Goal: Information Seeking & Learning: Find specific fact

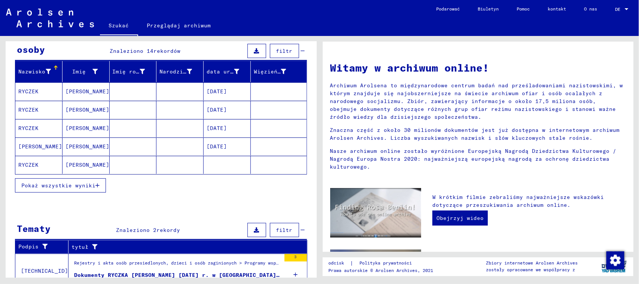
scroll to position [94, 0]
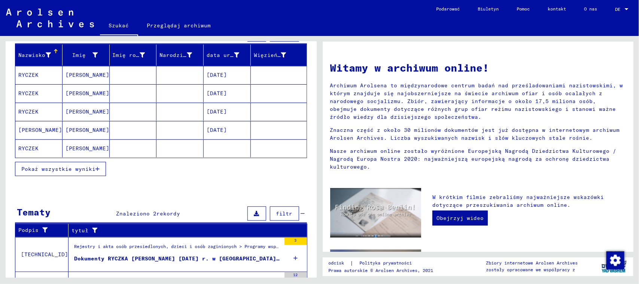
click at [96, 167] on icon "button" at bounding box center [98, 168] width 4 height 5
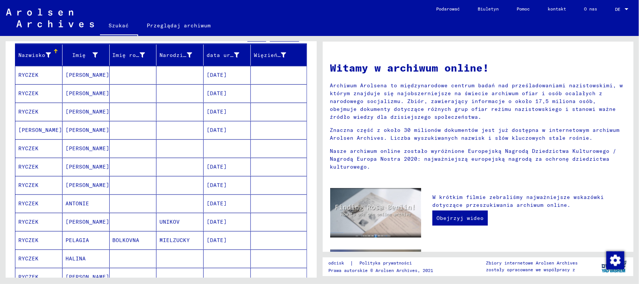
click at [163, 148] on mat-cell at bounding box center [180, 148] width 47 height 18
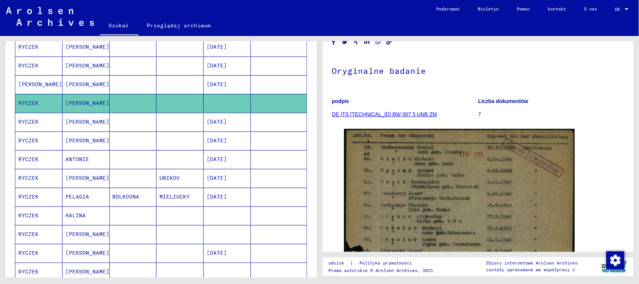
scroll to position [187, 0]
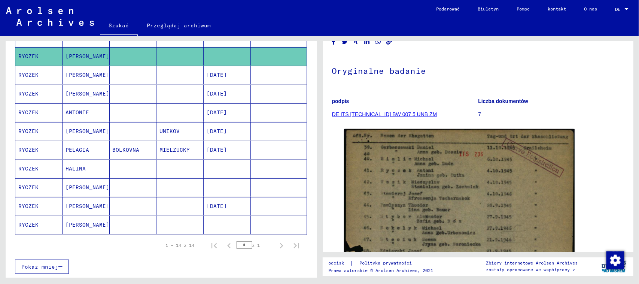
click at [171, 187] on mat-cell at bounding box center [180, 187] width 47 height 18
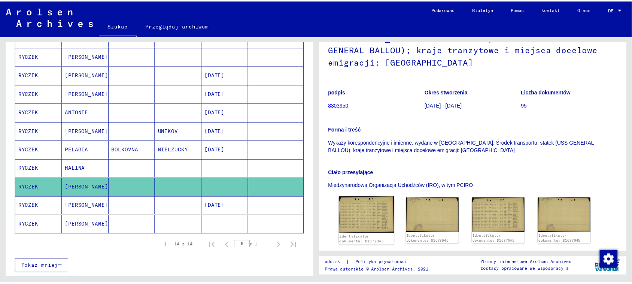
scroll to position [94, 0]
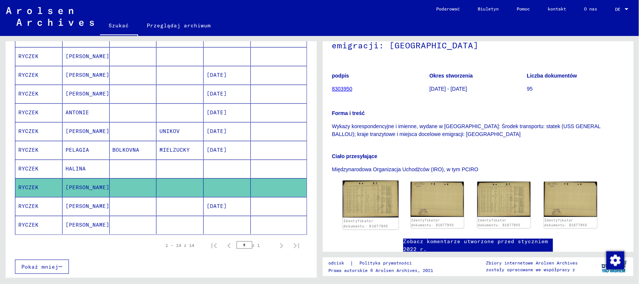
click at [372, 184] on img at bounding box center [371, 199] width 56 height 37
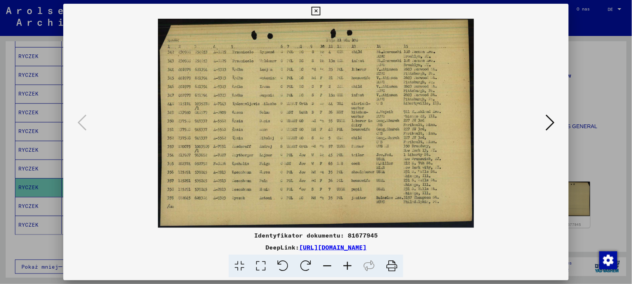
click at [346, 263] on icon at bounding box center [347, 266] width 20 height 23
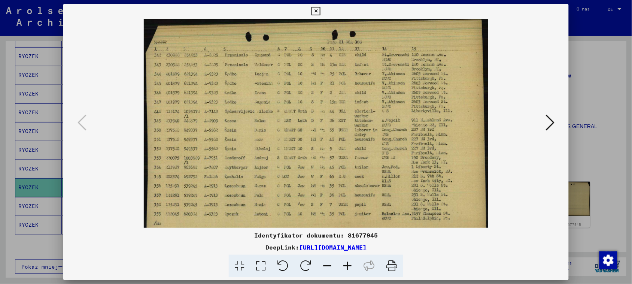
click at [346, 263] on icon at bounding box center [347, 266] width 20 height 23
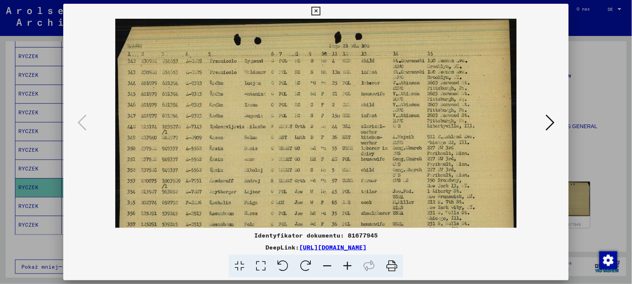
click at [346, 263] on icon at bounding box center [347, 266] width 20 height 23
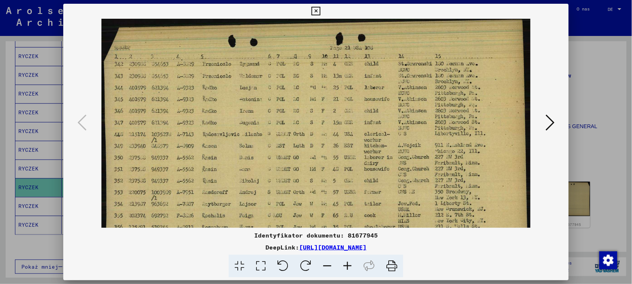
click at [346, 263] on icon at bounding box center [347, 266] width 20 height 23
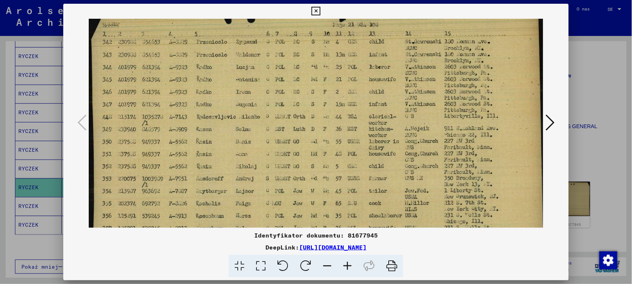
scroll to position [25, 0]
drag, startPoint x: 335, startPoint y: 190, endPoint x: 333, endPoint y: 169, distance: 21.4
click at [333, 169] on img at bounding box center [318, 144] width 458 height 303
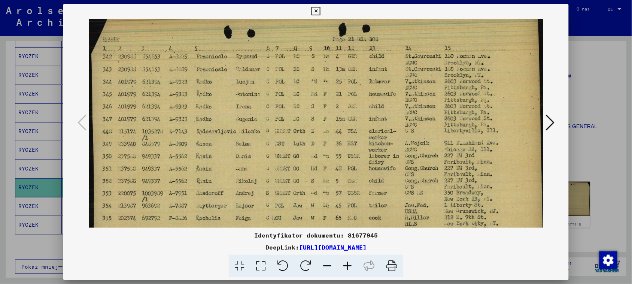
scroll to position [10, 0]
drag, startPoint x: 343, startPoint y: 182, endPoint x: 365, endPoint y: 177, distance: 23.0
click at [365, 177] on img at bounding box center [318, 160] width 458 height 303
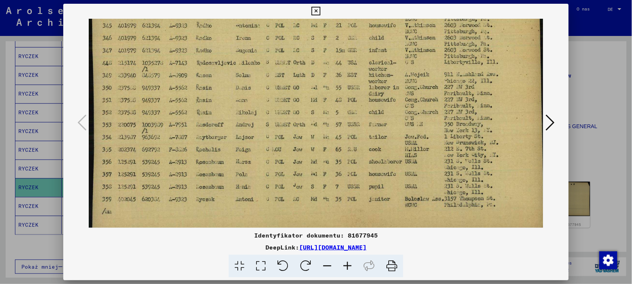
scroll to position [81, 0]
drag, startPoint x: 431, startPoint y: 152, endPoint x: 444, endPoint y: 85, distance: 67.9
click at [444, 85] on img at bounding box center [318, 89] width 458 height 303
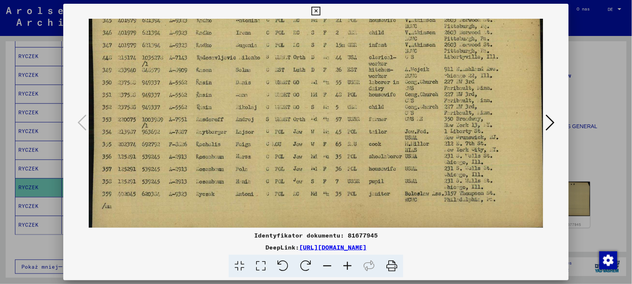
scroll to position [87, 0]
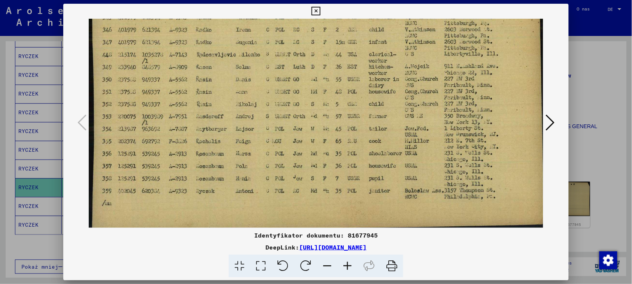
drag, startPoint x: 199, startPoint y: 199, endPoint x: 202, endPoint y: 194, distance: 5.7
click at [202, 194] on img at bounding box center [318, 82] width 458 height 303
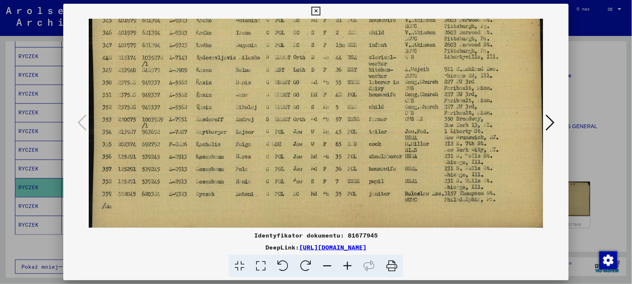
click at [218, 179] on img at bounding box center [318, 85] width 458 height 303
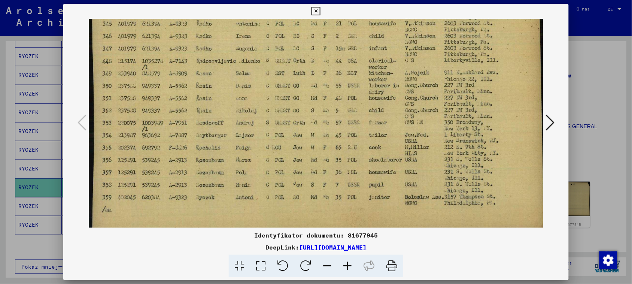
click at [221, 175] on img at bounding box center [318, 89] width 458 height 303
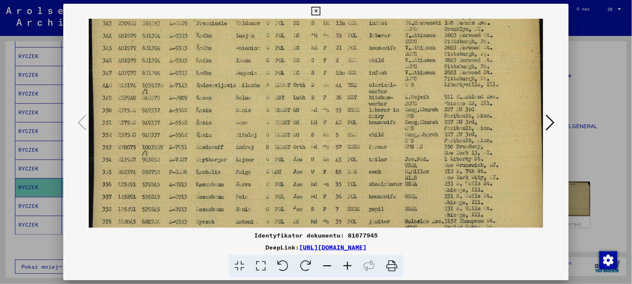
drag, startPoint x: 390, startPoint y: 161, endPoint x: 391, endPoint y: 179, distance: 17.6
click at [391, 182] on img at bounding box center [318, 113] width 458 height 303
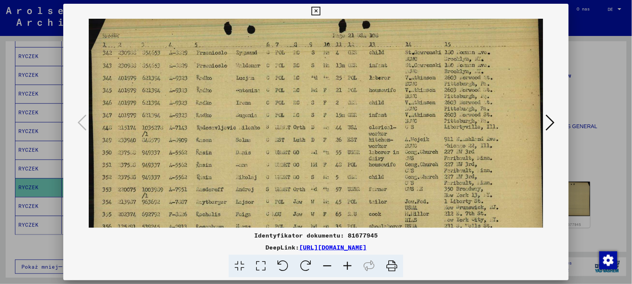
scroll to position [0, 0]
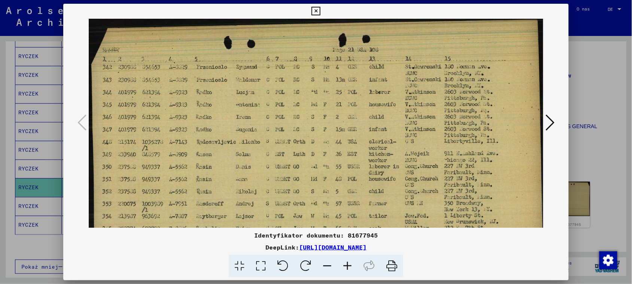
drag, startPoint x: 390, startPoint y: 129, endPoint x: 396, endPoint y: 187, distance: 58.3
click at [396, 187] on img at bounding box center [318, 170] width 458 height 303
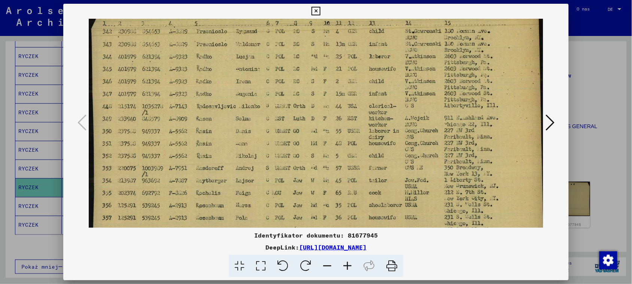
scroll to position [39, 0]
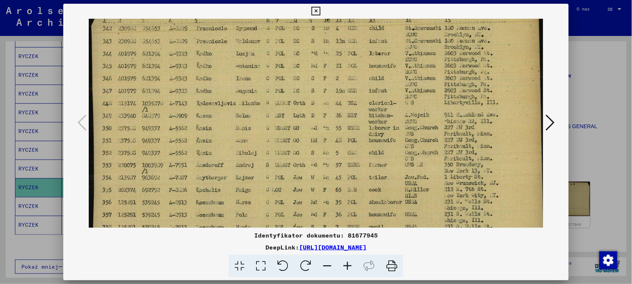
drag, startPoint x: 381, startPoint y: 156, endPoint x: 390, endPoint y: 120, distance: 37.4
click at [390, 120] on img at bounding box center [318, 131] width 458 height 303
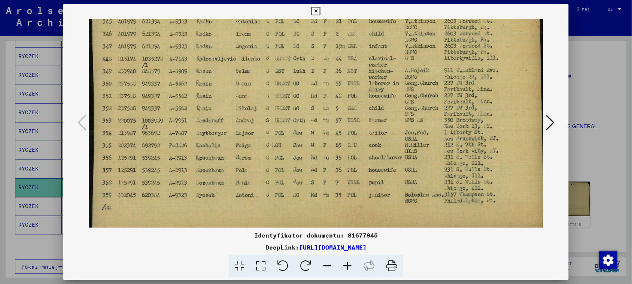
scroll to position [94, 0]
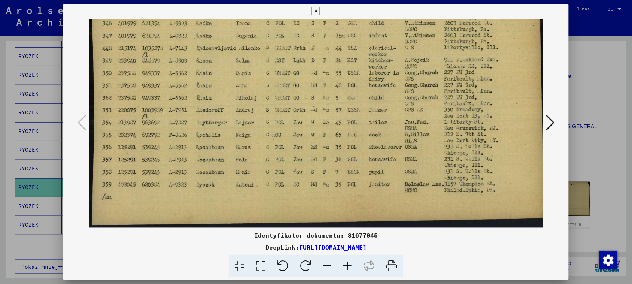
drag, startPoint x: 220, startPoint y: 166, endPoint x: 239, endPoint y: 111, distance: 57.7
click at [239, 111] on img at bounding box center [318, 76] width 458 height 303
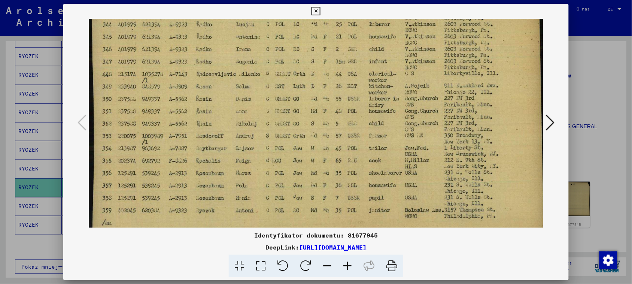
drag, startPoint x: 344, startPoint y: 181, endPoint x: 346, endPoint y: 214, distance: 32.6
click at [346, 216] on img at bounding box center [318, 102] width 458 height 303
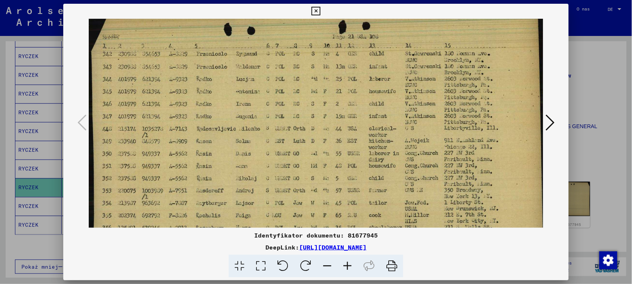
scroll to position [85, 0]
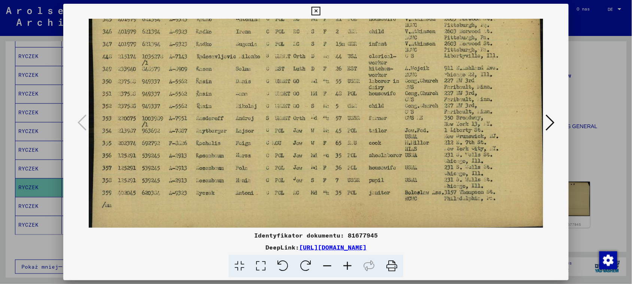
drag, startPoint x: 364, startPoint y: 132, endPoint x: 371, endPoint y: 79, distance: 53.7
click at [371, 79] on img at bounding box center [318, 84] width 458 height 303
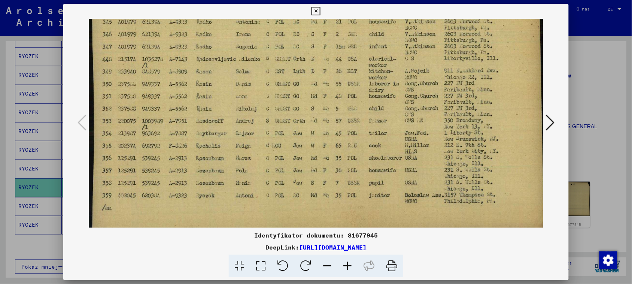
click at [345, 196] on img at bounding box center [318, 87] width 458 height 303
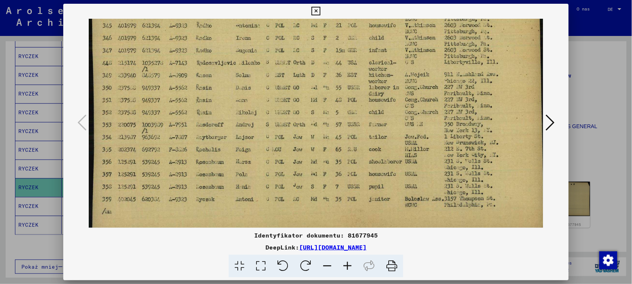
scroll to position [76, 0]
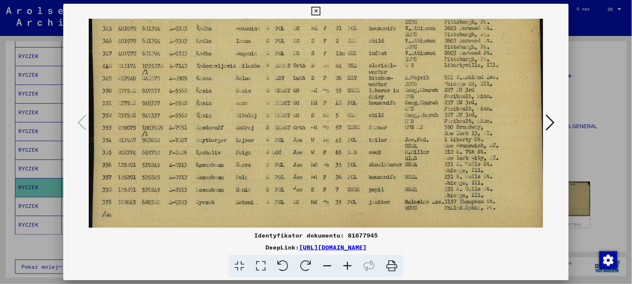
drag, startPoint x: 365, startPoint y: 112, endPoint x: 367, endPoint y: 117, distance: 5.9
click at [367, 117] on img at bounding box center [318, 94] width 458 height 303
click at [553, 122] on icon at bounding box center [550, 122] width 9 height 18
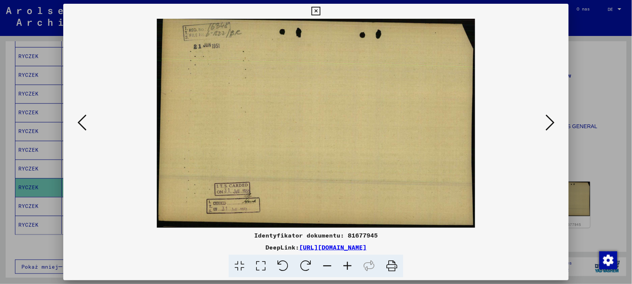
scroll to position [0, 0]
click at [82, 119] on icon at bounding box center [82, 122] width 9 height 18
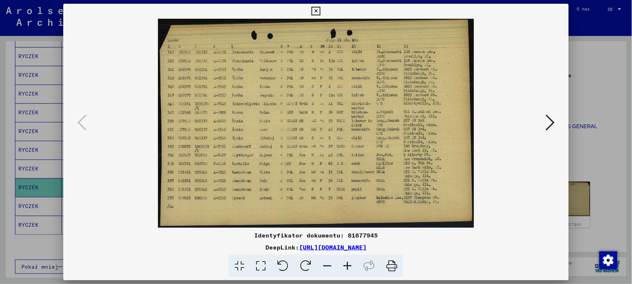
click at [320, 10] on icon at bounding box center [316, 11] width 9 height 9
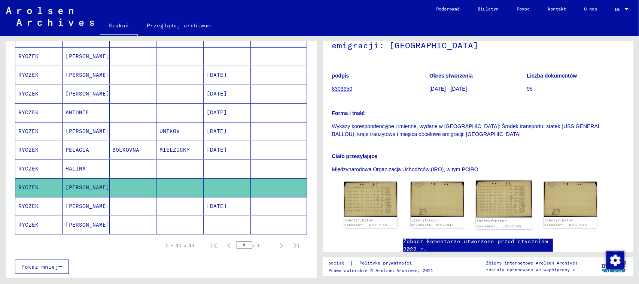
click at [496, 186] on img at bounding box center [504, 199] width 56 height 37
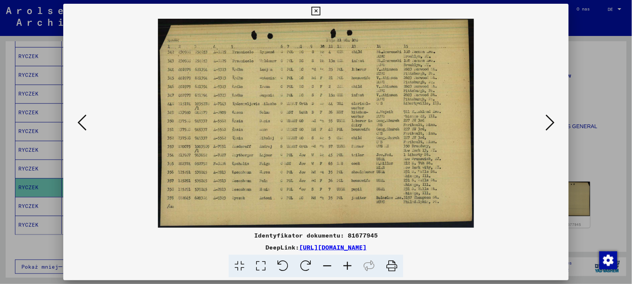
click at [351, 267] on icon at bounding box center [347, 266] width 20 height 23
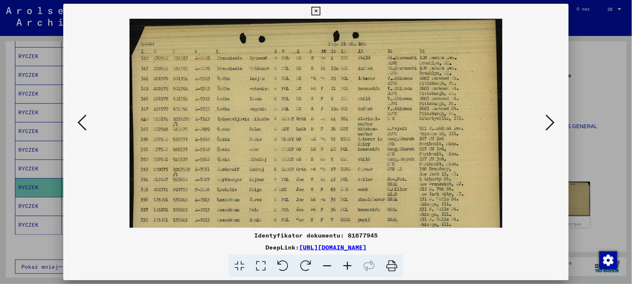
click at [351, 267] on icon at bounding box center [347, 266] width 20 height 23
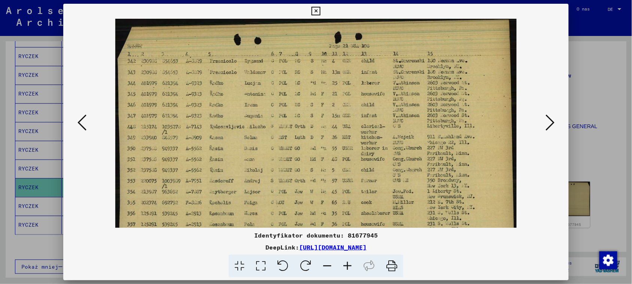
click at [351, 267] on icon at bounding box center [347, 266] width 20 height 23
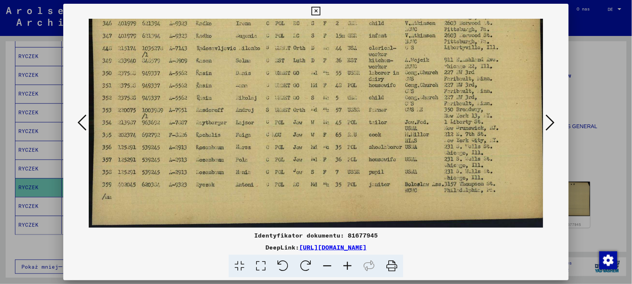
drag, startPoint x: 361, startPoint y: 179, endPoint x: 355, endPoint y: 83, distance: 96.1
click at [355, 83] on img at bounding box center [318, 76] width 458 height 303
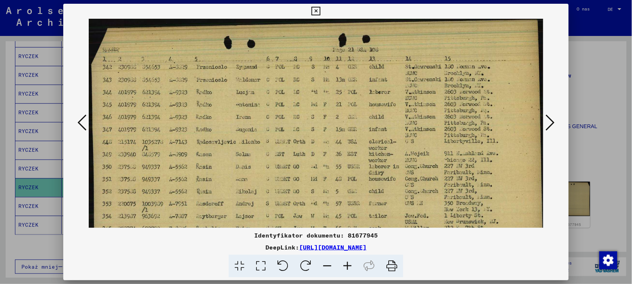
drag, startPoint x: 355, startPoint y: 83, endPoint x: 366, endPoint y: 179, distance: 96.6
click at [366, 179] on img at bounding box center [318, 170] width 458 height 303
click at [316, 9] on icon at bounding box center [316, 11] width 9 height 9
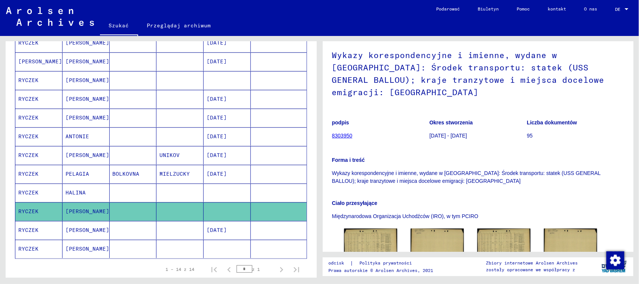
scroll to position [140, 0]
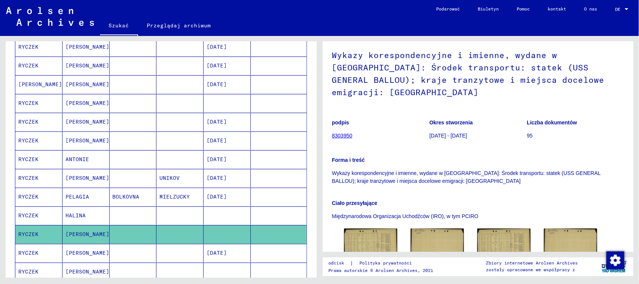
click at [125, 102] on mat-cell at bounding box center [133, 103] width 47 height 18
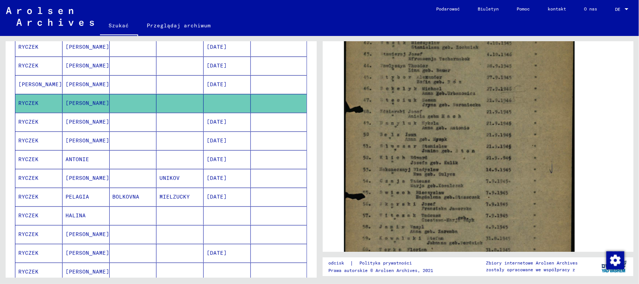
scroll to position [187, 0]
click at [461, 131] on img at bounding box center [459, 149] width 231 height 323
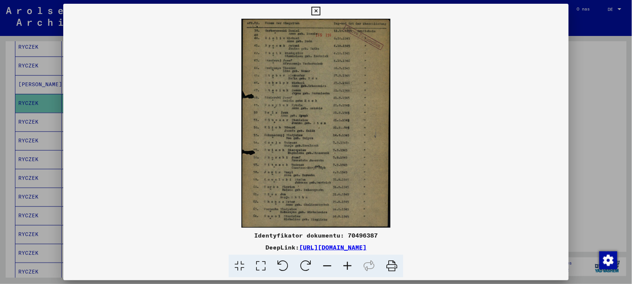
click at [317, 10] on icon at bounding box center [316, 11] width 9 height 9
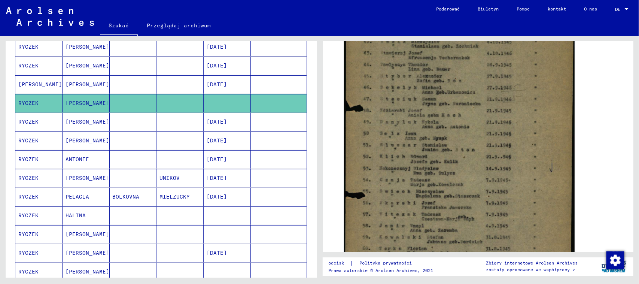
click at [131, 215] on mat-cell at bounding box center [133, 215] width 47 height 18
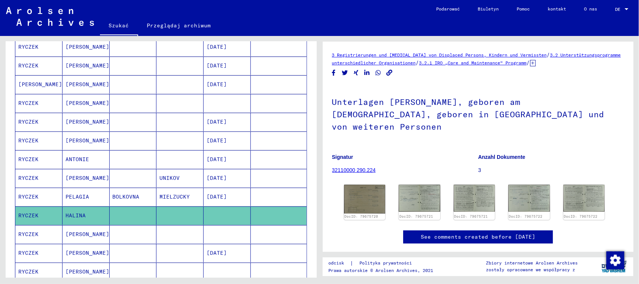
click at [131, 238] on mat-cell at bounding box center [133, 234] width 47 height 18
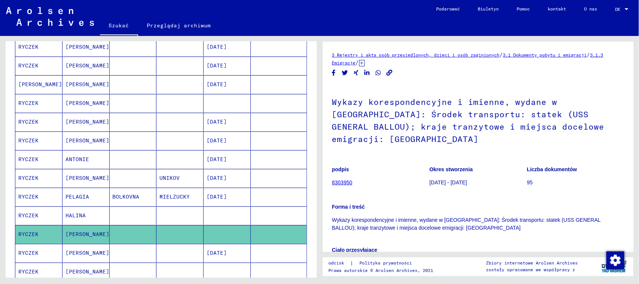
scroll to position [47, 0]
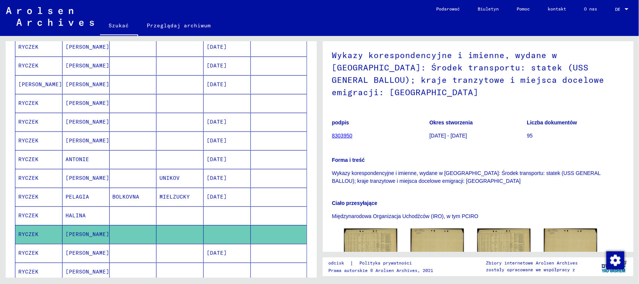
click at [136, 252] on mat-cell at bounding box center [133, 253] width 47 height 18
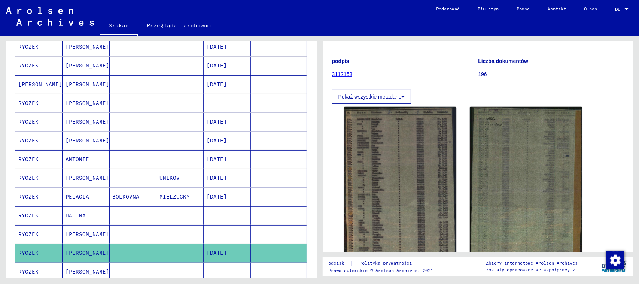
scroll to position [94, 0]
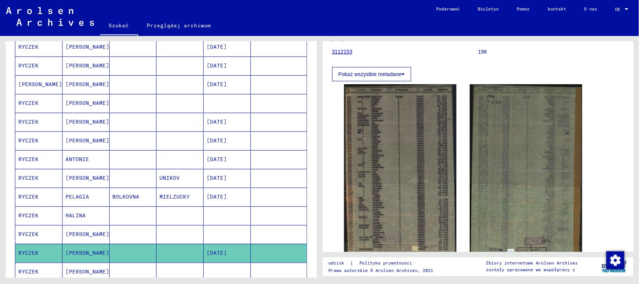
click at [161, 69] on mat-cell at bounding box center [180, 66] width 47 height 18
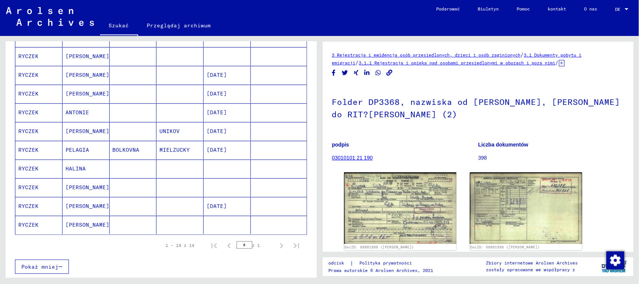
scroll to position [234, 0]
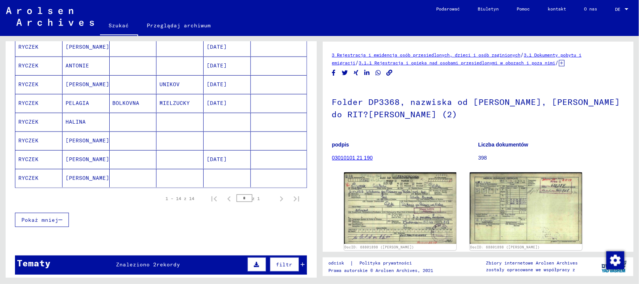
click at [163, 180] on mat-cell at bounding box center [180, 178] width 47 height 18
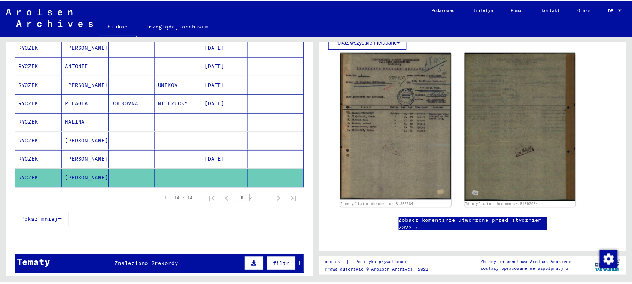
scroll to position [140, 0]
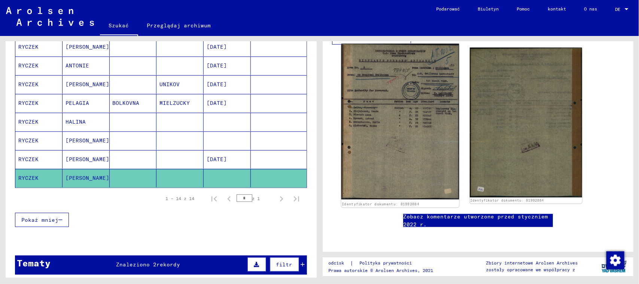
click at [405, 111] on img at bounding box center [400, 122] width 118 height 156
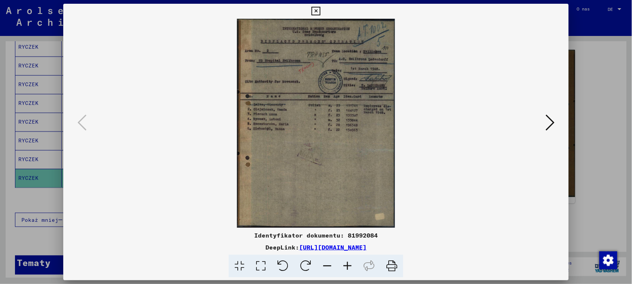
click at [344, 265] on icon at bounding box center [347, 266] width 20 height 23
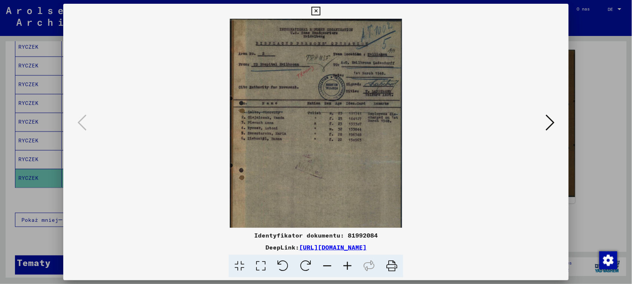
click at [344, 265] on icon at bounding box center [347, 266] width 20 height 23
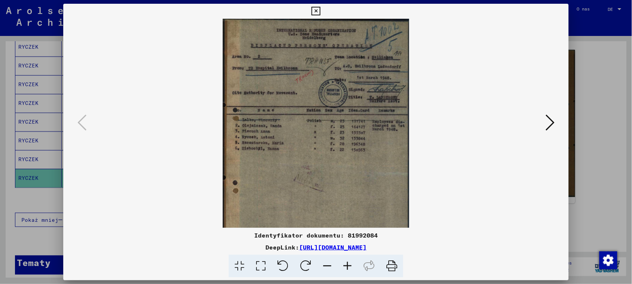
click at [344, 265] on icon at bounding box center [347, 266] width 20 height 23
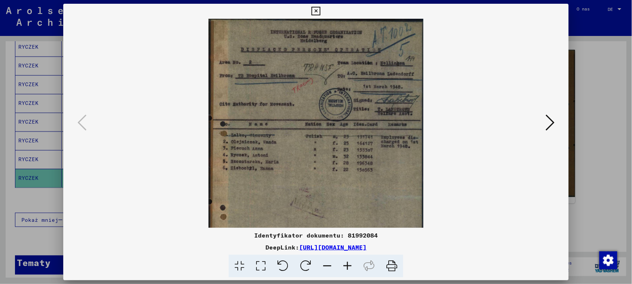
click at [344, 265] on icon at bounding box center [347, 266] width 20 height 23
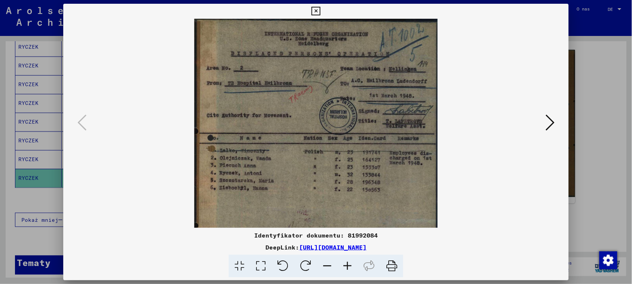
click at [344, 265] on icon at bounding box center [347, 266] width 20 height 23
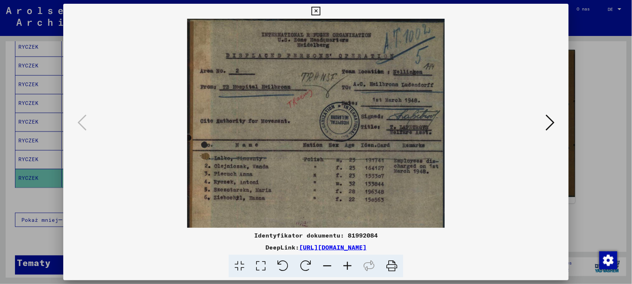
click at [344, 265] on icon at bounding box center [347, 266] width 20 height 23
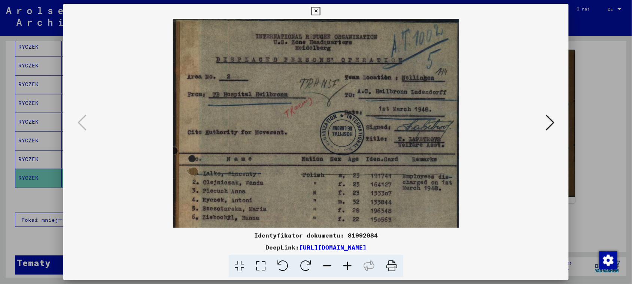
click at [344, 265] on icon at bounding box center [347, 266] width 20 height 23
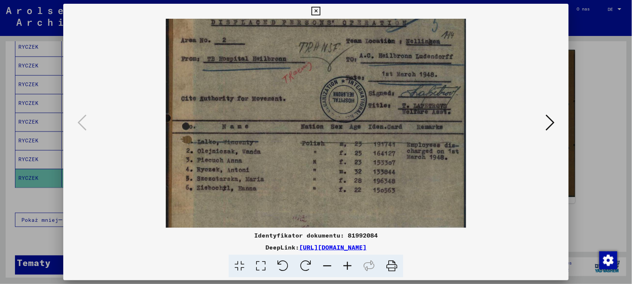
scroll to position [41, 0]
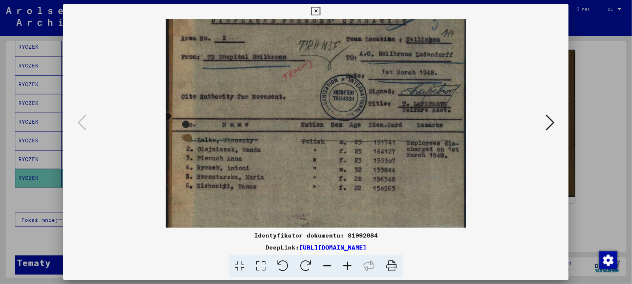
drag, startPoint x: 338, startPoint y: 167, endPoint x: 341, endPoint y: 127, distance: 40.6
click at [341, 127] on img at bounding box center [316, 176] width 300 height 396
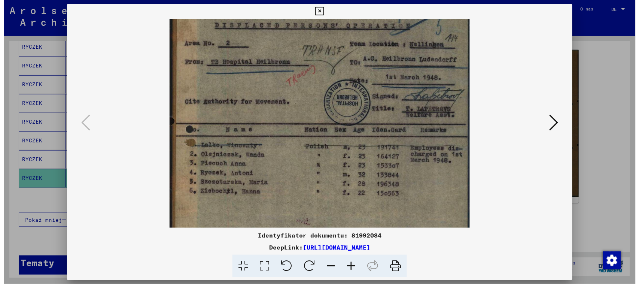
scroll to position [36, 0]
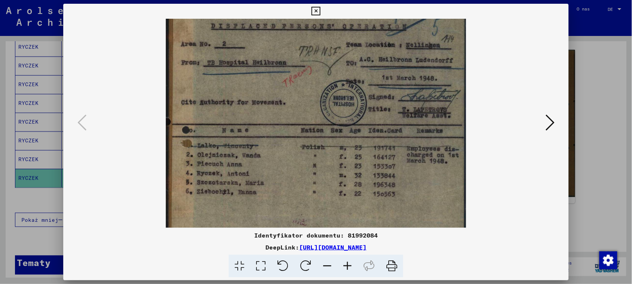
drag, startPoint x: 356, startPoint y: 171, endPoint x: 357, endPoint y: 175, distance: 4.5
click at [357, 175] on img at bounding box center [316, 181] width 300 height 396
click at [317, 10] on icon at bounding box center [316, 11] width 9 height 9
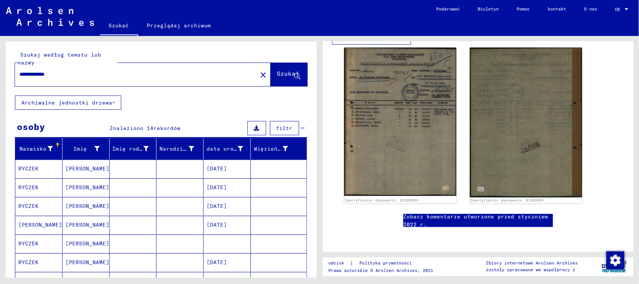
scroll to position [281, 0]
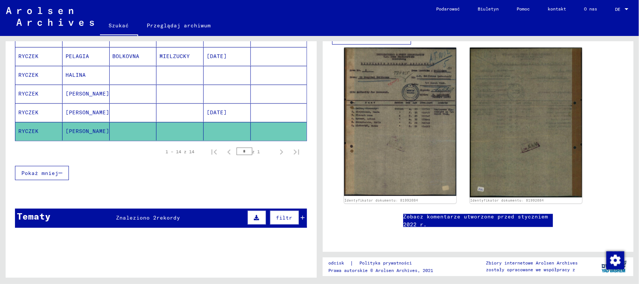
click at [172, 218] on font "rekordy" at bounding box center [169, 217] width 24 height 7
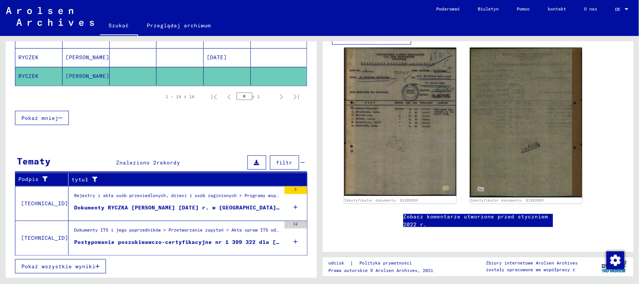
scroll to position [339, 0]
click at [205, 242] on font "Postępowanie poszukiwawczo-certyfikacyjne nr 1 399 322 dla [PERSON_NAME]. [DATE…" at bounding box center [213, 242] width 279 height 7
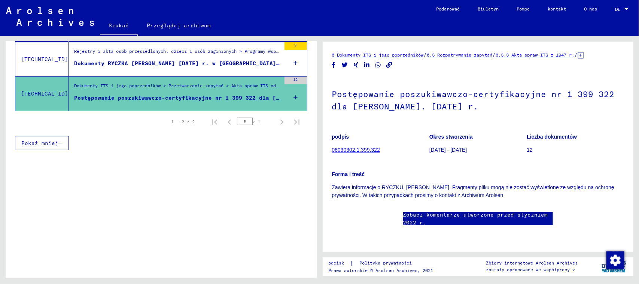
scroll to position [137, 0]
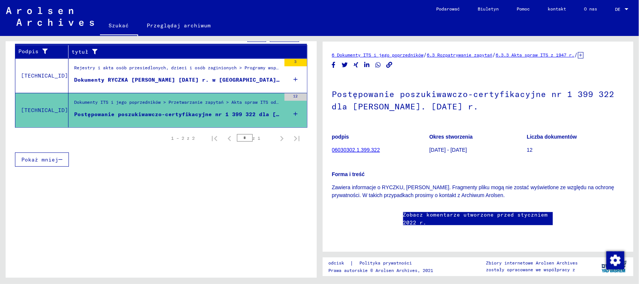
click at [189, 71] on div "Rejestry i akta osób przesiedlonych, dzieci i osób zaginionych > Programy wspar…" at bounding box center [177, 69] width 207 height 10
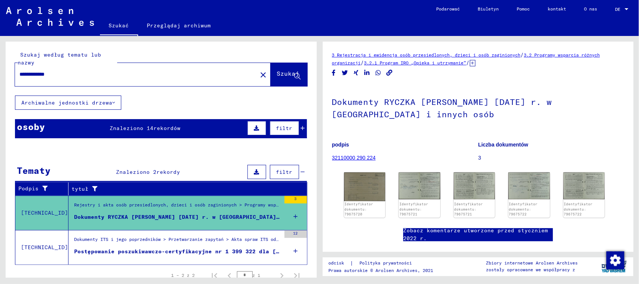
click at [37, 74] on input "**********" at bounding box center [135, 74] width 233 height 8
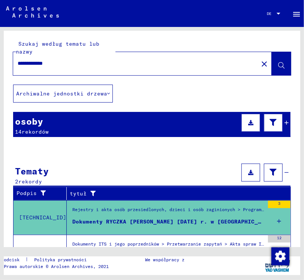
drag, startPoint x: 77, startPoint y: 60, endPoint x: 4, endPoint y: 60, distance: 72.7
click at [14, 61] on div "**********" at bounding box center [133, 63] width 240 height 17
type input "*"
type input "*********"
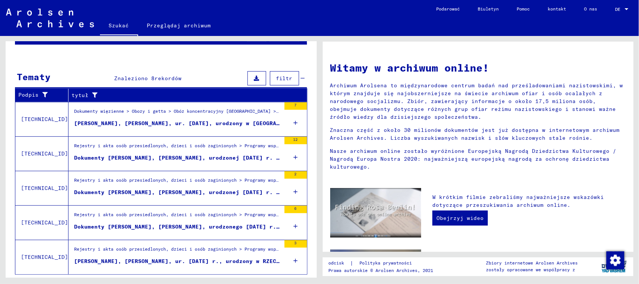
scroll to position [113, 0]
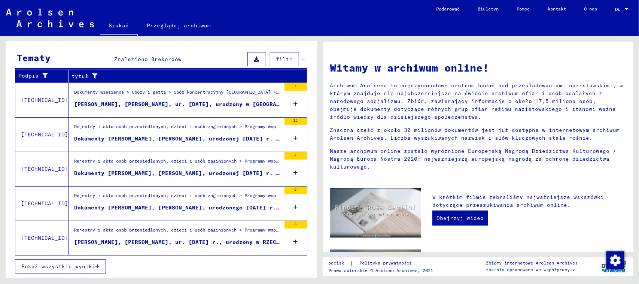
click at [215, 240] on font "[PERSON_NAME], [PERSON_NAME], ur. [DATE] r., urodzony w RZECENIKU SUCHYM" at bounding box center [195, 242] width 243 height 7
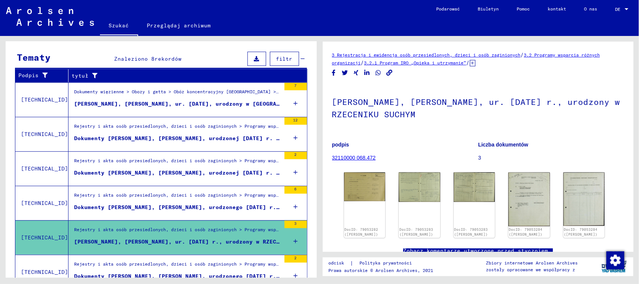
drag, startPoint x: 422, startPoint y: 119, endPoint x: 333, endPoint y: 117, distance: 88.8
click at [333, 117] on h1 "[PERSON_NAME], [PERSON_NAME], ur. [DATE] r., urodzony w RZECENIKU SUCHYM" at bounding box center [478, 107] width 293 height 45
click at [218, 200] on div "Rejestry i akta osób przesiedlonych, dzieci i osób zaginionych > Programy wspar…" at bounding box center [177, 197] width 207 height 10
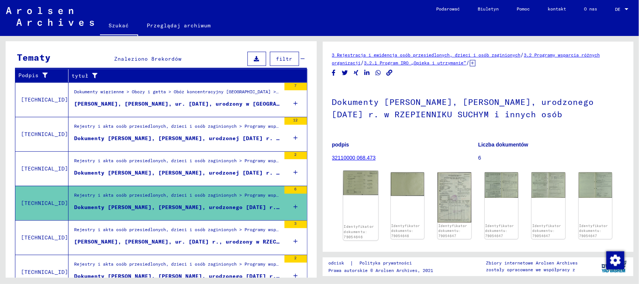
click at [353, 184] on img at bounding box center [360, 183] width 35 height 25
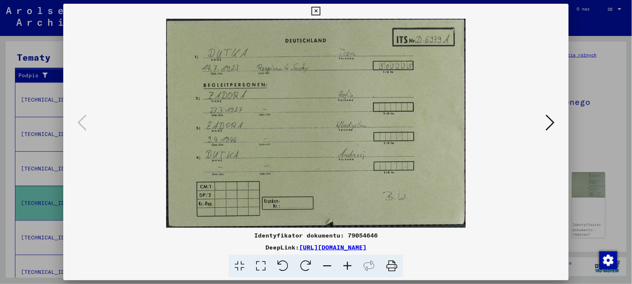
click at [554, 122] on icon at bounding box center [550, 122] width 9 height 18
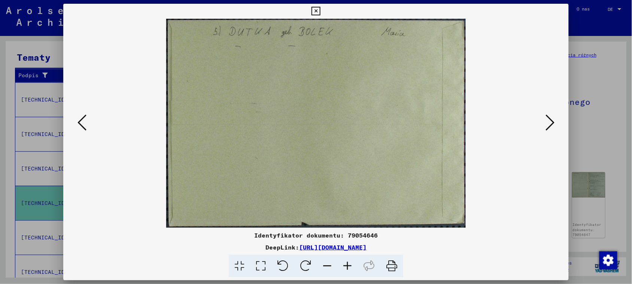
click at [79, 121] on icon at bounding box center [82, 122] width 9 height 18
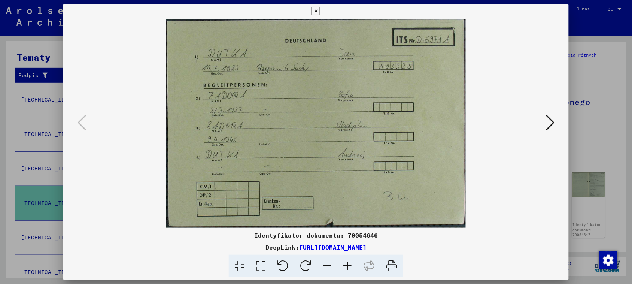
click at [555, 118] on icon at bounding box center [550, 122] width 9 height 18
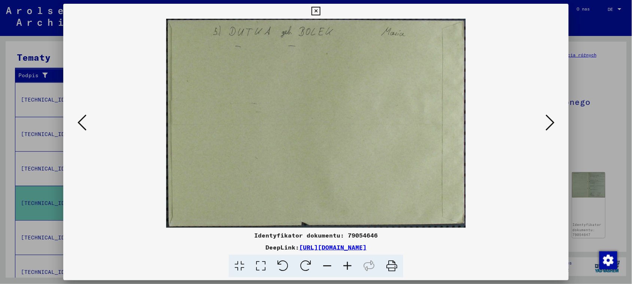
click at [555, 118] on icon at bounding box center [550, 122] width 9 height 18
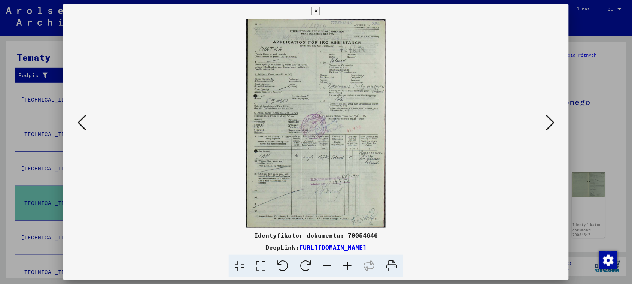
click at [345, 264] on icon at bounding box center [347, 266] width 20 height 23
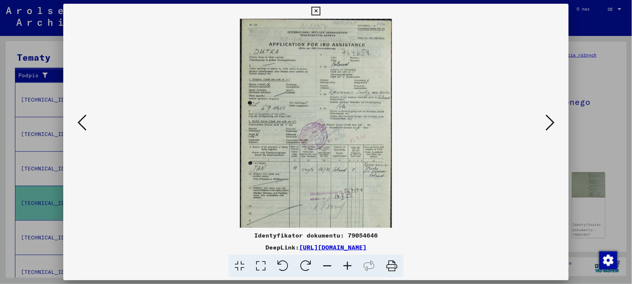
click at [345, 264] on icon at bounding box center [347, 266] width 20 height 23
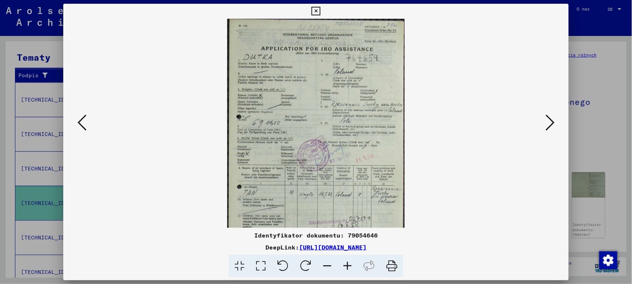
click at [345, 264] on icon at bounding box center [347, 266] width 20 height 23
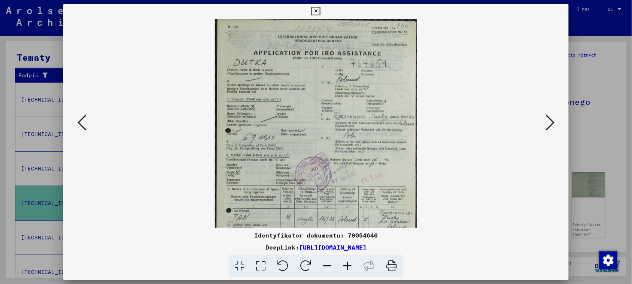
click at [345, 264] on icon at bounding box center [347, 266] width 20 height 23
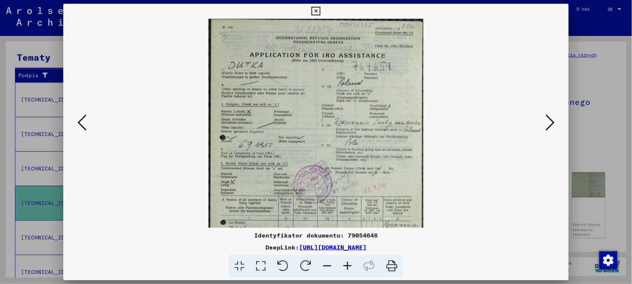
click at [345, 264] on icon at bounding box center [347, 266] width 20 height 23
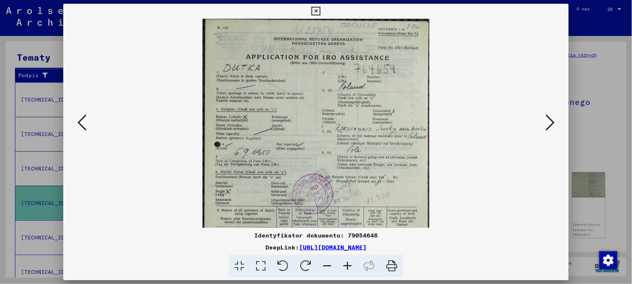
click at [345, 264] on icon at bounding box center [347, 266] width 20 height 23
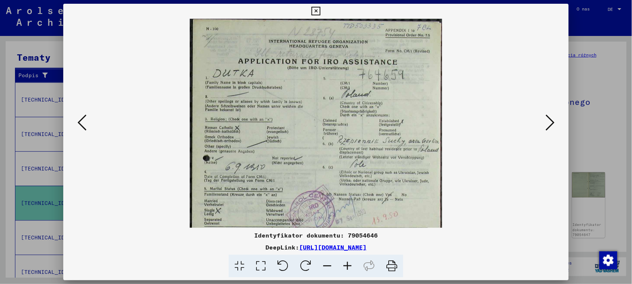
click at [345, 264] on icon at bounding box center [347, 266] width 20 height 23
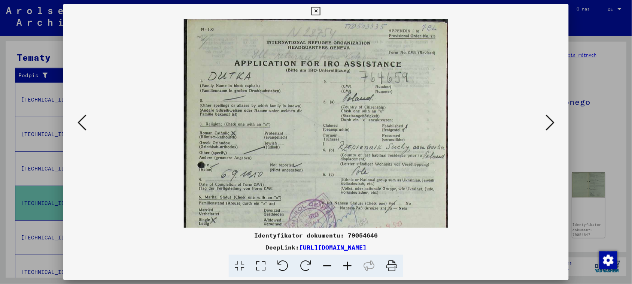
click at [345, 264] on icon at bounding box center [347, 266] width 20 height 23
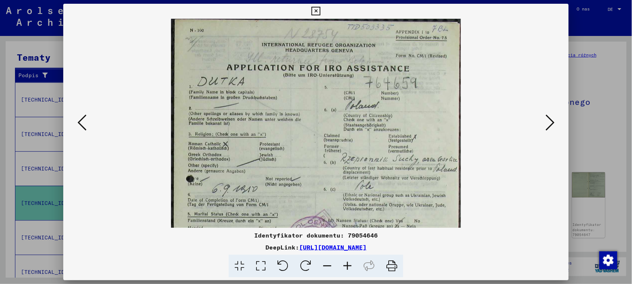
click at [345, 264] on icon at bounding box center [347, 266] width 20 height 23
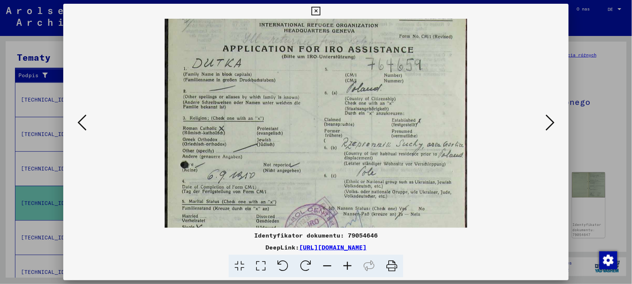
scroll to position [21, 0]
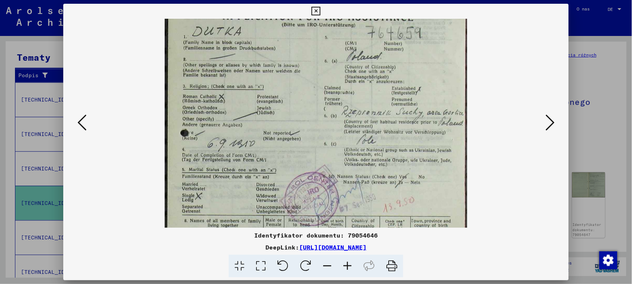
drag, startPoint x: 352, startPoint y: 164, endPoint x: 350, endPoint y: 115, distance: 48.7
click at [350, 115] on img at bounding box center [316, 192] width 302 height 452
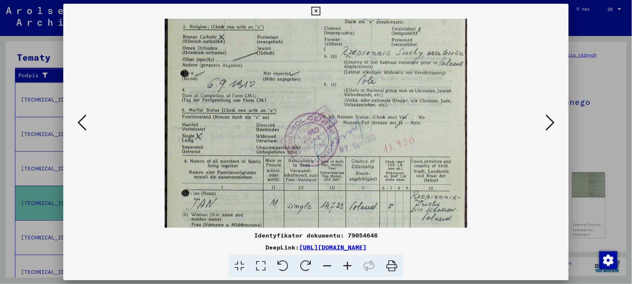
drag, startPoint x: 379, startPoint y: 164, endPoint x: 383, endPoint y: 108, distance: 56.4
click at [383, 108] on img at bounding box center [316, 132] width 302 height 452
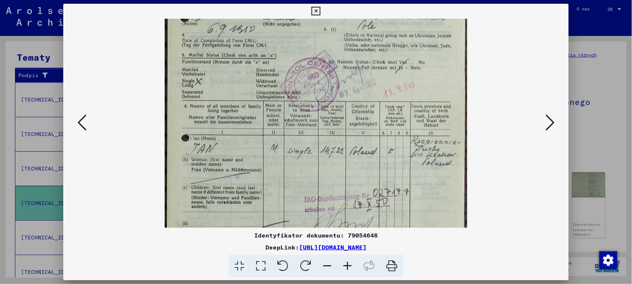
drag, startPoint x: 388, startPoint y: 153, endPoint x: 390, endPoint y: 102, distance: 51.0
click at [390, 102] on img at bounding box center [316, 77] width 302 height 452
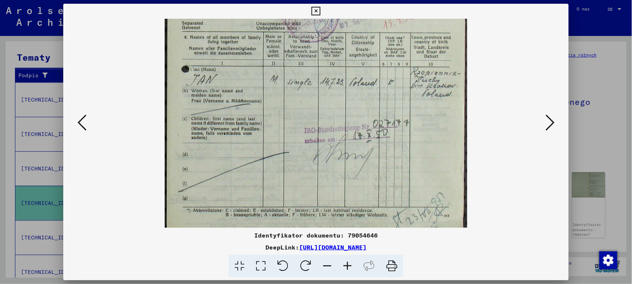
drag, startPoint x: 393, startPoint y: 184, endPoint x: 392, endPoint y: 115, distance: 68.6
click at [392, 115] on img at bounding box center [316, 8] width 302 height 452
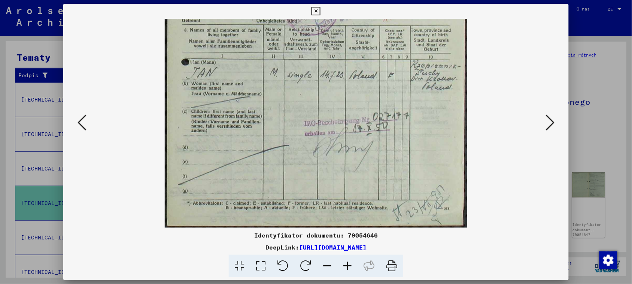
drag, startPoint x: 394, startPoint y: 159, endPoint x: 393, endPoint y: 146, distance: 13.2
click at [393, 146] on img at bounding box center [316, 1] width 302 height 452
click at [555, 124] on icon at bounding box center [550, 122] width 9 height 18
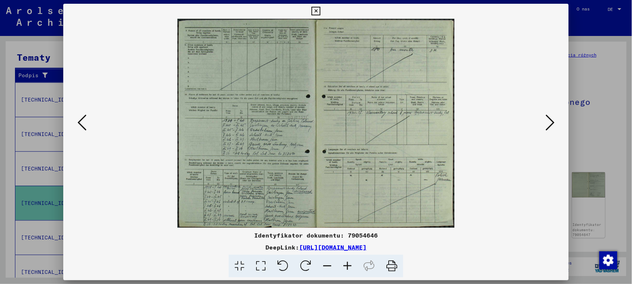
scroll to position [0, 0]
click at [347, 264] on icon at bounding box center [347, 266] width 20 height 23
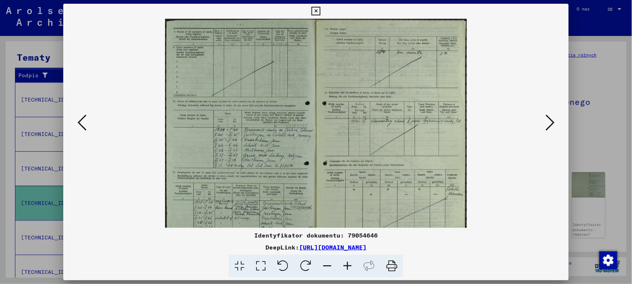
click at [347, 264] on icon at bounding box center [347, 266] width 20 height 23
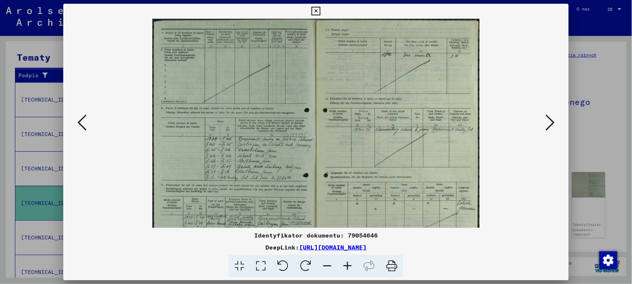
click at [346, 264] on icon at bounding box center [347, 266] width 20 height 23
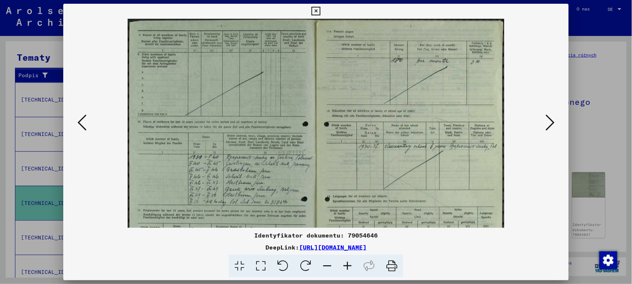
click at [346, 264] on icon at bounding box center [347, 266] width 20 height 23
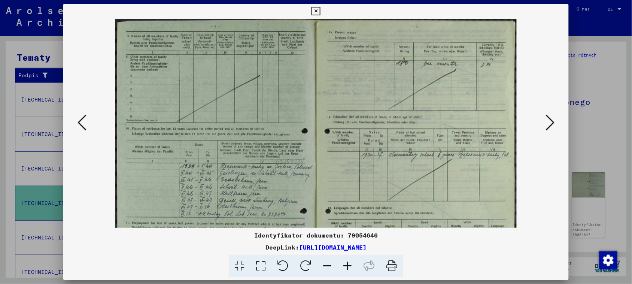
click at [345, 264] on icon at bounding box center [347, 266] width 20 height 23
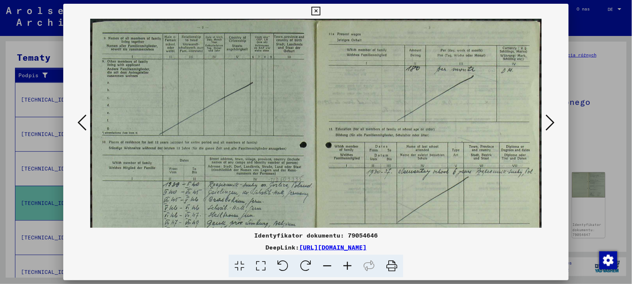
click at [345, 264] on icon at bounding box center [347, 266] width 20 height 23
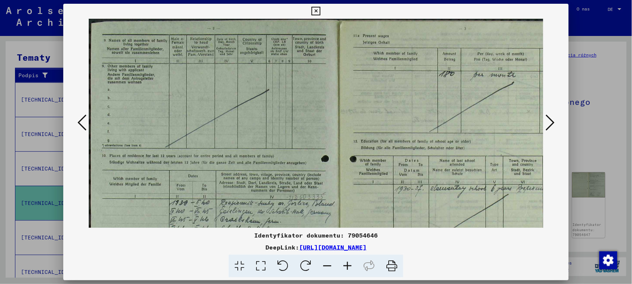
click at [345, 264] on icon at bounding box center [347, 266] width 20 height 23
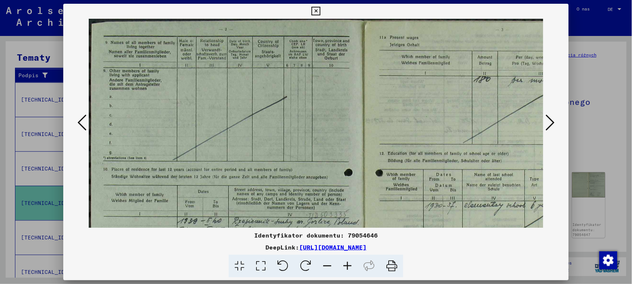
click at [345, 264] on icon at bounding box center [347, 266] width 20 height 23
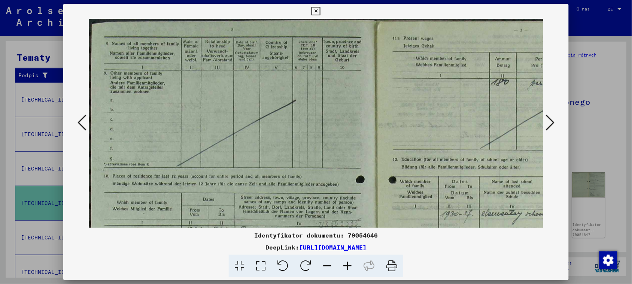
click at [345, 264] on icon at bounding box center [347, 266] width 20 height 23
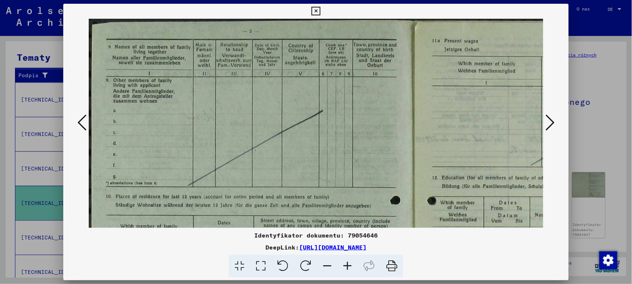
click at [345, 264] on icon at bounding box center [347, 266] width 20 height 23
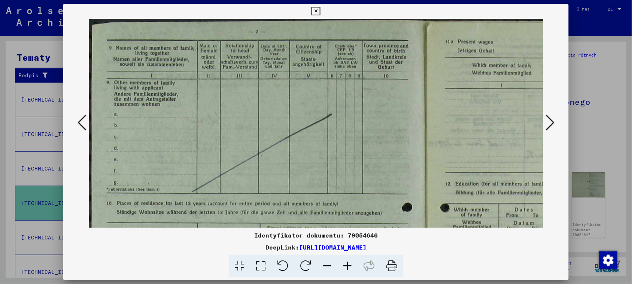
scroll to position [67, 0]
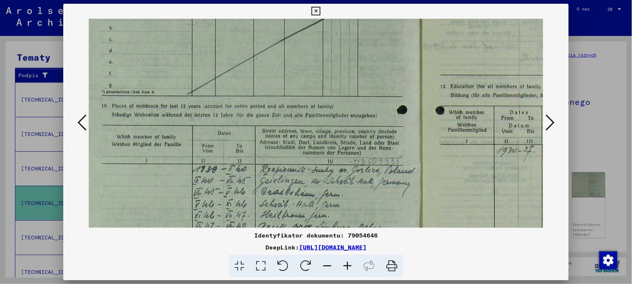
drag, startPoint x: 293, startPoint y: 145, endPoint x: 289, endPoint y: 70, distance: 75.0
click at [289, 70] on img at bounding box center [421, 175] width 675 height 509
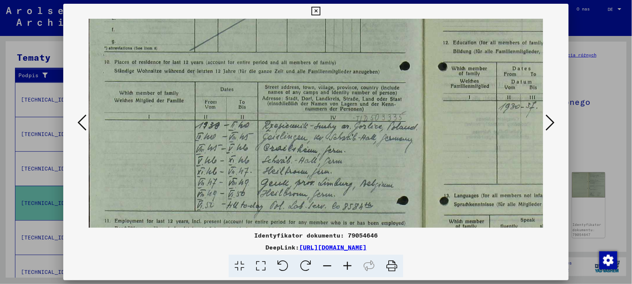
drag, startPoint x: 306, startPoint y: 167, endPoint x: 310, endPoint y: 125, distance: 42.1
click at [310, 125] on img at bounding box center [424, 132] width 675 height 509
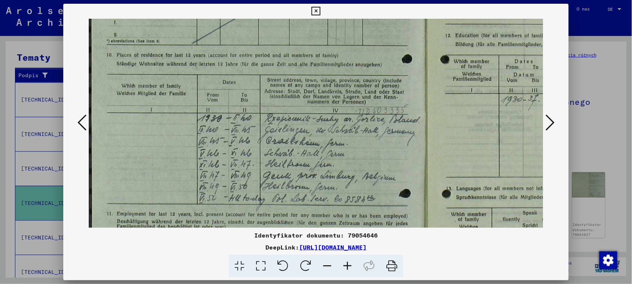
scroll to position [151, 0]
drag, startPoint x: 319, startPoint y: 157, endPoint x: 323, endPoint y: 149, distance: 8.7
click at [323, 149] on img at bounding box center [426, 122] width 675 height 509
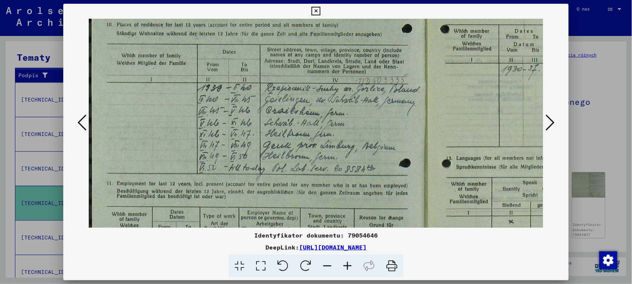
scroll to position [177, 0]
drag, startPoint x: 378, startPoint y: 150, endPoint x: 390, endPoint y: 125, distance: 27.5
click at [390, 125] on img at bounding box center [426, 96] width 675 height 509
click at [375, 155] on img at bounding box center [426, 93] width 675 height 509
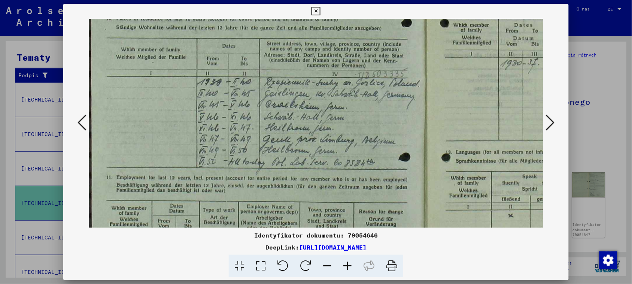
scroll to position [187, 0]
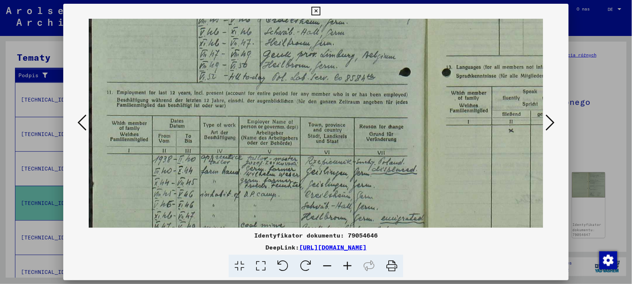
drag, startPoint x: 377, startPoint y: 167, endPoint x: 381, endPoint y: 79, distance: 88.5
click at [381, 79] on img at bounding box center [426, 3] width 675 height 509
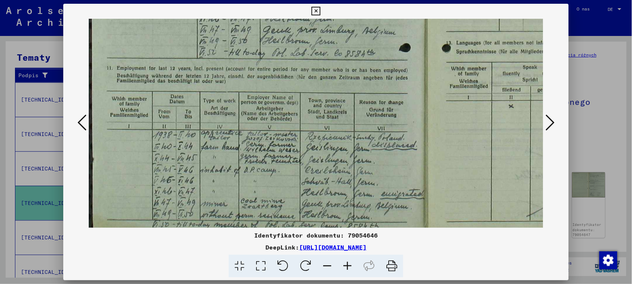
scroll to position [300, 0]
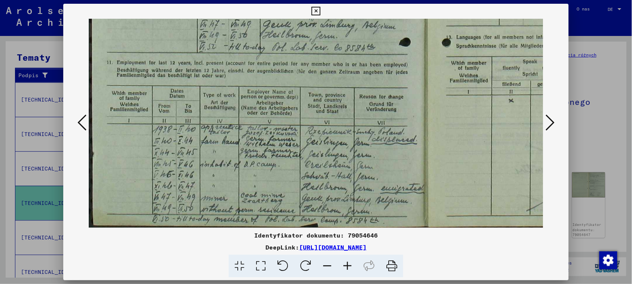
drag, startPoint x: 375, startPoint y: 155, endPoint x: 387, endPoint y: 102, distance: 53.8
drag, startPoint x: 294, startPoint y: 139, endPoint x: 295, endPoint y: 134, distance: 5.3
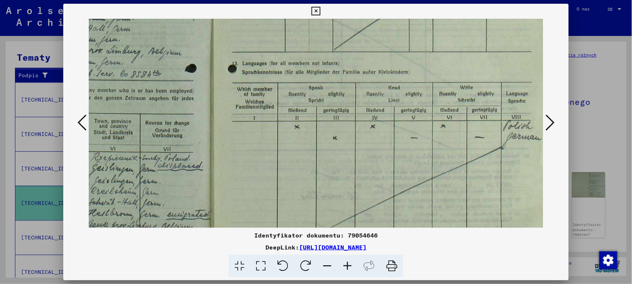
drag, startPoint x: 384, startPoint y: 147, endPoint x: 152, endPoint y: 116, distance: 233.9
click at [152, 116] on img at bounding box center [212, -1] width 675 height 509
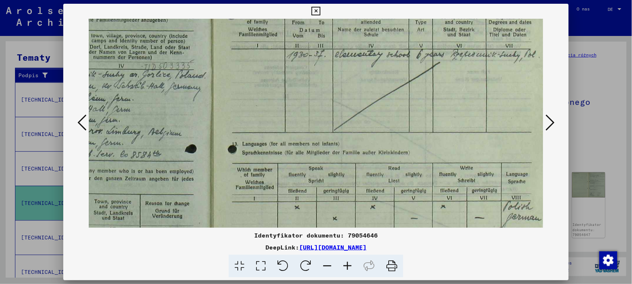
drag, startPoint x: 333, startPoint y: 81, endPoint x: 290, endPoint y: 159, distance: 88.7
click at [290, 159] on img at bounding box center [212, 80] width 675 height 509
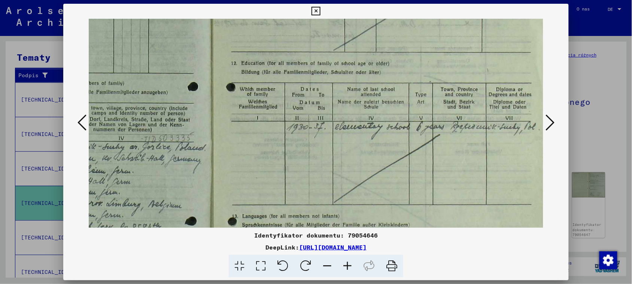
drag, startPoint x: 332, startPoint y: 58, endPoint x: 326, endPoint y: 135, distance: 76.6
click at [326, 135] on img at bounding box center [212, 152] width 675 height 509
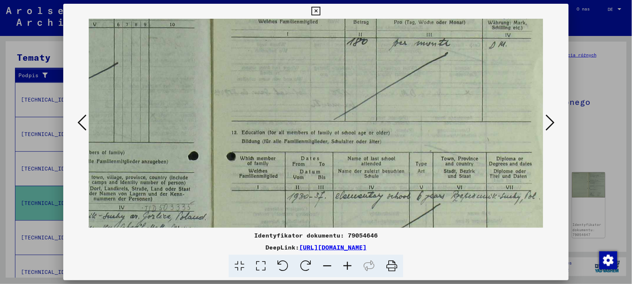
scroll to position [6, 214]
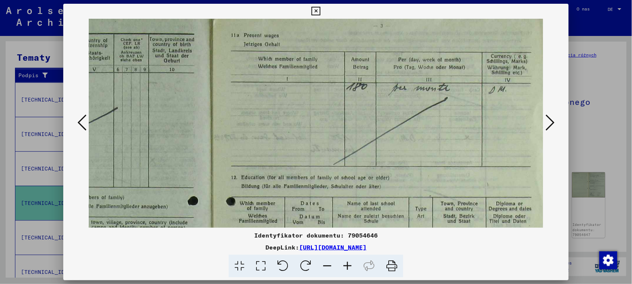
drag, startPoint x: 339, startPoint y: 58, endPoint x: 329, endPoint y: 166, distance: 108.4
click at [330, 167] on img at bounding box center [212, 266] width 675 height 509
click at [553, 119] on icon at bounding box center [550, 122] width 9 height 18
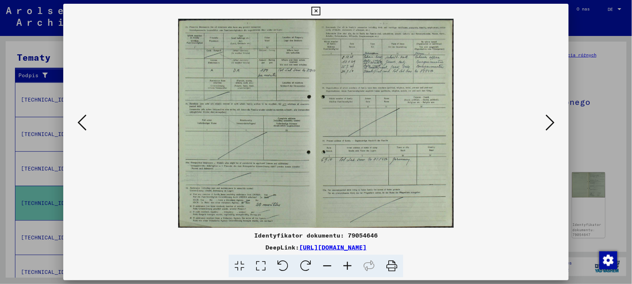
scroll to position [0, 0]
click at [345, 265] on icon at bounding box center [347, 266] width 20 height 23
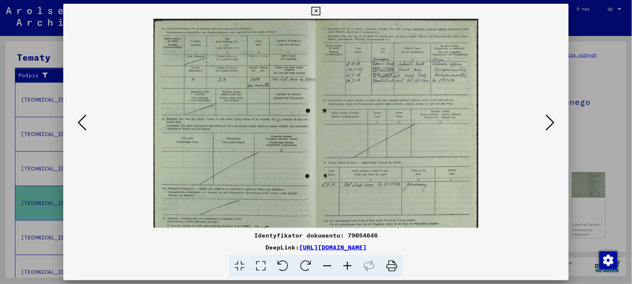
click at [343, 265] on icon at bounding box center [347, 266] width 20 height 23
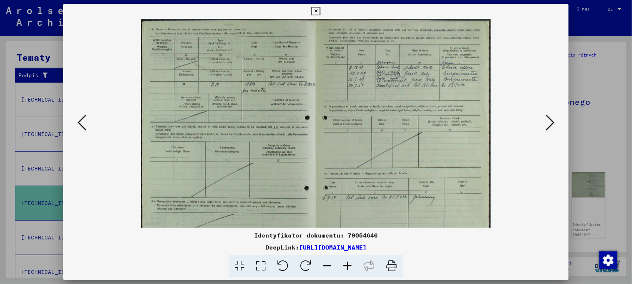
click at [343, 265] on icon at bounding box center [347, 266] width 20 height 23
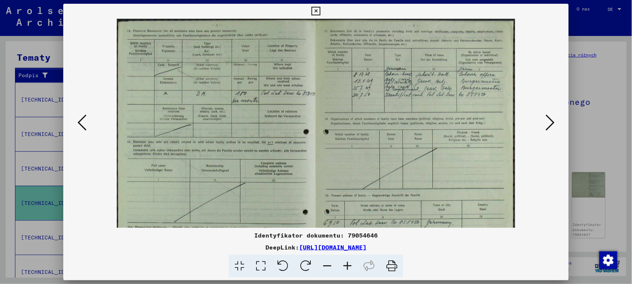
click at [343, 265] on icon at bounding box center [347, 266] width 20 height 23
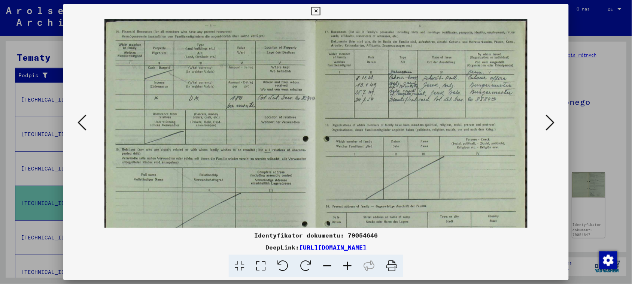
click at [343, 265] on icon at bounding box center [347, 266] width 20 height 23
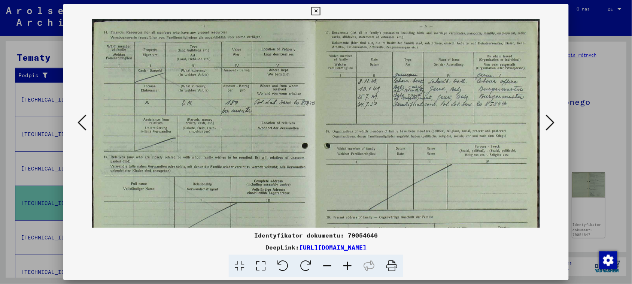
click at [343, 265] on icon at bounding box center [347, 266] width 20 height 23
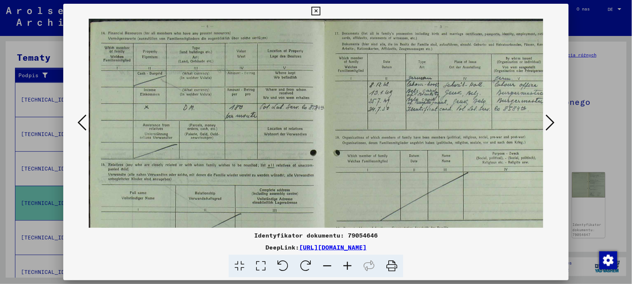
click at [343, 265] on icon at bounding box center [347, 266] width 20 height 23
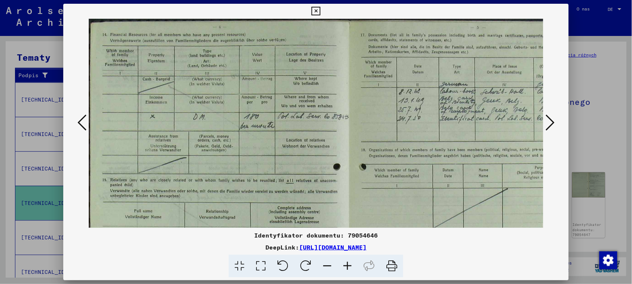
click at [343, 265] on icon at bounding box center [347, 266] width 20 height 23
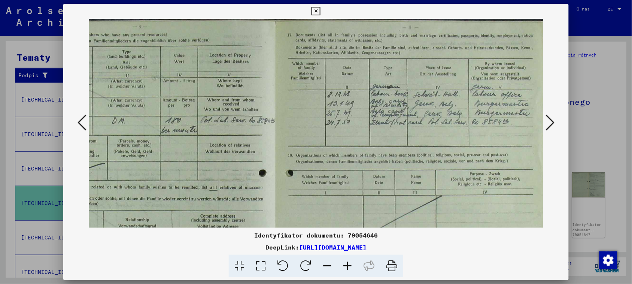
drag, startPoint x: 482, startPoint y: 132, endPoint x: 272, endPoint y: 131, distance: 209.8
click at [272, 131] on img at bounding box center [276, 225] width 547 height 415
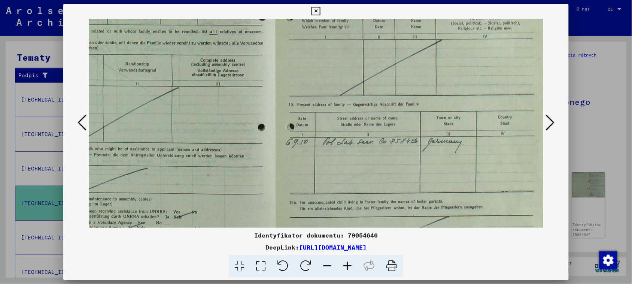
drag, startPoint x: 317, startPoint y: 185, endPoint x: 312, endPoint y: 30, distance: 155.5
click at [312, 30] on img at bounding box center [276, 69] width 547 height 415
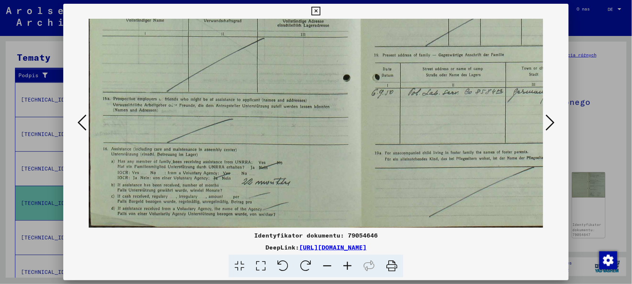
scroll to position [206, 0]
drag, startPoint x: 324, startPoint y: 136, endPoint x: 413, endPoint y: 52, distance: 121.9
click at [413, 52] on img at bounding box center [362, 20] width 547 height 415
click at [553, 121] on icon at bounding box center [550, 122] width 9 height 18
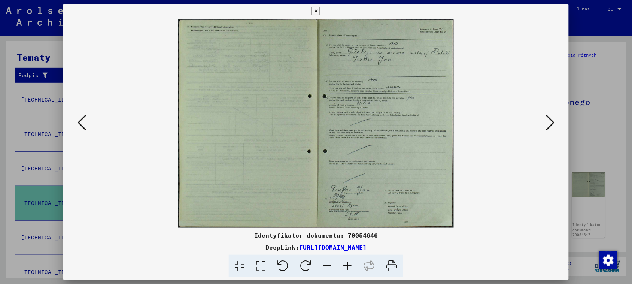
click at [344, 264] on icon at bounding box center [347, 266] width 20 height 23
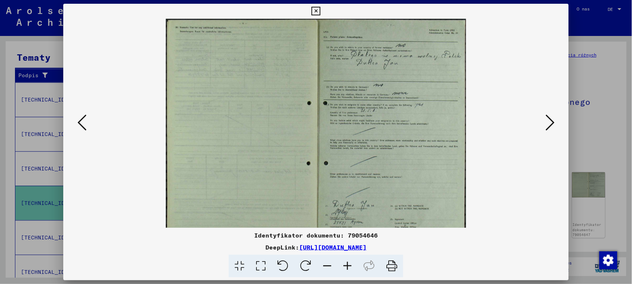
click at [344, 264] on icon at bounding box center [347, 266] width 20 height 23
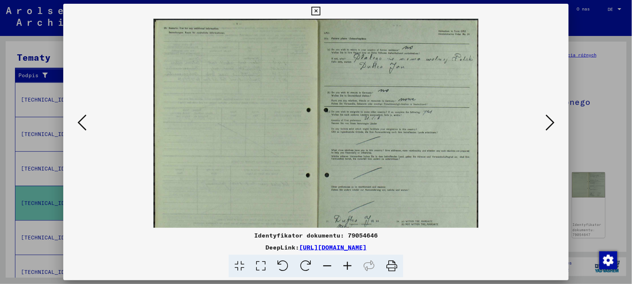
click at [343, 264] on icon at bounding box center [347, 266] width 20 height 23
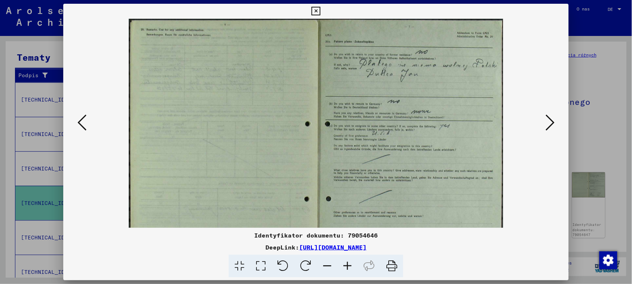
click at [343, 264] on icon at bounding box center [347, 266] width 20 height 23
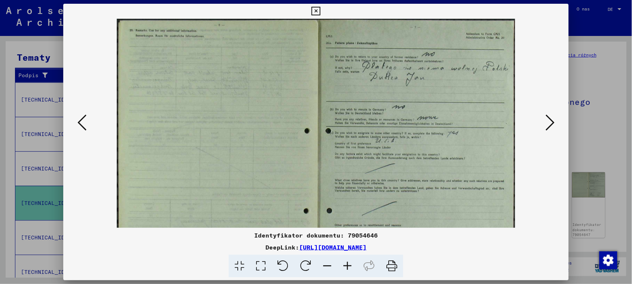
click at [343, 264] on icon at bounding box center [347, 266] width 20 height 23
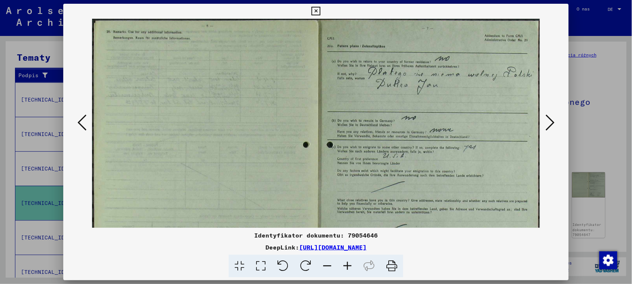
click at [343, 264] on icon at bounding box center [347, 266] width 20 height 23
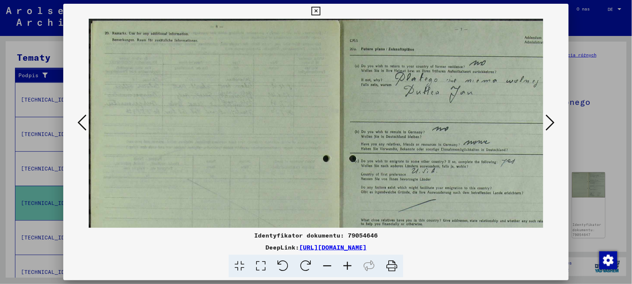
click at [343, 264] on icon at bounding box center [347, 266] width 20 height 23
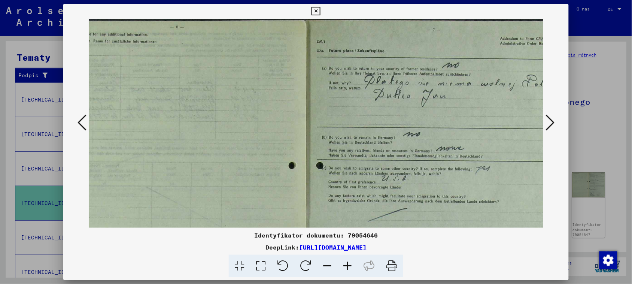
scroll to position [0, 62]
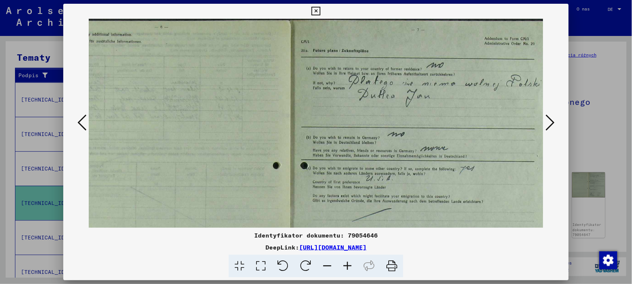
drag, startPoint x: 480, startPoint y: 124, endPoint x: 388, endPoint y: 131, distance: 92.0
click at [388, 131] on img at bounding box center [288, 217] width 522 height 396
click at [349, 267] on icon at bounding box center [347, 266] width 20 height 23
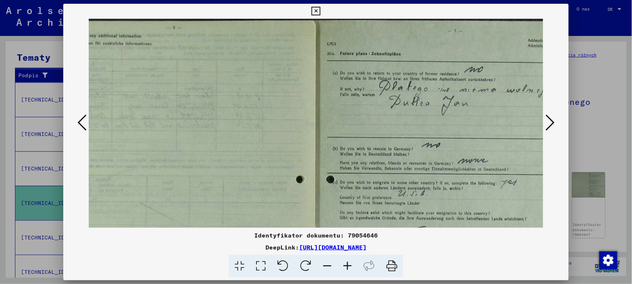
click at [349, 267] on icon at bounding box center [347, 266] width 20 height 23
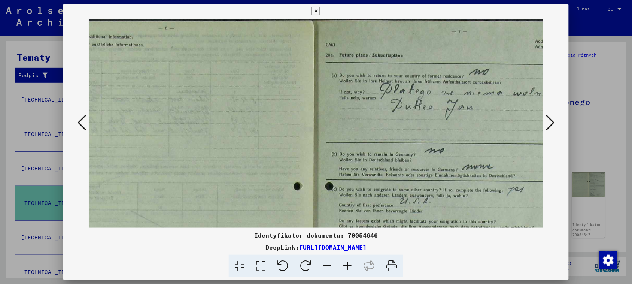
scroll to position [0, 136]
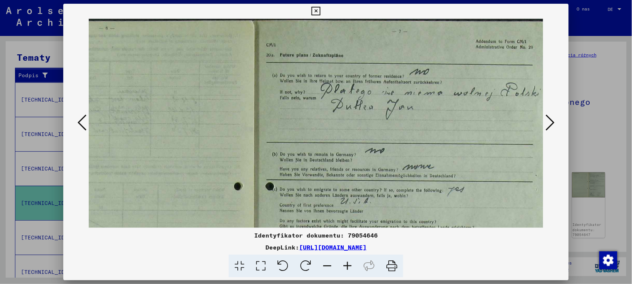
drag, startPoint x: 452, startPoint y: 153, endPoint x: 349, endPoint y: 161, distance: 103.3
click at [349, 161] on img at bounding box center [251, 245] width 596 height 452
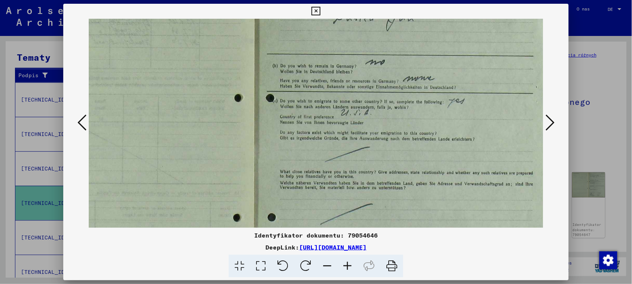
scroll to position [97, 135]
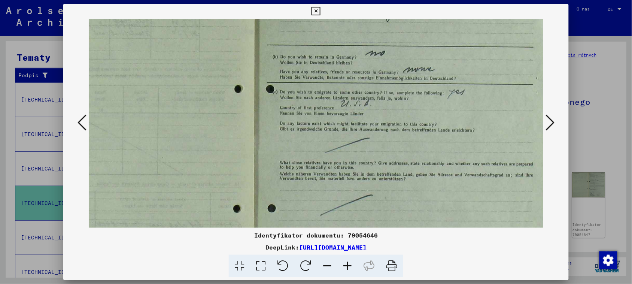
drag, startPoint x: 384, startPoint y: 175, endPoint x: 379, endPoint y: 77, distance: 97.5
click at [379, 77] on img at bounding box center [252, 147] width 596 height 452
click at [551, 119] on icon at bounding box center [550, 122] width 9 height 18
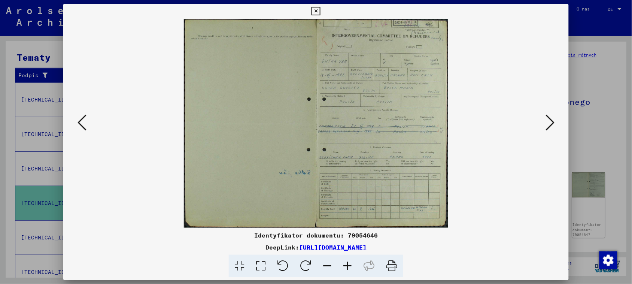
click at [344, 266] on icon at bounding box center [347, 266] width 20 height 23
click at [345, 265] on icon at bounding box center [347, 266] width 20 height 23
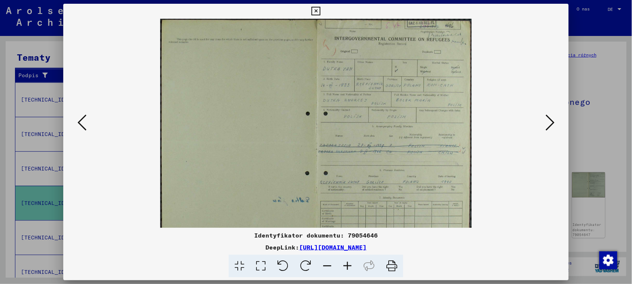
click at [345, 265] on icon at bounding box center [347, 266] width 20 height 23
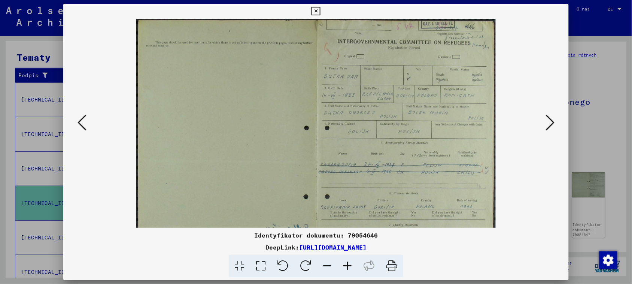
click at [345, 265] on icon at bounding box center [347, 266] width 20 height 23
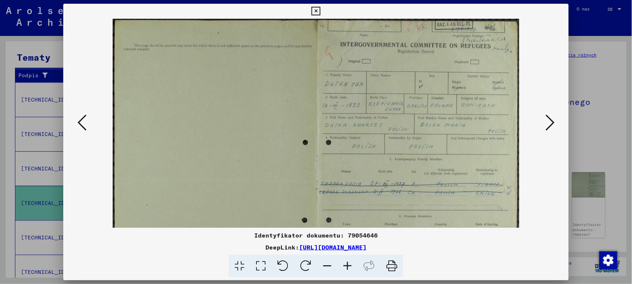
click at [345, 265] on icon at bounding box center [347, 266] width 20 height 23
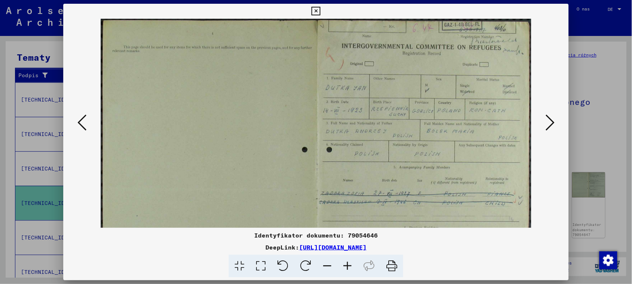
click at [345, 265] on icon at bounding box center [347, 266] width 20 height 23
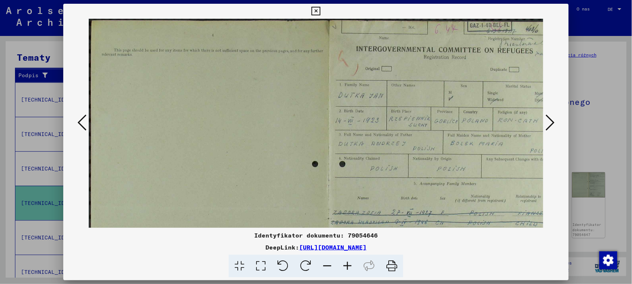
click at [345, 265] on icon at bounding box center [347, 266] width 20 height 23
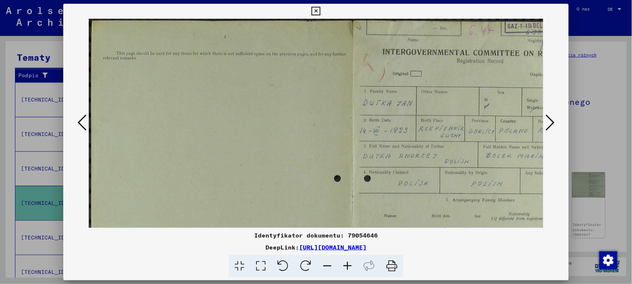
click at [345, 265] on icon at bounding box center [347, 266] width 20 height 23
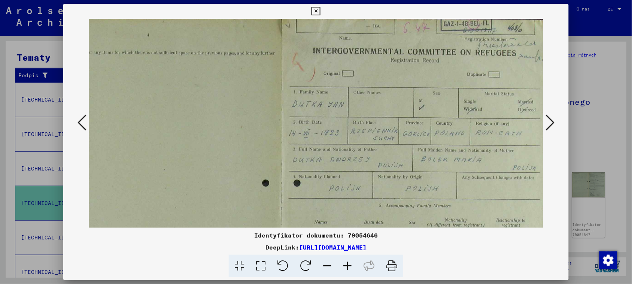
scroll to position [3, 88]
drag, startPoint x: 455, startPoint y: 170, endPoint x: 357, endPoint y: 167, distance: 98.2
click at [357, 167] on img at bounding box center [274, 233] width 549 height 434
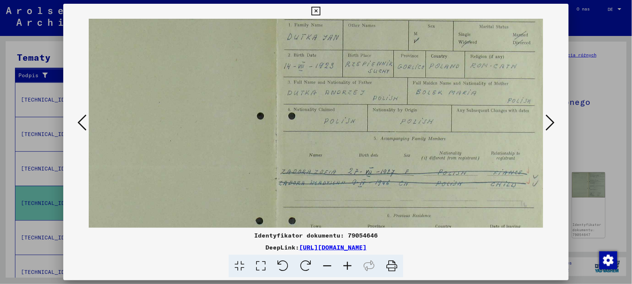
scroll to position [80, 88]
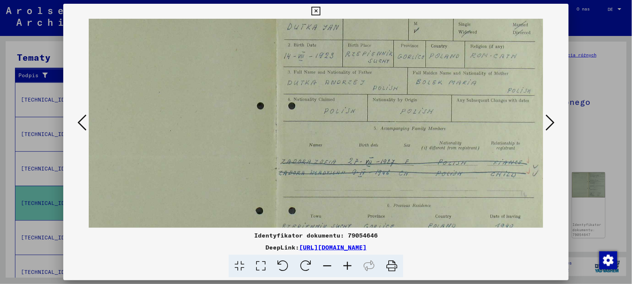
drag, startPoint x: 429, startPoint y: 180, endPoint x: 420, endPoint y: 106, distance: 74.8
click at [420, 106] on img at bounding box center [274, 156] width 549 height 434
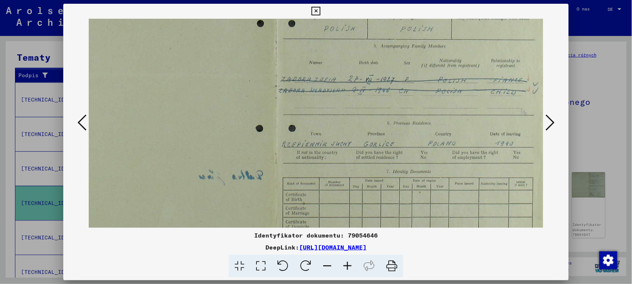
scroll to position [167, 88]
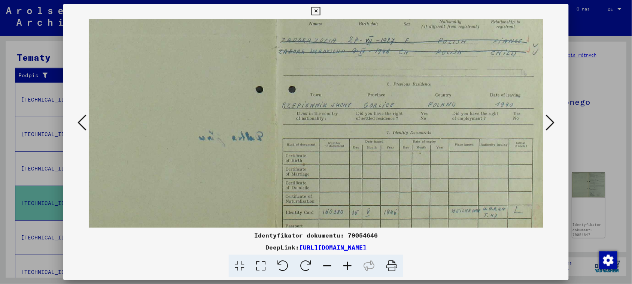
drag, startPoint x: 412, startPoint y: 180, endPoint x: 387, endPoint y: 63, distance: 119.9
click at [387, 63] on img at bounding box center [274, 35] width 549 height 434
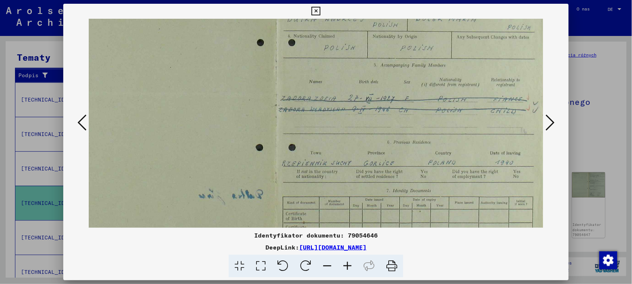
drag, startPoint x: 392, startPoint y: 185, endPoint x: 370, endPoint y: 182, distance: 22.2
click at [370, 183] on img at bounding box center [274, 93] width 549 height 434
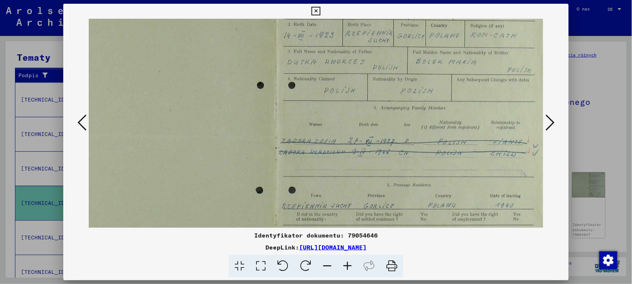
scroll to position [57, 88]
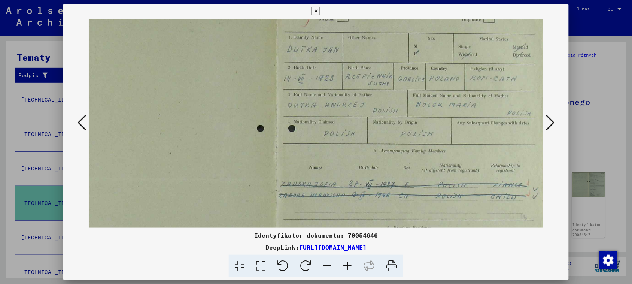
drag, startPoint x: 387, startPoint y: 98, endPoint x: 381, endPoint y: 184, distance: 86.0
click at [381, 184] on img at bounding box center [274, 178] width 549 height 434
click at [553, 115] on icon at bounding box center [550, 122] width 9 height 18
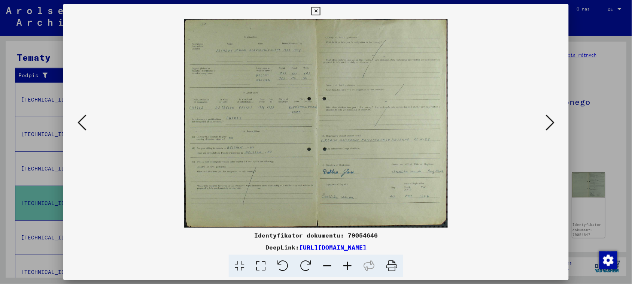
click at [349, 271] on icon at bounding box center [347, 266] width 20 height 23
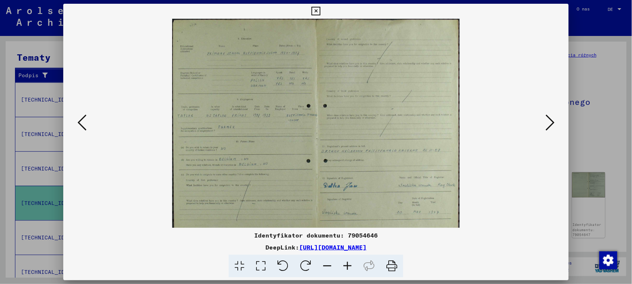
click at [349, 270] on icon at bounding box center [347, 266] width 20 height 23
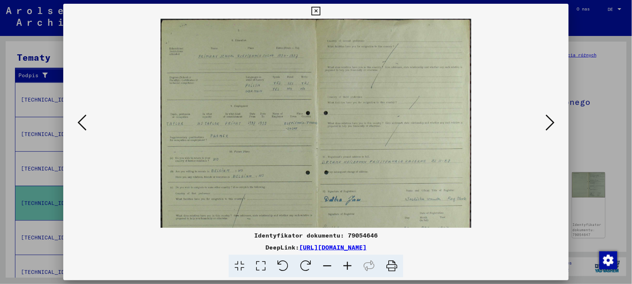
click at [349, 270] on icon at bounding box center [347, 266] width 20 height 23
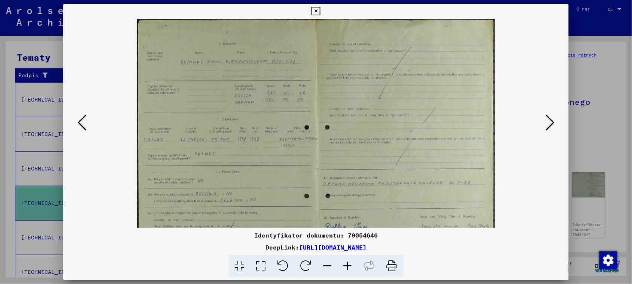
click at [349, 270] on icon at bounding box center [347, 266] width 20 height 23
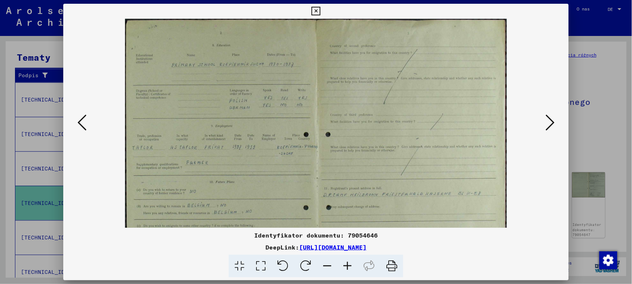
click at [349, 270] on icon at bounding box center [347, 266] width 20 height 23
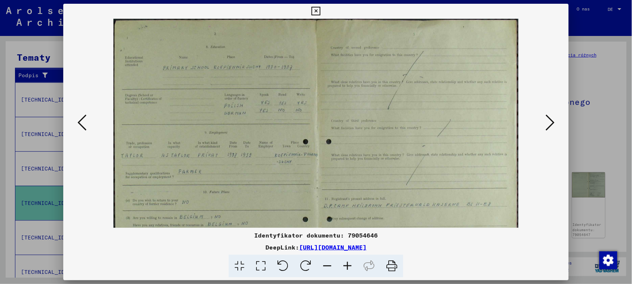
drag, startPoint x: 327, startPoint y: 179, endPoint x: 338, endPoint y: 184, distance: 12.2
click at [338, 184] on img at bounding box center [315, 179] width 405 height 321
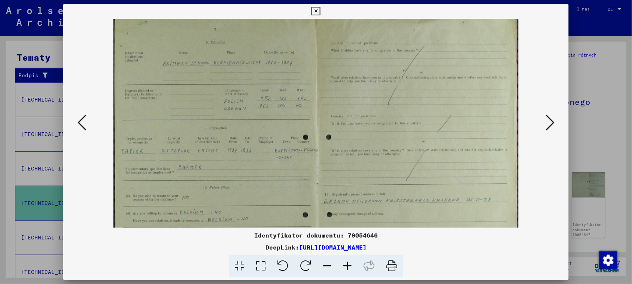
scroll to position [6, 0]
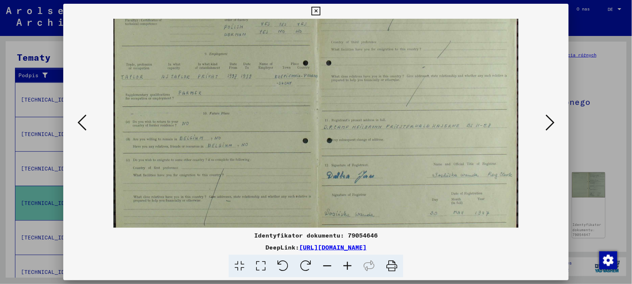
drag, startPoint x: 342, startPoint y: 182, endPoint x: 361, endPoint y: 107, distance: 77.1
click at [361, 107] on img at bounding box center [315, 100] width 405 height 321
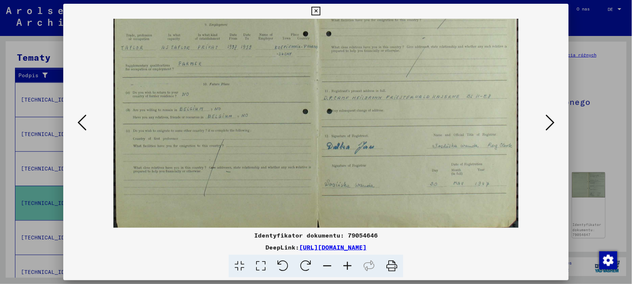
scroll to position [112, 0]
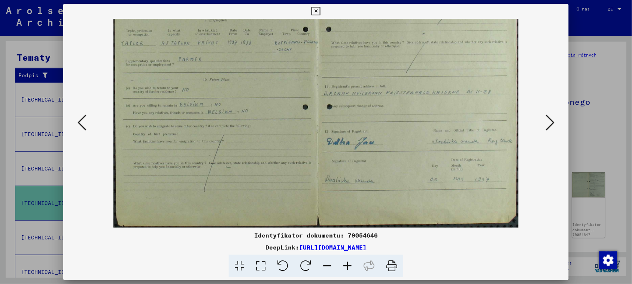
drag, startPoint x: 368, startPoint y: 160, endPoint x: 369, endPoint y: 119, distance: 40.8
click at [369, 119] on img at bounding box center [315, 66] width 405 height 321
click at [551, 125] on icon at bounding box center [550, 122] width 9 height 18
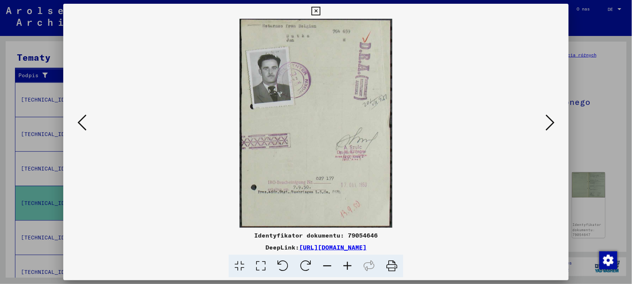
scroll to position [0, 0]
click at [351, 263] on icon at bounding box center [347, 266] width 20 height 23
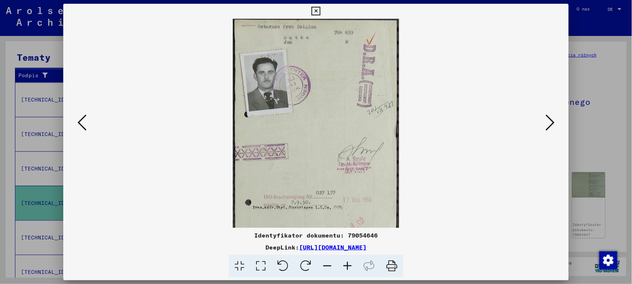
click at [351, 263] on icon at bounding box center [347, 266] width 20 height 23
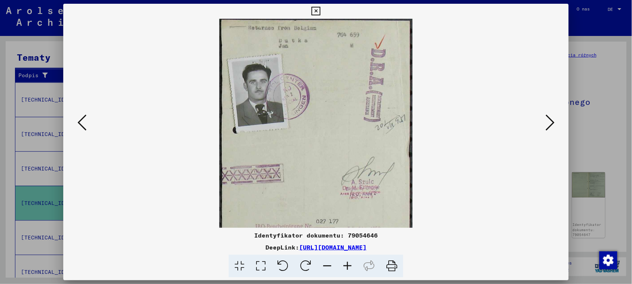
click at [350, 263] on icon at bounding box center [347, 266] width 20 height 23
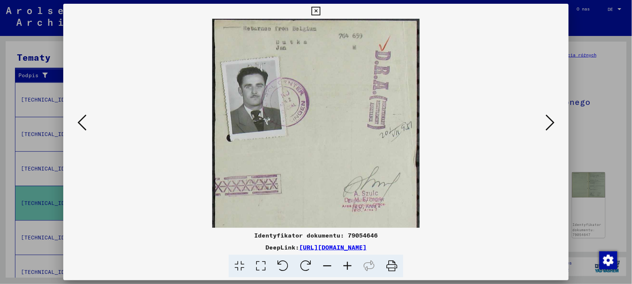
click at [350, 263] on icon at bounding box center [347, 266] width 20 height 23
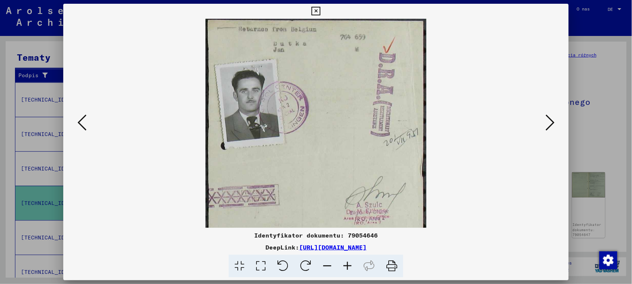
click at [350, 263] on icon at bounding box center [347, 266] width 20 height 23
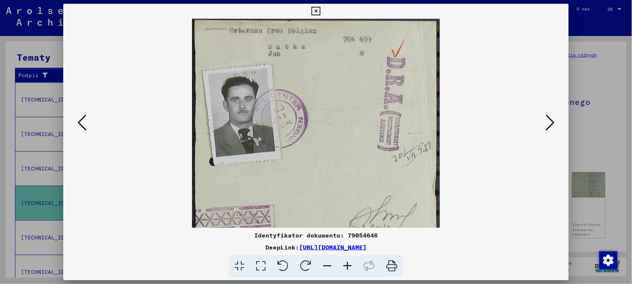
click at [350, 263] on icon at bounding box center [347, 266] width 20 height 23
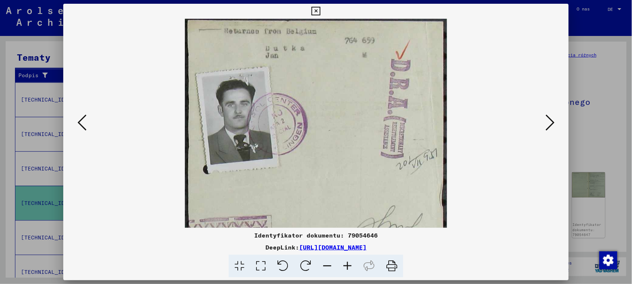
click at [551, 121] on icon at bounding box center [550, 122] width 9 height 18
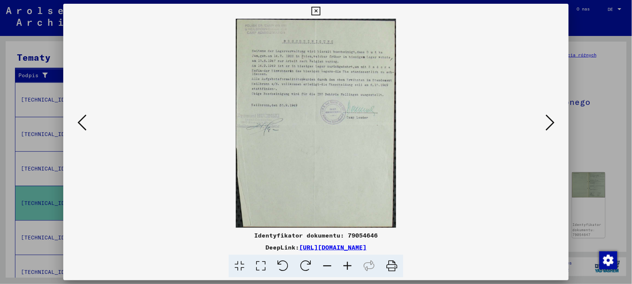
click at [353, 266] on icon at bounding box center [347, 266] width 20 height 23
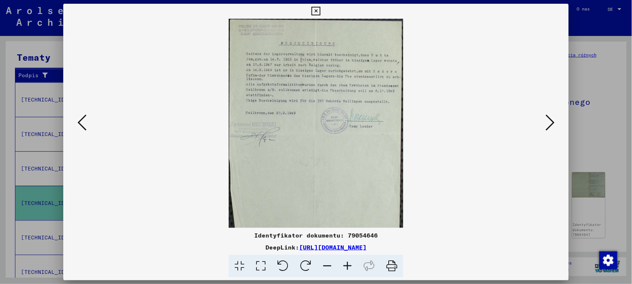
click at [353, 266] on icon at bounding box center [347, 266] width 20 height 23
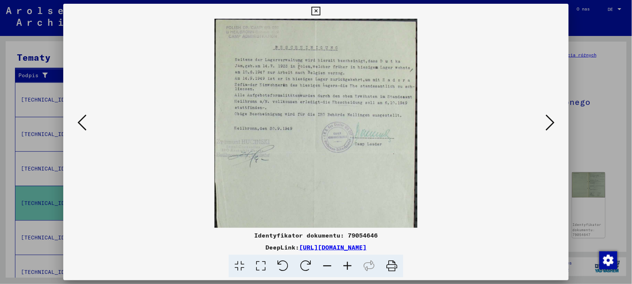
click at [353, 266] on icon at bounding box center [347, 266] width 20 height 23
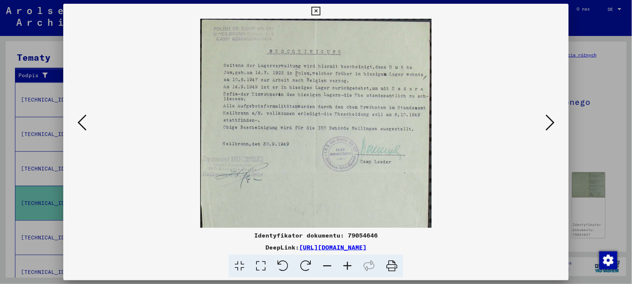
click at [353, 266] on icon at bounding box center [347, 266] width 20 height 23
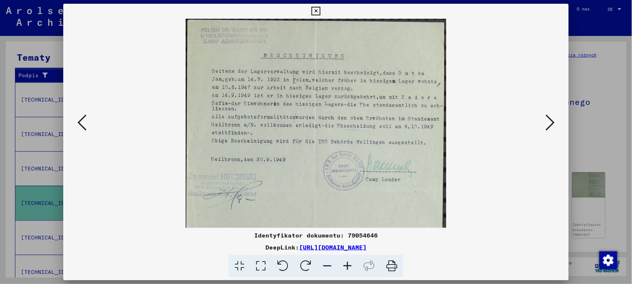
click at [353, 266] on icon at bounding box center [347, 266] width 20 height 23
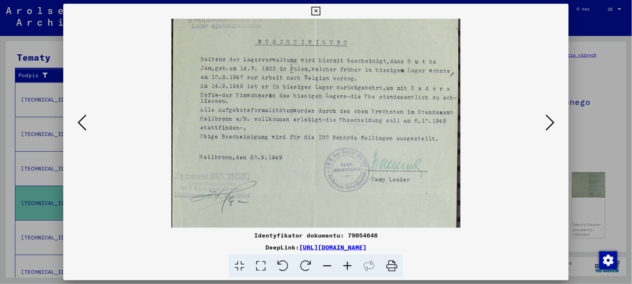
scroll to position [20, 0]
drag, startPoint x: 379, startPoint y: 143, endPoint x: 378, endPoint y: 127, distance: 16.1
click at [378, 127] on img at bounding box center [316, 188] width 289 height 378
click at [553, 121] on icon at bounding box center [550, 122] width 9 height 18
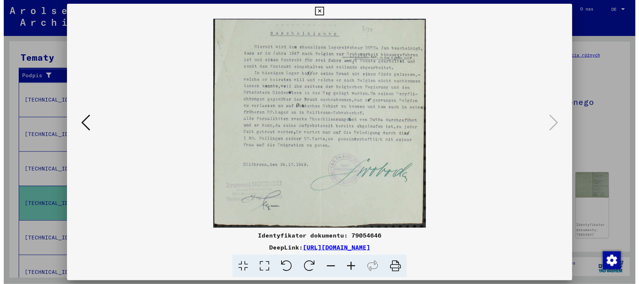
scroll to position [0, 0]
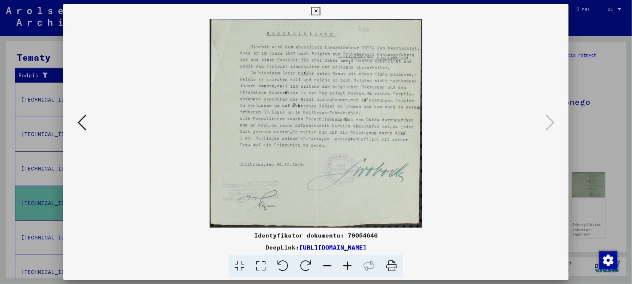
click at [317, 8] on icon at bounding box center [316, 11] width 9 height 9
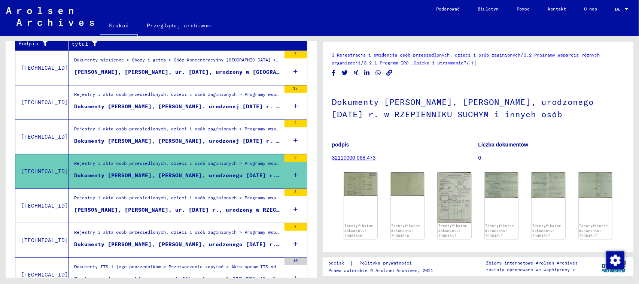
scroll to position [160, 0]
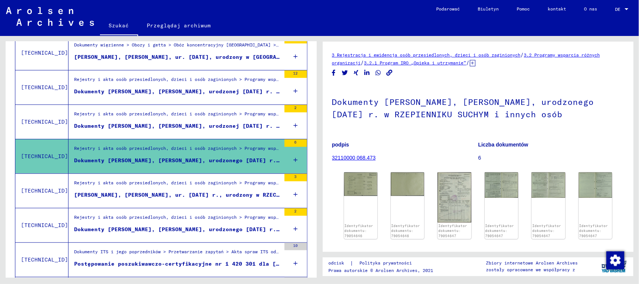
click at [217, 190] on div "Rejestry i akta osób przesiedlonych, dzieci i osób zaginionych > Programy wspar…" at bounding box center [177, 184] width 207 height 10
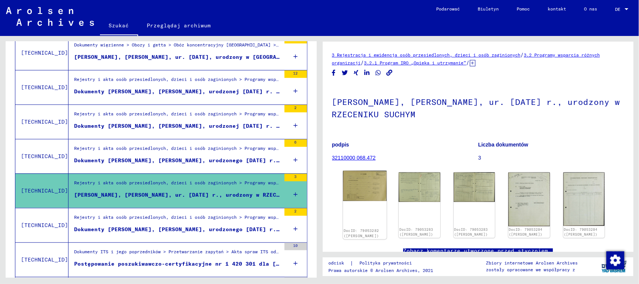
click at [360, 182] on img at bounding box center [364, 186] width 43 height 30
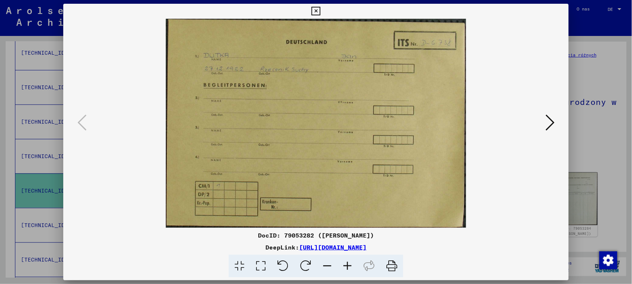
click at [548, 121] on button at bounding box center [550, 122] width 13 height 21
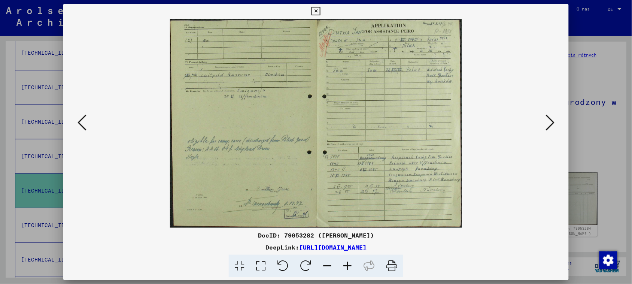
click at [353, 264] on icon at bounding box center [347, 266] width 20 height 23
click at [352, 264] on icon at bounding box center [347, 266] width 20 height 23
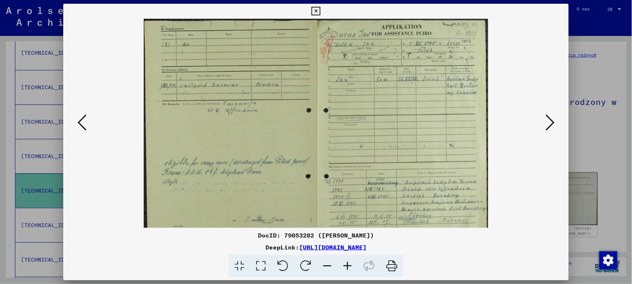
click at [352, 264] on icon at bounding box center [347, 266] width 20 height 23
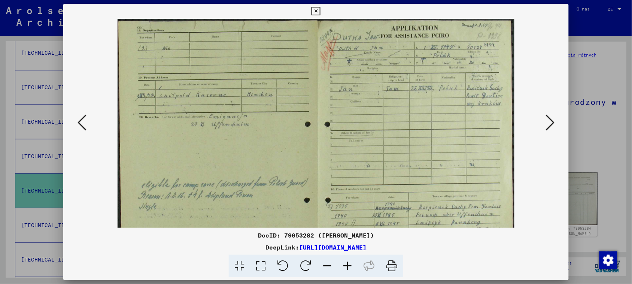
click at [352, 264] on icon at bounding box center [347, 266] width 20 height 23
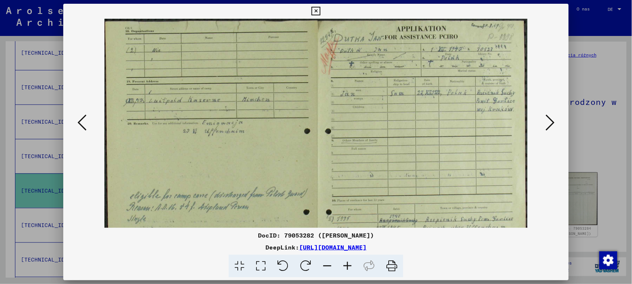
click at [352, 264] on icon at bounding box center [347, 266] width 20 height 23
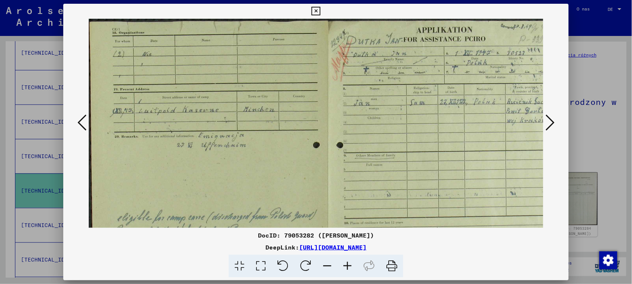
click at [352, 264] on icon at bounding box center [347, 266] width 20 height 23
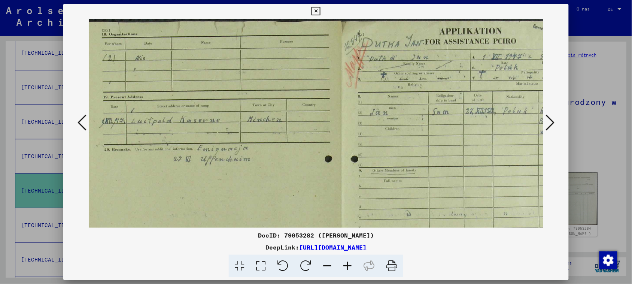
scroll to position [0, 67]
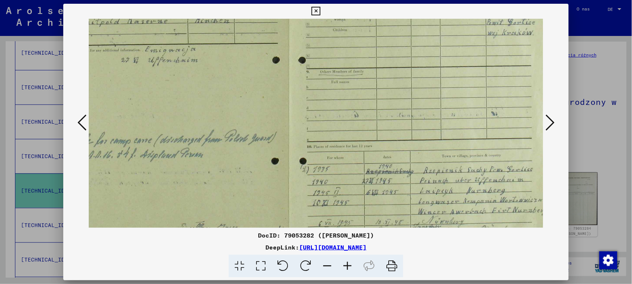
drag, startPoint x: 467, startPoint y: 153, endPoint x: 317, endPoint y: 66, distance: 173.7
click at [317, 65] on img at bounding box center [287, 109] width 528 height 378
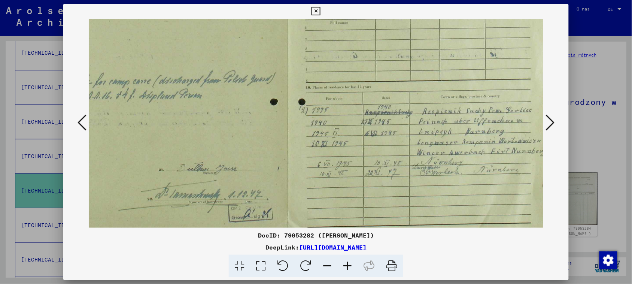
scroll to position [158, 67]
drag, startPoint x: 365, startPoint y: 173, endPoint x: 353, endPoint y: 115, distance: 59.4
click at [353, 115] on img at bounding box center [286, 49] width 528 height 378
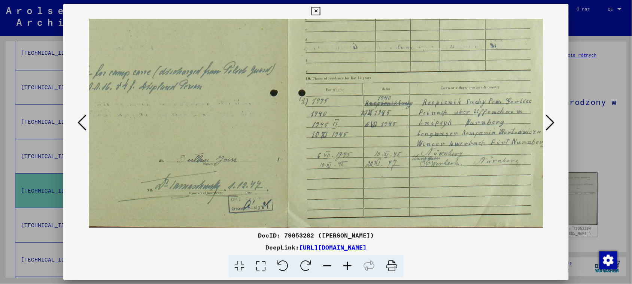
scroll to position [169, 67]
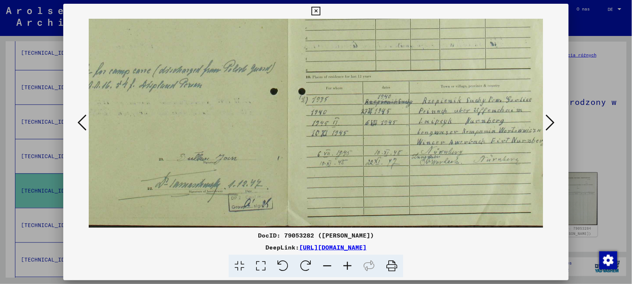
drag, startPoint x: 369, startPoint y: 167, endPoint x: 363, endPoint y: 143, distance: 24.9
click at [363, 143] on img at bounding box center [286, 39] width 528 height 378
click at [346, 264] on icon at bounding box center [347, 266] width 20 height 23
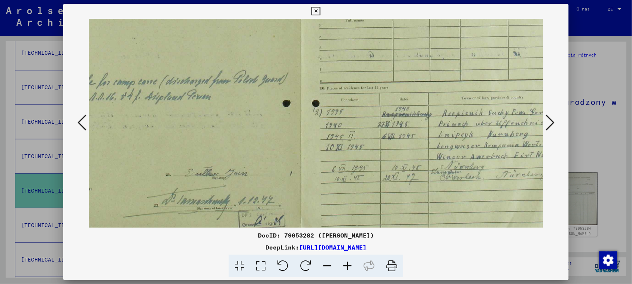
click at [548, 124] on button at bounding box center [550, 122] width 13 height 21
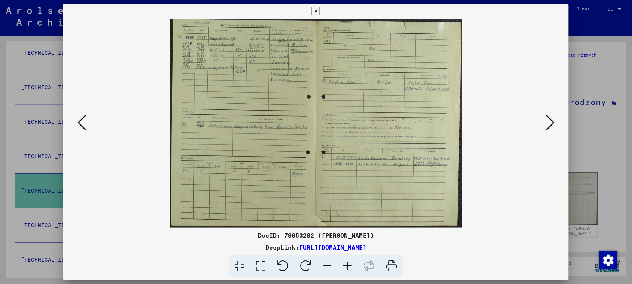
click at [348, 268] on icon at bounding box center [347, 266] width 20 height 23
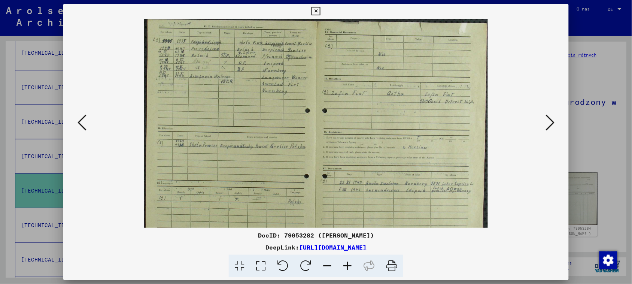
click at [348, 268] on icon at bounding box center [347, 266] width 20 height 23
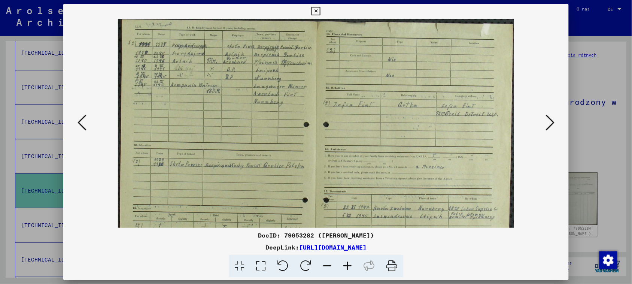
drag, startPoint x: 349, startPoint y: 202, endPoint x: 349, endPoint y: 207, distance: 5.6
click at [349, 207] on img at bounding box center [316, 161] width 396 height 284
click at [346, 264] on icon at bounding box center [347, 266] width 20 height 23
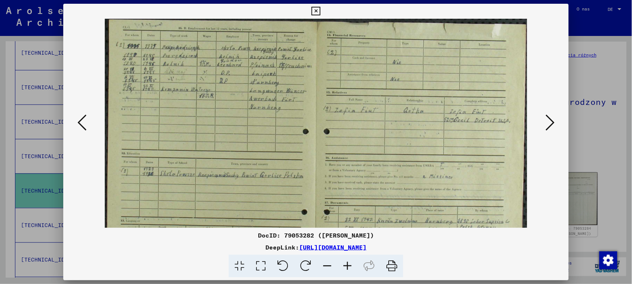
click at [346, 264] on icon at bounding box center [347, 266] width 20 height 23
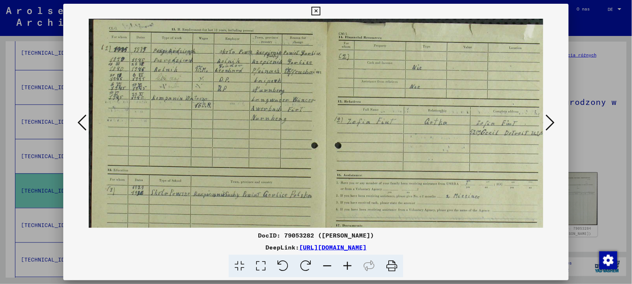
click at [346, 264] on icon at bounding box center [347, 266] width 20 height 23
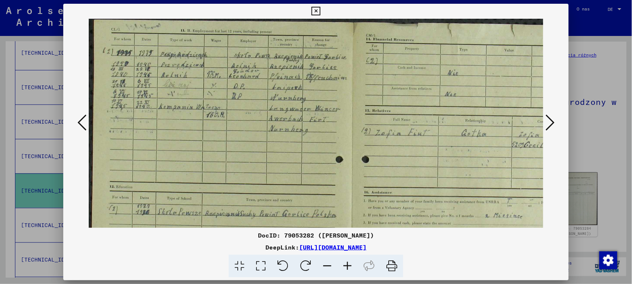
click at [346, 264] on icon at bounding box center [347, 266] width 20 height 23
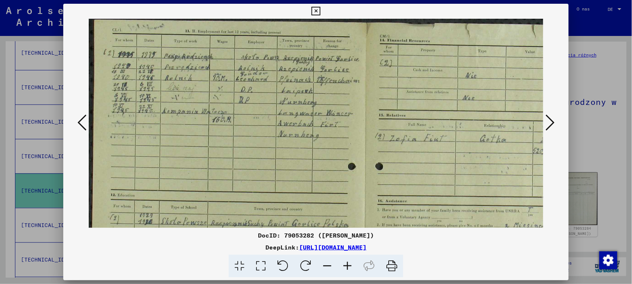
click at [346, 264] on icon at bounding box center [347, 266] width 20 height 23
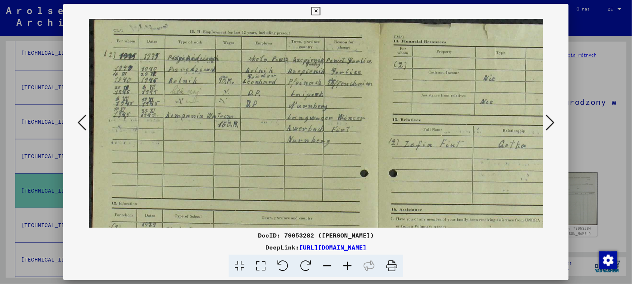
drag, startPoint x: 391, startPoint y: 146, endPoint x: 392, endPoint y: 152, distance: 5.7
click at [392, 152] on img at bounding box center [378, 226] width 579 height 415
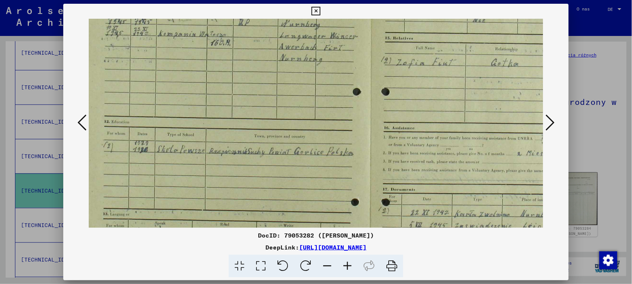
drag, startPoint x: 451, startPoint y: 154, endPoint x: 437, endPoint y: 91, distance: 64.4
click at [444, 76] on img at bounding box center [370, 144] width 579 height 415
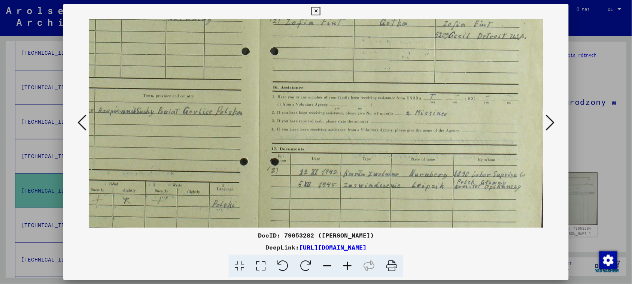
scroll to position [119, 119]
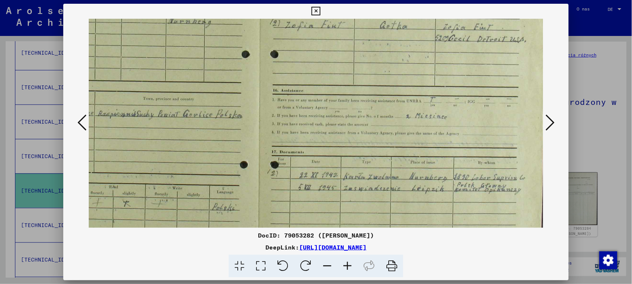
drag, startPoint x: 388, startPoint y: 170, endPoint x: 220, endPoint y: 136, distance: 171.4
click at [220, 136] on img at bounding box center [259, 107] width 579 height 415
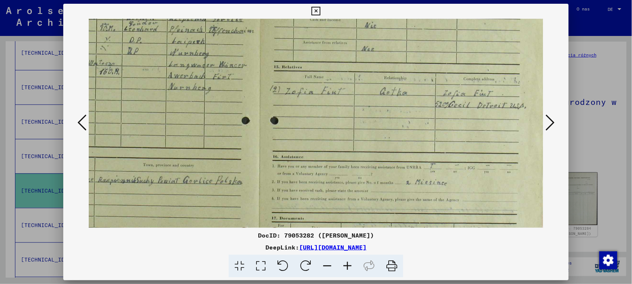
drag, startPoint x: 379, startPoint y: 125, endPoint x: 363, endPoint y: 191, distance: 67.9
click at [363, 191] on img at bounding box center [259, 173] width 579 height 415
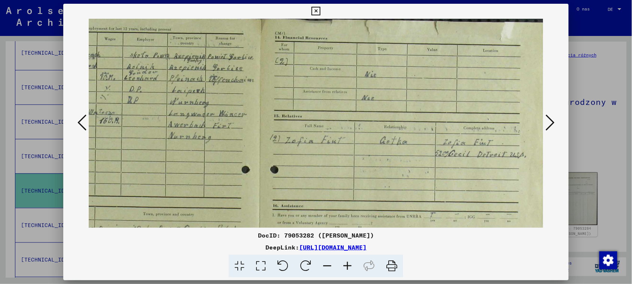
scroll to position [0, 119]
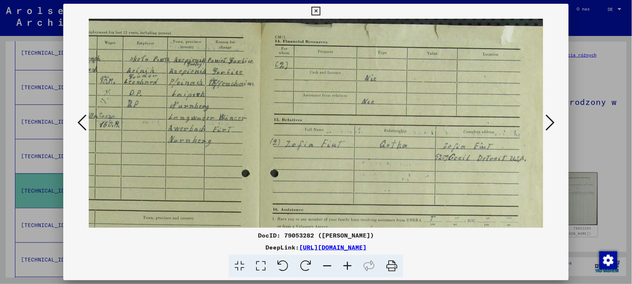
drag, startPoint x: 370, startPoint y: 132, endPoint x: 358, endPoint y: 184, distance: 53.0
click at [358, 184] on img at bounding box center [259, 226] width 579 height 415
click at [553, 120] on icon at bounding box center [550, 122] width 9 height 18
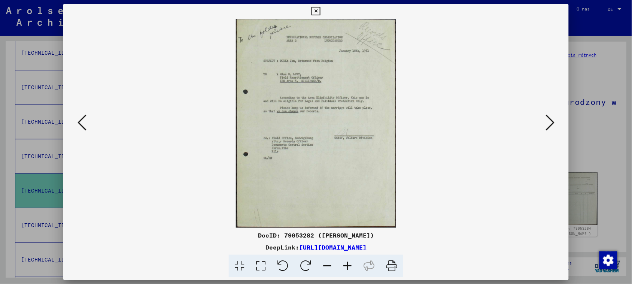
scroll to position [0, 0]
click at [349, 267] on icon at bounding box center [347, 266] width 20 height 23
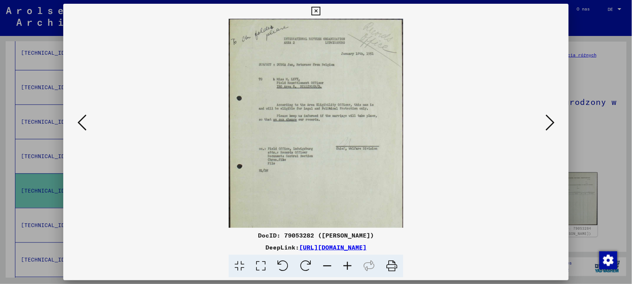
click at [349, 266] on icon at bounding box center [347, 266] width 20 height 23
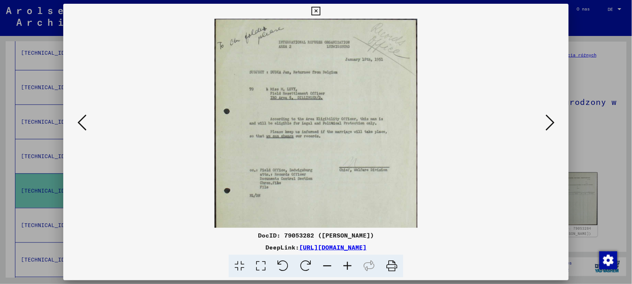
click at [349, 266] on icon at bounding box center [347, 266] width 20 height 23
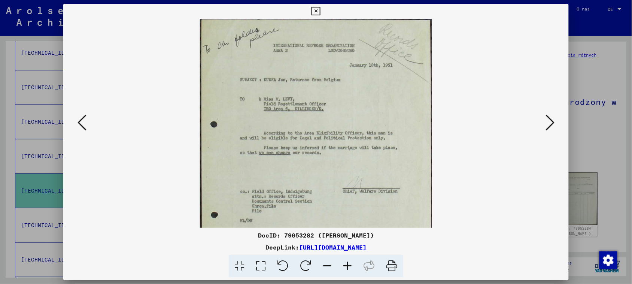
click at [349, 266] on icon at bounding box center [347, 266] width 20 height 23
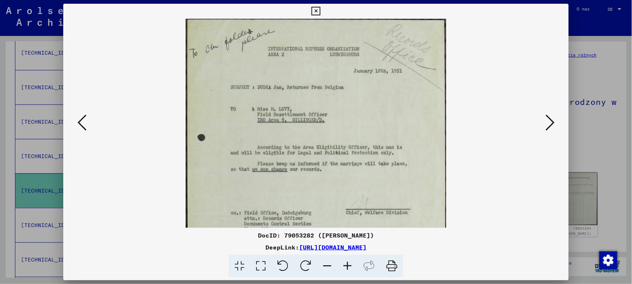
click at [349, 266] on icon at bounding box center [347, 266] width 20 height 23
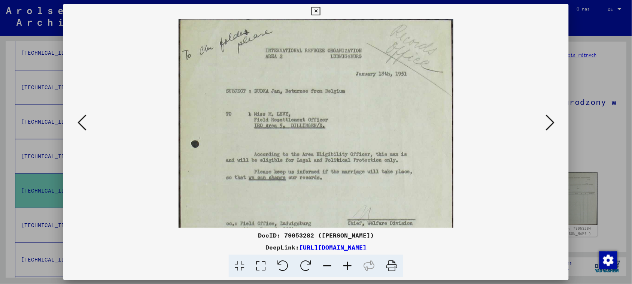
click at [349, 266] on icon at bounding box center [347, 266] width 20 height 23
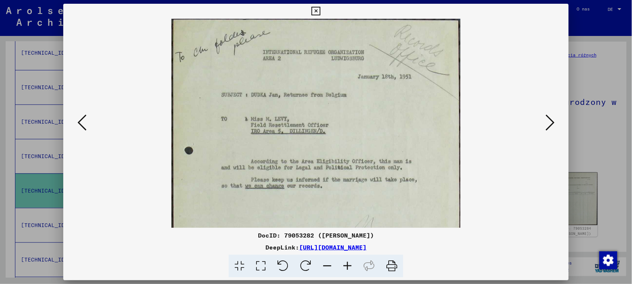
click at [349, 266] on icon at bounding box center [347, 266] width 20 height 23
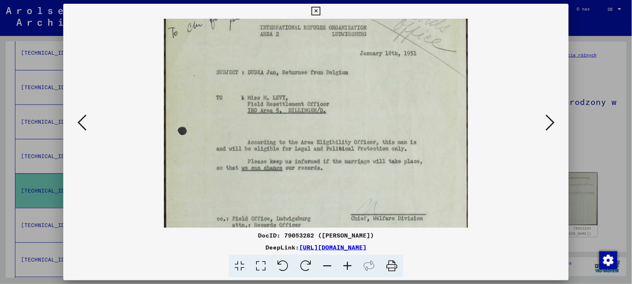
scroll to position [29, 0]
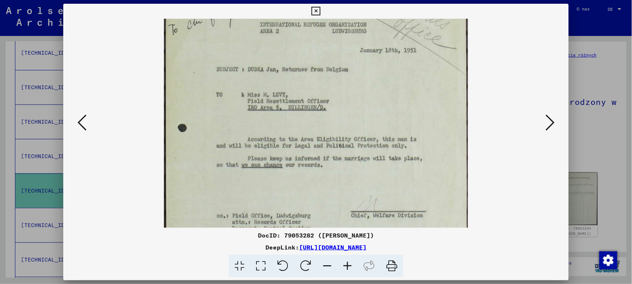
drag, startPoint x: 363, startPoint y: 170, endPoint x: 362, endPoint y: 143, distance: 27.7
click at [362, 143] on img at bounding box center [316, 188] width 304 height 396
click at [554, 118] on icon at bounding box center [550, 122] width 9 height 18
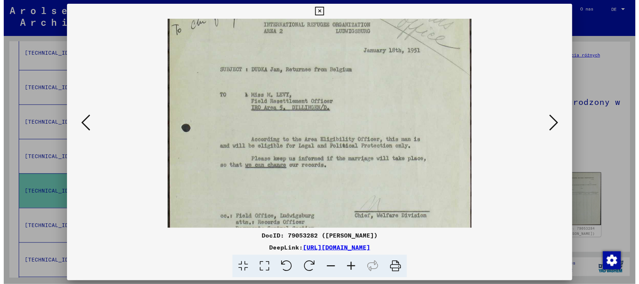
scroll to position [0, 0]
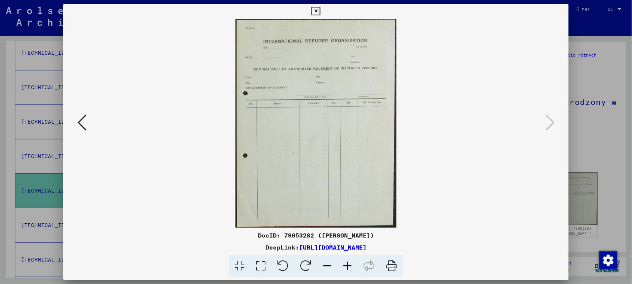
click at [317, 11] on icon at bounding box center [316, 11] width 9 height 9
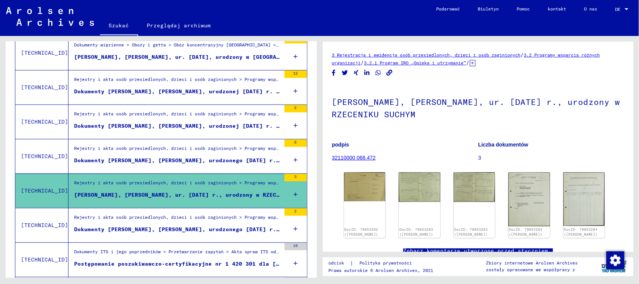
click at [177, 224] on div "Rejestry i akta osób przesiedlonych, dzieci i osób zaginionych > Programy wspar…" at bounding box center [177, 219] width 207 height 10
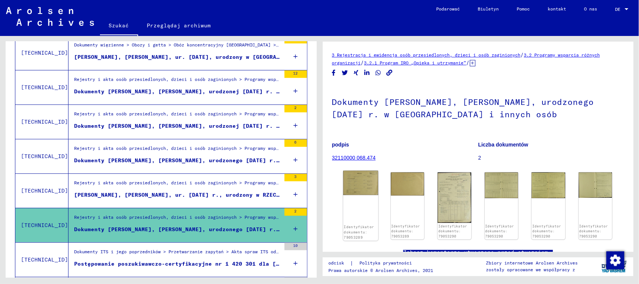
click at [360, 187] on img at bounding box center [360, 183] width 35 height 24
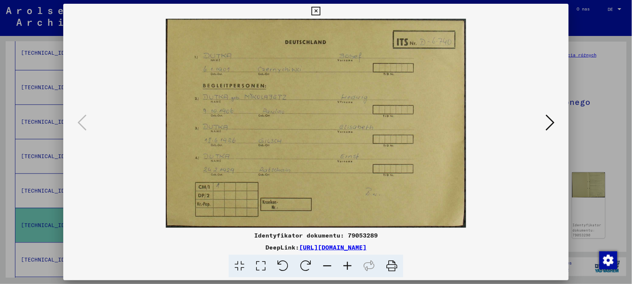
click at [553, 115] on icon at bounding box center [550, 122] width 9 height 18
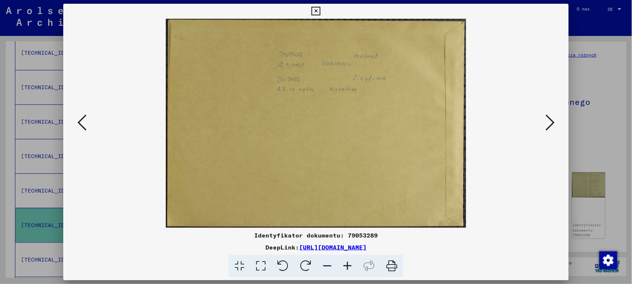
click at [553, 115] on icon at bounding box center [550, 122] width 9 height 18
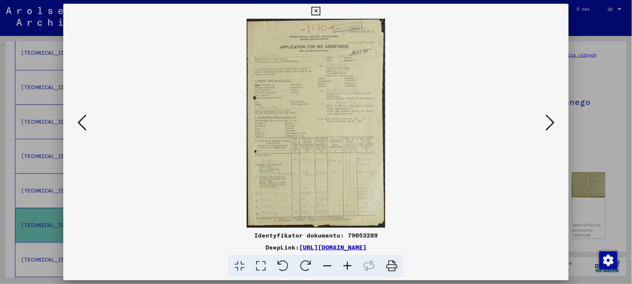
click at [349, 269] on icon at bounding box center [347, 266] width 20 height 23
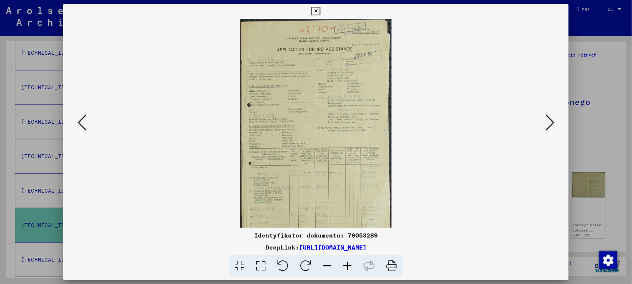
click at [349, 269] on icon at bounding box center [347, 266] width 20 height 23
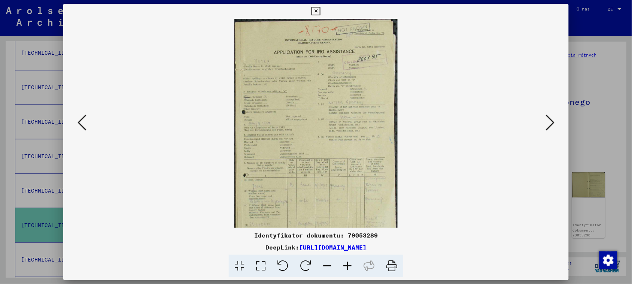
click at [349, 269] on icon at bounding box center [347, 266] width 20 height 23
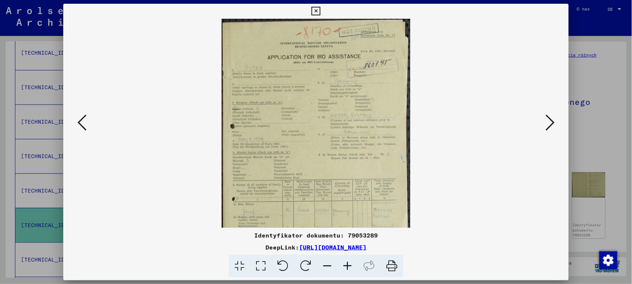
click at [349, 269] on icon at bounding box center [347, 266] width 20 height 23
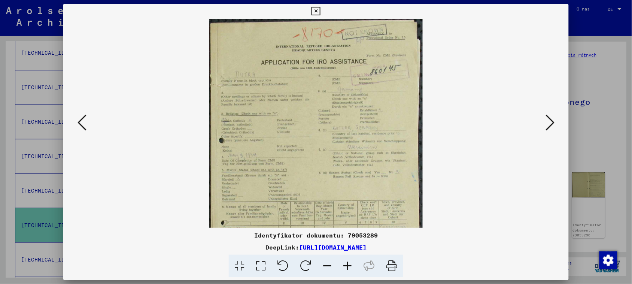
click at [349, 269] on icon at bounding box center [347, 266] width 20 height 23
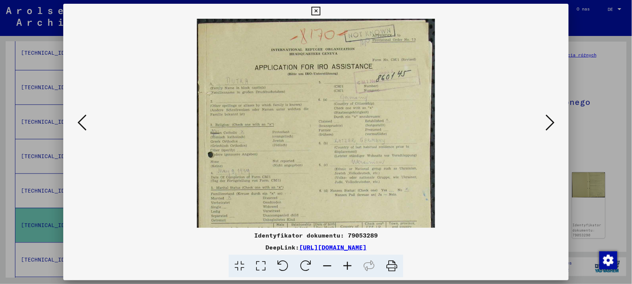
click at [349, 269] on icon at bounding box center [347, 266] width 20 height 23
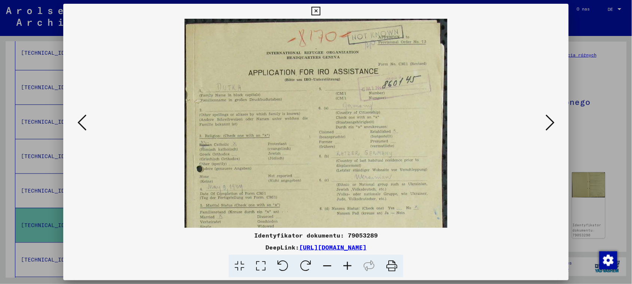
click at [349, 269] on icon at bounding box center [347, 266] width 20 height 23
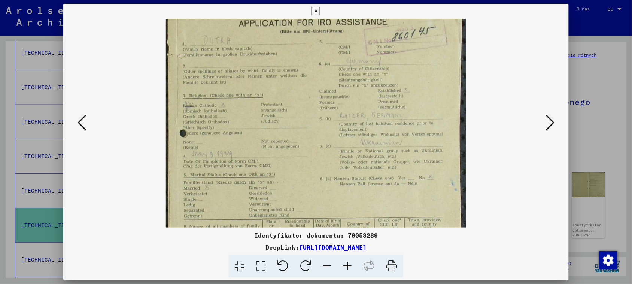
drag, startPoint x: 354, startPoint y: 169, endPoint x: 355, endPoint y: 128, distance: 40.8
click at [355, 128] on img at bounding box center [316, 188] width 300 height 452
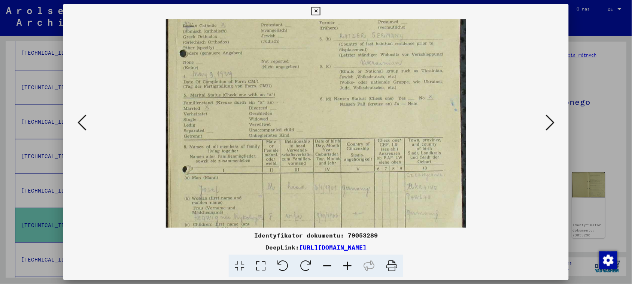
drag, startPoint x: 361, startPoint y: 176, endPoint x: 369, endPoint y: 93, distance: 84.3
click at [369, 93] on img at bounding box center [316, 108] width 300 height 452
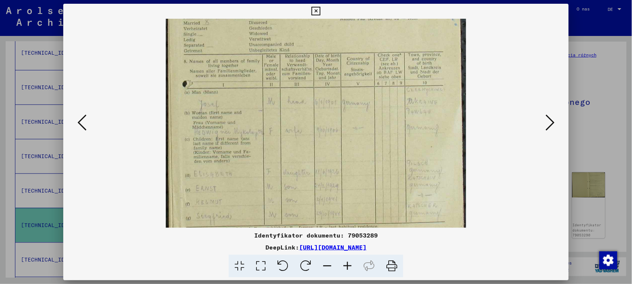
drag, startPoint x: 371, startPoint y: 169, endPoint x: 377, endPoint y: 88, distance: 81.1
click at [377, 88] on img at bounding box center [316, 23] width 300 height 452
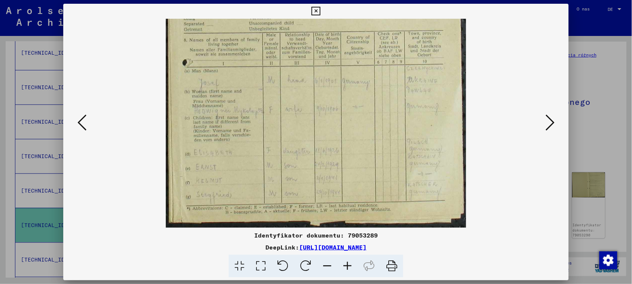
drag, startPoint x: 358, startPoint y: 147, endPoint x: 358, endPoint y: 101, distance: 46.1
click at [358, 101] on img at bounding box center [316, 1] width 300 height 452
click at [551, 121] on icon at bounding box center [550, 122] width 9 height 18
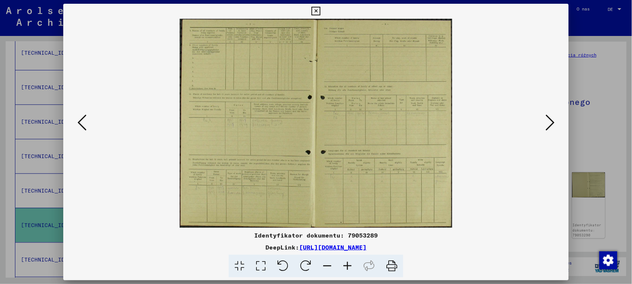
click at [351, 263] on icon at bounding box center [347, 266] width 20 height 23
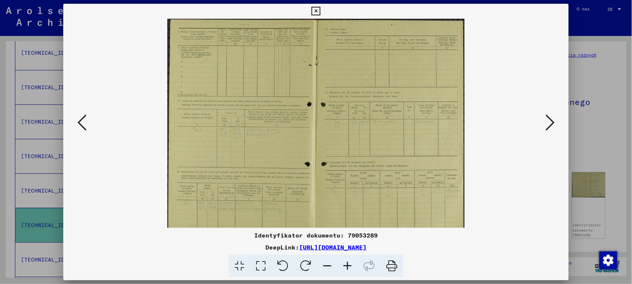
click at [351, 263] on icon at bounding box center [347, 266] width 20 height 23
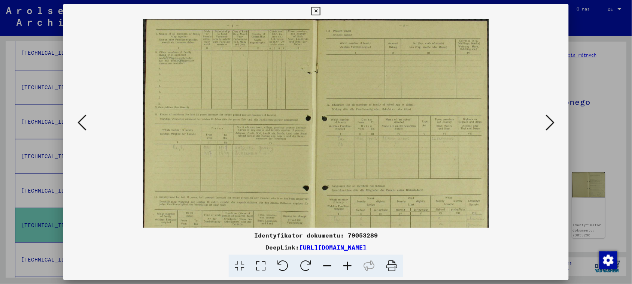
click at [350, 263] on icon at bounding box center [347, 266] width 20 height 23
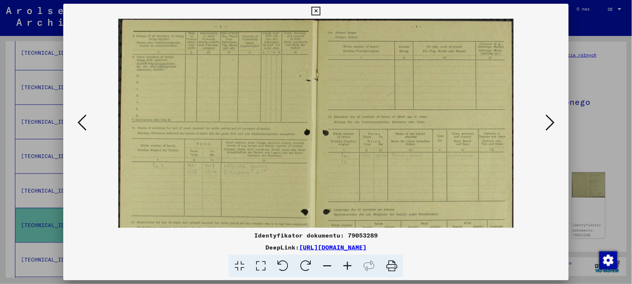
click at [350, 263] on icon at bounding box center [347, 266] width 20 height 23
click at [349, 263] on icon at bounding box center [347, 266] width 20 height 23
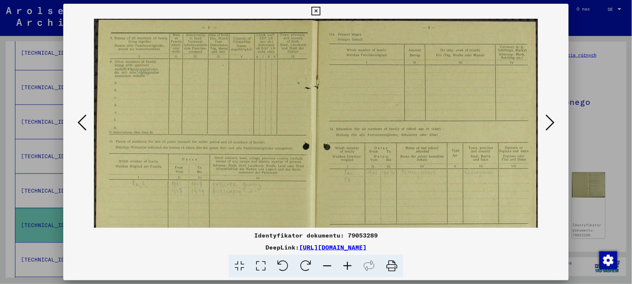
click at [349, 263] on icon at bounding box center [347, 266] width 20 height 23
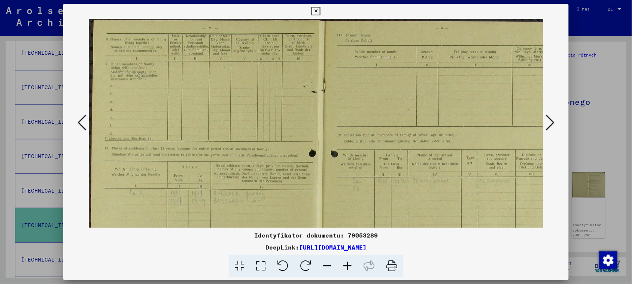
click at [349, 263] on icon at bounding box center [347, 266] width 20 height 23
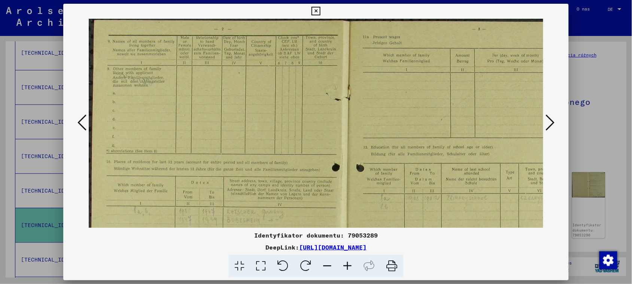
click at [349, 263] on icon at bounding box center [347, 266] width 20 height 23
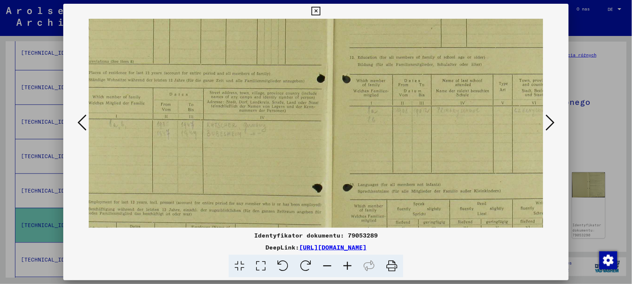
drag, startPoint x: 332, startPoint y: 122, endPoint x: 330, endPoint y: 69, distance: 52.5
click at [330, 69] on img at bounding box center [333, 130] width 542 height 415
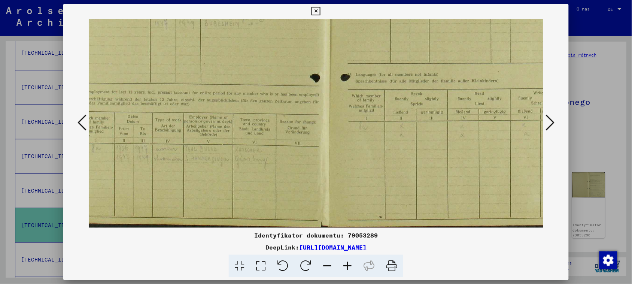
drag, startPoint x: 356, startPoint y: 211, endPoint x: 352, endPoint y: 91, distance: 119.9
click at [352, 91] on img at bounding box center [331, 20] width 542 height 415
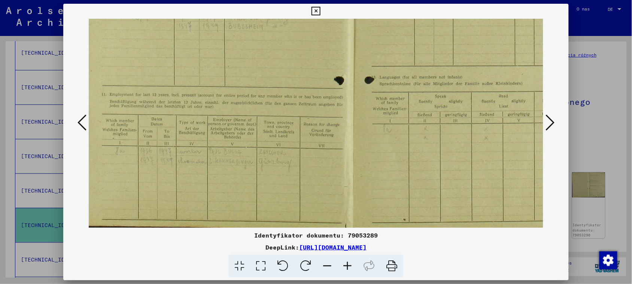
drag, startPoint x: 344, startPoint y: 144, endPoint x: 390, endPoint y: 146, distance: 45.8
click at [390, 146] on img at bounding box center [355, 22] width 542 height 415
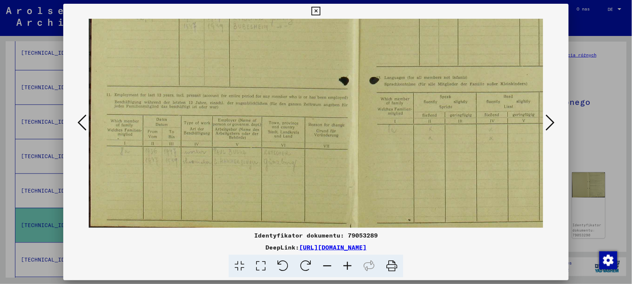
click at [554, 116] on icon at bounding box center [550, 122] width 9 height 18
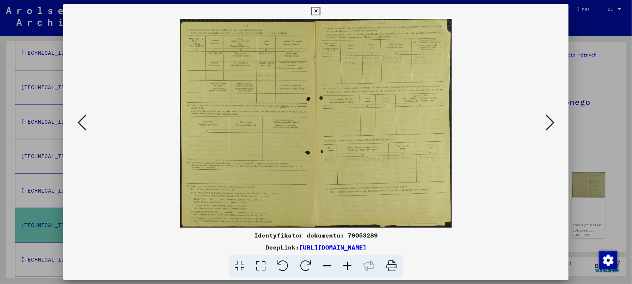
scroll to position [0, 0]
click at [555, 118] on icon at bounding box center [550, 122] width 9 height 18
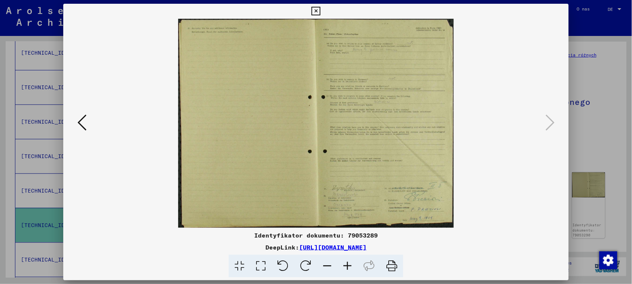
click at [351, 265] on icon at bounding box center [347, 266] width 20 height 23
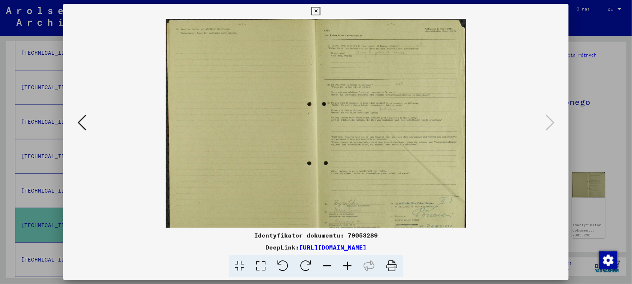
click at [351, 264] on icon at bounding box center [347, 266] width 20 height 23
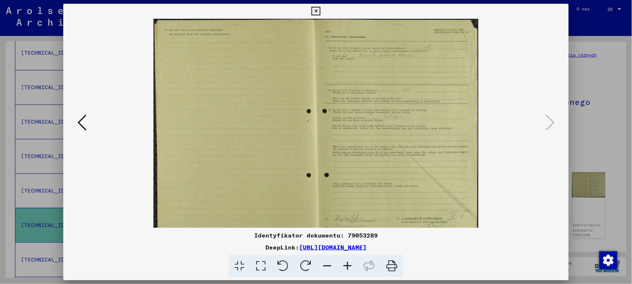
click at [351, 263] on icon at bounding box center [347, 266] width 20 height 23
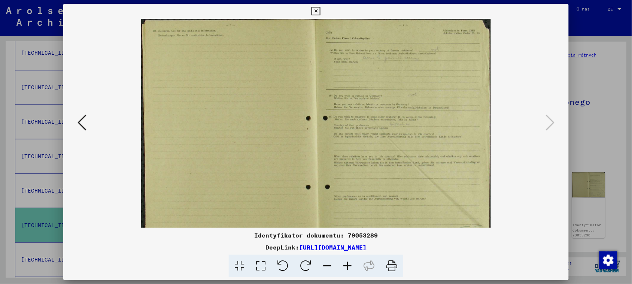
click at [350, 263] on icon at bounding box center [347, 266] width 20 height 23
click at [351, 263] on icon at bounding box center [347, 266] width 20 height 23
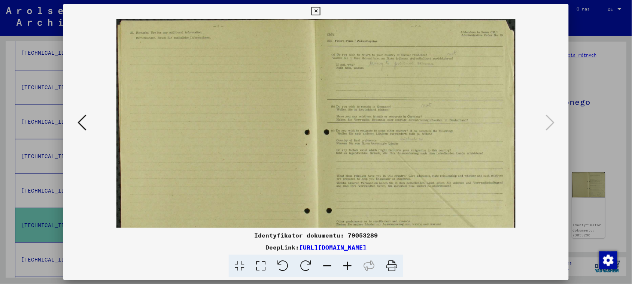
click at [351, 263] on icon at bounding box center [347, 266] width 20 height 23
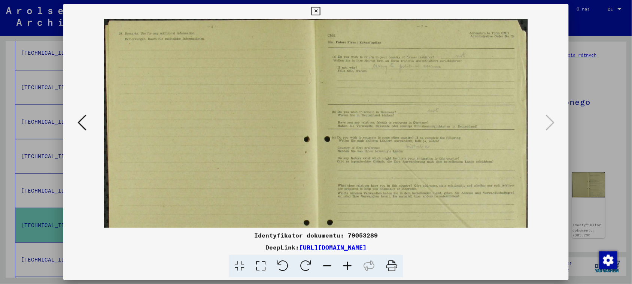
click at [351, 263] on icon at bounding box center [347, 266] width 20 height 23
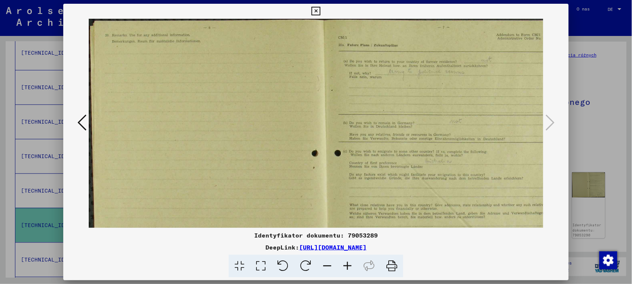
click at [351, 263] on icon at bounding box center [347, 266] width 20 height 23
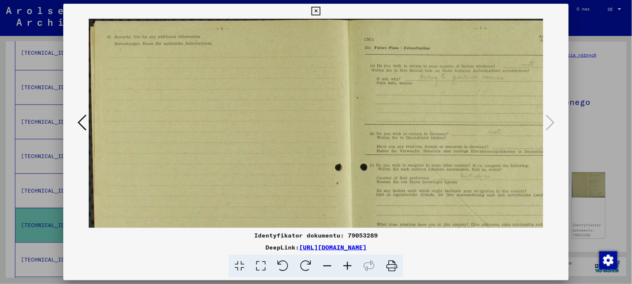
click at [351, 263] on icon at bounding box center [347, 266] width 20 height 23
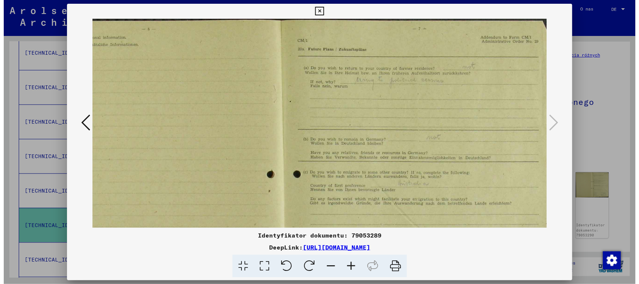
scroll to position [0, 87]
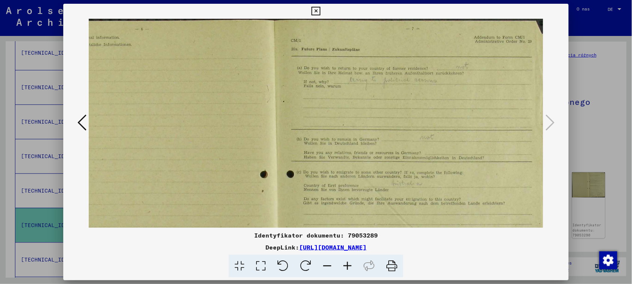
drag, startPoint x: 450, startPoint y: 118, endPoint x: 367, endPoint y: 137, distance: 84.1
click at [367, 137] on img at bounding box center [275, 226] width 547 height 415
click at [315, 10] on icon at bounding box center [316, 11] width 9 height 9
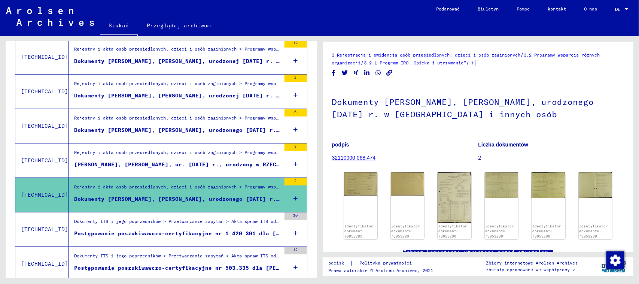
scroll to position [207, 0]
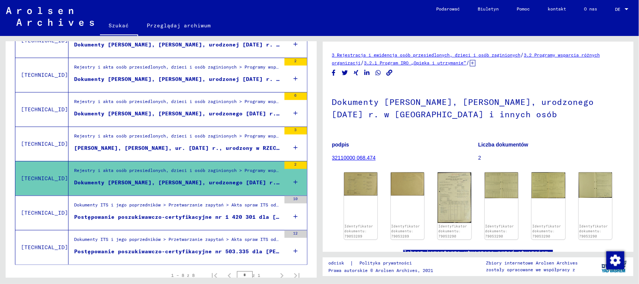
click at [233, 210] on div "Dokumenty ITS i jego poprzedników > Przetwarzanie zapytań > Akta spraw ITS od 1…" at bounding box center [177, 207] width 207 height 10
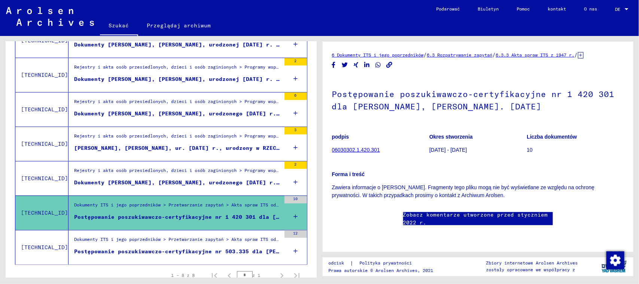
scroll to position [94, 0]
click at [215, 246] on div "Dokumenty ITS i jego poprzedników > Przetwarzanie zapytań > Akta spraw ITS od 1…" at bounding box center [177, 241] width 207 height 10
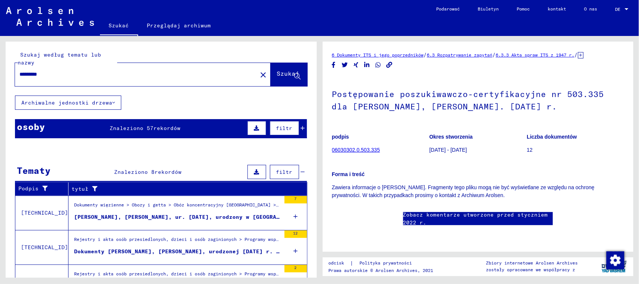
click at [182, 130] on div "osoby Znaleziono 57 rekordów filtr" at bounding box center [161, 128] width 292 height 19
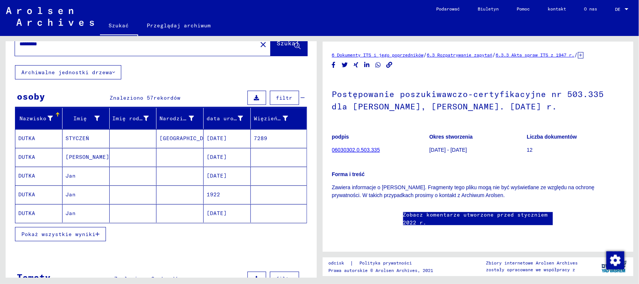
scroll to position [47, 0]
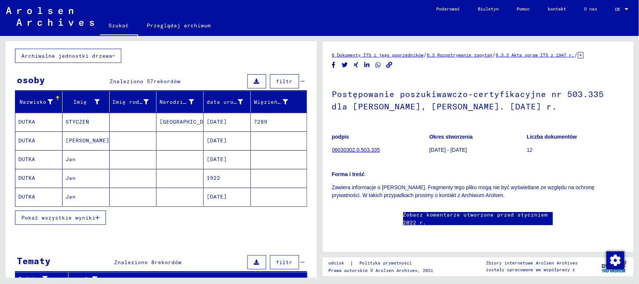
click at [89, 225] on button "Pokaż wszystkie wyniki" at bounding box center [60, 218] width 91 height 14
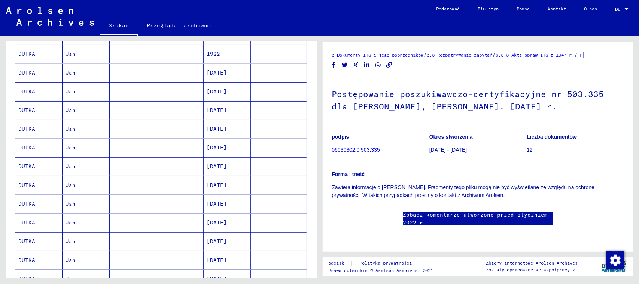
scroll to position [187, 0]
click at [187, 151] on mat-cell at bounding box center [180, 150] width 47 height 18
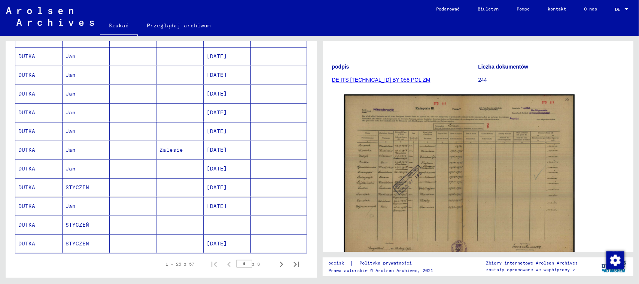
scroll to position [421, 0]
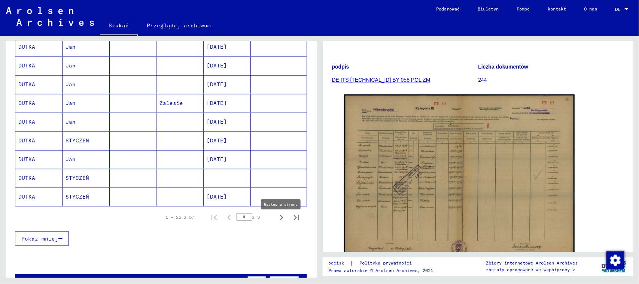
click at [276, 220] on icon "Następna strona" at bounding box center [281, 217] width 10 height 10
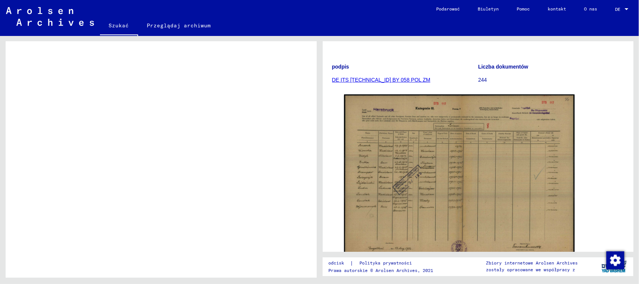
scroll to position [515, 0]
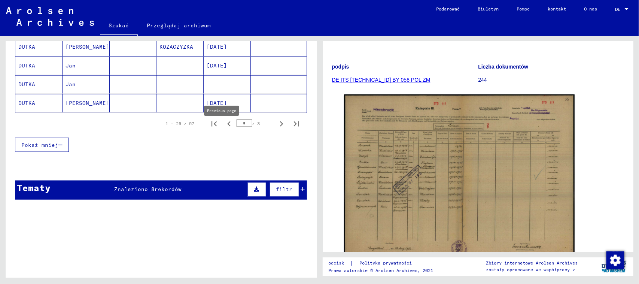
click at [224, 129] on icon "Poprzednia strona" at bounding box center [229, 124] width 10 height 10
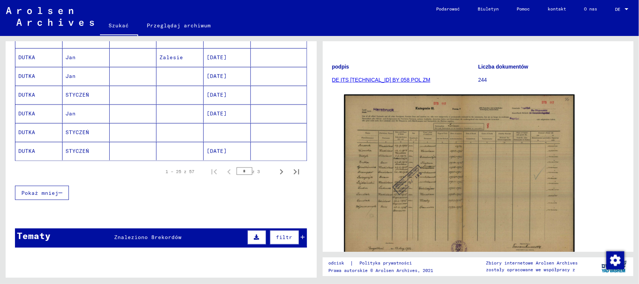
scroll to position [468, 0]
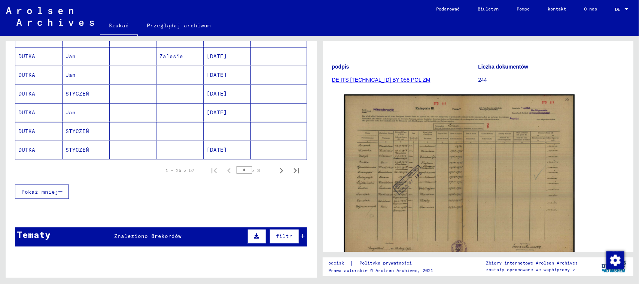
click at [220, 132] on mat-cell at bounding box center [227, 131] width 47 height 18
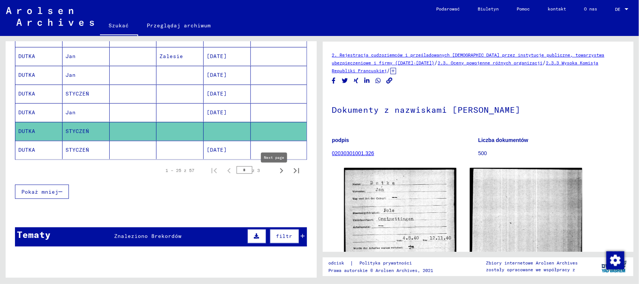
click at [280, 173] on icon "Następna strona" at bounding box center [281, 170] width 3 height 5
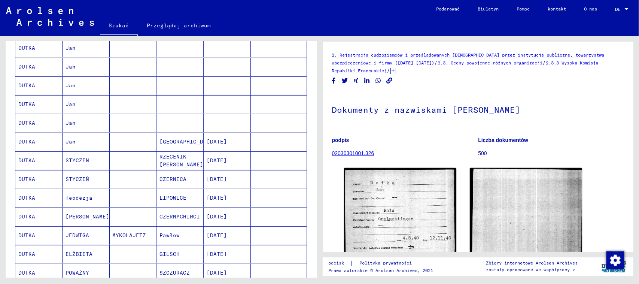
scroll to position [94, 0]
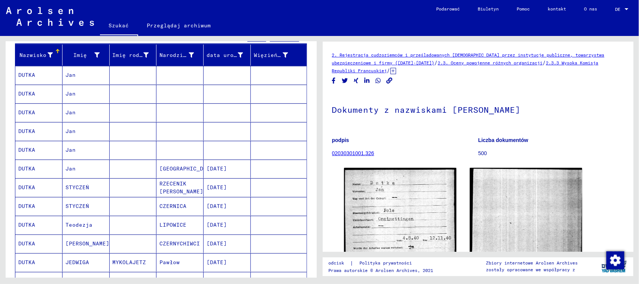
click at [212, 74] on mat-cell at bounding box center [227, 75] width 47 height 18
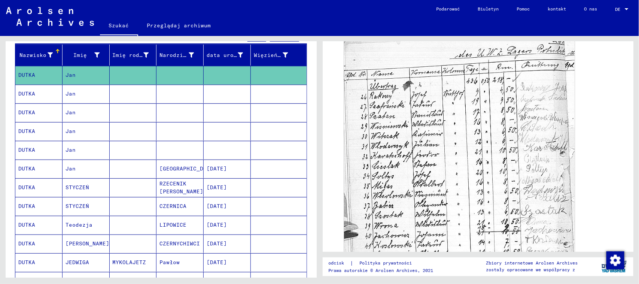
scroll to position [234, 0]
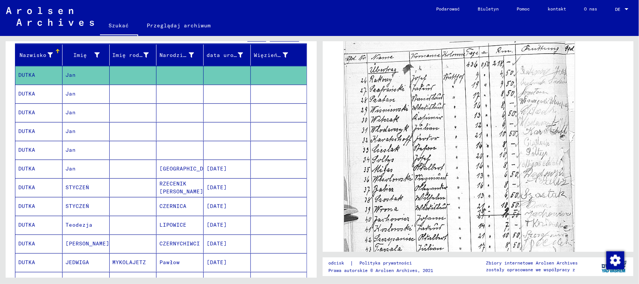
click at [130, 91] on mat-cell at bounding box center [133, 94] width 47 height 18
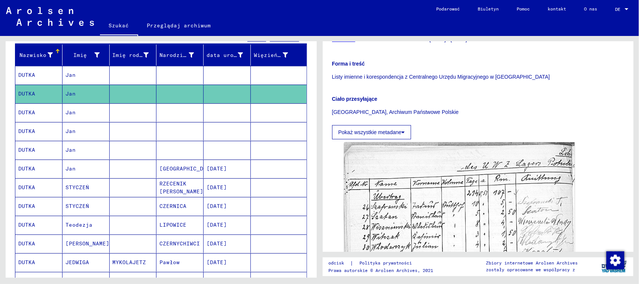
scroll to position [140, 0]
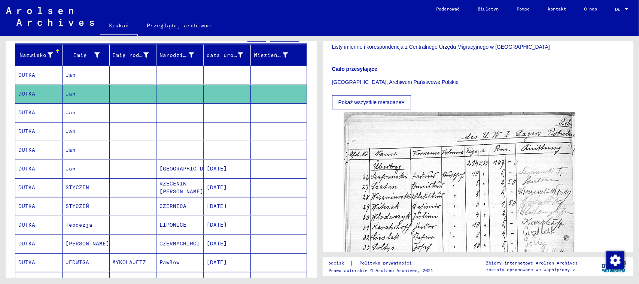
click at [182, 116] on mat-cell at bounding box center [180, 112] width 47 height 18
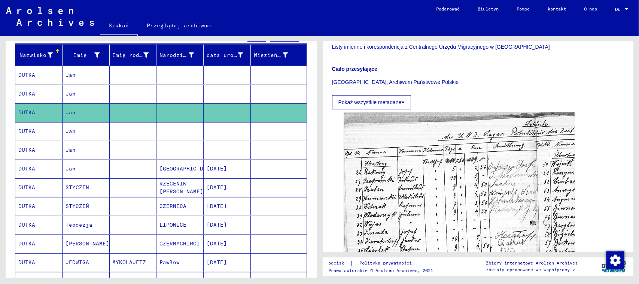
click at [190, 132] on mat-cell at bounding box center [180, 131] width 47 height 18
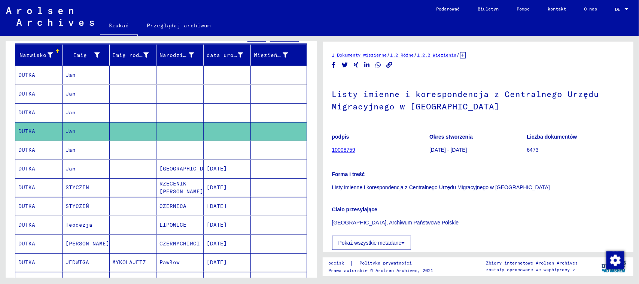
click at [190, 150] on mat-cell at bounding box center [180, 150] width 47 height 18
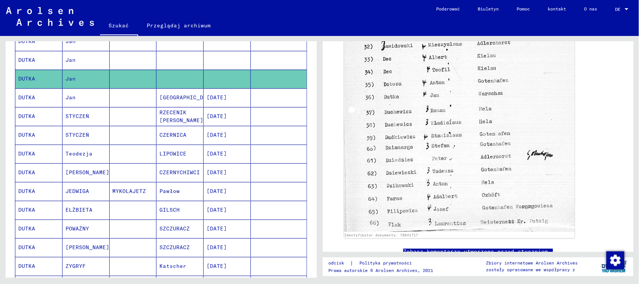
scroll to position [187, 0]
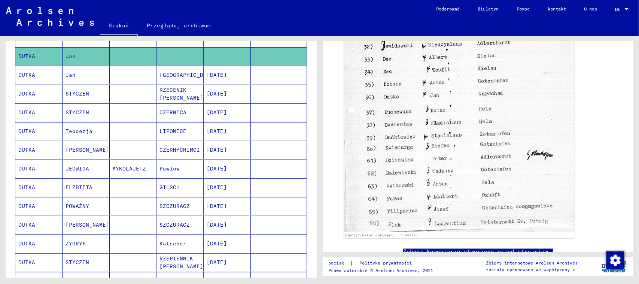
click at [181, 109] on mat-cell "CZERNICA" at bounding box center [180, 112] width 47 height 18
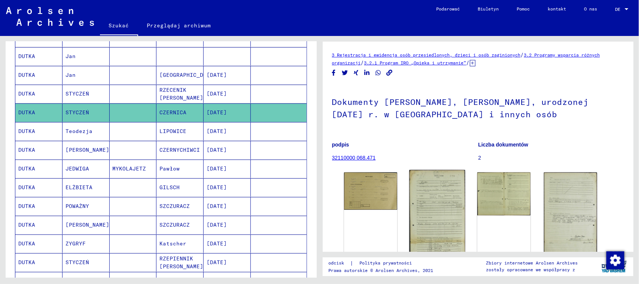
click at [437, 188] on img at bounding box center [437, 215] width 56 height 90
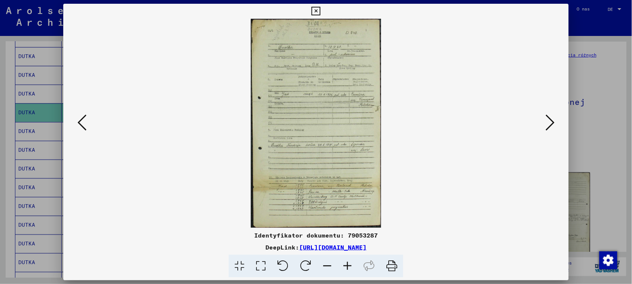
click at [345, 266] on icon at bounding box center [347, 266] width 20 height 23
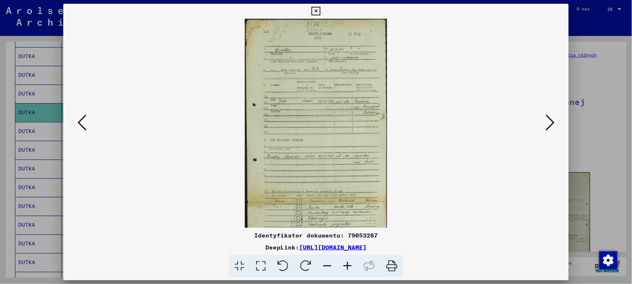
click at [345, 266] on icon at bounding box center [347, 266] width 20 height 23
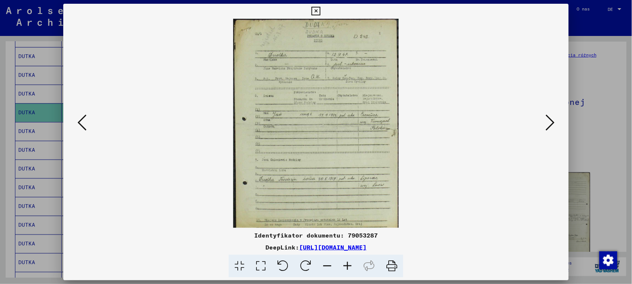
click at [345, 266] on icon at bounding box center [347, 266] width 20 height 23
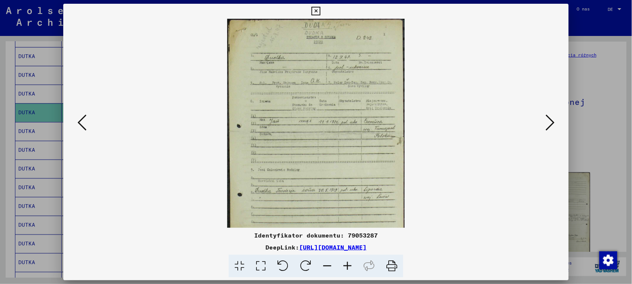
click at [345, 266] on icon at bounding box center [347, 266] width 20 height 23
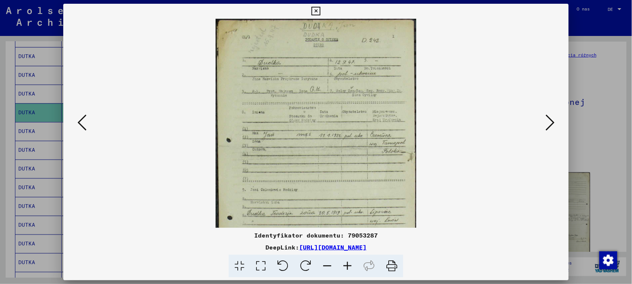
click at [345, 266] on icon at bounding box center [347, 266] width 20 height 23
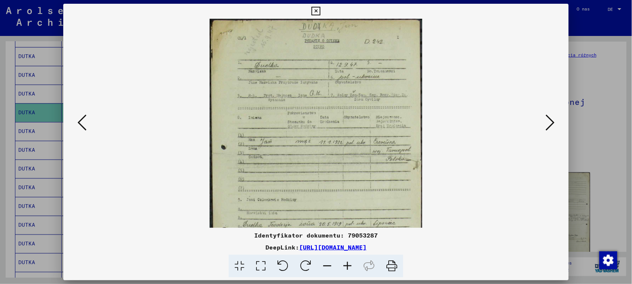
click at [345, 266] on icon at bounding box center [347, 266] width 20 height 23
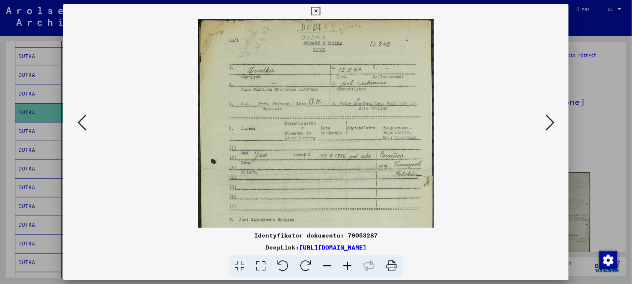
click at [345, 266] on icon at bounding box center [347, 266] width 20 height 23
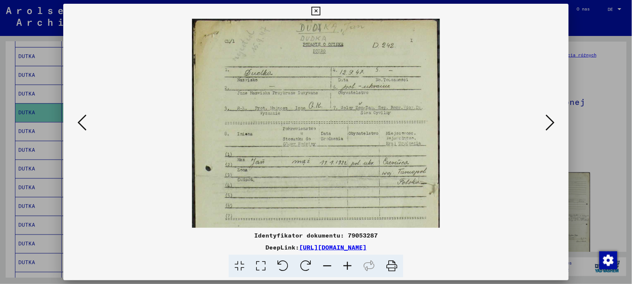
click at [345, 266] on icon at bounding box center [347, 266] width 20 height 23
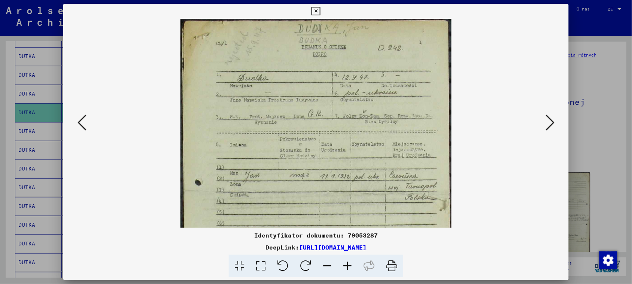
click at [345, 266] on icon at bounding box center [347, 266] width 20 height 23
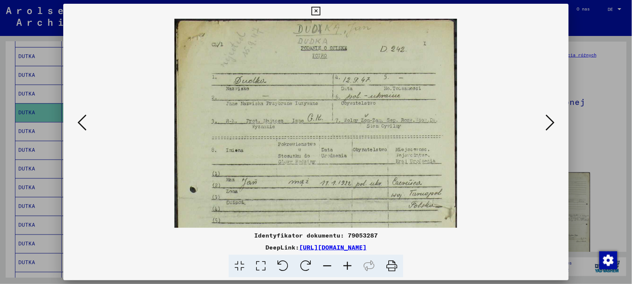
click at [345, 266] on icon at bounding box center [347, 266] width 20 height 23
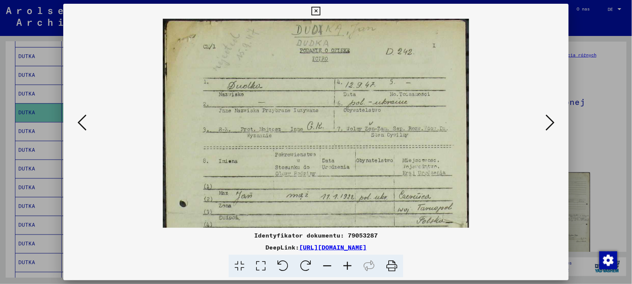
click at [345, 266] on icon at bounding box center [347, 266] width 20 height 23
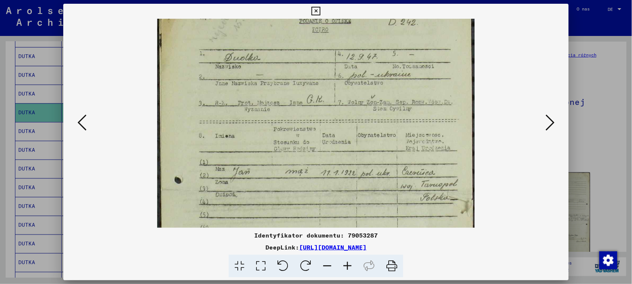
drag, startPoint x: 349, startPoint y: 162, endPoint x: 346, endPoint y: 133, distance: 29.3
click at [346, 133] on img at bounding box center [316, 242] width 318 height 509
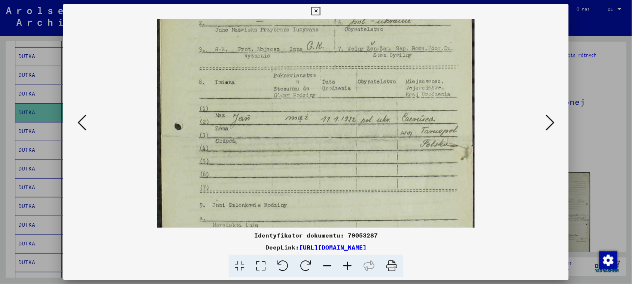
scroll to position [100, 0]
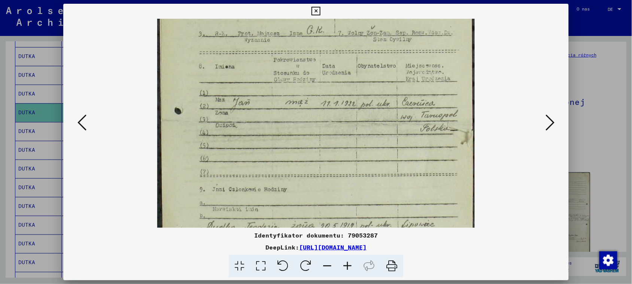
drag, startPoint x: 343, startPoint y: 181, endPoint x: 331, endPoint y: 115, distance: 66.3
click at [331, 115] on img at bounding box center [316, 173] width 318 height 509
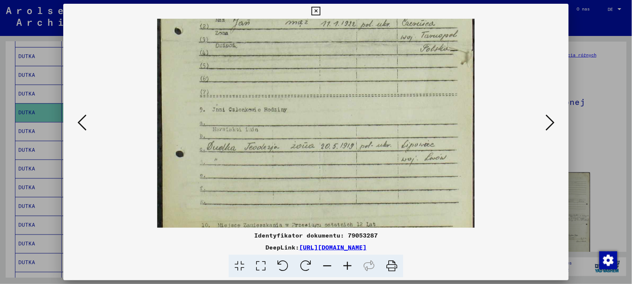
drag, startPoint x: 364, startPoint y: 165, endPoint x: 361, endPoint y: 87, distance: 78.3
click at [361, 87] on img at bounding box center [316, 93] width 318 height 509
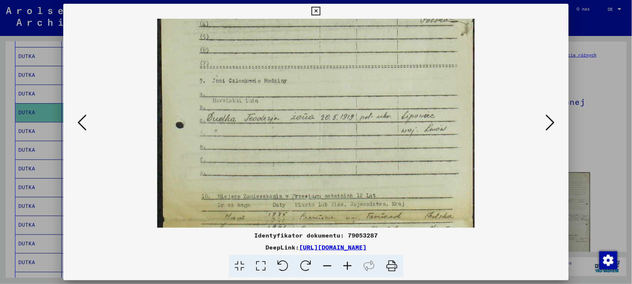
scroll to position [211, 0]
drag, startPoint x: 362, startPoint y: 155, endPoint x: 356, endPoint y: 127, distance: 28.0
click at [356, 127] on img at bounding box center [316, 62] width 318 height 509
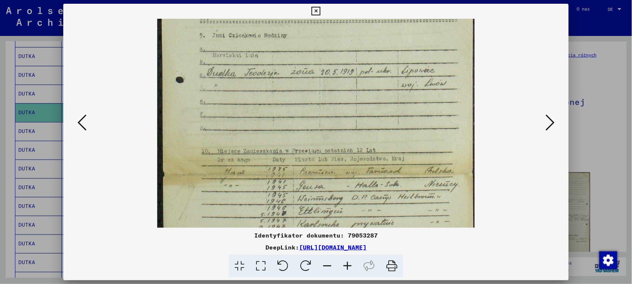
drag, startPoint x: 366, startPoint y: 163, endPoint x: 361, endPoint y: 121, distance: 43.0
click at [361, 121] on img at bounding box center [316, 19] width 318 height 509
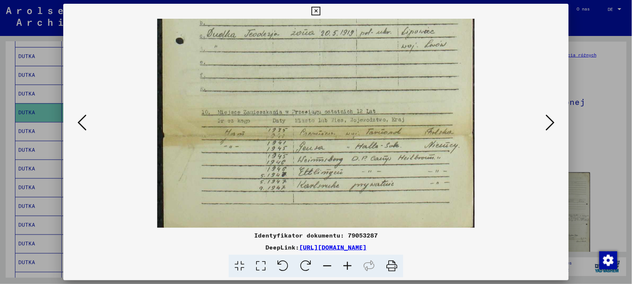
scroll to position [300, 0]
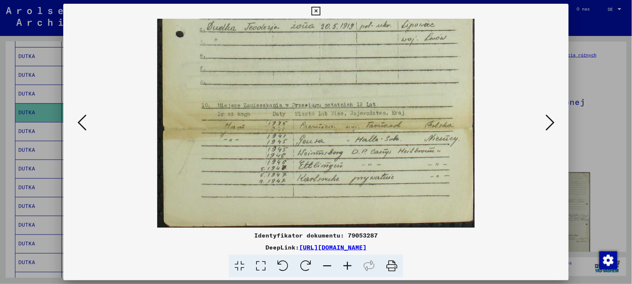
drag, startPoint x: 364, startPoint y: 184, endPoint x: 357, endPoint y: 139, distance: 45.5
click at [554, 124] on icon at bounding box center [550, 122] width 9 height 18
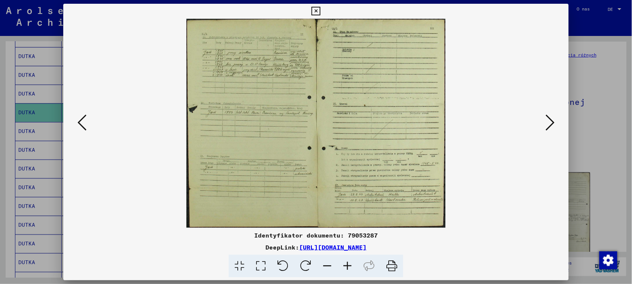
click at [345, 265] on icon at bounding box center [347, 266] width 20 height 23
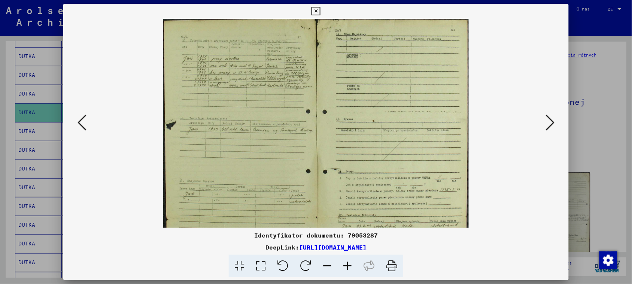
click at [345, 265] on icon at bounding box center [347, 266] width 20 height 23
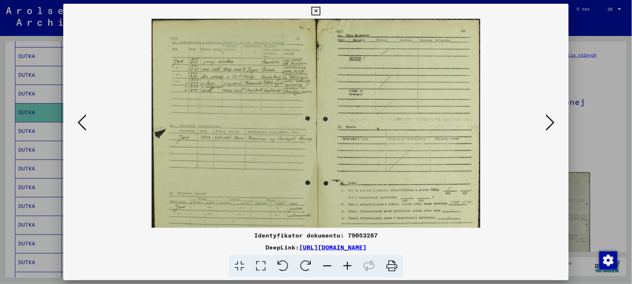
click at [345, 265] on icon at bounding box center [347, 266] width 20 height 23
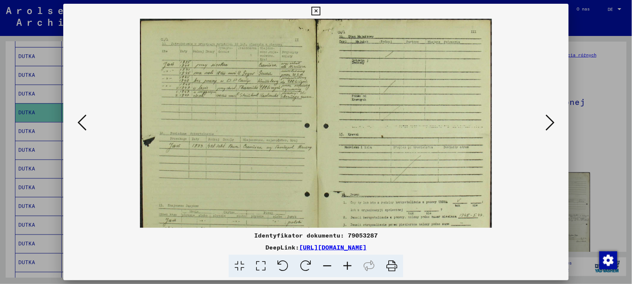
click at [345, 265] on icon at bounding box center [347, 266] width 20 height 23
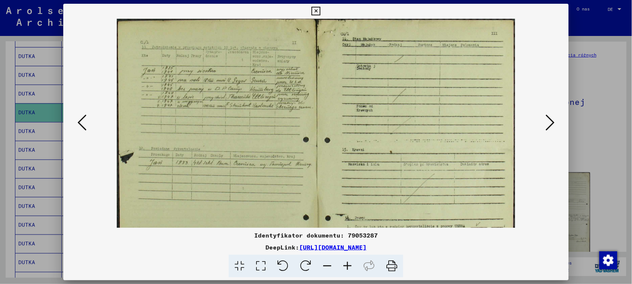
click at [345, 265] on icon at bounding box center [347, 266] width 20 height 23
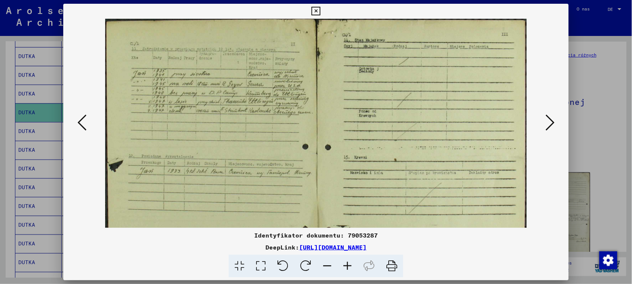
click at [345, 265] on icon at bounding box center [347, 266] width 20 height 23
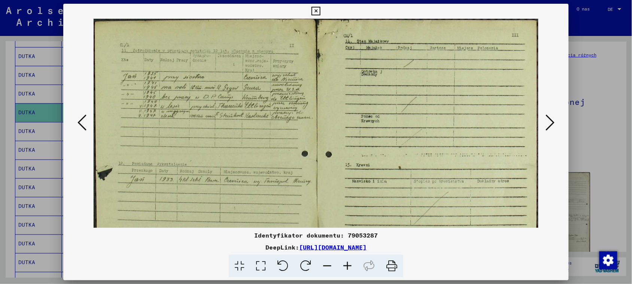
click at [345, 265] on icon at bounding box center [347, 266] width 20 height 23
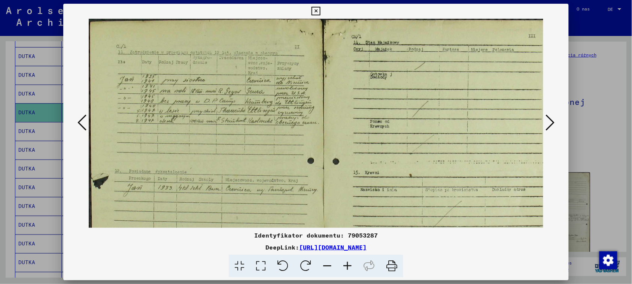
click at [345, 265] on icon at bounding box center [347, 266] width 20 height 23
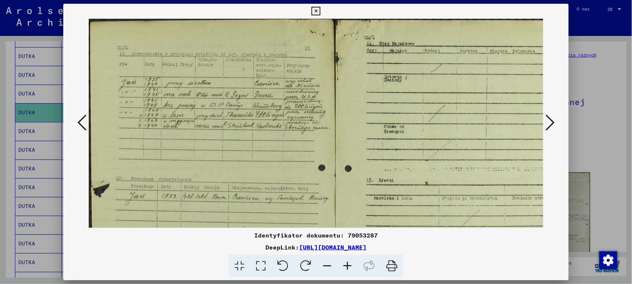
click at [345, 265] on icon at bounding box center [347, 266] width 20 height 23
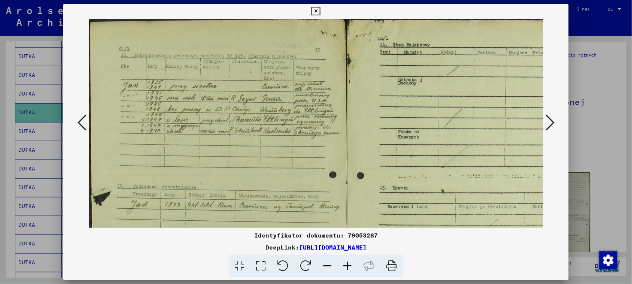
click at [345, 265] on icon at bounding box center [347, 266] width 20 height 23
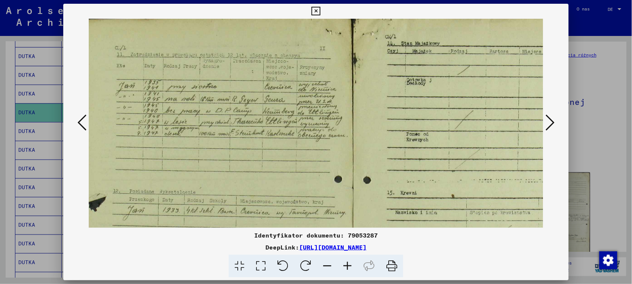
scroll to position [3, 6]
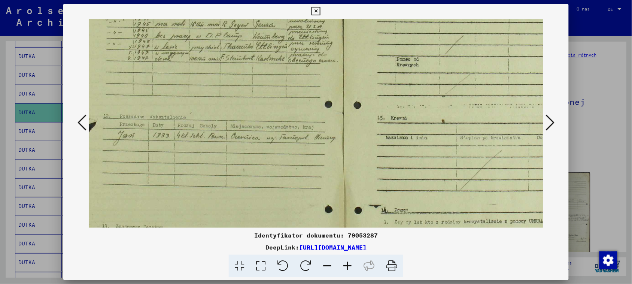
drag, startPoint x: 394, startPoint y: 177, endPoint x: 380, endPoint y: 100, distance: 78.1
click at [380, 100] on img at bounding box center [342, 158] width 538 height 434
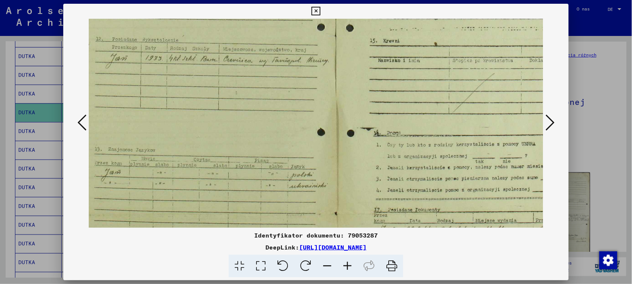
scroll to position [155, 19]
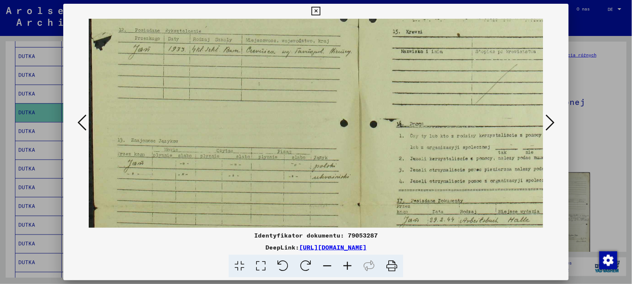
drag, startPoint x: 388, startPoint y: 165, endPoint x: 407, endPoint y: 82, distance: 85.7
click at [407, 82] on img at bounding box center [358, 72] width 538 height 434
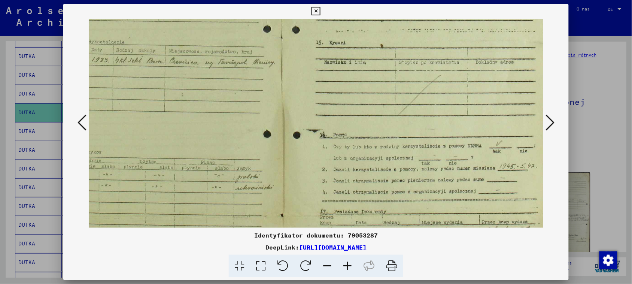
scroll to position [150, 77]
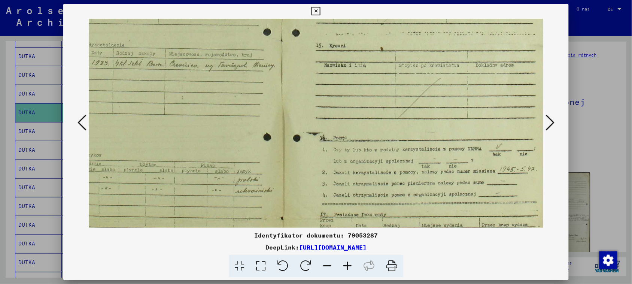
drag, startPoint x: 416, startPoint y: 154, endPoint x: 258, endPoint y: 170, distance: 158.8
click at [258, 170] on img at bounding box center [281, 86] width 538 height 434
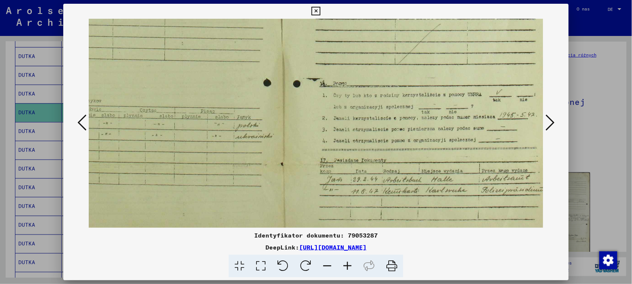
drag, startPoint x: 433, startPoint y: 93, endPoint x: 382, endPoint y: 39, distance: 74.2
click at [382, 39] on img at bounding box center [281, 32] width 538 height 434
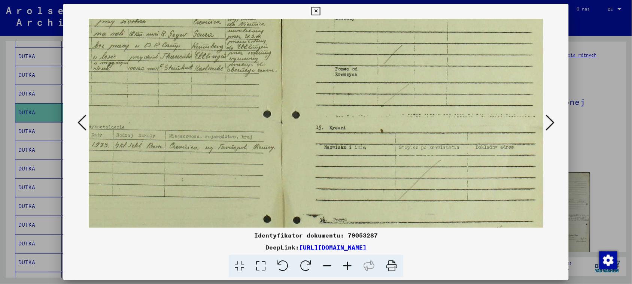
drag, startPoint x: 383, startPoint y: 46, endPoint x: 379, endPoint y: 182, distance: 136.4
click at [379, 182] on img at bounding box center [281, 168] width 538 height 434
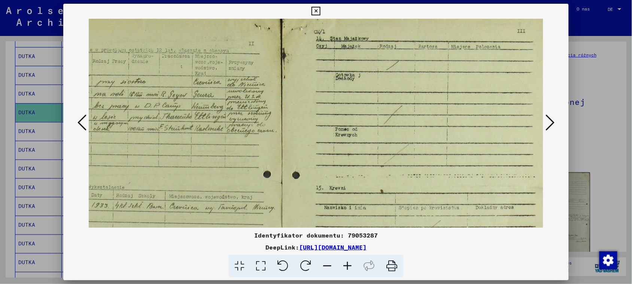
scroll to position [6, 77]
drag, startPoint x: 391, startPoint y: 71, endPoint x: 375, endPoint y: 132, distance: 62.8
click at [375, 132] on img at bounding box center [281, 229] width 538 height 434
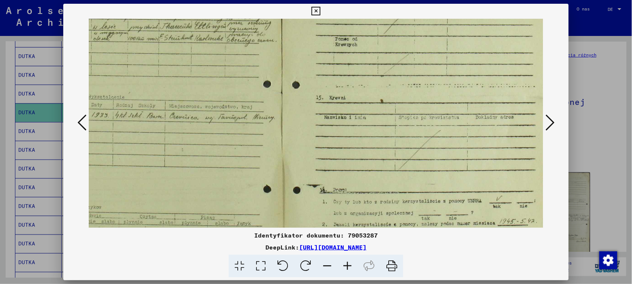
drag, startPoint x: 388, startPoint y: 161, endPoint x: 368, endPoint y: 70, distance: 93.2
click at [368, 70] on img at bounding box center [281, 138] width 538 height 434
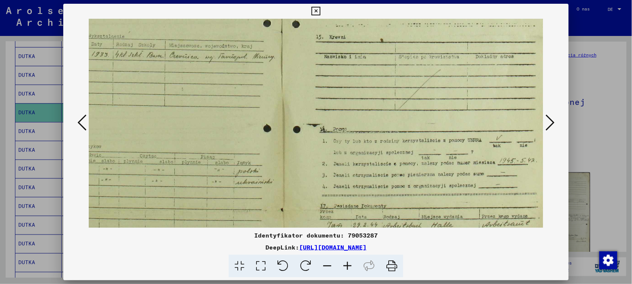
drag, startPoint x: 388, startPoint y: 151, endPoint x: 375, endPoint y: 91, distance: 61.3
click at [375, 91] on img at bounding box center [281, 77] width 538 height 434
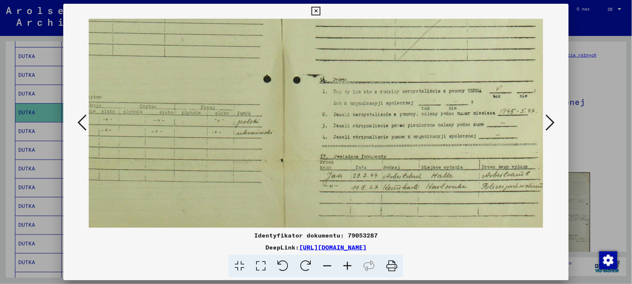
drag, startPoint x: 381, startPoint y: 160, endPoint x: 370, endPoint y: 111, distance: 50.5
click at [370, 111] on img at bounding box center [281, 28] width 538 height 434
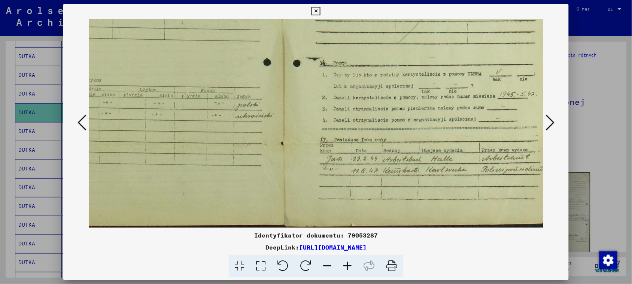
drag, startPoint x: 367, startPoint y: 178, endPoint x: 360, endPoint y: 142, distance: 37.4
click at [360, 142] on img at bounding box center [281, 11] width 538 height 434
click at [551, 120] on icon at bounding box center [550, 122] width 9 height 18
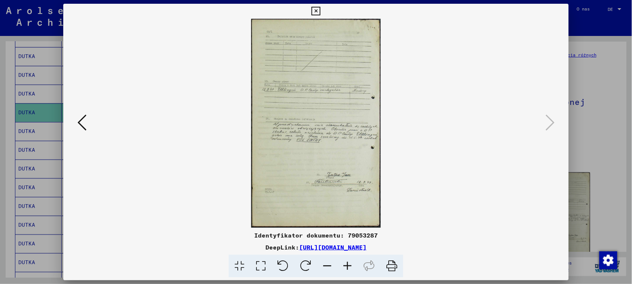
click at [343, 264] on icon at bounding box center [347, 266] width 20 height 23
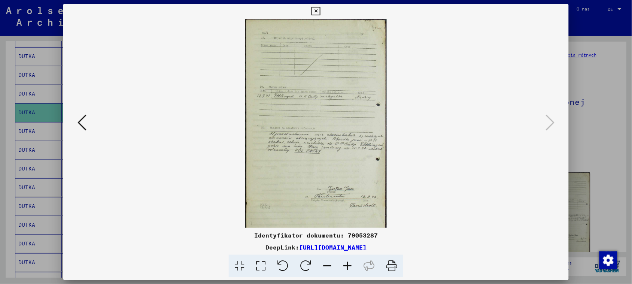
click at [343, 264] on icon at bounding box center [347, 266] width 20 height 23
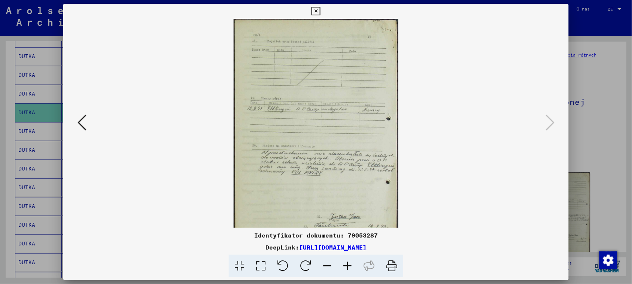
click at [343, 264] on icon at bounding box center [347, 266] width 20 height 23
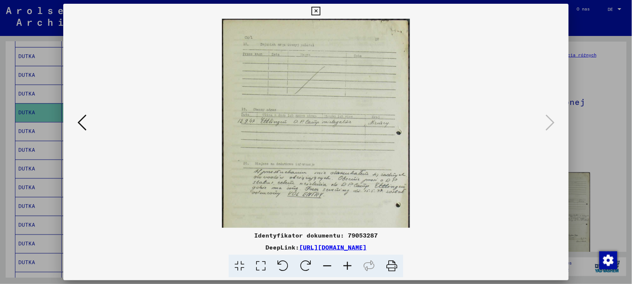
click at [343, 264] on icon at bounding box center [347, 266] width 20 height 23
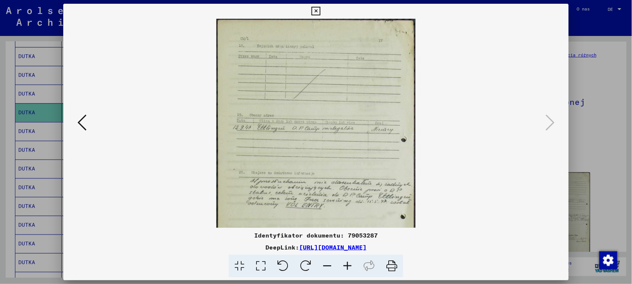
click at [343, 264] on icon at bounding box center [347, 266] width 20 height 23
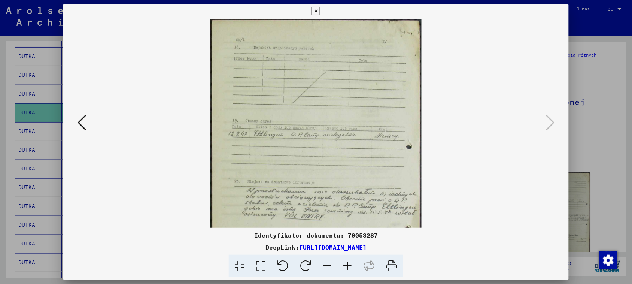
click at [343, 264] on icon at bounding box center [347, 266] width 20 height 23
click at [342, 264] on icon at bounding box center [347, 266] width 20 height 23
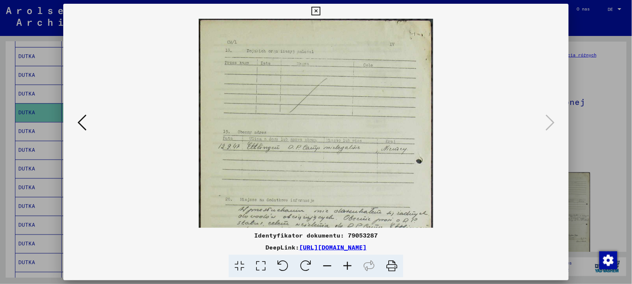
click at [342, 264] on icon at bounding box center [347, 266] width 20 height 23
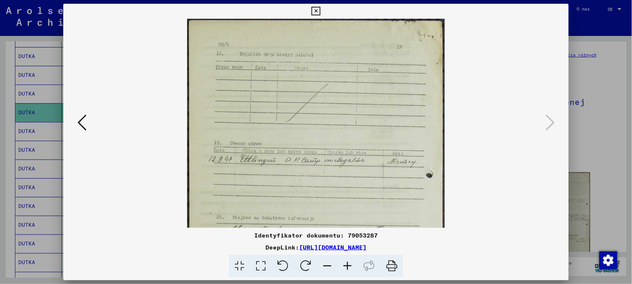
click at [342, 264] on icon at bounding box center [347, 266] width 20 height 23
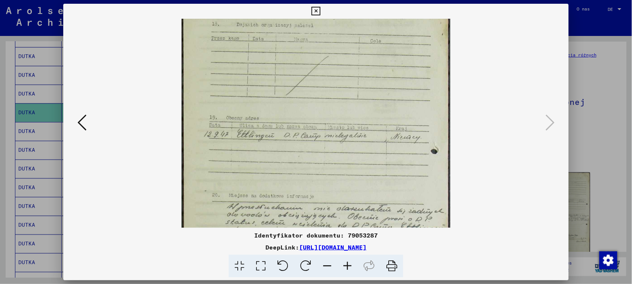
drag, startPoint x: 363, startPoint y: 203, endPoint x: 360, endPoint y: 173, distance: 29.8
click at [360, 173] on img at bounding box center [316, 205] width 269 height 434
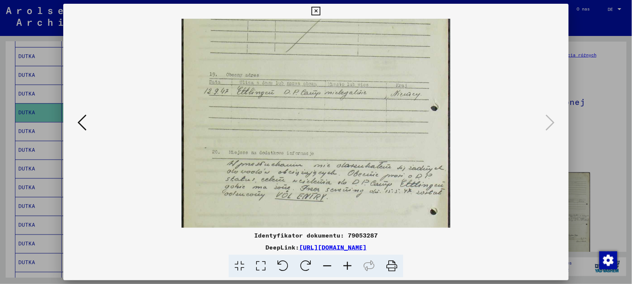
drag, startPoint x: 360, startPoint y: 197, endPoint x: 354, endPoint y: 154, distance: 43.5
click at [354, 154] on img at bounding box center [316, 162] width 269 height 434
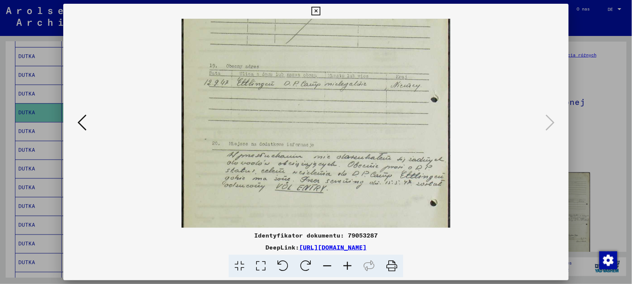
scroll to position [87, 0]
drag, startPoint x: 349, startPoint y: 191, endPoint x: 348, endPoint y: 179, distance: 12.4
click at [348, 179] on img at bounding box center [316, 149] width 269 height 434
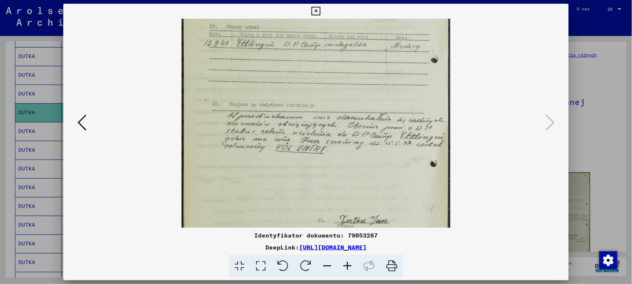
drag, startPoint x: 342, startPoint y: 118, endPoint x: 320, endPoint y: 83, distance: 41.5
click at [320, 83] on img at bounding box center [316, 114] width 269 height 434
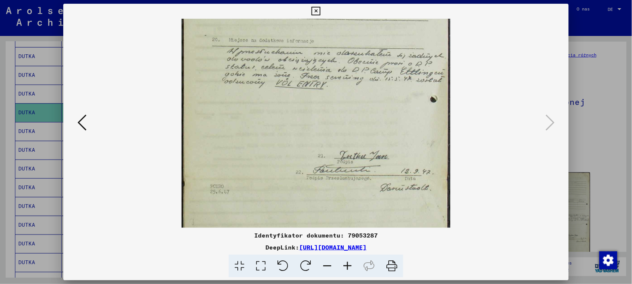
drag, startPoint x: 340, startPoint y: 138, endPoint x: 329, endPoint y: 86, distance: 52.9
click at [329, 85] on img at bounding box center [316, 49] width 269 height 434
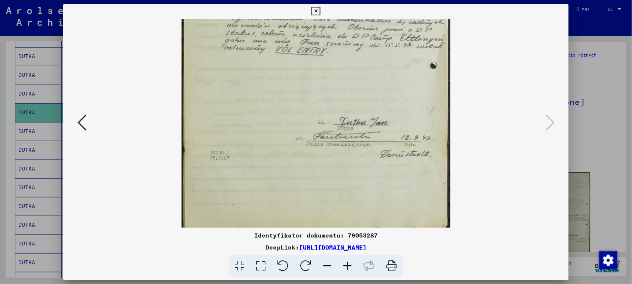
drag, startPoint x: 358, startPoint y: 147, endPoint x: 357, endPoint y: 113, distance: 34.1
click at [357, 109] on img at bounding box center [316, 15] width 269 height 434
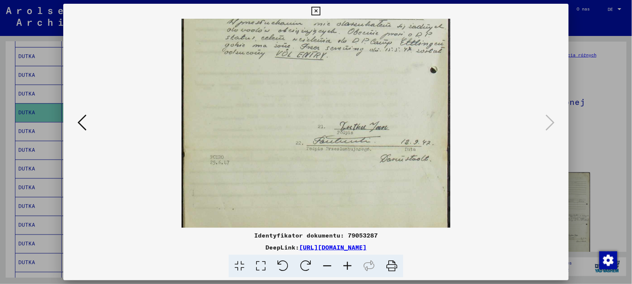
drag, startPoint x: 402, startPoint y: 160, endPoint x: 403, endPoint y: 167, distance: 7.9
click at [403, 167] on img at bounding box center [316, 20] width 269 height 434
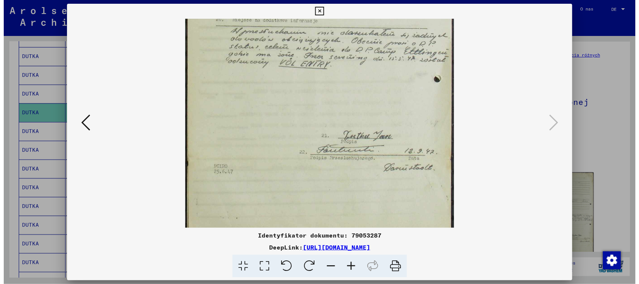
scroll to position [205, 0]
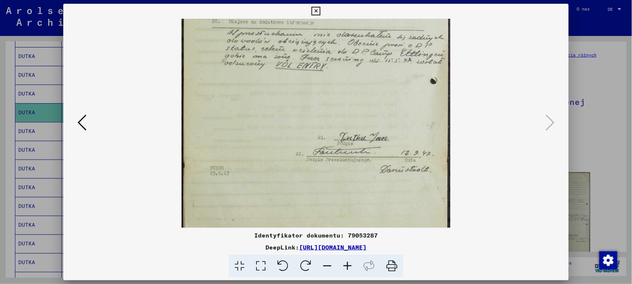
drag, startPoint x: 402, startPoint y: 88, endPoint x: 403, endPoint y: 96, distance: 7.9
click at [403, 96] on img at bounding box center [316, 31] width 269 height 434
click at [315, 10] on icon at bounding box center [316, 11] width 9 height 9
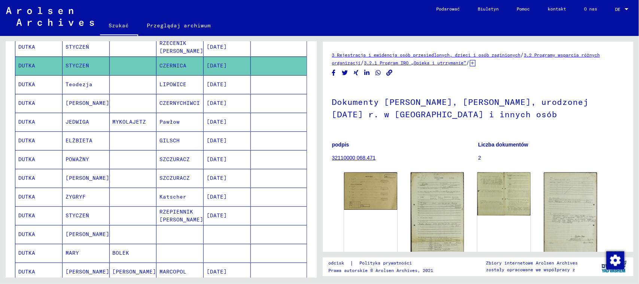
scroll to position [226, 0]
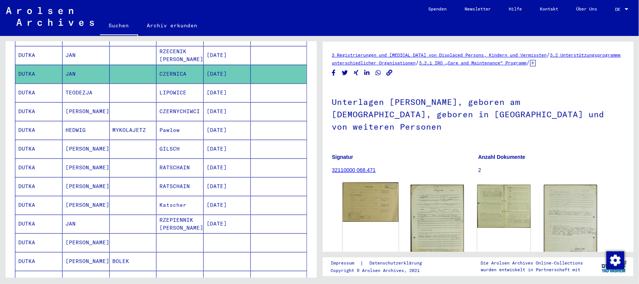
click at [379, 191] on img at bounding box center [371, 201] width 56 height 39
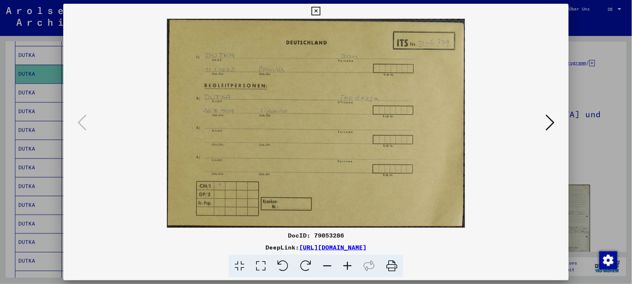
click at [555, 119] on icon at bounding box center [550, 122] width 9 height 18
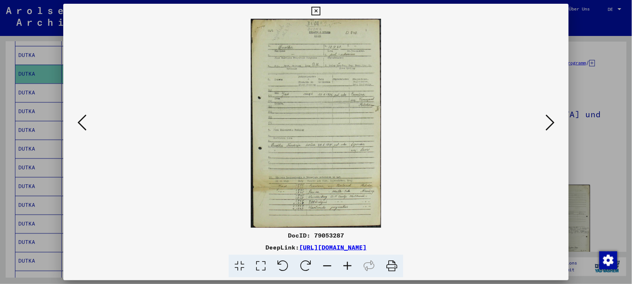
click at [348, 265] on icon at bounding box center [347, 266] width 20 height 23
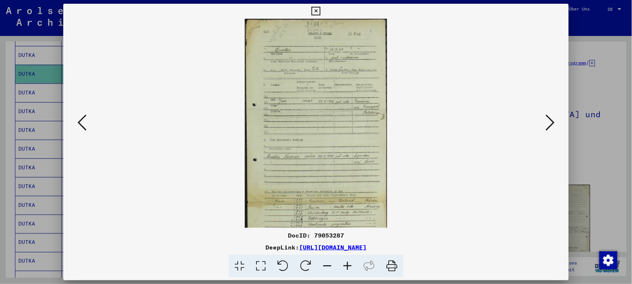
click at [348, 265] on icon at bounding box center [347, 266] width 20 height 23
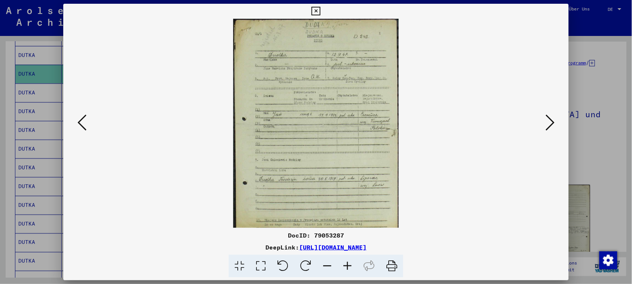
click at [348, 265] on icon at bounding box center [347, 266] width 20 height 23
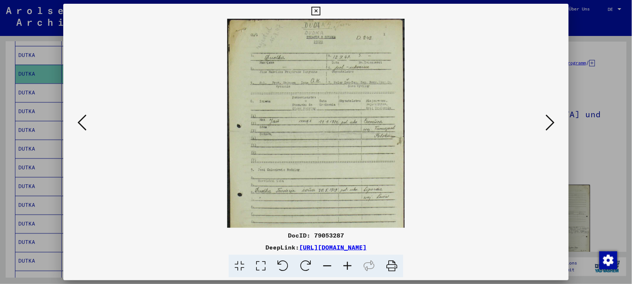
click at [348, 265] on icon at bounding box center [347, 266] width 20 height 23
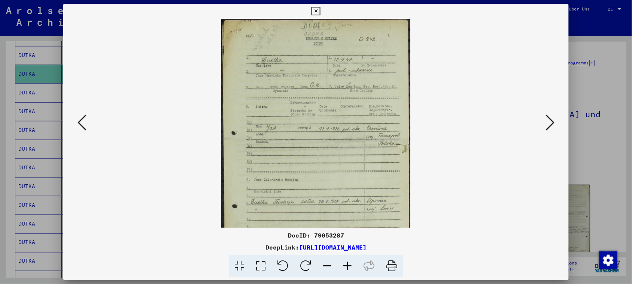
click at [348, 265] on icon at bounding box center [347, 266] width 20 height 23
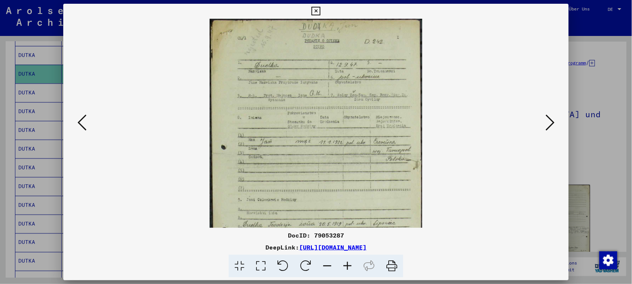
click at [348, 265] on icon at bounding box center [347, 266] width 20 height 23
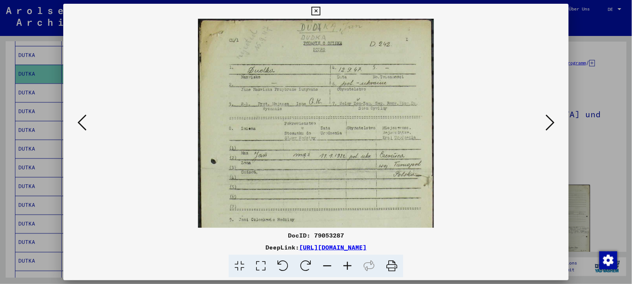
click at [348, 265] on icon at bounding box center [347, 266] width 20 height 23
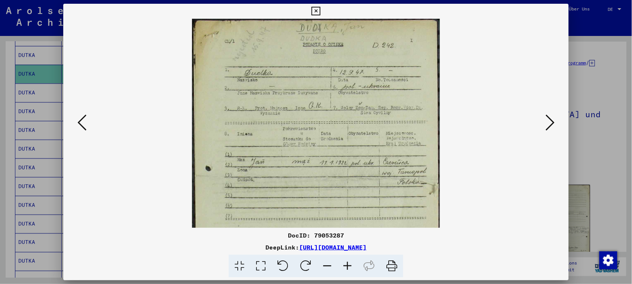
click at [348, 265] on icon at bounding box center [347, 266] width 20 height 23
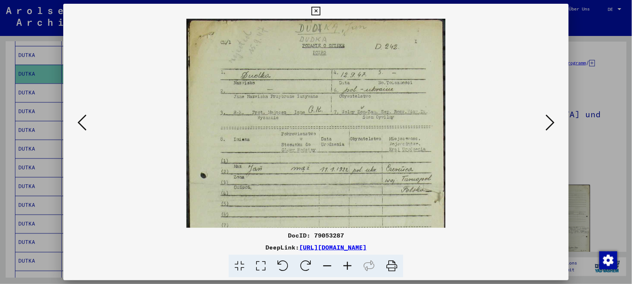
click at [557, 118] on button at bounding box center [550, 122] width 13 height 21
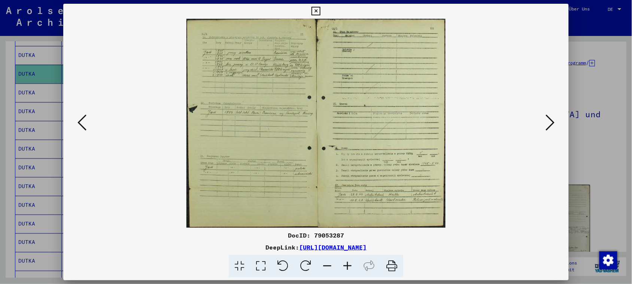
click at [557, 118] on button at bounding box center [550, 122] width 13 height 21
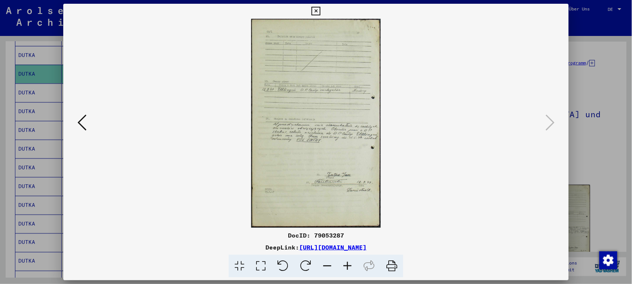
click at [314, 12] on icon at bounding box center [316, 11] width 9 height 9
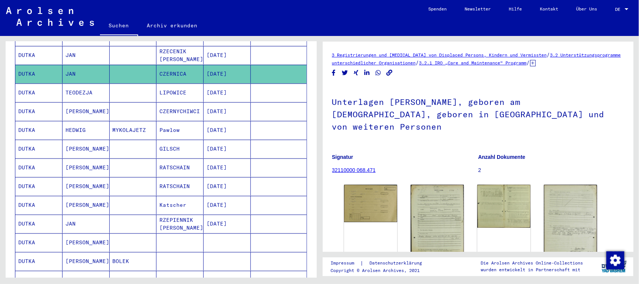
click at [177, 87] on mat-cell "LIPOWICE" at bounding box center [180, 93] width 47 height 18
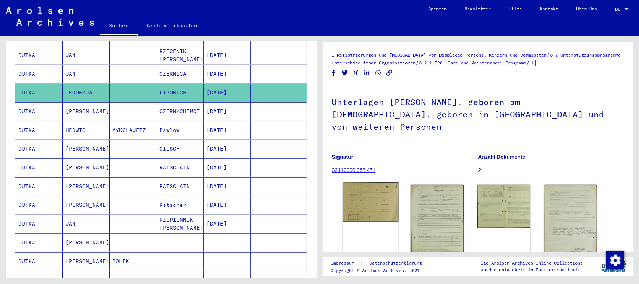
click at [379, 198] on img at bounding box center [371, 201] width 56 height 39
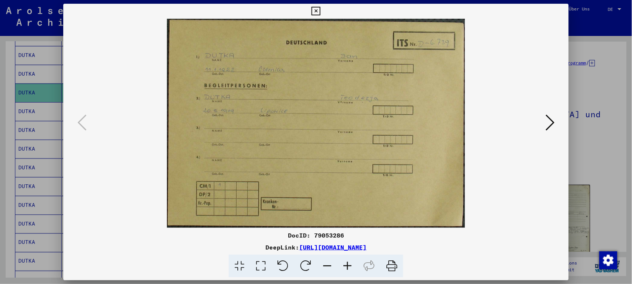
click at [553, 121] on icon at bounding box center [550, 122] width 9 height 18
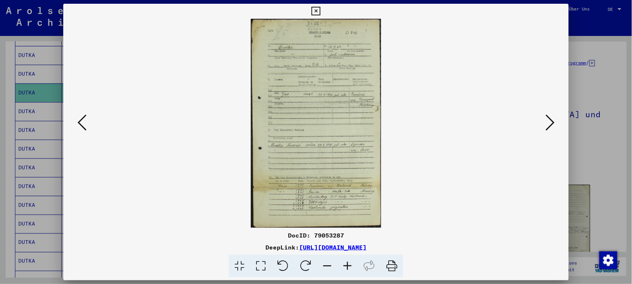
click at [349, 263] on icon at bounding box center [347, 266] width 20 height 23
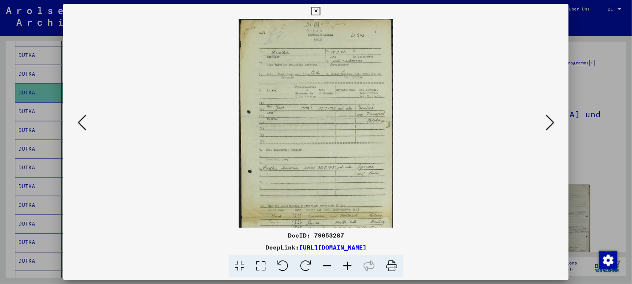
click at [349, 263] on icon at bounding box center [347, 266] width 20 height 23
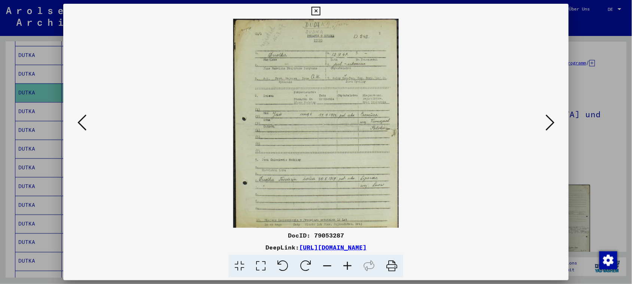
click at [349, 263] on icon at bounding box center [347, 266] width 20 height 23
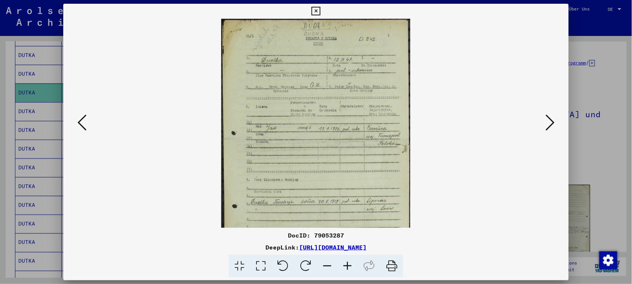
click at [349, 263] on icon at bounding box center [347, 266] width 20 height 23
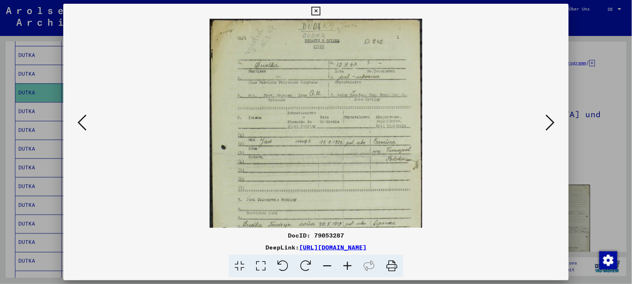
click at [349, 263] on icon at bounding box center [347, 266] width 20 height 23
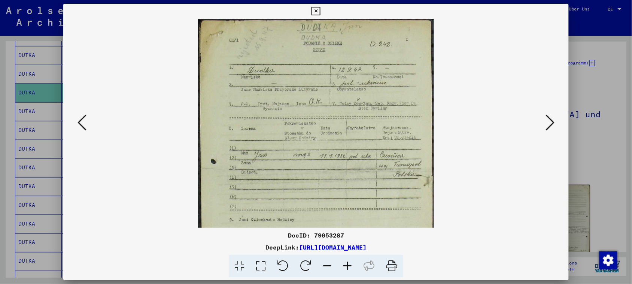
click at [349, 263] on icon at bounding box center [347, 266] width 20 height 23
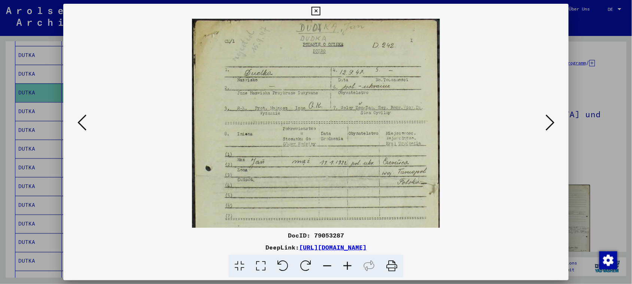
click at [349, 263] on icon at bounding box center [347, 266] width 20 height 23
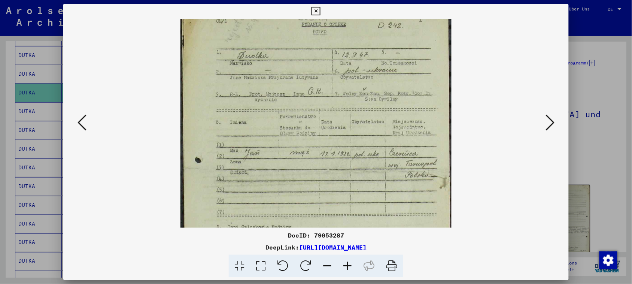
scroll to position [34, 0]
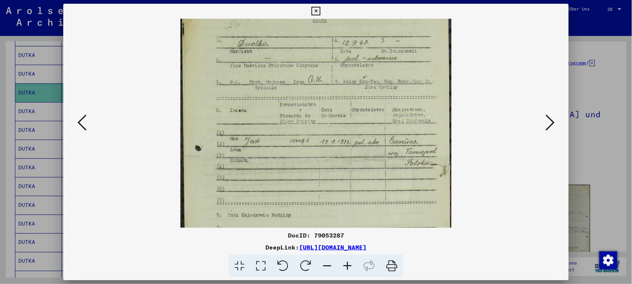
drag, startPoint x: 363, startPoint y: 195, endPoint x: 363, endPoint y: 162, distance: 33.0
click at [363, 162] on img at bounding box center [316, 201] width 271 height 434
click at [554, 122] on icon at bounding box center [550, 122] width 9 height 18
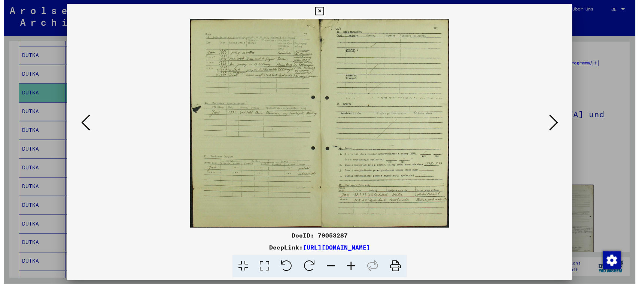
scroll to position [0, 0]
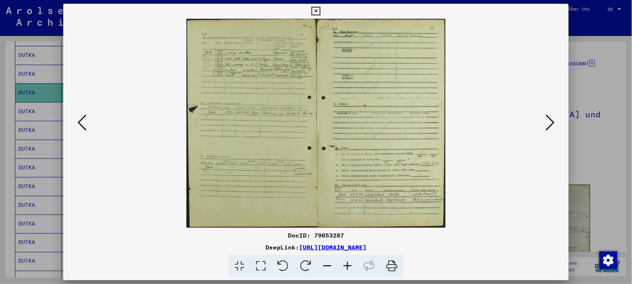
click at [554, 122] on icon at bounding box center [550, 122] width 9 height 18
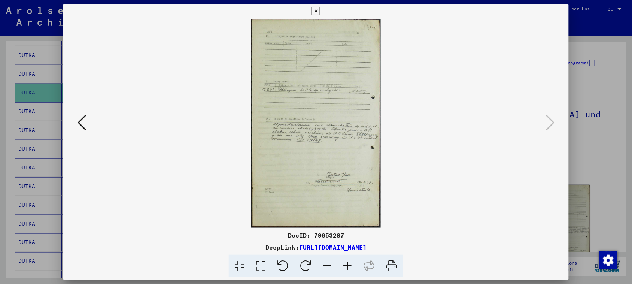
click at [318, 10] on icon at bounding box center [316, 11] width 9 height 9
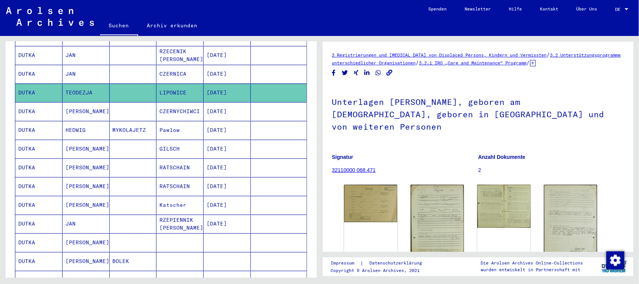
click at [179, 102] on mat-cell "CZERNYCHIWCI" at bounding box center [180, 111] width 47 height 18
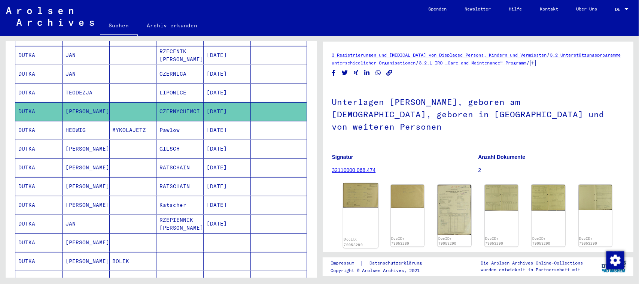
click at [361, 187] on img at bounding box center [360, 195] width 35 height 24
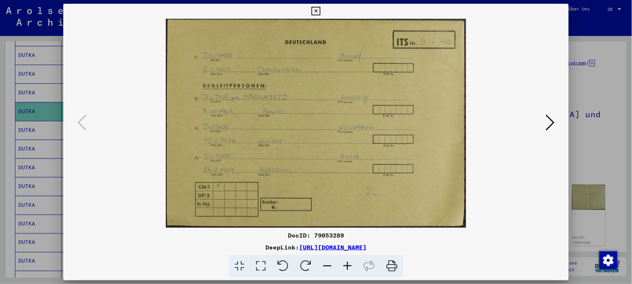
click at [553, 123] on icon at bounding box center [550, 122] width 9 height 18
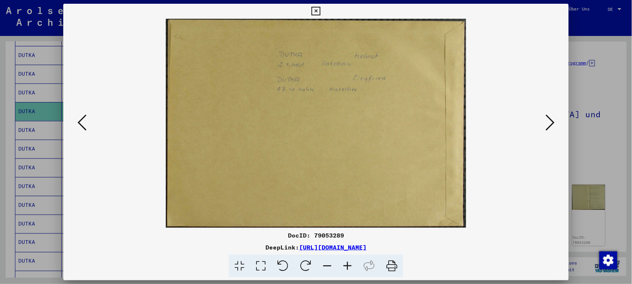
click at [553, 123] on icon at bounding box center [550, 122] width 9 height 18
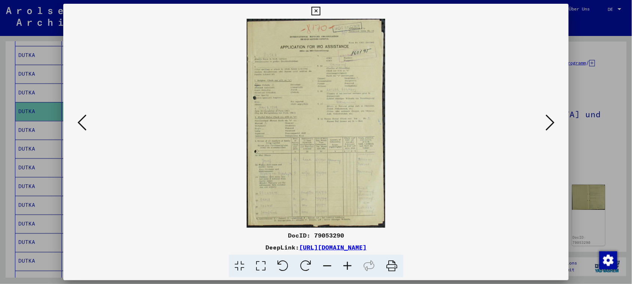
click at [348, 262] on icon at bounding box center [347, 266] width 20 height 23
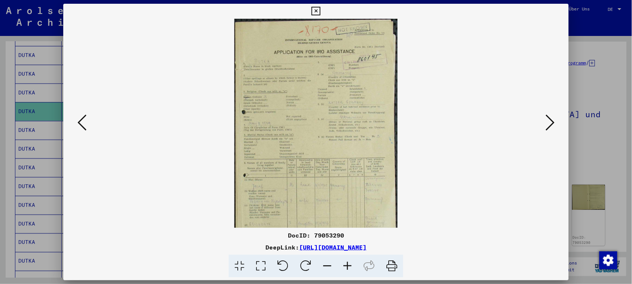
click at [348, 262] on icon at bounding box center [347, 266] width 20 height 23
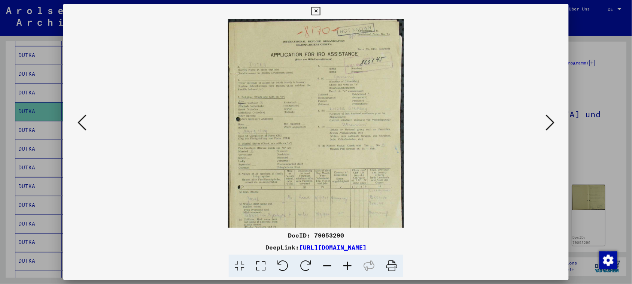
click at [348, 262] on icon at bounding box center [347, 266] width 20 height 23
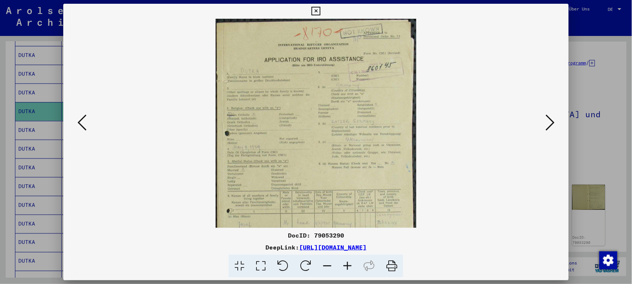
click at [348, 262] on icon at bounding box center [347, 266] width 20 height 23
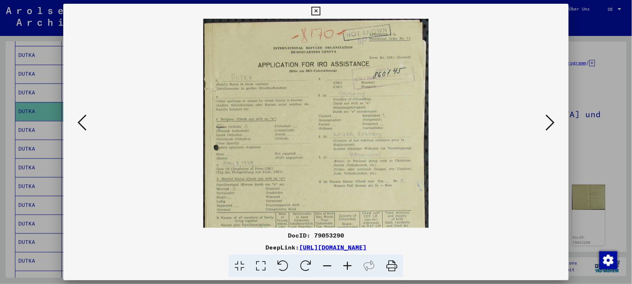
click at [348, 262] on icon at bounding box center [347, 266] width 20 height 23
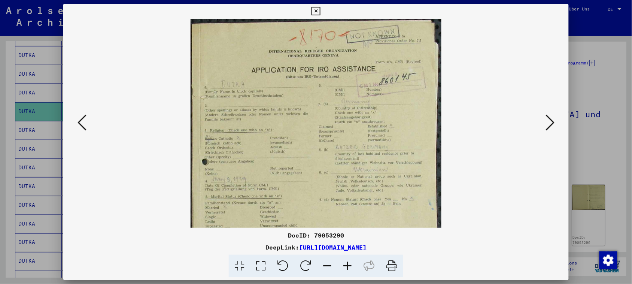
click at [348, 262] on icon at bounding box center [347, 266] width 20 height 23
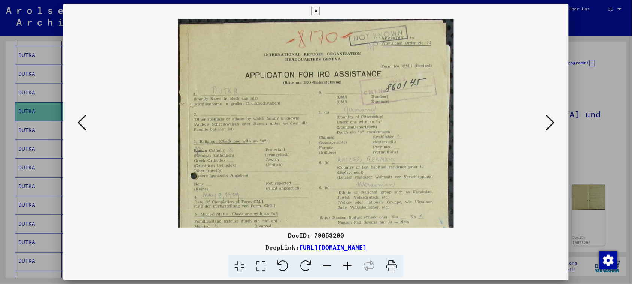
click at [348, 262] on icon at bounding box center [347, 266] width 20 height 23
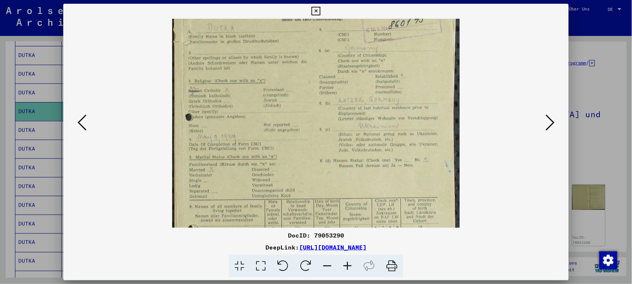
drag, startPoint x: 365, startPoint y: 180, endPoint x: 373, endPoint y: 115, distance: 66.1
click at [373, 115] on img at bounding box center [316, 170] width 288 height 434
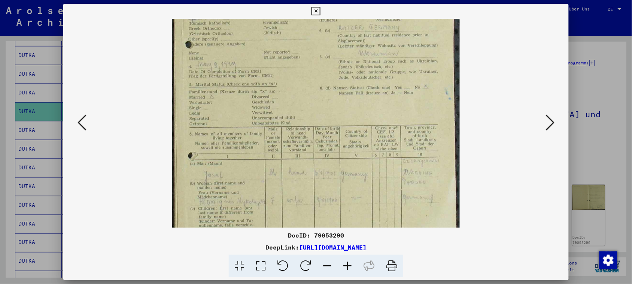
drag, startPoint x: 377, startPoint y: 135, endPoint x: 383, endPoint y: 90, distance: 45.0
click at [383, 90] on img at bounding box center [316, 97] width 288 height 434
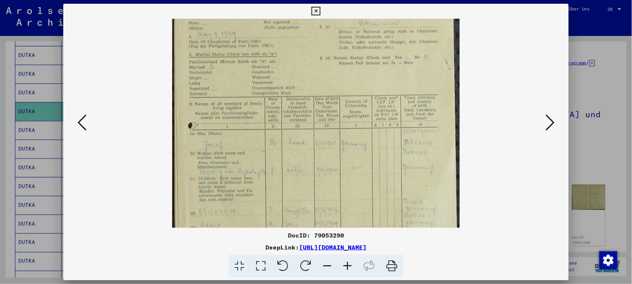
scroll to position [186, 0]
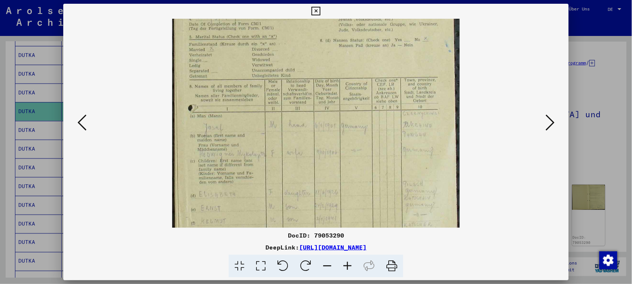
drag, startPoint x: 376, startPoint y: 160, endPoint x: 382, endPoint y: 114, distance: 45.7
click at [382, 114] on img at bounding box center [316, 50] width 288 height 434
click at [554, 124] on icon at bounding box center [550, 122] width 9 height 18
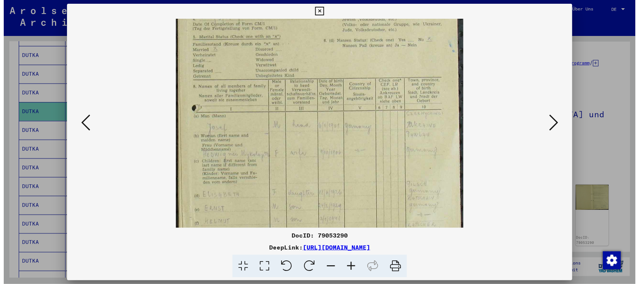
scroll to position [0, 0]
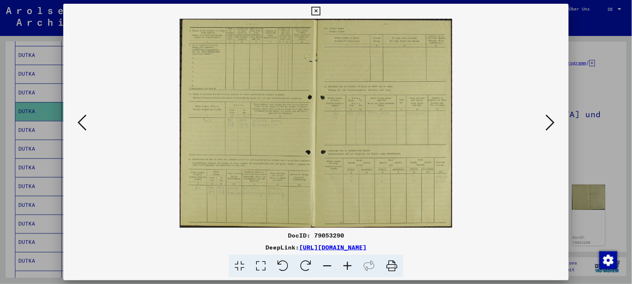
click at [549, 124] on icon at bounding box center [550, 122] width 9 height 18
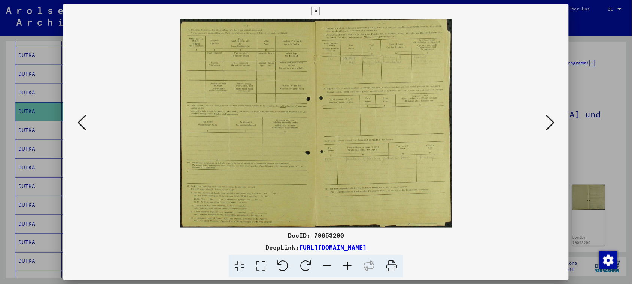
click at [549, 124] on icon at bounding box center [550, 122] width 9 height 18
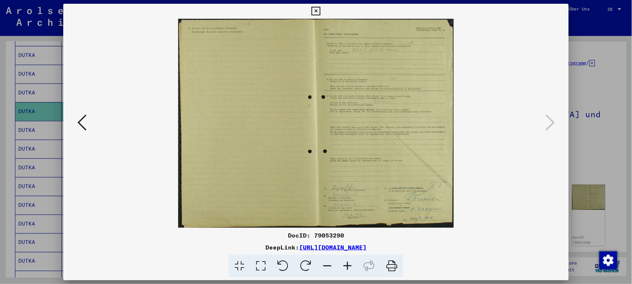
click at [319, 9] on icon at bounding box center [316, 11] width 9 height 9
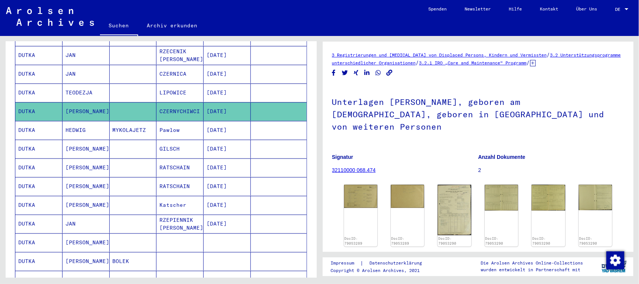
click at [187, 218] on mat-cell "RZEPIENNIK [PERSON_NAME]" at bounding box center [180, 224] width 47 height 18
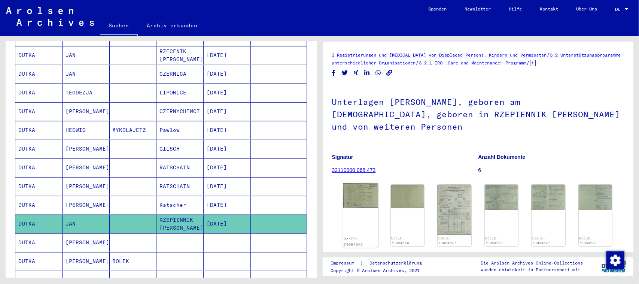
click at [363, 193] on img at bounding box center [360, 195] width 35 height 25
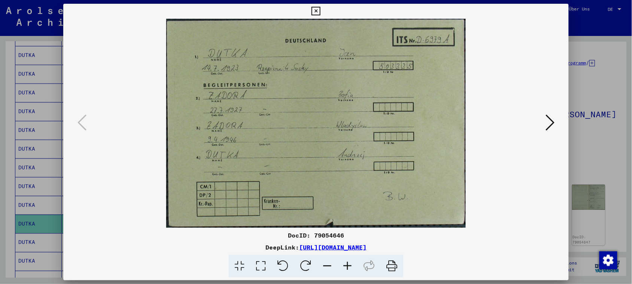
click at [316, 12] on icon at bounding box center [316, 11] width 9 height 9
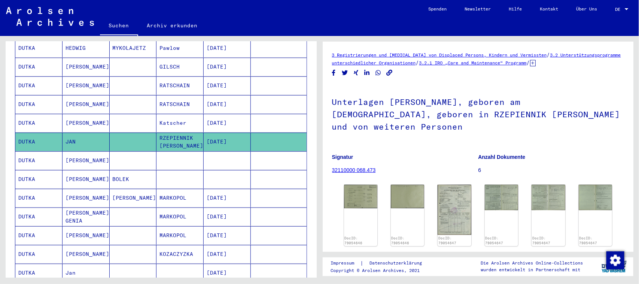
scroll to position [320, 0]
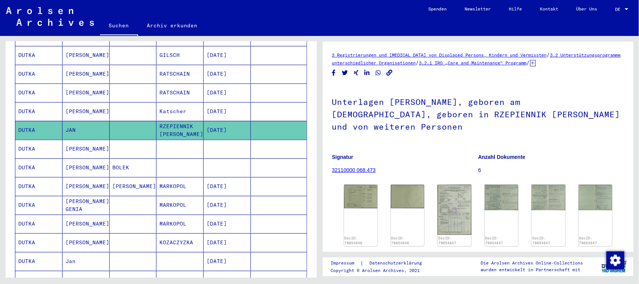
click at [171, 142] on mat-cell at bounding box center [180, 149] width 47 height 18
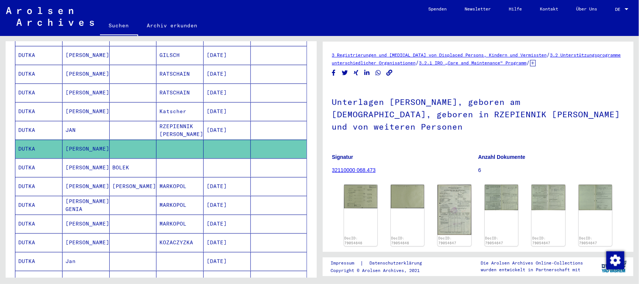
click at [184, 147] on mat-cell at bounding box center [180, 149] width 47 height 18
click at [120, 122] on mat-cell at bounding box center [133, 130] width 47 height 18
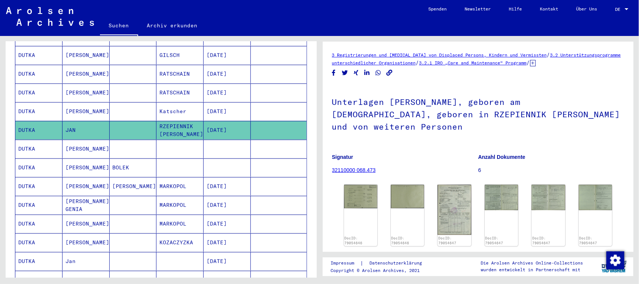
click at [123, 148] on mat-cell at bounding box center [133, 149] width 47 height 18
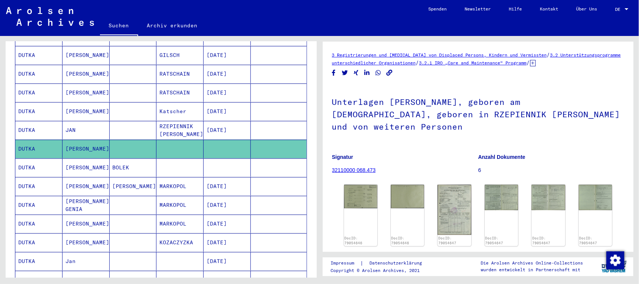
click at [130, 166] on mat-cell "BOLEK" at bounding box center [133, 167] width 47 height 18
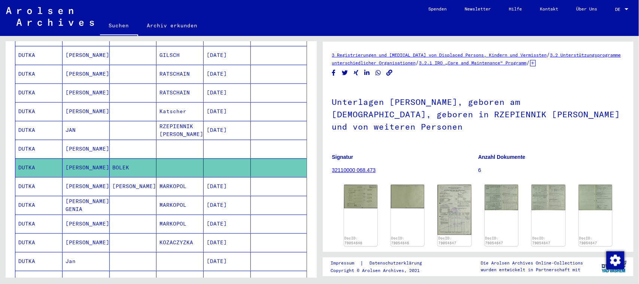
click at [148, 184] on mat-cell "[PERSON_NAME]" at bounding box center [133, 186] width 47 height 18
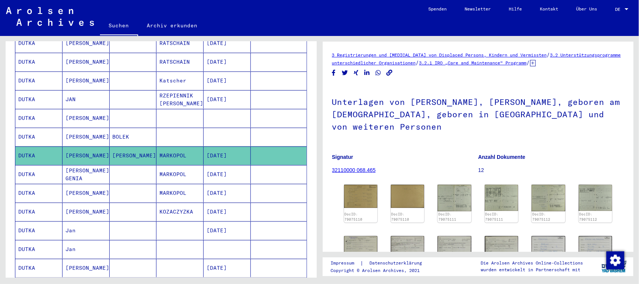
scroll to position [366, 0]
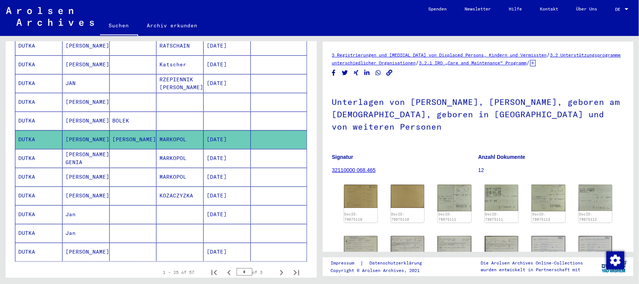
click at [145, 205] on mat-cell at bounding box center [133, 214] width 47 height 18
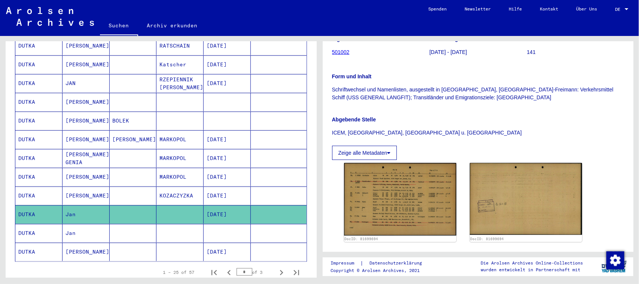
scroll to position [179, 0]
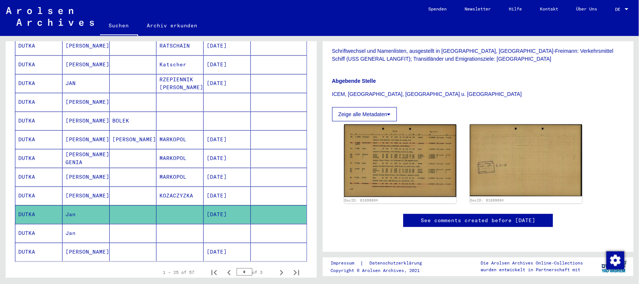
click at [167, 227] on mat-cell at bounding box center [180, 233] width 47 height 18
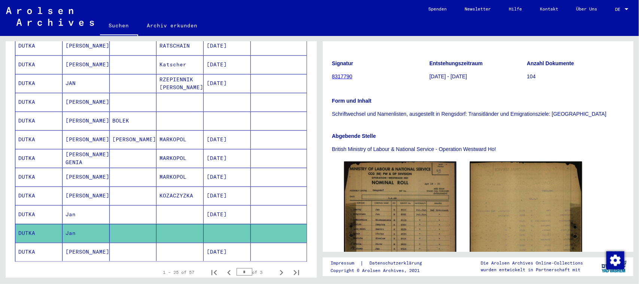
scroll to position [140, 0]
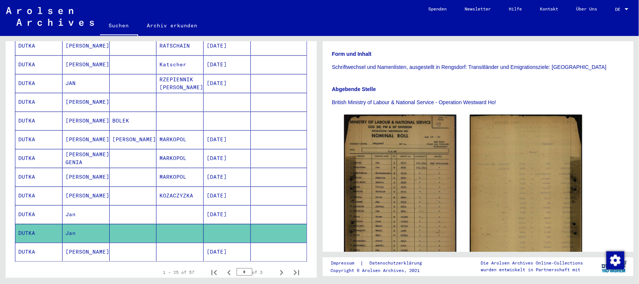
click at [160, 248] on mat-cell at bounding box center [180, 252] width 47 height 18
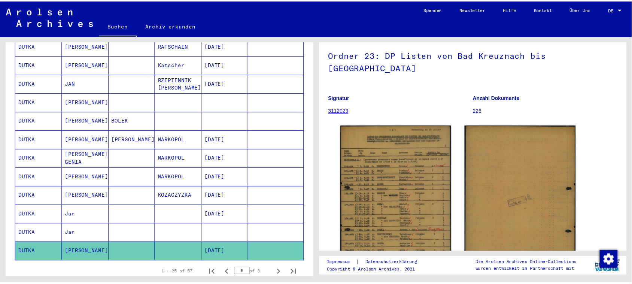
scroll to position [140, 0]
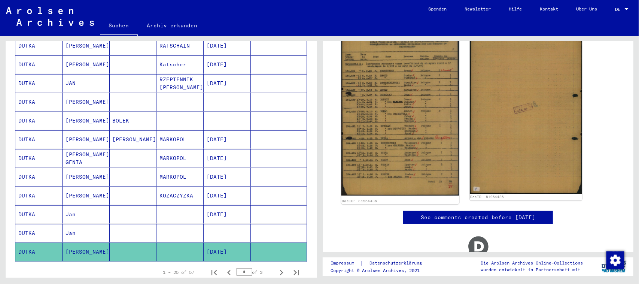
click at [402, 116] on img at bounding box center [400, 112] width 118 height 168
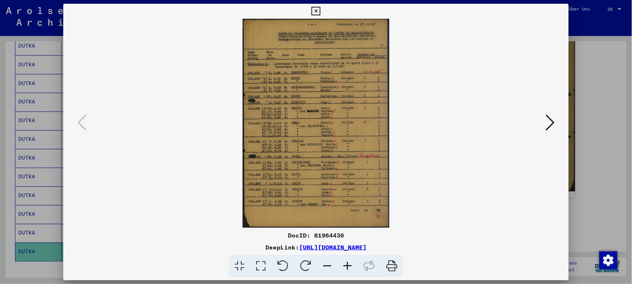
click at [351, 265] on icon at bounding box center [347, 266] width 20 height 23
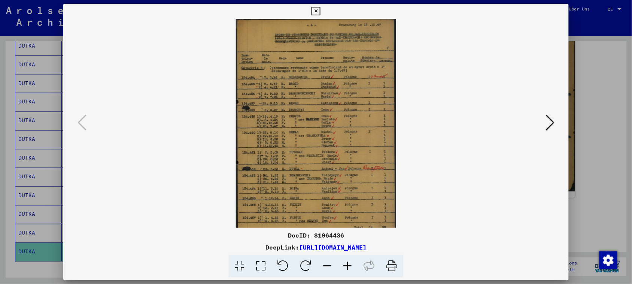
click at [351, 265] on icon at bounding box center [347, 266] width 20 height 23
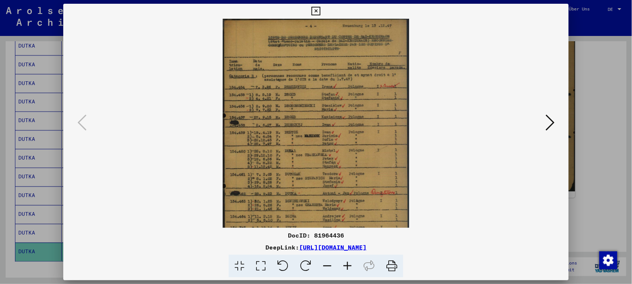
click at [351, 265] on icon at bounding box center [347, 266] width 20 height 23
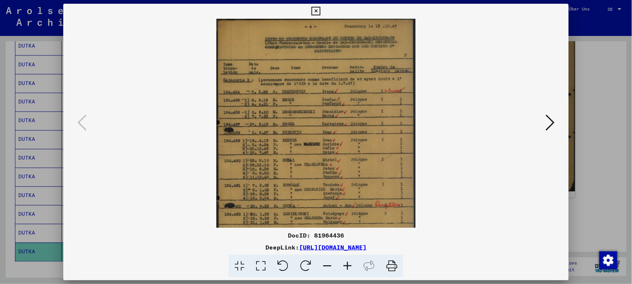
click at [351, 265] on icon at bounding box center [347, 266] width 20 height 23
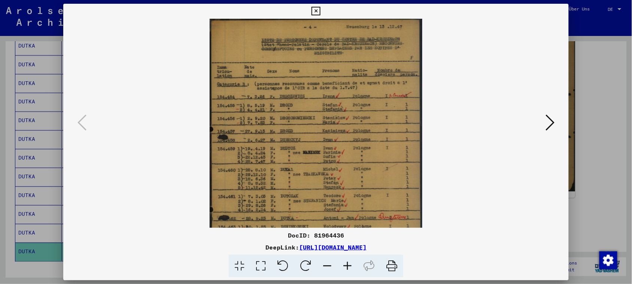
click at [351, 265] on icon at bounding box center [347, 266] width 20 height 23
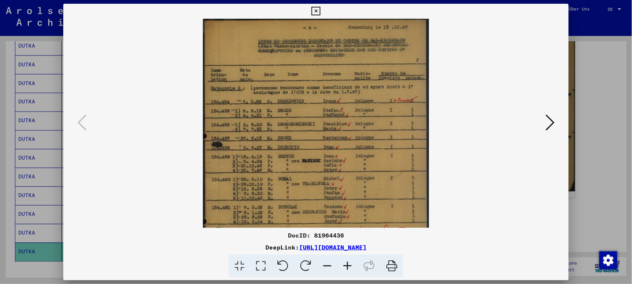
click at [351, 265] on icon at bounding box center [347, 266] width 20 height 23
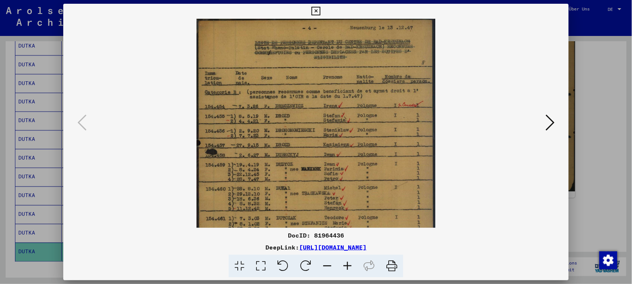
click at [351, 265] on icon at bounding box center [347, 266] width 20 height 23
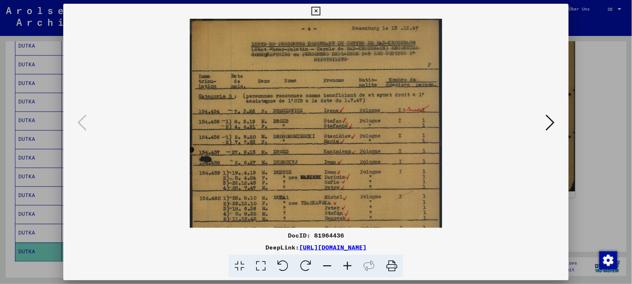
click at [351, 265] on icon at bounding box center [347, 266] width 20 height 23
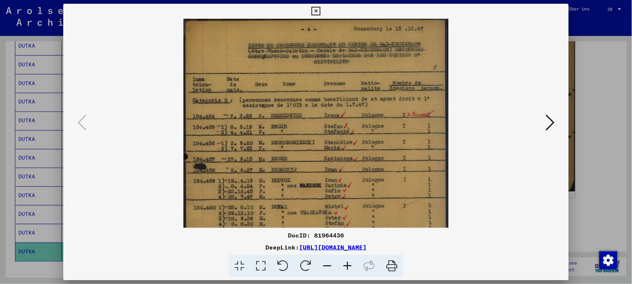
click at [351, 265] on icon at bounding box center [347, 266] width 20 height 23
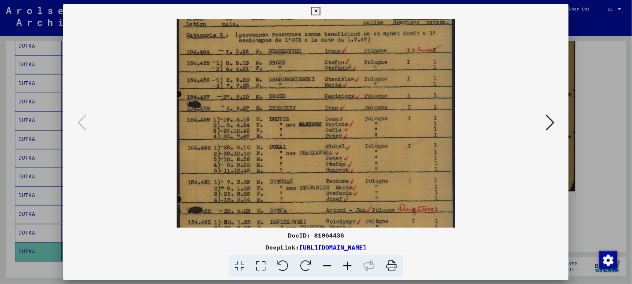
drag, startPoint x: 372, startPoint y: 184, endPoint x: 376, endPoint y: 119, distance: 64.9
click at [376, 119] on img at bounding box center [316, 147] width 279 height 396
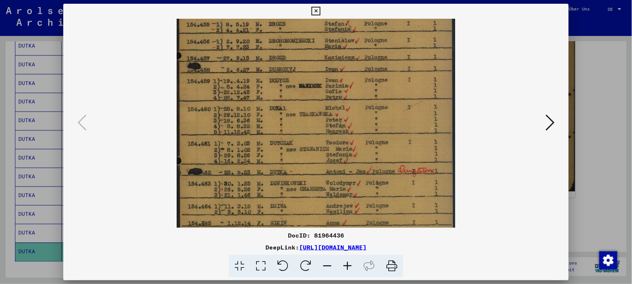
scroll to position [120, 0]
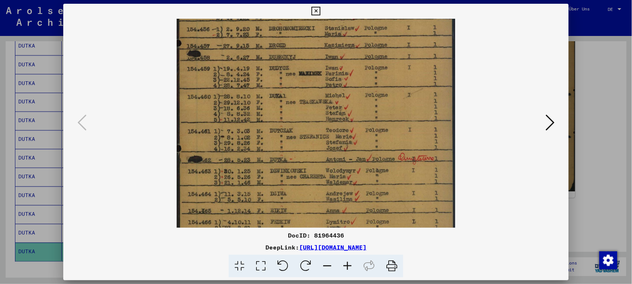
drag, startPoint x: 363, startPoint y: 180, endPoint x: 360, endPoint y: 128, distance: 52.2
click at [360, 128] on img at bounding box center [316, 96] width 279 height 396
click at [358, 156] on img at bounding box center [316, 96] width 279 height 396
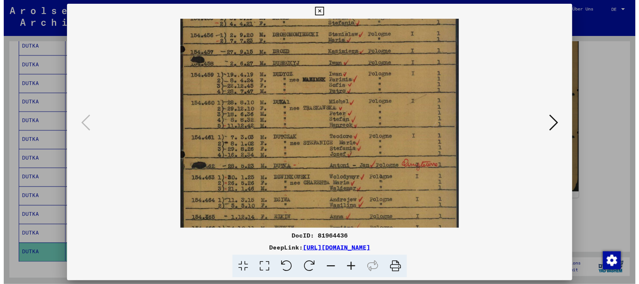
scroll to position [108, 0]
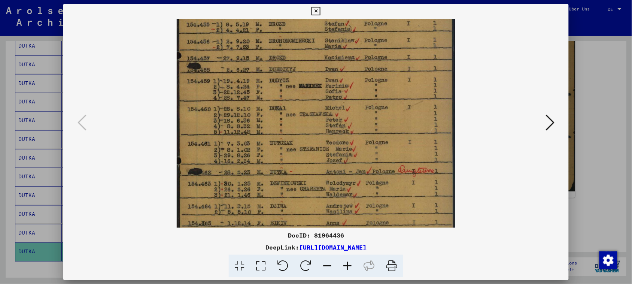
drag, startPoint x: 369, startPoint y: 98, endPoint x: 370, endPoint y: 110, distance: 12.0
click at [370, 110] on img at bounding box center [316, 109] width 279 height 396
click at [318, 16] on button at bounding box center [315, 11] width 13 height 15
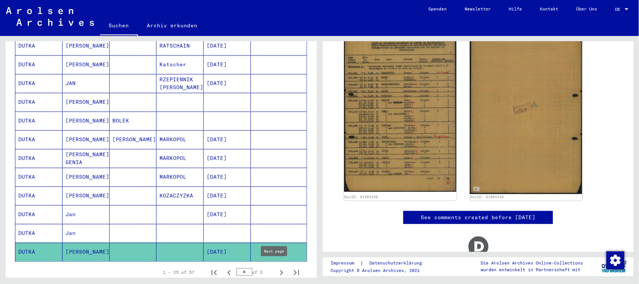
click at [276, 267] on icon "Next page" at bounding box center [281, 272] width 10 height 10
type input "*"
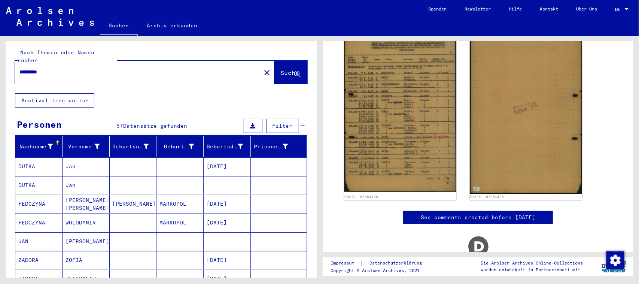
scroll to position [0, 0]
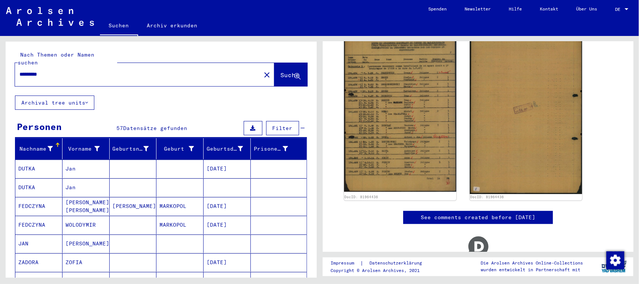
click at [167, 160] on mat-cell at bounding box center [180, 169] width 47 height 18
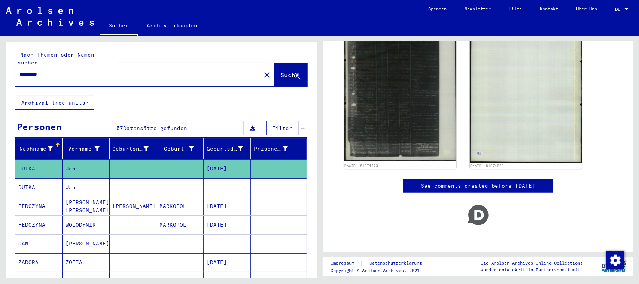
scroll to position [186, 0]
click at [164, 178] on mat-cell at bounding box center [180, 187] width 47 height 18
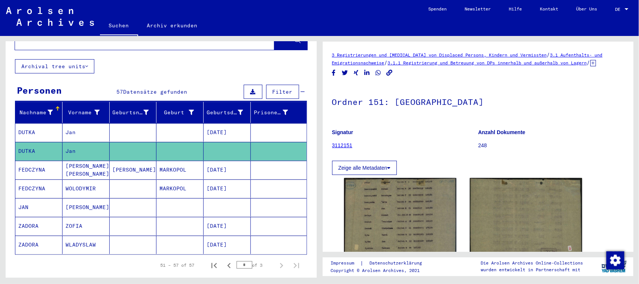
scroll to position [94, 0]
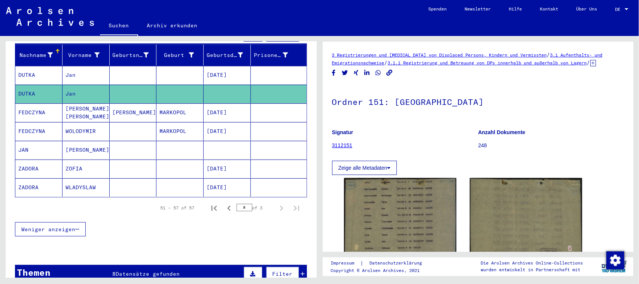
click at [181, 142] on mat-cell at bounding box center [180, 150] width 47 height 18
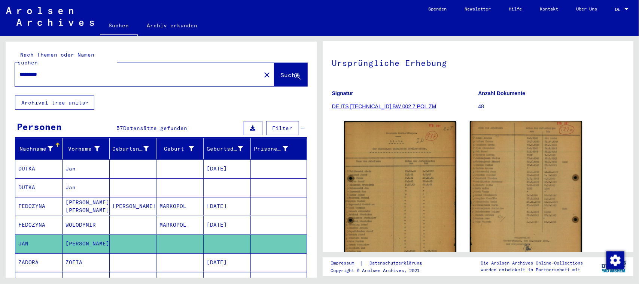
drag, startPoint x: 91, startPoint y: 67, endPoint x: 0, endPoint y: 68, distance: 90.7
click at [0, 68] on div "Nach Themen oder Namen suchen ********* close Suche Archival tree units Persone…" at bounding box center [160, 157] width 320 height 242
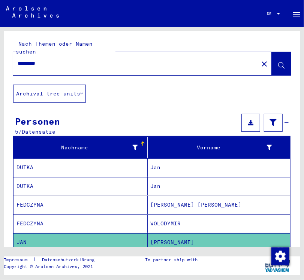
click at [47, 60] on input "*********" at bounding box center [136, 64] width 236 height 8
click at [54, 60] on input "*********" at bounding box center [136, 64] width 236 height 8
drag, startPoint x: 27, startPoint y: 55, endPoint x: 0, endPoint y: 44, distance: 28.4
click at [0, 49] on div "Nach Themen oder Namen suchen ********* close Archival tree units Personen 57 D…" at bounding box center [152, 151] width 304 height 249
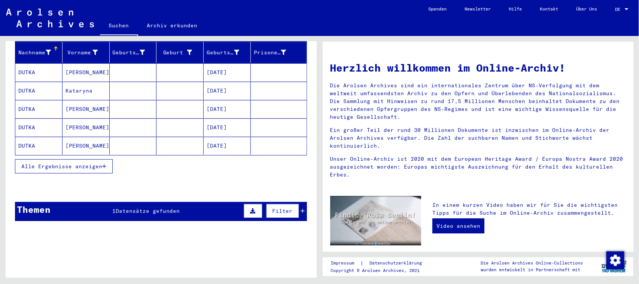
scroll to position [97, 0]
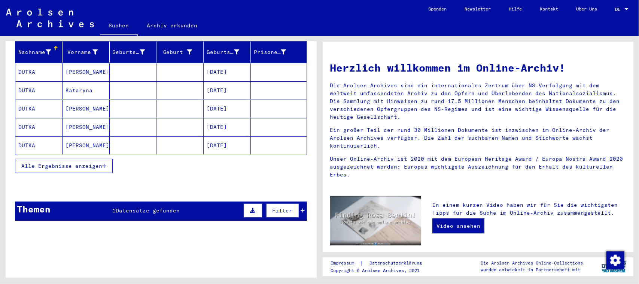
click at [176, 202] on div "Themen 1 Datensätze gefunden Filter" at bounding box center [161, 211] width 292 height 19
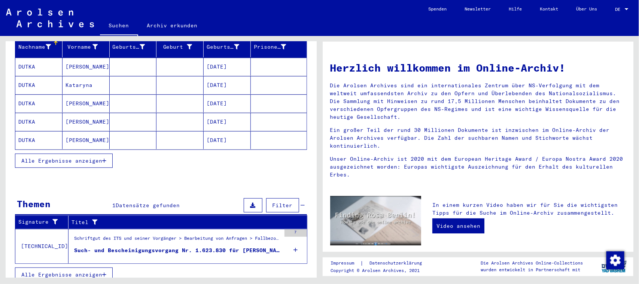
scroll to position [103, 0]
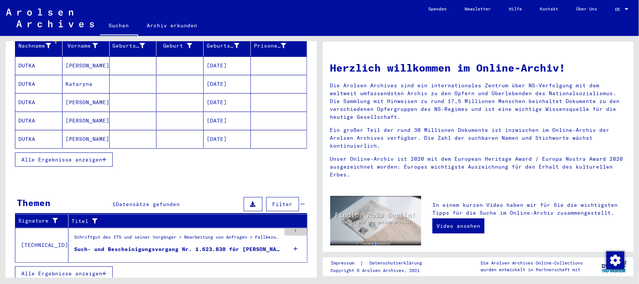
click at [201, 236] on div "Schriftgut des ITS und seiner Vorgänger > Bearbeitung von Anfragen > Fallbezoge…" at bounding box center [177, 239] width 207 height 10
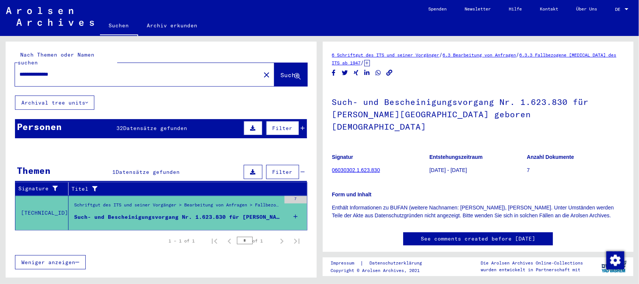
click at [624, 8] on div at bounding box center [627, 9] width 7 height 5
click at [612, 15] on span "English" at bounding box center [608, 13] width 18 height 6
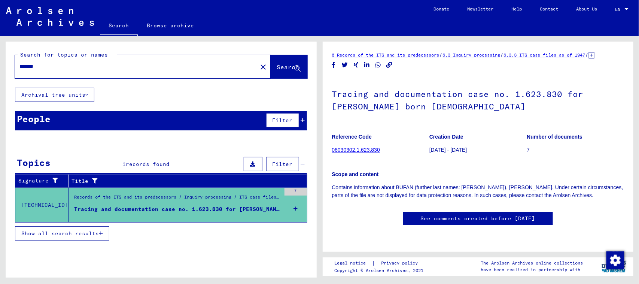
drag, startPoint x: 212, startPoint y: 67, endPoint x: 124, endPoint y: 64, distance: 88.5
click at [199, 68] on input "*******" at bounding box center [135, 67] width 233 height 8
drag, startPoint x: 90, startPoint y: 64, endPoint x: 0, endPoint y: 61, distance: 90.0
click at [0, 61] on div "Search for topics or names ******* close Search Archival tree units People Filt…" at bounding box center [160, 157] width 320 height 242
type input "*****"
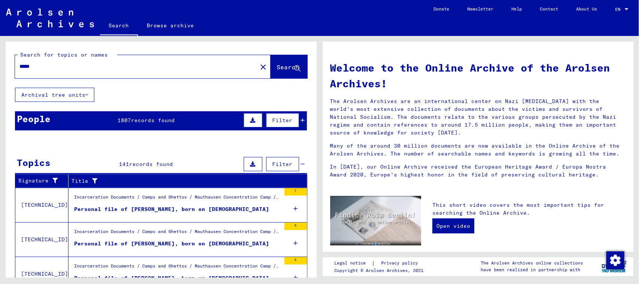
click at [266, 116] on button "Filter" at bounding box center [282, 120] width 33 height 14
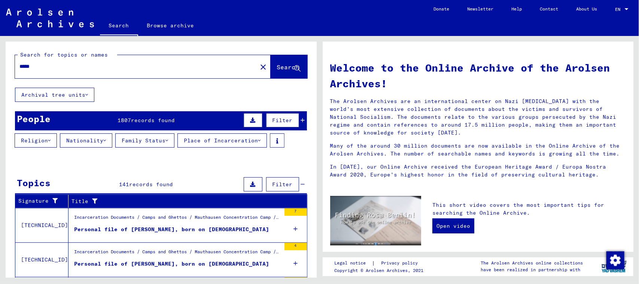
click at [168, 139] on button "Family Status" at bounding box center [144, 140] width 59 height 14
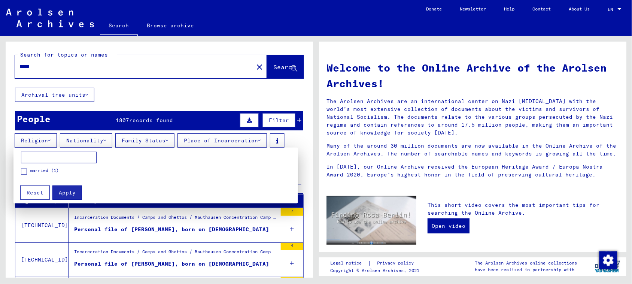
click at [168, 139] on div at bounding box center [316, 142] width 632 height 284
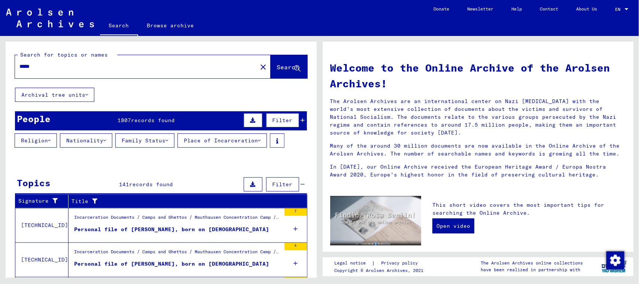
click at [106, 138] on icon at bounding box center [104, 140] width 3 height 5
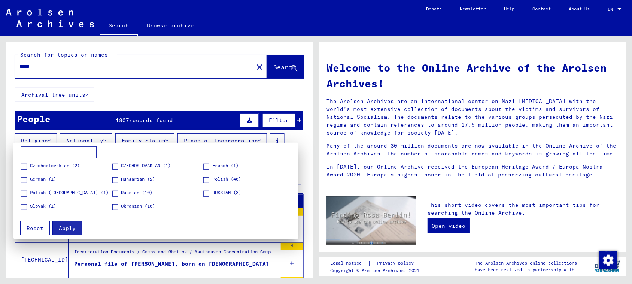
click at [46, 193] on span "Polish ([GEOGRAPHIC_DATA]) (1)" at bounding box center [69, 192] width 79 height 7
click at [215, 176] on span "Polish (40)" at bounding box center [226, 179] width 29 height 7
click at [63, 228] on span "Apply" at bounding box center [67, 228] width 17 height 7
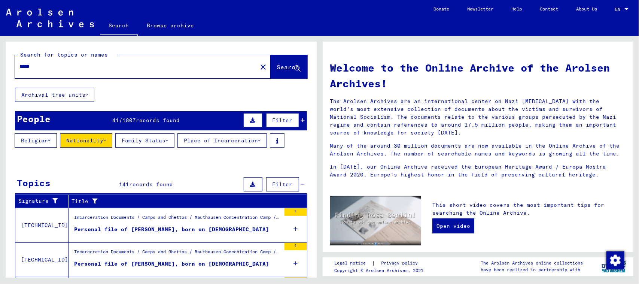
click at [197, 118] on div "People 41 / 1807 records found Filter" at bounding box center [161, 120] width 292 height 19
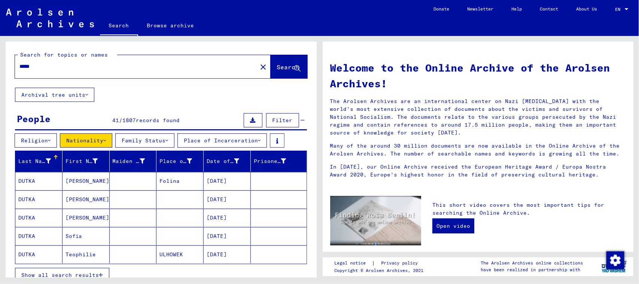
scroll to position [47, 0]
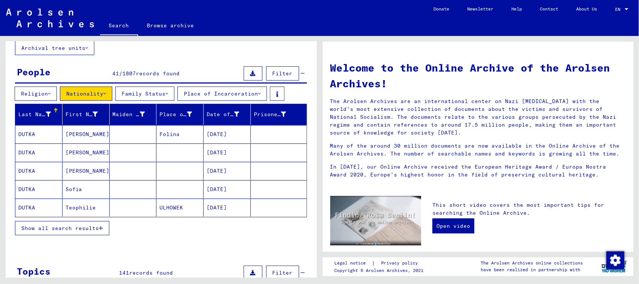
click at [276, 73] on span "Filter" at bounding box center [283, 73] width 20 height 7
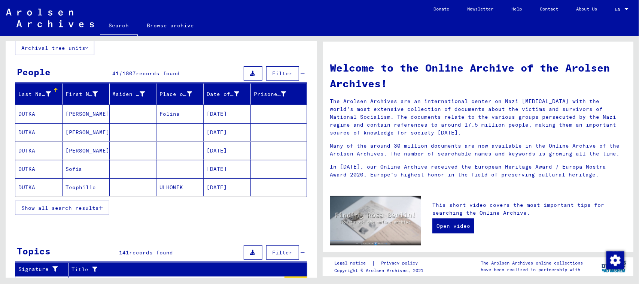
click at [276, 73] on span "Filter" at bounding box center [283, 73] width 20 height 7
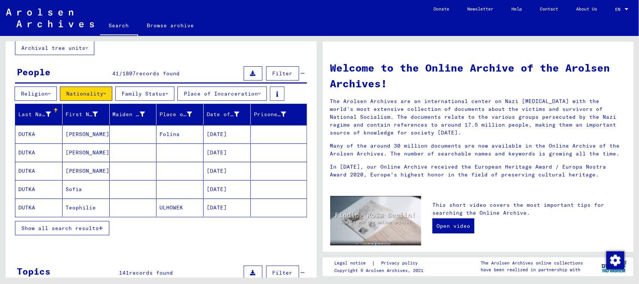
click at [54, 93] on button "Religion" at bounding box center [36, 94] width 42 height 14
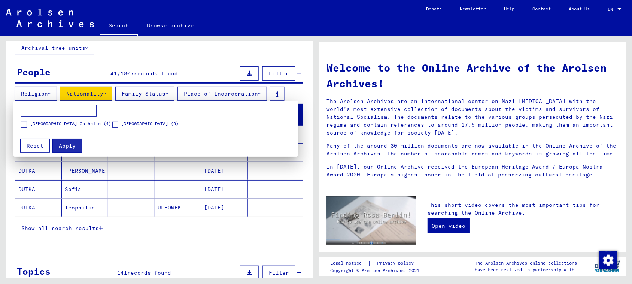
click at [117, 124] on span at bounding box center [115, 125] width 6 height 6
click at [75, 141] on button "Apply" at bounding box center [67, 146] width 30 height 14
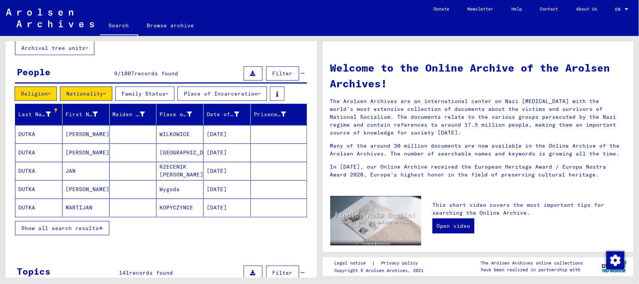
click at [87, 227] on span "Show all search results" at bounding box center [60, 228] width 78 height 7
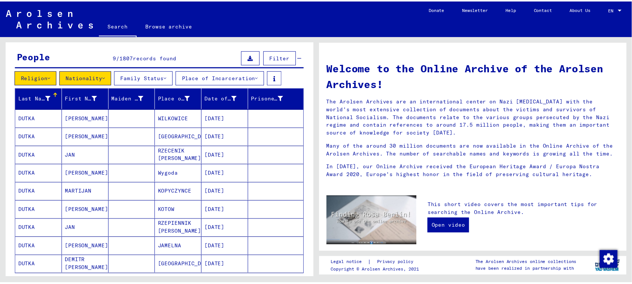
scroll to position [47, 0]
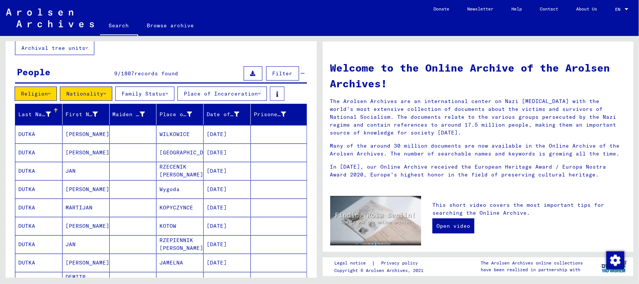
click at [175, 135] on mat-cell "WILKOWICE" at bounding box center [180, 134] width 47 height 18
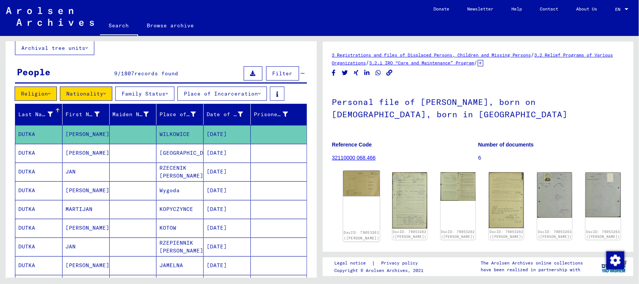
click at [357, 182] on img at bounding box center [361, 183] width 37 height 25
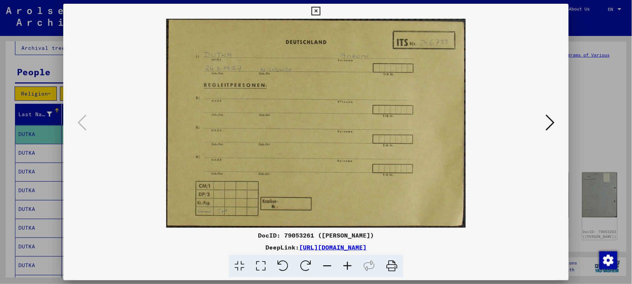
click at [548, 118] on button at bounding box center [550, 122] width 13 height 21
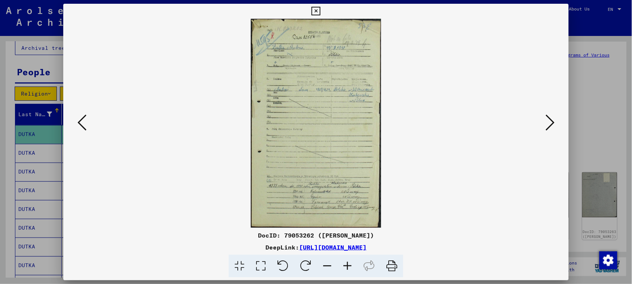
click at [345, 267] on icon at bounding box center [347, 266] width 20 height 23
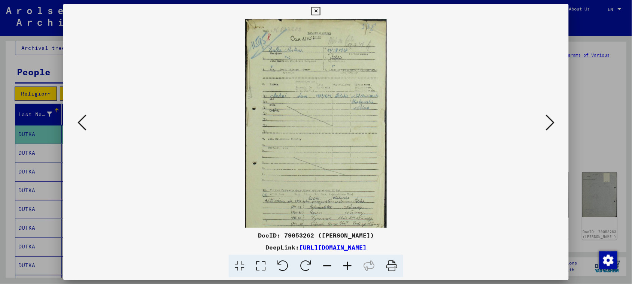
click at [345, 267] on icon at bounding box center [347, 266] width 20 height 23
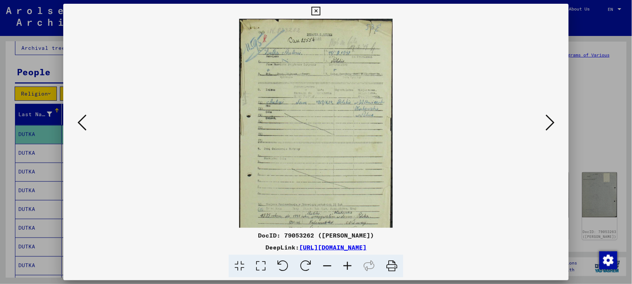
click at [345, 267] on icon at bounding box center [347, 266] width 20 height 23
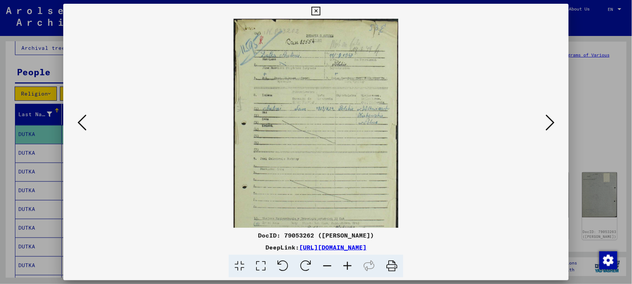
click at [345, 267] on icon at bounding box center [347, 266] width 20 height 23
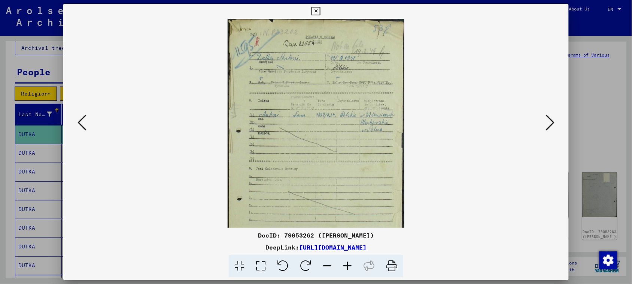
click at [345, 267] on icon at bounding box center [347, 266] width 20 height 23
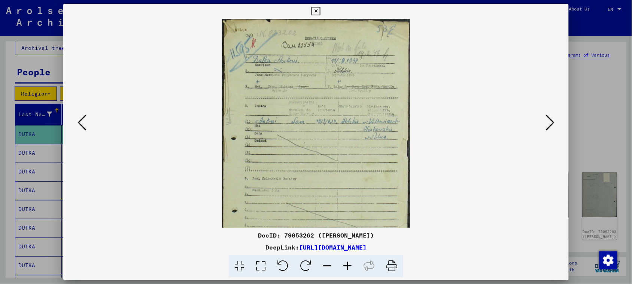
click at [345, 267] on icon at bounding box center [347, 266] width 20 height 23
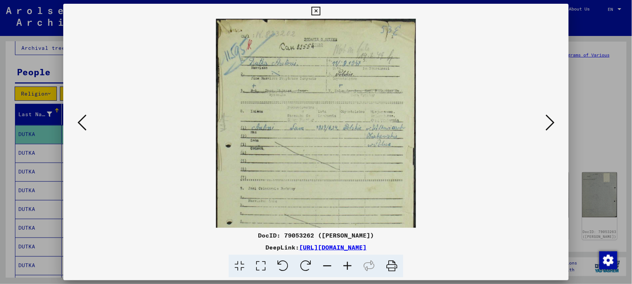
click at [345, 267] on icon at bounding box center [347, 266] width 20 height 23
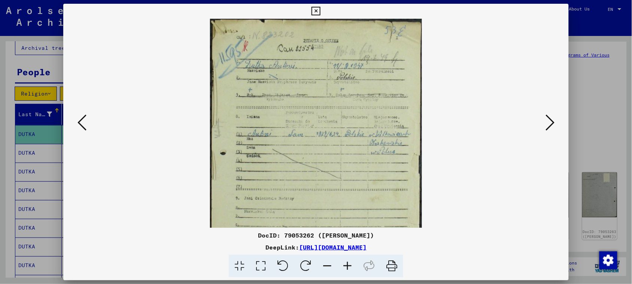
click at [345, 267] on icon at bounding box center [347, 266] width 20 height 23
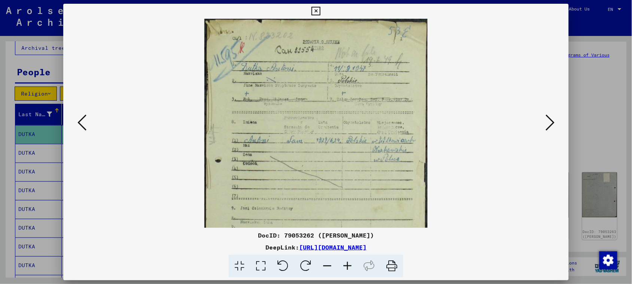
click at [345, 267] on icon at bounding box center [347, 266] width 20 height 23
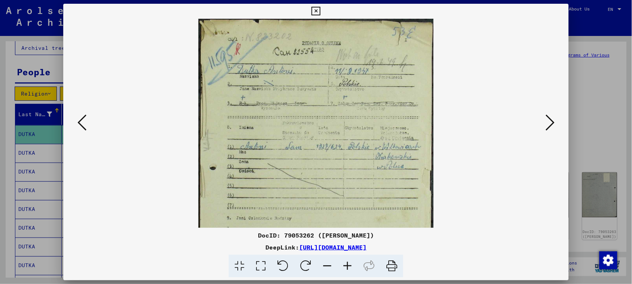
click at [345, 267] on icon at bounding box center [347, 266] width 20 height 23
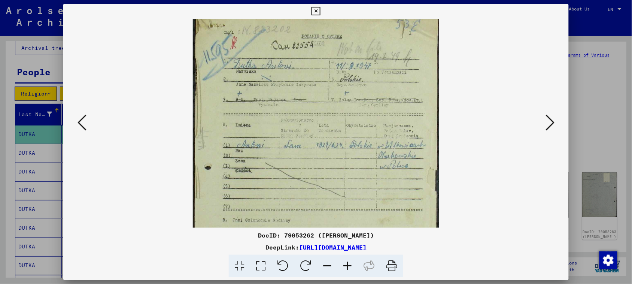
scroll to position [9, 0]
drag, startPoint x: 364, startPoint y: 178, endPoint x: 364, endPoint y: 170, distance: 7.9
click at [364, 170] on img at bounding box center [316, 208] width 247 height 396
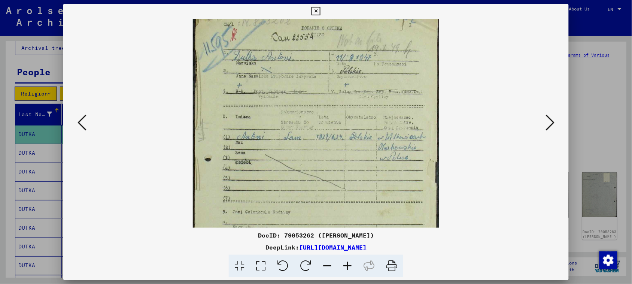
scroll to position [17, 0]
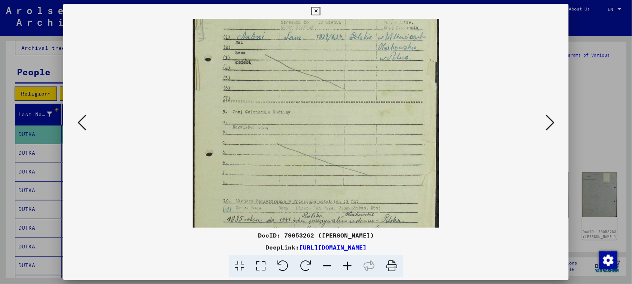
drag, startPoint x: 399, startPoint y: 186, endPoint x: 407, endPoint y: 81, distance: 105.2
click at [407, 81] on img at bounding box center [316, 101] width 247 height 396
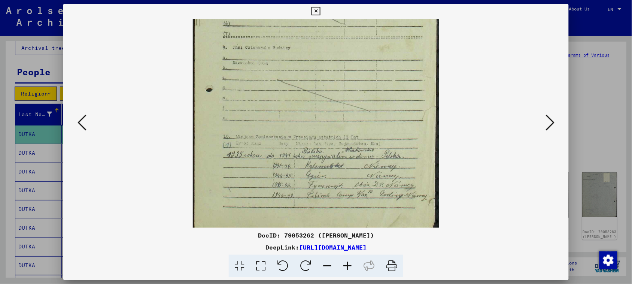
scroll to position [182, 0]
drag, startPoint x: 402, startPoint y: 168, endPoint x: 405, endPoint y: 106, distance: 61.9
click at [405, 106] on img at bounding box center [316, 35] width 247 height 396
click at [551, 124] on icon at bounding box center [550, 122] width 9 height 18
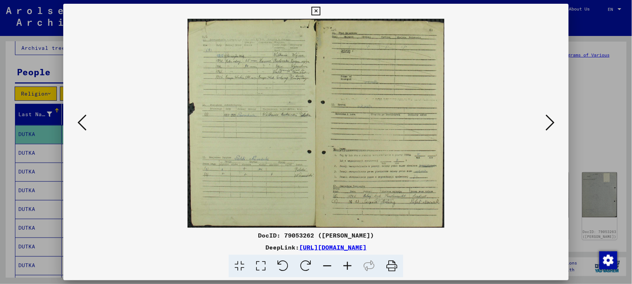
click at [348, 265] on icon at bounding box center [347, 266] width 20 height 23
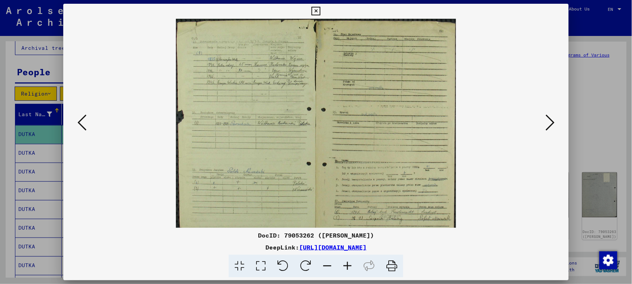
click at [348, 265] on icon at bounding box center [347, 266] width 20 height 23
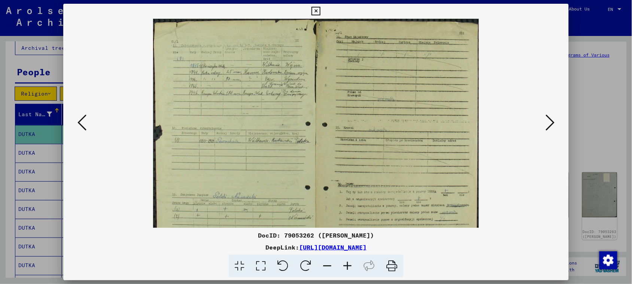
click at [348, 265] on icon at bounding box center [347, 266] width 20 height 23
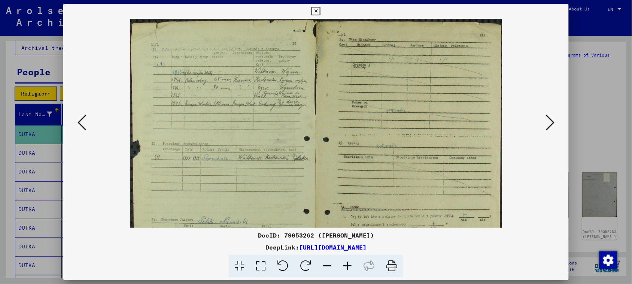
click at [349, 266] on icon at bounding box center [347, 266] width 20 height 23
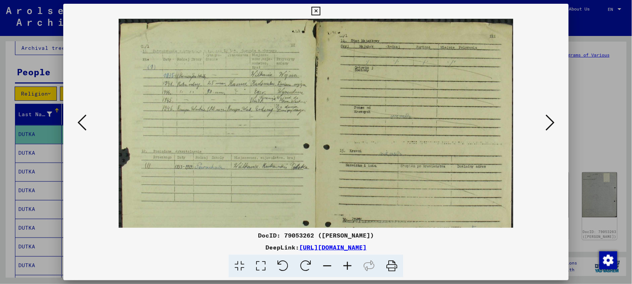
click at [349, 266] on icon at bounding box center [347, 266] width 20 height 23
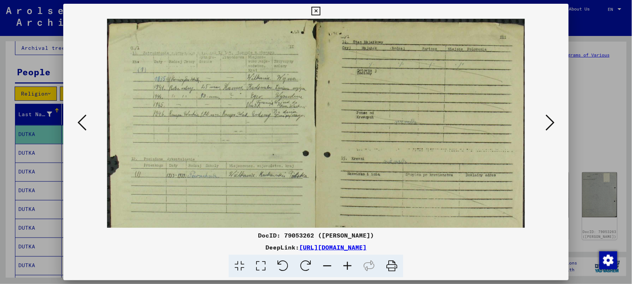
click at [349, 266] on icon at bounding box center [347, 266] width 20 height 23
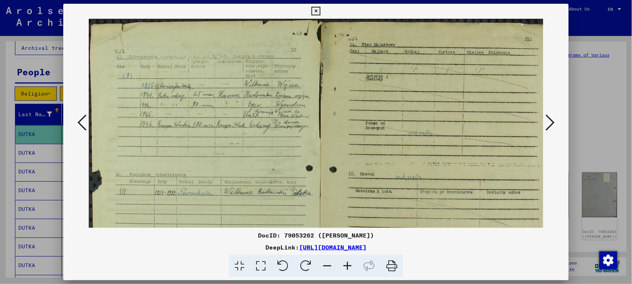
click at [349, 266] on icon at bounding box center [347, 266] width 20 height 23
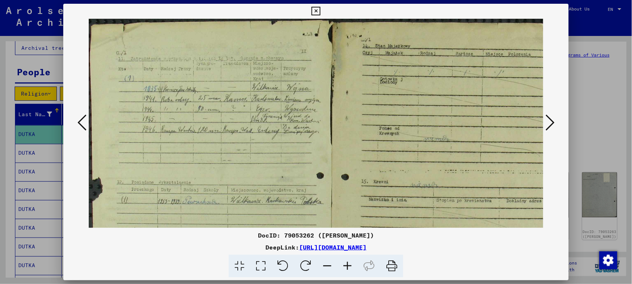
click at [349, 266] on icon at bounding box center [347, 266] width 20 height 23
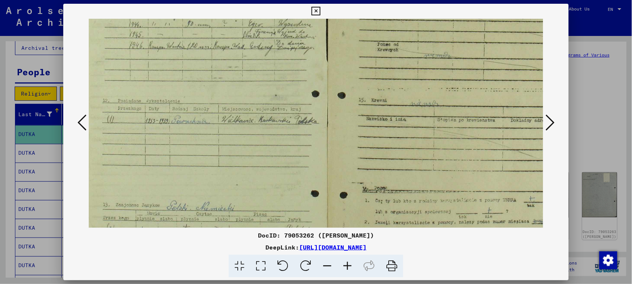
scroll to position [131, 26]
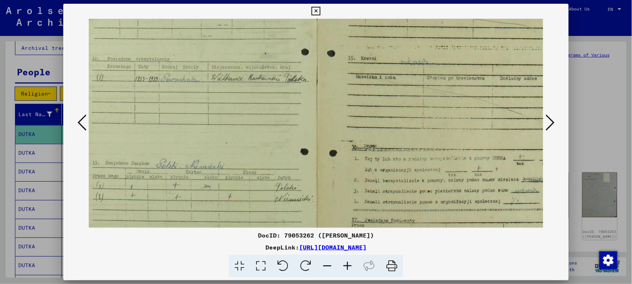
drag, startPoint x: 407, startPoint y: 186, endPoint x: 381, endPoint y: 55, distance: 133.0
click at [381, 55] on img at bounding box center [318, 95] width 510 height 415
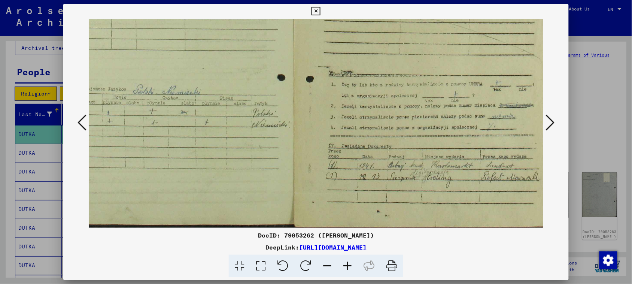
scroll to position [205, 49]
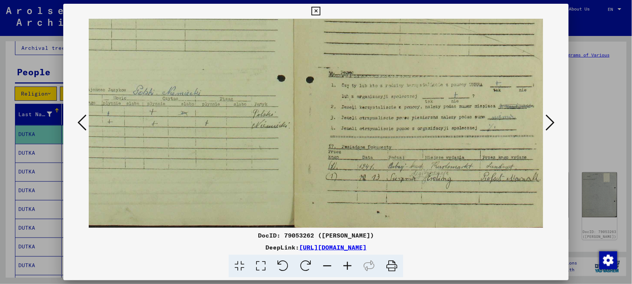
drag, startPoint x: 384, startPoint y: 157, endPoint x: 294, endPoint y: 81, distance: 118.2
click at [294, 81] on img at bounding box center [294, 21] width 510 height 415
click at [554, 124] on icon at bounding box center [550, 122] width 9 height 18
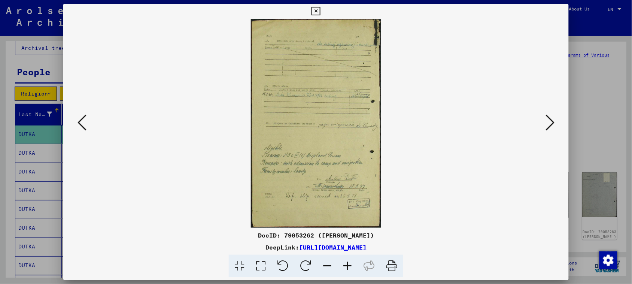
click at [346, 263] on icon at bounding box center [347, 266] width 20 height 23
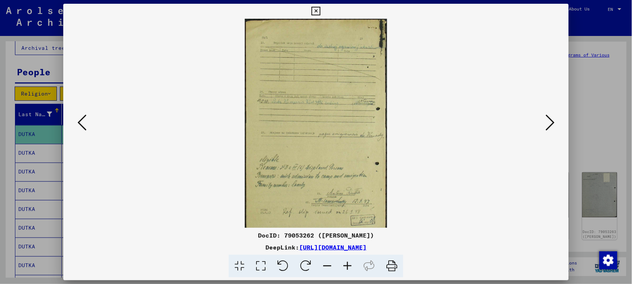
click at [347, 263] on icon at bounding box center [347, 266] width 20 height 23
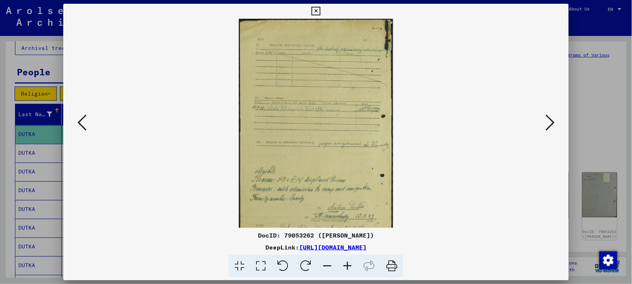
click at [346, 263] on icon at bounding box center [347, 266] width 20 height 23
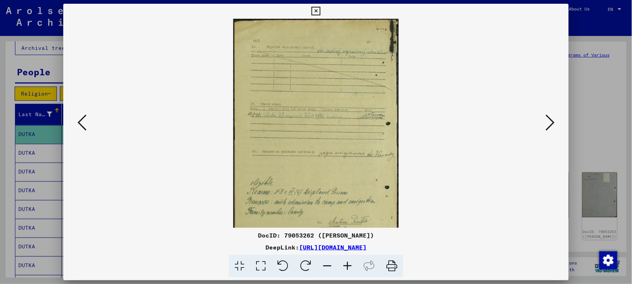
click at [346, 263] on icon at bounding box center [347, 266] width 20 height 23
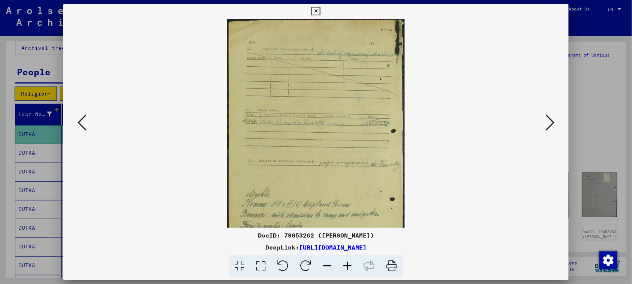
click at [346, 263] on icon at bounding box center [347, 266] width 20 height 23
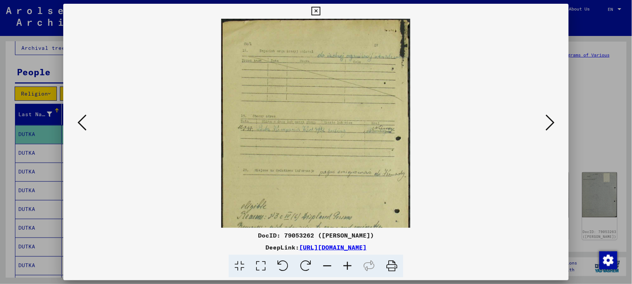
click at [346, 263] on icon at bounding box center [347, 266] width 20 height 23
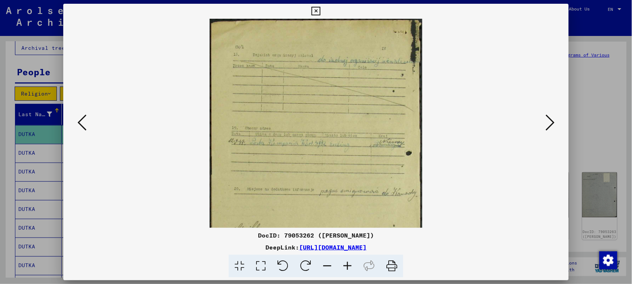
click at [346, 263] on icon at bounding box center [347, 266] width 20 height 23
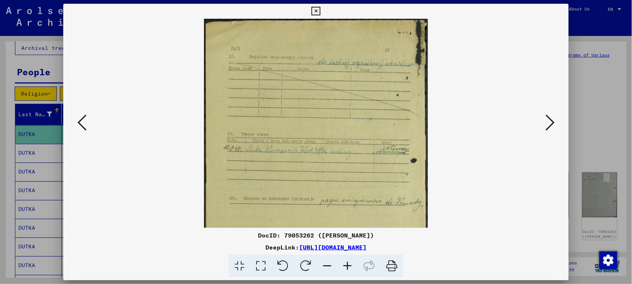
click at [346, 263] on icon at bounding box center [347, 266] width 20 height 23
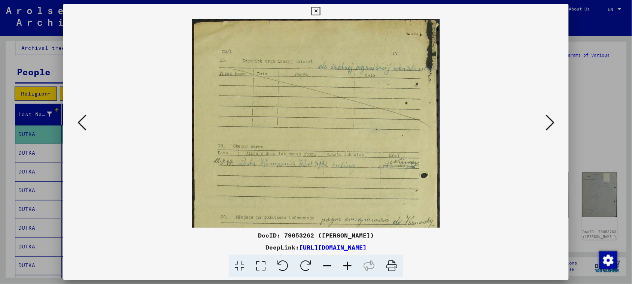
click at [346, 263] on icon at bounding box center [347, 266] width 20 height 23
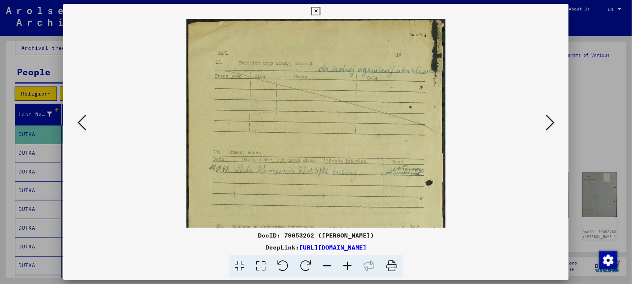
click at [346, 263] on icon at bounding box center [347, 266] width 20 height 23
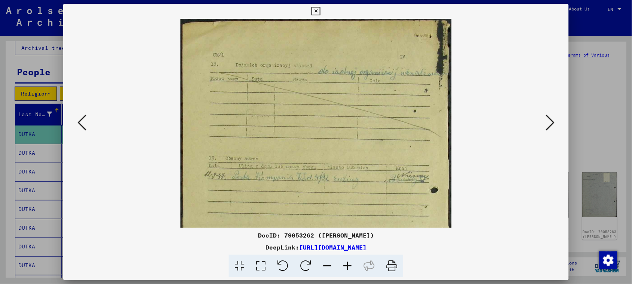
click at [346, 263] on icon at bounding box center [347, 266] width 20 height 23
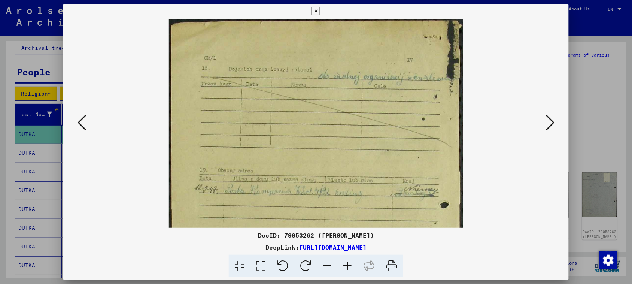
click at [346, 263] on icon at bounding box center [347, 266] width 20 height 23
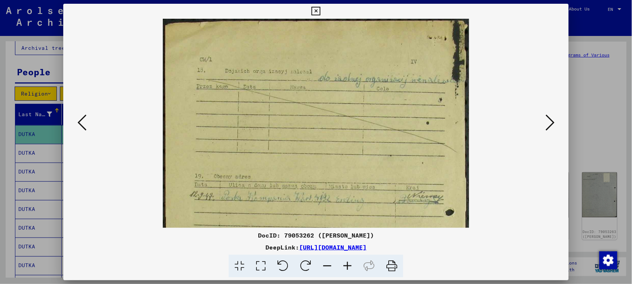
click at [346, 263] on icon at bounding box center [347, 266] width 20 height 23
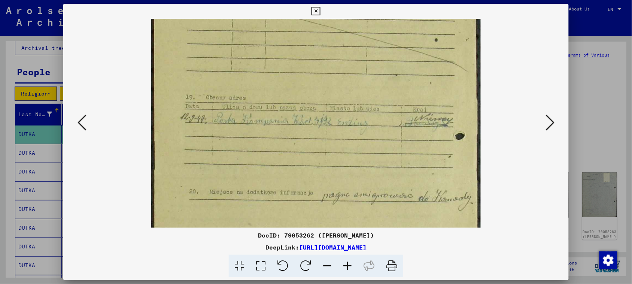
drag, startPoint x: 374, startPoint y: 171, endPoint x: 369, endPoint y: 81, distance: 90.4
click at [369, 81] on img at bounding box center [316, 191] width 330 height 527
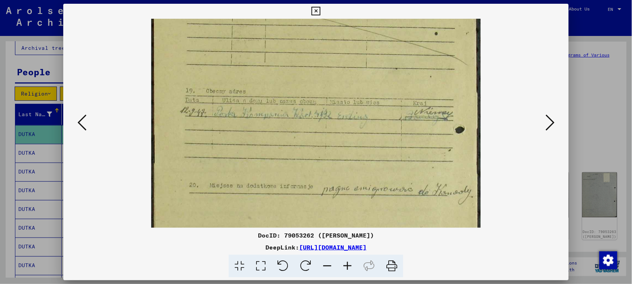
scroll to position [99, 0]
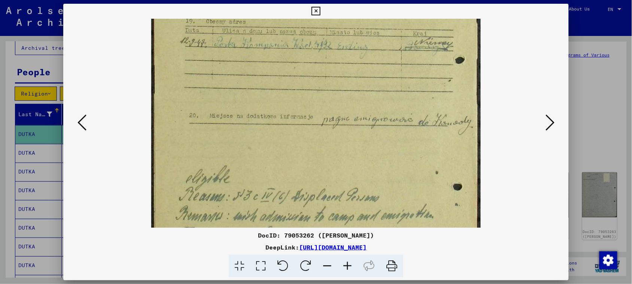
drag, startPoint x: 363, startPoint y: 149, endPoint x: 363, endPoint y: 77, distance: 72.3
click at [363, 77] on img at bounding box center [316, 115] width 330 height 527
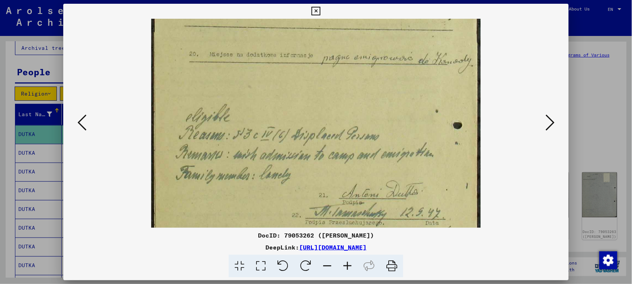
drag, startPoint x: 367, startPoint y: 146, endPoint x: 366, endPoint y: 87, distance: 59.6
click at [366, 87] on img at bounding box center [316, 53] width 330 height 527
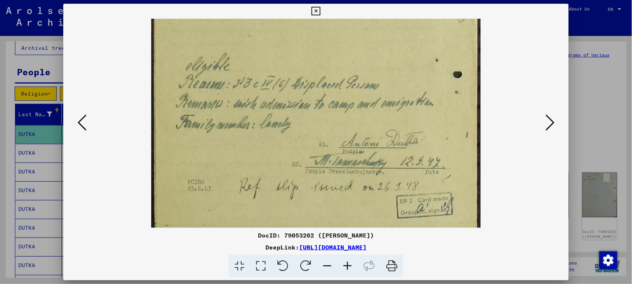
drag, startPoint x: 366, startPoint y: 145, endPoint x: 366, endPoint y: 94, distance: 50.2
click at [366, 94] on img at bounding box center [316, 2] width 330 height 527
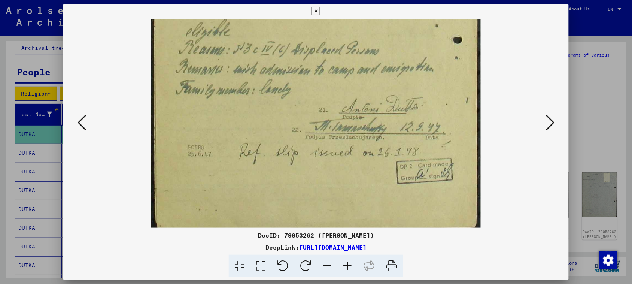
scroll to position [318, 0]
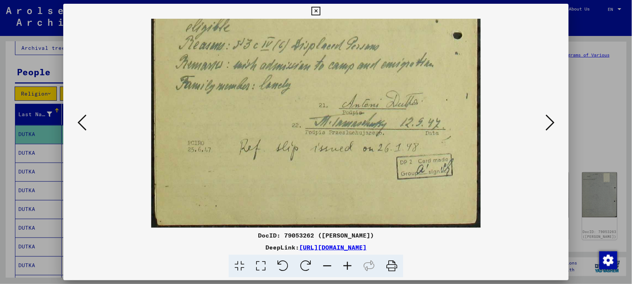
drag, startPoint x: 366, startPoint y: 122, endPoint x: 367, endPoint y: 86, distance: 36.4
click at [553, 122] on icon at bounding box center [550, 122] width 9 height 18
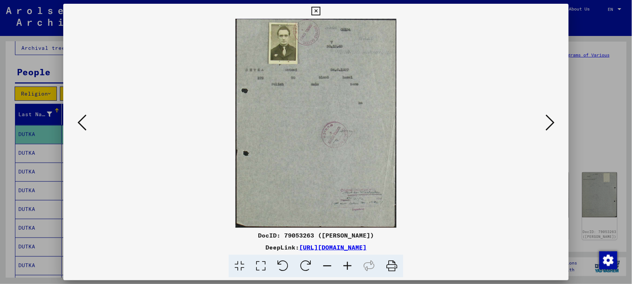
scroll to position [0, 0]
click at [346, 267] on icon at bounding box center [347, 266] width 20 height 23
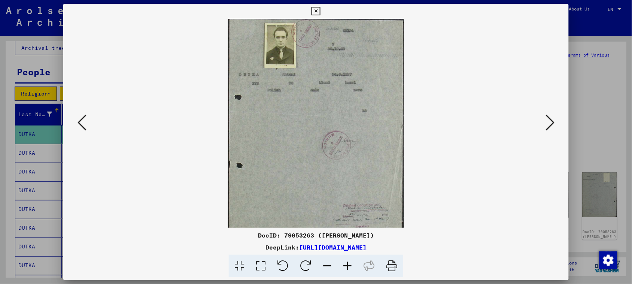
click at [345, 266] on icon at bounding box center [347, 266] width 20 height 23
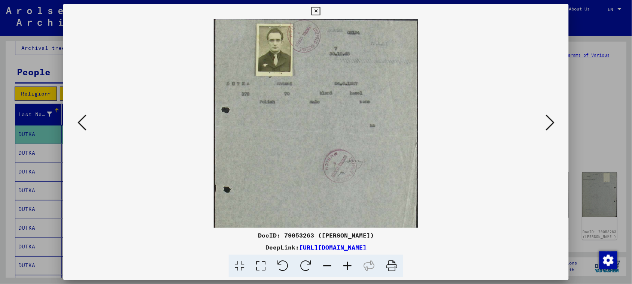
click at [345, 266] on icon at bounding box center [347, 266] width 20 height 23
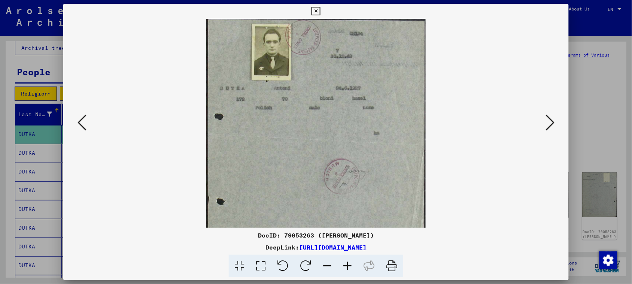
click at [345, 266] on icon at bounding box center [347, 266] width 20 height 23
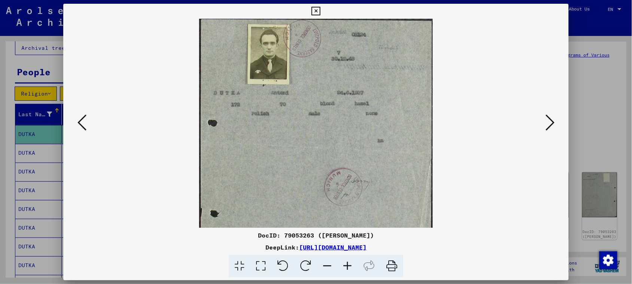
click at [345, 266] on icon at bounding box center [347, 266] width 20 height 23
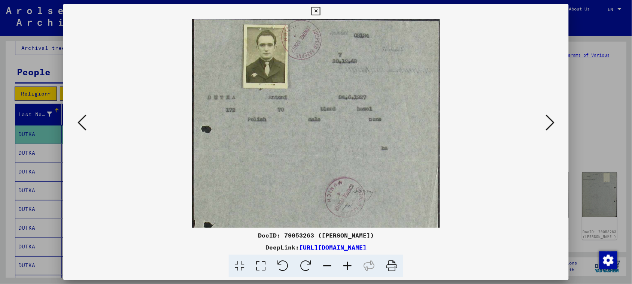
click at [345, 266] on icon at bounding box center [347, 266] width 20 height 23
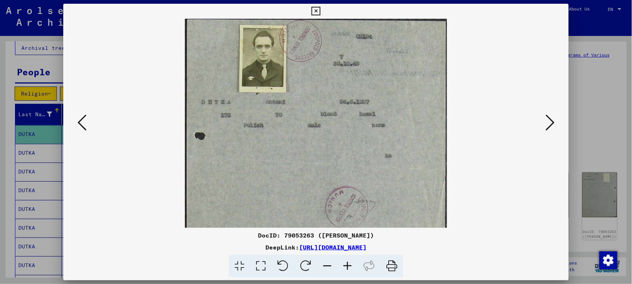
click at [345, 266] on icon at bounding box center [347, 266] width 20 height 23
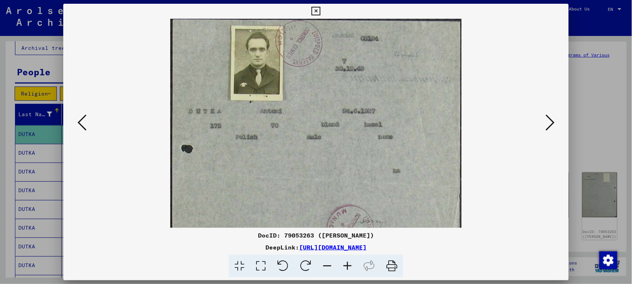
click at [345, 266] on icon at bounding box center [347, 266] width 20 height 23
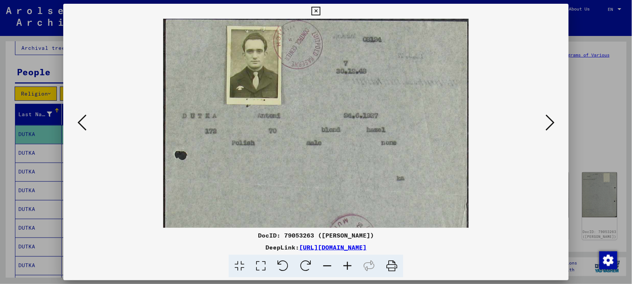
click at [345, 266] on icon at bounding box center [347, 266] width 20 height 23
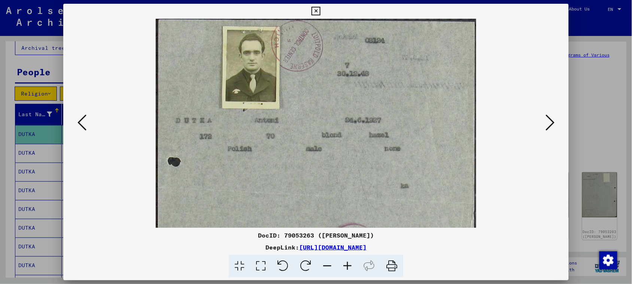
click at [345, 266] on icon at bounding box center [347, 266] width 20 height 23
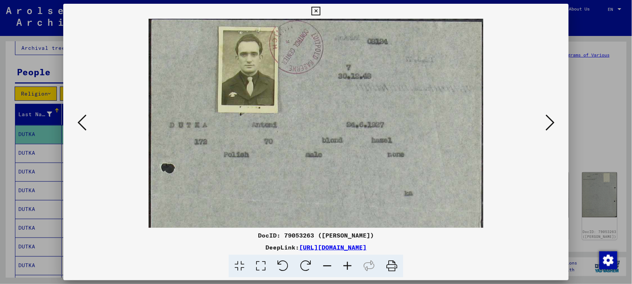
click at [345, 266] on icon at bounding box center [347, 266] width 20 height 23
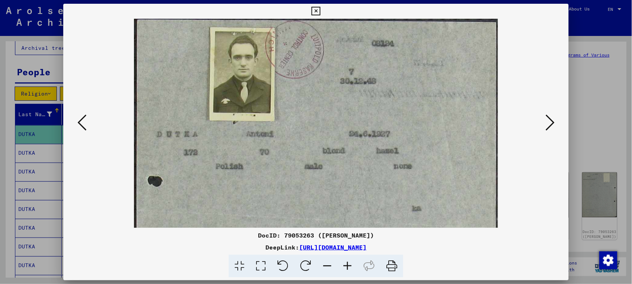
click at [345, 266] on icon at bounding box center [347, 266] width 20 height 23
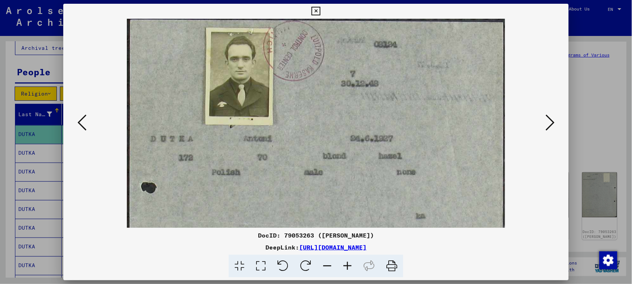
click at [345, 266] on icon at bounding box center [347, 266] width 20 height 23
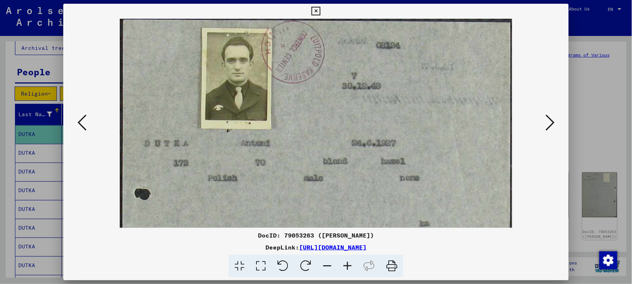
click at [555, 124] on icon at bounding box center [550, 122] width 9 height 18
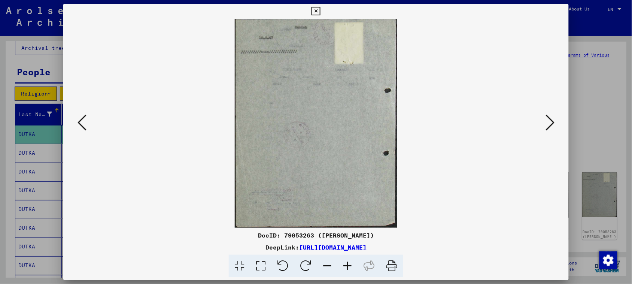
click at [553, 124] on icon at bounding box center [550, 122] width 9 height 18
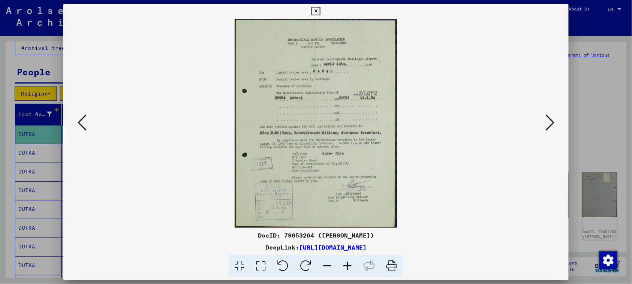
click at [349, 265] on icon at bounding box center [347, 266] width 20 height 23
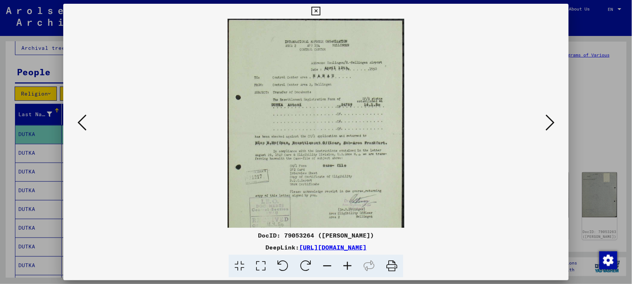
click at [349, 265] on icon at bounding box center [347, 266] width 20 height 23
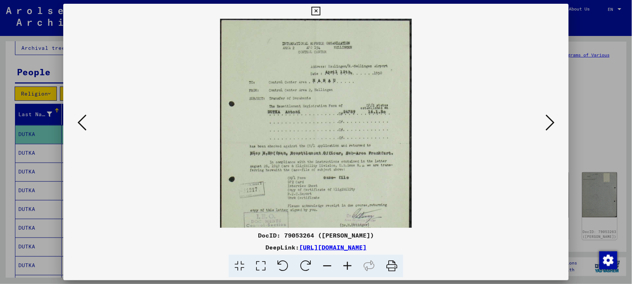
click at [349, 265] on icon at bounding box center [347, 266] width 20 height 23
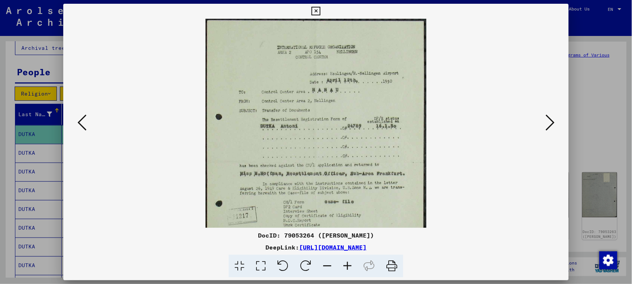
click at [349, 265] on icon at bounding box center [347, 266] width 20 height 23
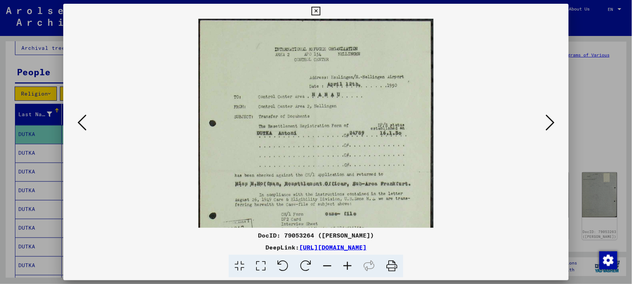
click at [349, 265] on icon at bounding box center [347, 266] width 20 height 23
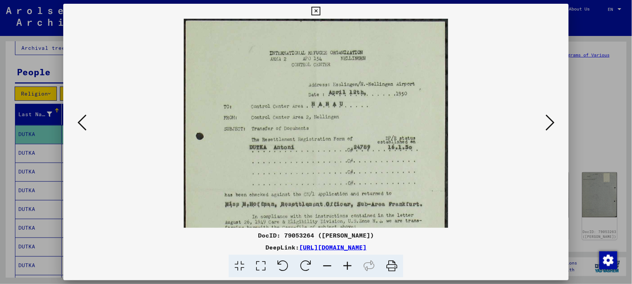
click at [349, 265] on icon at bounding box center [347, 266] width 20 height 23
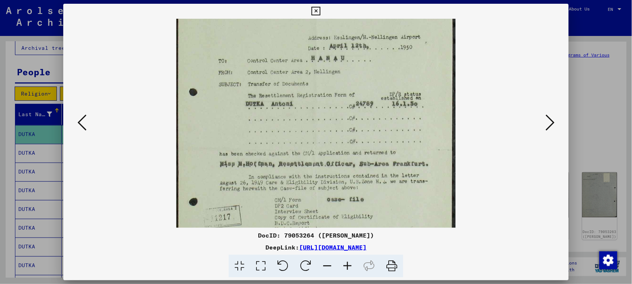
drag, startPoint x: 388, startPoint y: 178, endPoint x: 396, endPoint y: 130, distance: 48.3
click at [396, 130] on img at bounding box center [315, 147] width 279 height 359
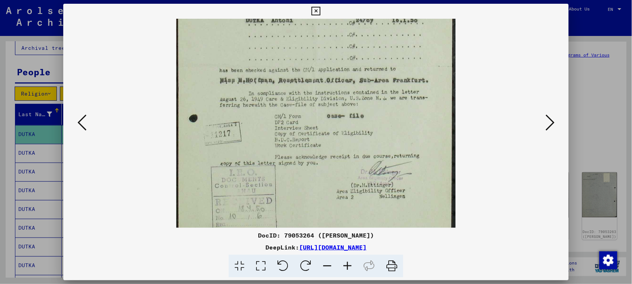
drag, startPoint x: 396, startPoint y: 187, endPoint x: 403, endPoint y: 104, distance: 83.8
click at [403, 104] on img at bounding box center [315, 64] width 279 height 359
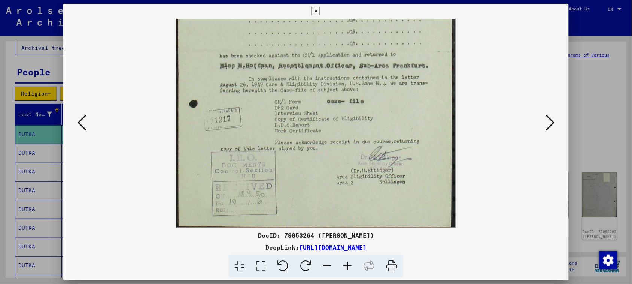
scroll to position [150, 0]
drag, startPoint x: 422, startPoint y: 151, endPoint x: 426, endPoint y: 128, distance: 22.8
click at [426, 128] on img at bounding box center [315, 48] width 279 height 359
click at [555, 126] on icon at bounding box center [550, 122] width 9 height 18
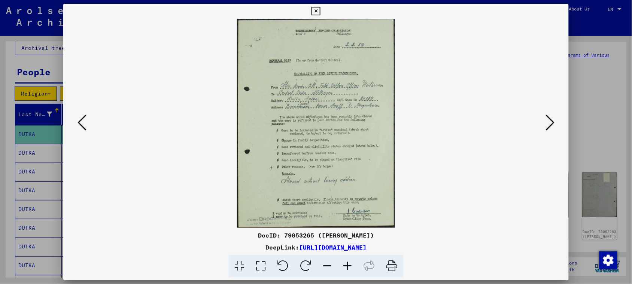
click at [348, 265] on icon at bounding box center [347, 266] width 20 height 23
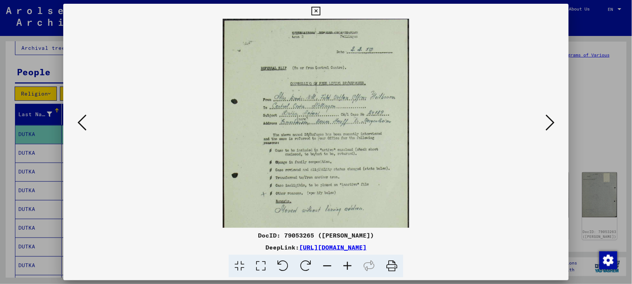
click at [348, 265] on icon at bounding box center [347, 266] width 20 height 23
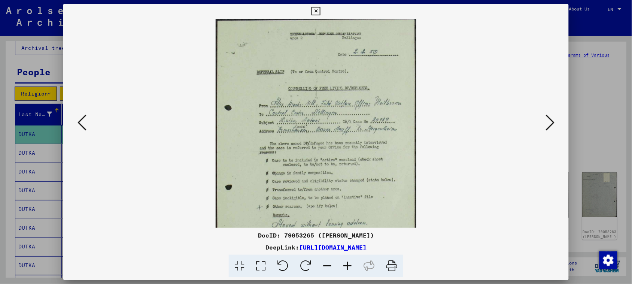
click at [348, 265] on icon at bounding box center [347, 266] width 20 height 23
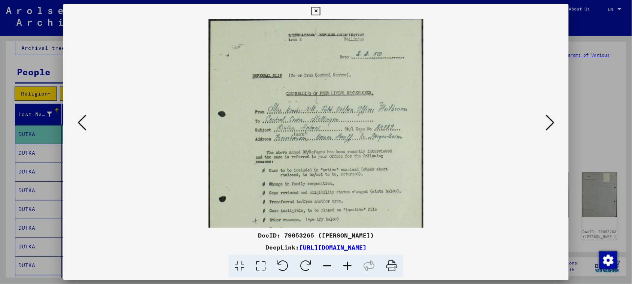
click at [348, 265] on icon at bounding box center [347, 266] width 20 height 23
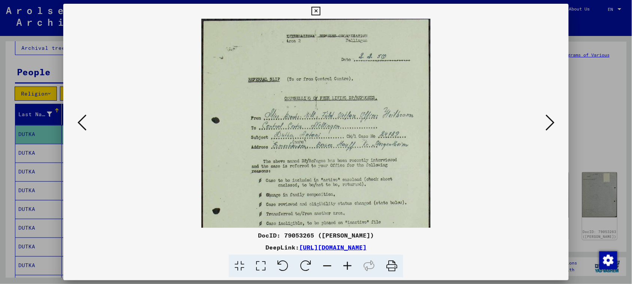
click at [348, 265] on icon at bounding box center [347, 266] width 20 height 23
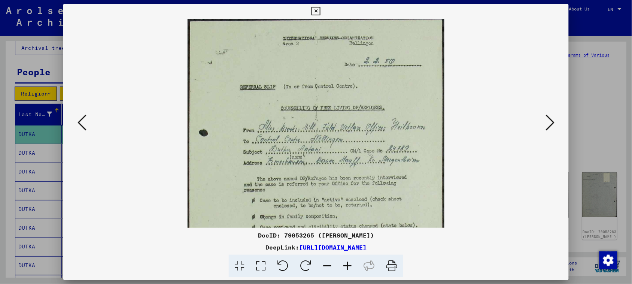
click at [348, 265] on icon at bounding box center [347, 266] width 20 height 23
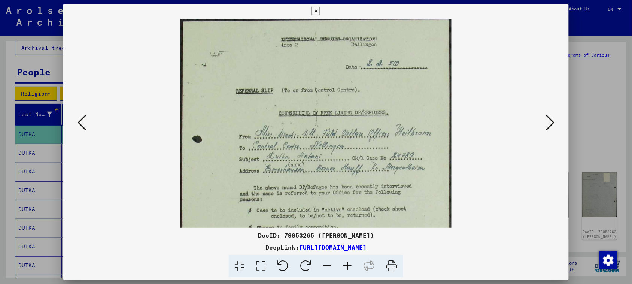
click at [348, 265] on icon at bounding box center [347, 266] width 20 height 23
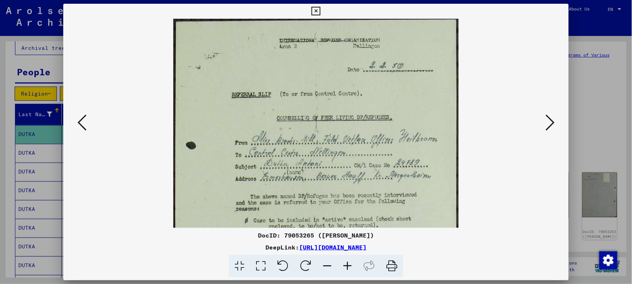
click at [348, 265] on icon at bounding box center [347, 266] width 20 height 23
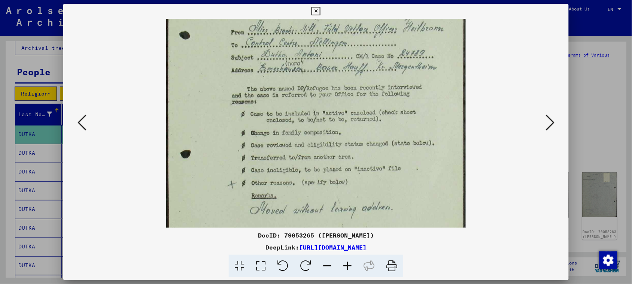
drag, startPoint x: 378, startPoint y: 195, endPoint x: 387, endPoint y: 83, distance: 112.0
click at [387, 83] on img at bounding box center [316, 100] width 300 height 396
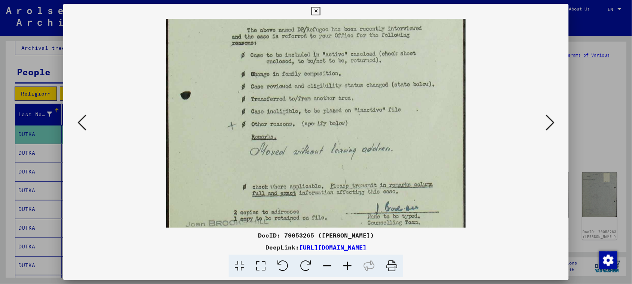
drag, startPoint x: 377, startPoint y: 177, endPoint x: 378, endPoint y: 118, distance: 58.8
click at [378, 118] on img at bounding box center [316, 41] width 300 height 396
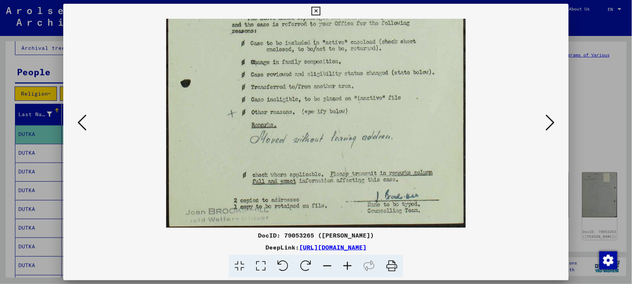
drag, startPoint x: 373, startPoint y: 157, endPoint x: 372, endPoint y: 128, distance: 29.2
click at [372, 128] on img at bounding box center [316, 29] width 300 height 396
click at [349, 264] on icon at bounding box center [347, 266] width 20 height 23
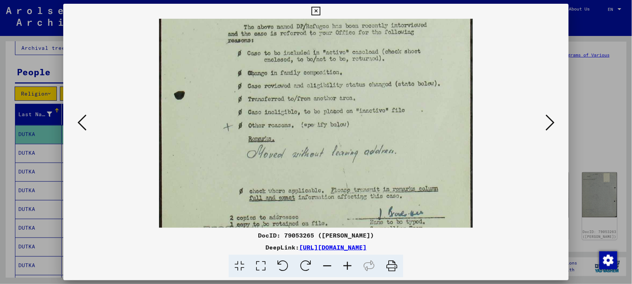
click at [546, 124] on button at bounding box center [550, 122] width 13 height 21
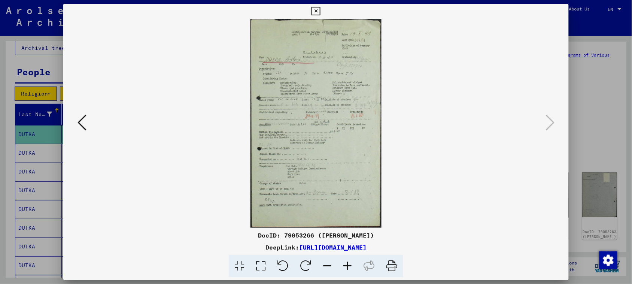
scroll to position [0, 0]
click at [346, 267] on icon at bounding box center [347, 266] width 20 height 23
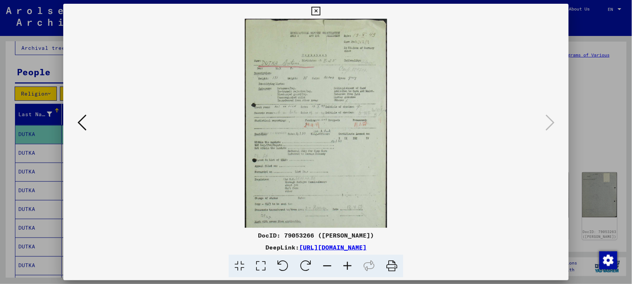
click at [346, 266] on icon at bounding box center [347, 266] width 20 height 23
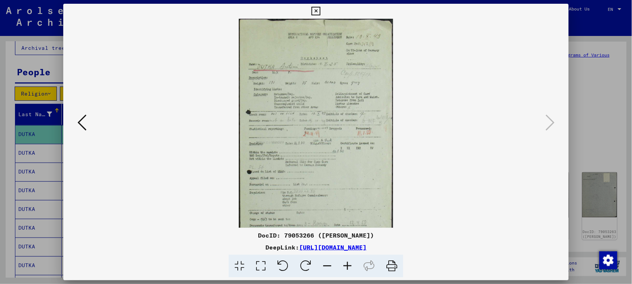
click at [346, 266] on icon at bounding box center [347, 266] width 20 height 23
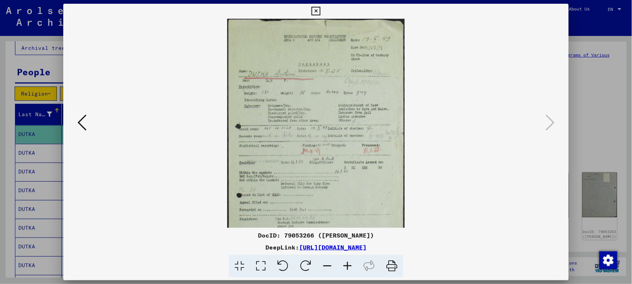
click at [346, 266] on icon at bounding box center [347, 266] width 20 height 23
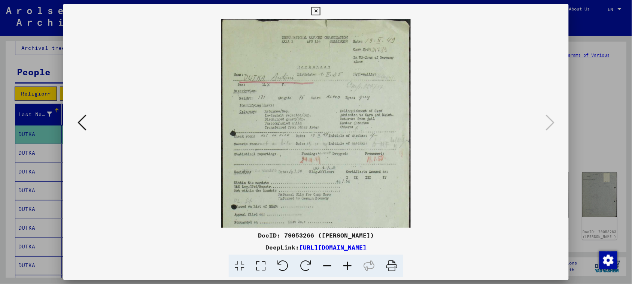
click at [346, 266] on icon at bounding box center [347, 266] width 20 height 23
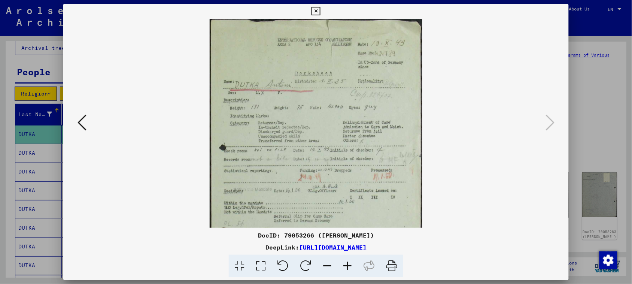
click at [346, 266] on icon at bounding box center [347, 266] width 20 height 23
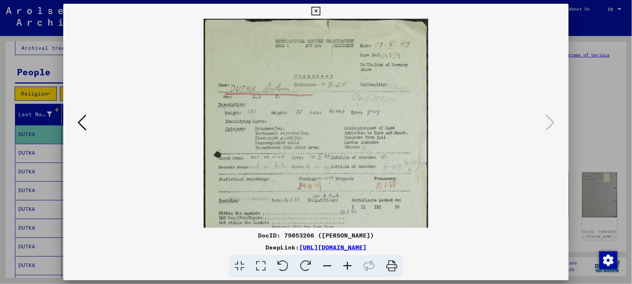
click at [346, 266] on icon at bounding box center [347, 266] width 20 height 23
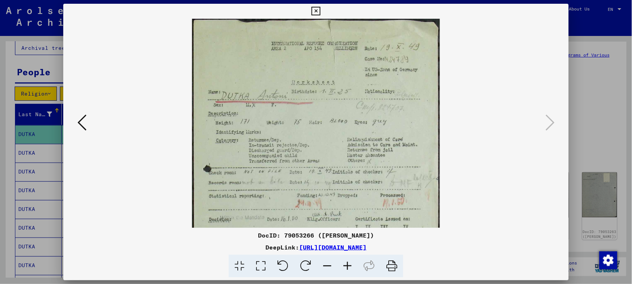
click at [346, 266] on icon at bounding box center [347, 266] width 20 height 23
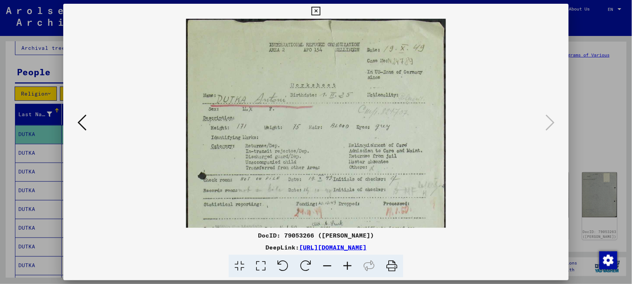
click at [346, 266] on icon at bounding box center [347, 266] width 20 height 23
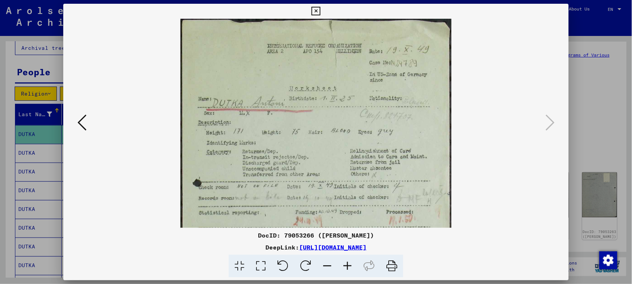
click at [346, 266] on icon at bounding box center [347, 266] width 20 height 23
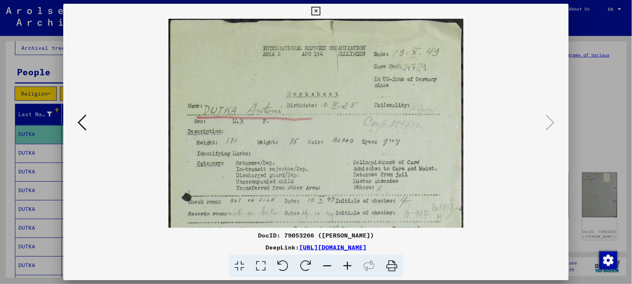
click at [346, 266] on icon at bounding box center [347, 266] width 20 height 23
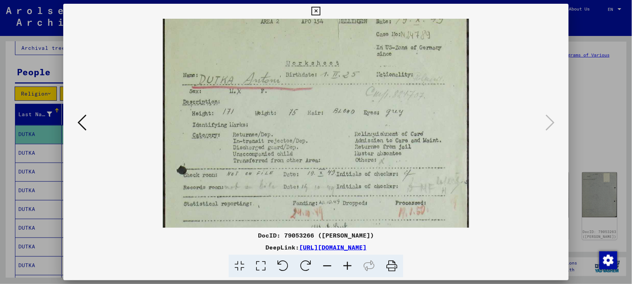
drag, startPoint x: 371, startPoint y: 168, endPoint x: 366, endPoint y: 137, distance: 30.7
click at [367, 135] on img at bounding box center [316, 230] width 307 height 490
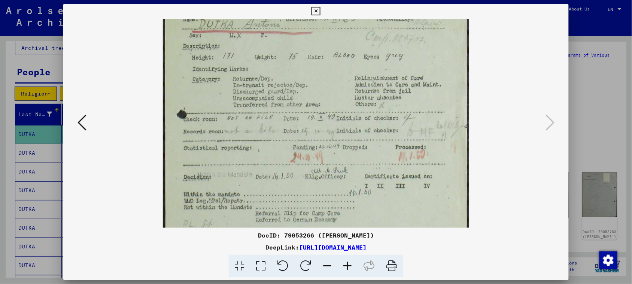
drag, startPoint x: 371, startPoint y: 190, endPoint x: 366, endPoint y: 133, distance: 57.2
click at [366, 133] on img at bounding box center [316, 174] width 307 height 490
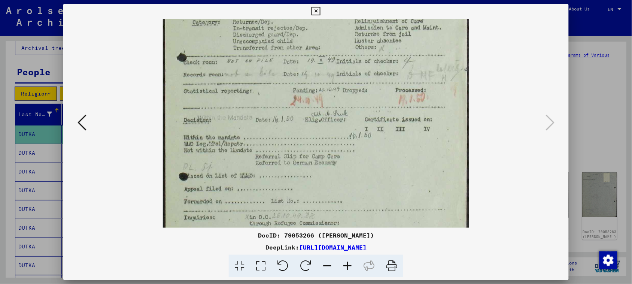
drag, startPoint x: 371, startPoint y: 171, endPoint x: 367, endPoint y: 116, distance: 54.8
click at [367, 116] on img at bounding box center [316, 117] width 307 height 490
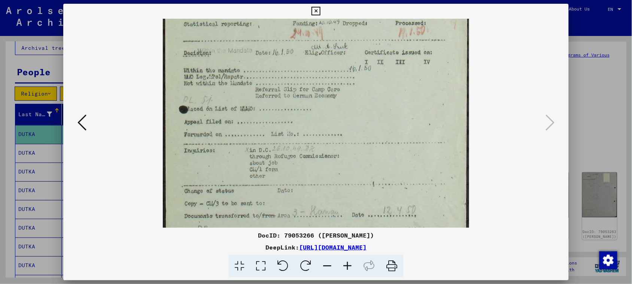
drag, startPoint x: 375, startPoint y: 128, endPoint x: 377, endPoint y: 96, distance: 32.6
click at [377, 96] on img at bounding box center [316, 50] width 307 height 490
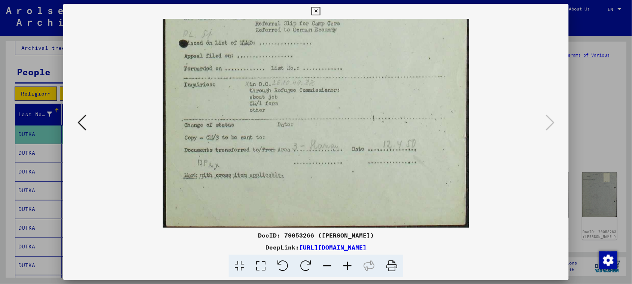
scroll to position [281, 0]
drag, startPoint x: 396, startPoint y: 158, endPoint x: 397, endPoint y: 85, distance: 73.8
click at [547, 122] on div at bounding box center [316, 123] width 506 height 209
click at [312, 10] on icon at bounding box center [316, 11] width 9 height 9
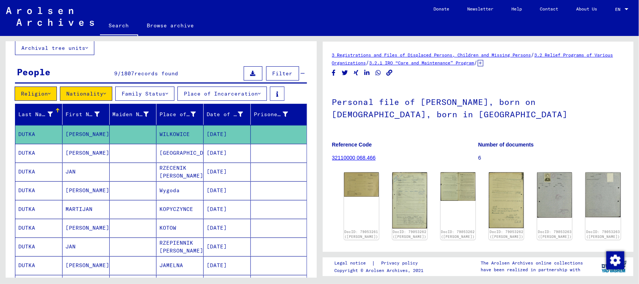
click at [180, 152] on mat-cell "[GEOGRAPHIC_DATA]" at bounding box center [180, 153] width 47 height 18
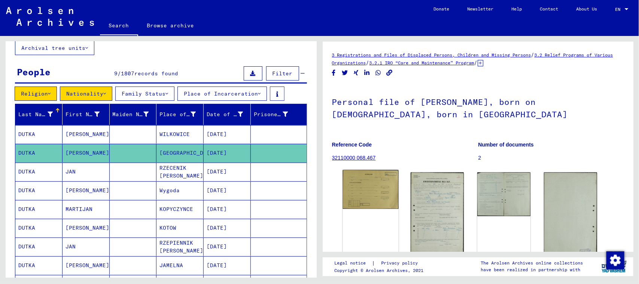
click at [379, 186] on img at bounding box center [371, 189] width 56 height 39
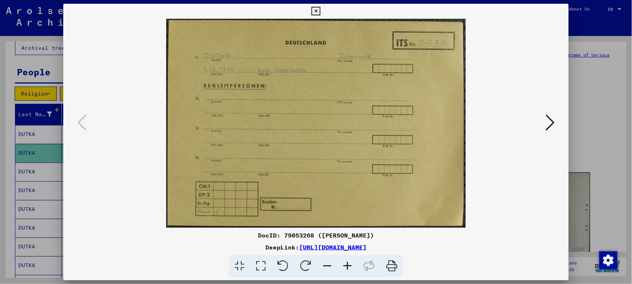
click at [555, 122] on icon at bounding box center [550, 122] width 9 height 18
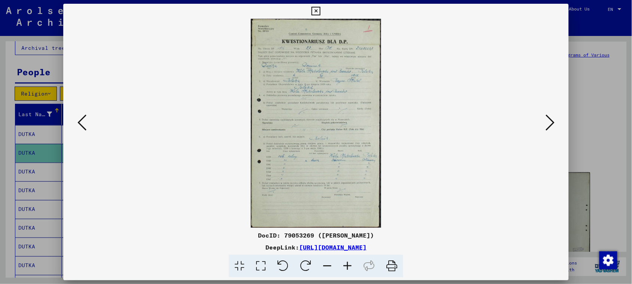
click at [347, 266] on icon at bounding box center [347, 266] width 20 height 23
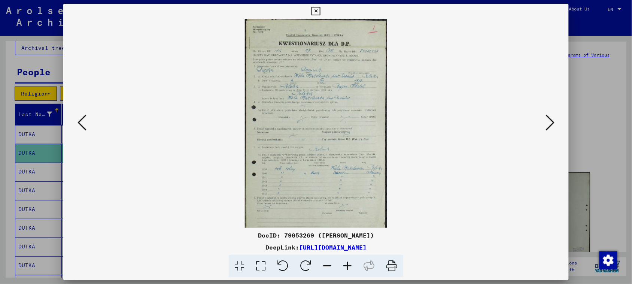
click at [347, 266] on icon at bounding box center [347, 266] width 20 height 23
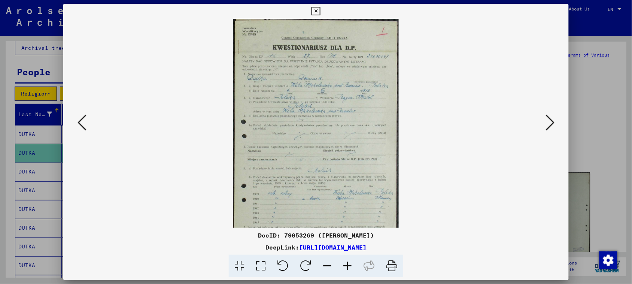
click at [347, 266] on icon at bounding box center [347, 266] width 20 height 23
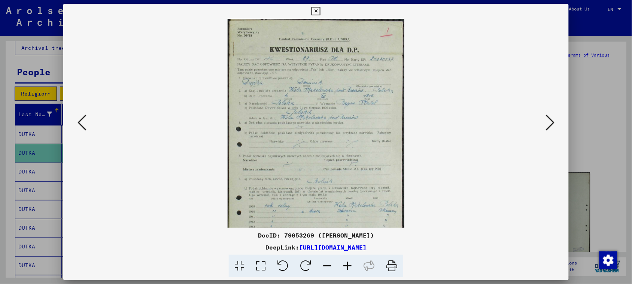
click at [347, 266] on icon at bounding box center [347, 266] width 20 height 23
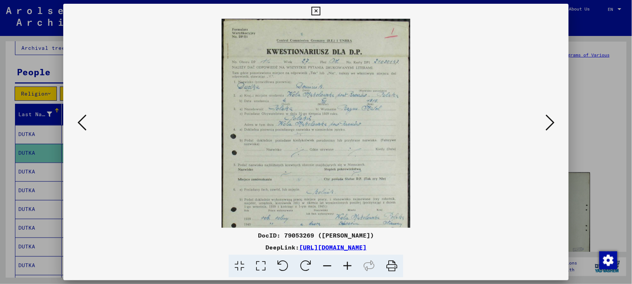
click at [347, 266] on icon at bounding box center [347, 266] width 20 height 23
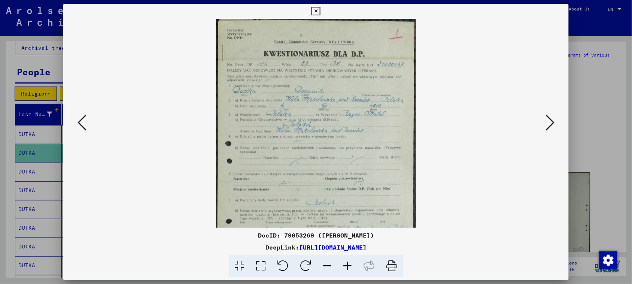
click at [347, 266] on icon at bounding box center [347, 266] width 20 height 23
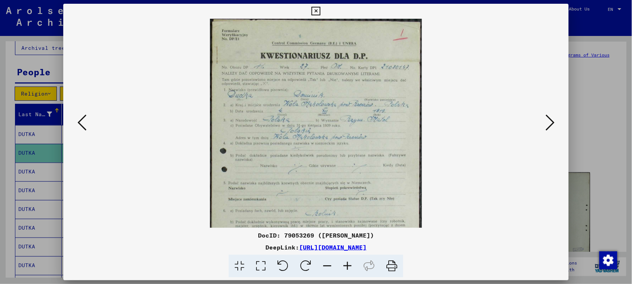
click at [347, 265] on icon at bounding box center [347, 266] width 20 height 23
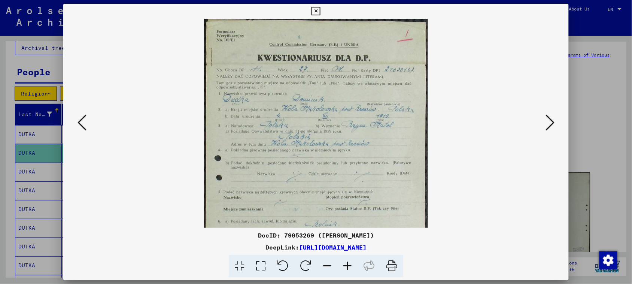
click at [347, 265] on icon at bounding box center [347, 266] width 20 height 23
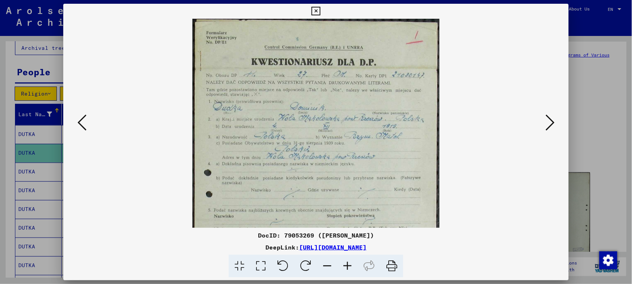
click at [347, 265] on icon at bounding box center [347, 266] width 20 height 23
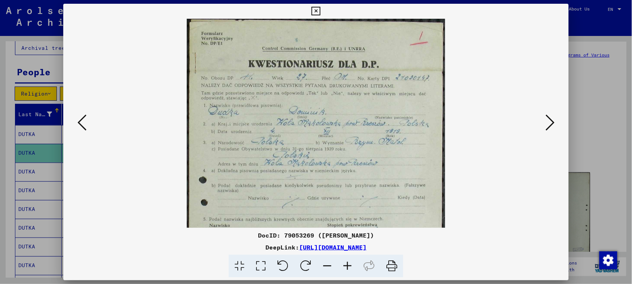
click at [347, 265] on icon at bounding box center [347, 266] width 20 height 23
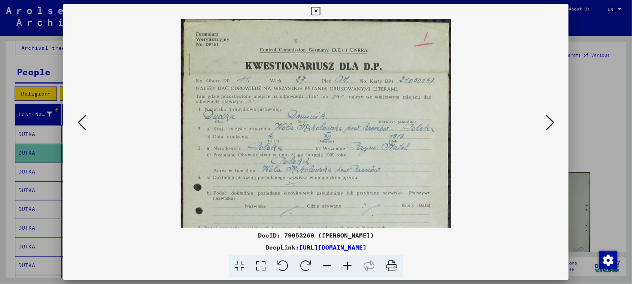
click at [347, 265] on icon at bounding box center [347, 266] width 20 height 23
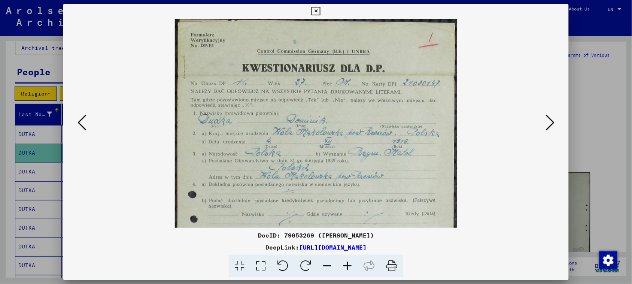
click at [347, 265] on icon at bounding box center [347, 266] width 20 height 23
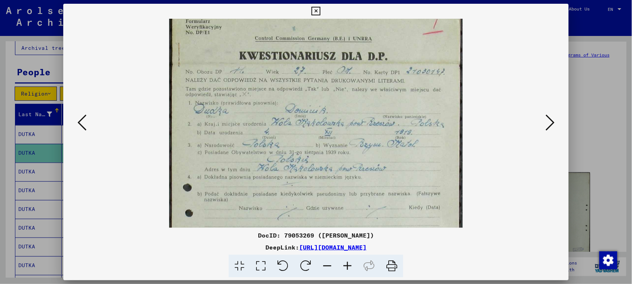
scroll to position [15, 0]
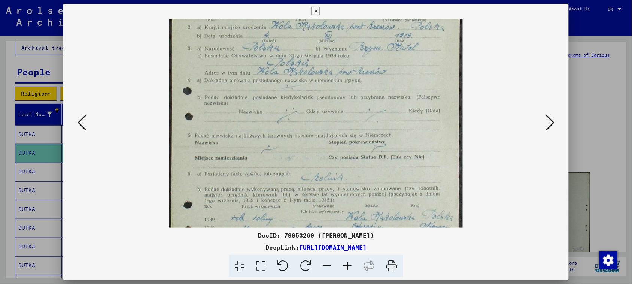
drag, startPoint x: 368, startPoint y: 208, endPoint x: 367, endPoint y: 104, distance: 104.1
click at [367, 104] on img at bounding box center [316, 143] width 294 height 471
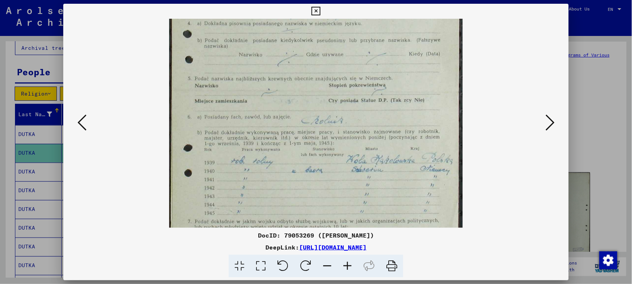
scroll to position [180, 0]
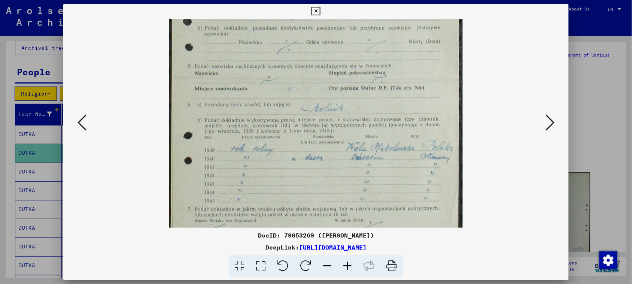
drag, startPoint x: 371, startPoint y: 192, endPoint x: 369, endPoint y: 122, distance: 69.3
click at [369, 122] on img at bounding box center [316, 74] width 294 height 471
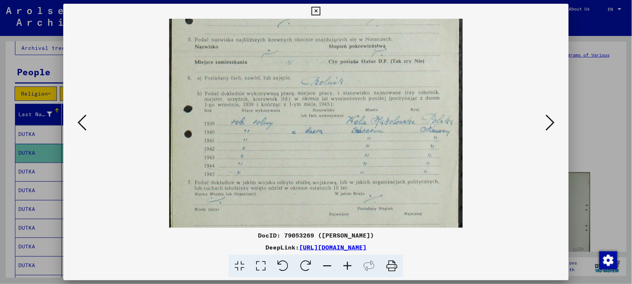
drag, startPoint x: 387, startPoint y: 164, endPoint x: 391, endPoint y: 125, distance: 38.8
click at [391, 125] on img at bounding box center [316, 47] width 294 height 471
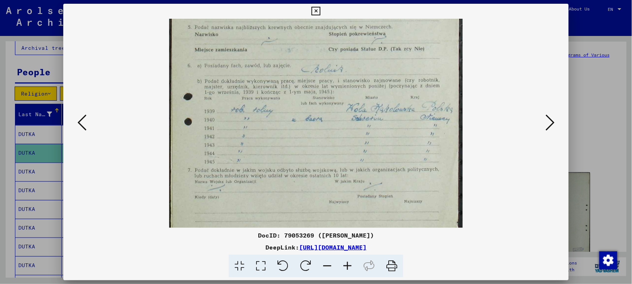
click at [555, 116] on icon at bounding box center [550, 122] width 9 height 18
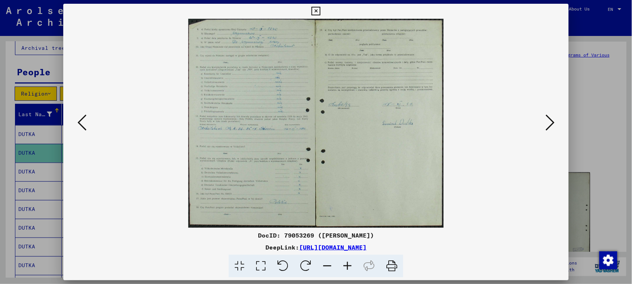
click at [348, 263] on icon at bounding box center [347, 266] width 20 height 23
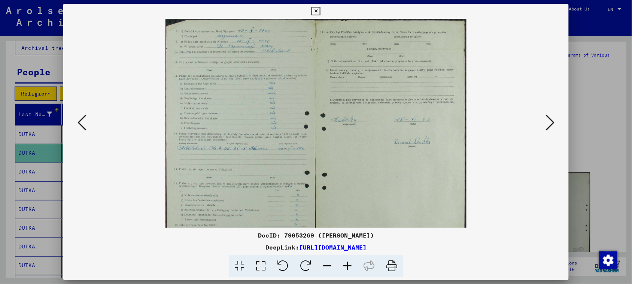
click at [348, 263] on icon at bounding box center [347, 266] width 20 height 23
click at [347, 263] on icon at bounding box center [347, 266] width 20 height 23
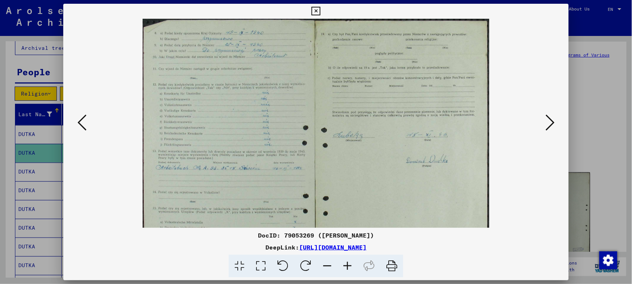
click at [347, 263] on icon at bounding box center [347, 266] width 20 height 23
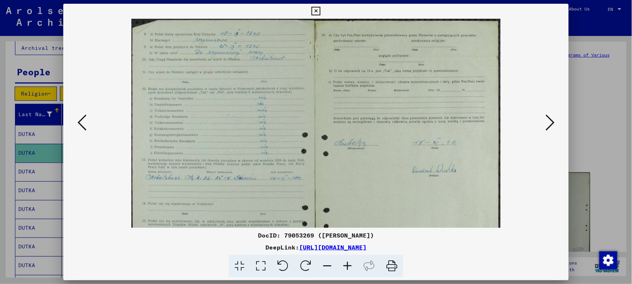
click at [347, 263] on icon at bounding box center [347, 266] width 20 height 23
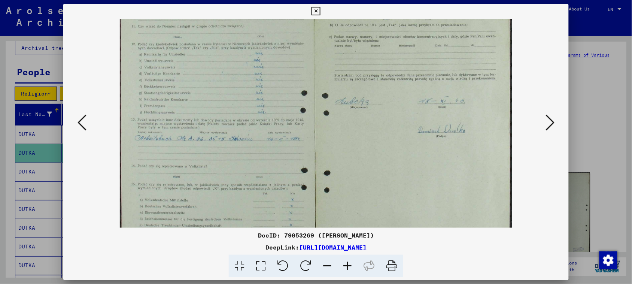
scroll to position [72, 0]
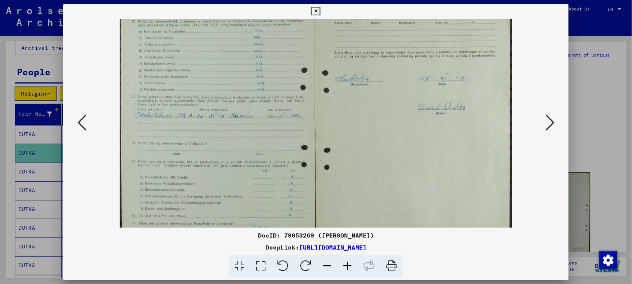
drag, startPoint x: 390, startPoint y: 182, endPoint x: 393, endPoint y: 111, distance: 72.0
click at [393, 111] on img at bounding box center [316, 107] width 392 height 321
click at [544, 121] on viewer-one-image at bounding box center [316, 51] width 455 height 209
click at [549, 120] on icon at bounding box center [550, 122] width 9 height 18
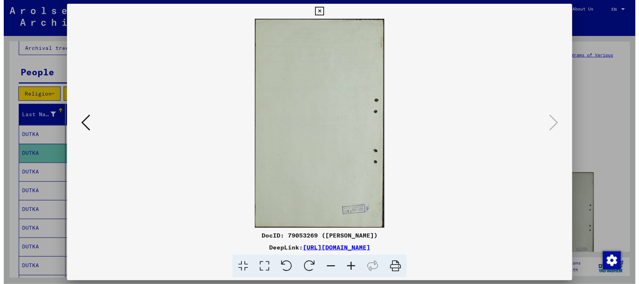
scroll to position [0, 0]
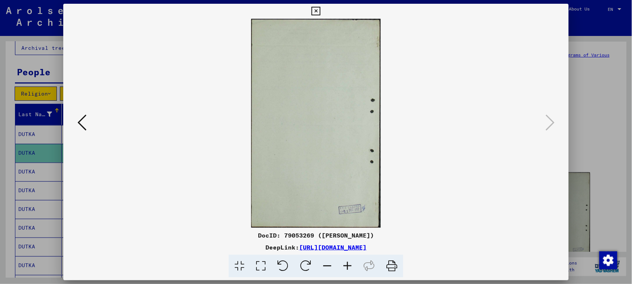
click at [317, 7] on icon at bounding box center [316, 11] width 9 height 9
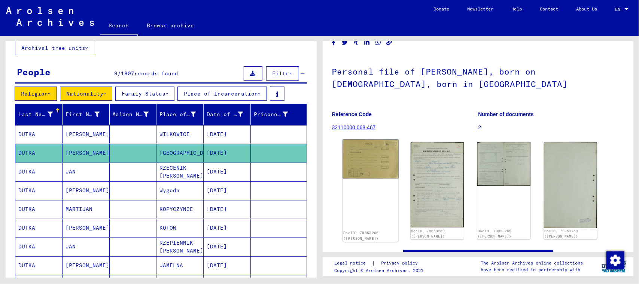
scroll to position [47, 0]
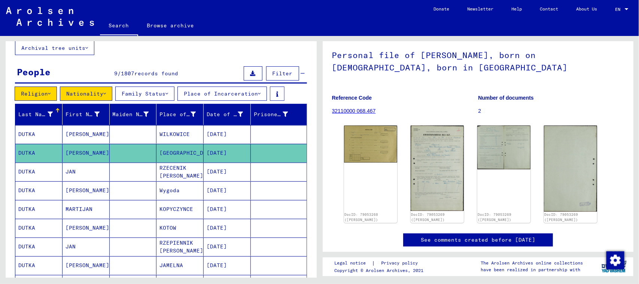
click at [184, 169] on mat-cell "RZECENIK [PERSON_NAME]" at bounding box center [180, 172] width 47 height 18
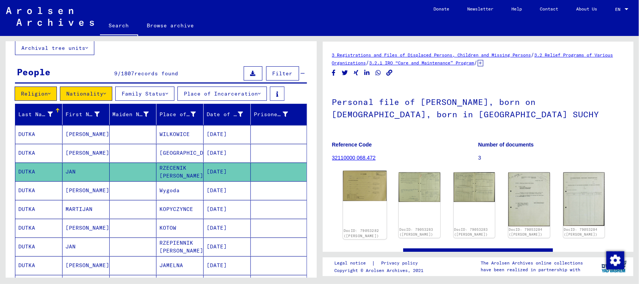
click at [370, 187] on img at bounding box center [364, 186] width 43 height 30
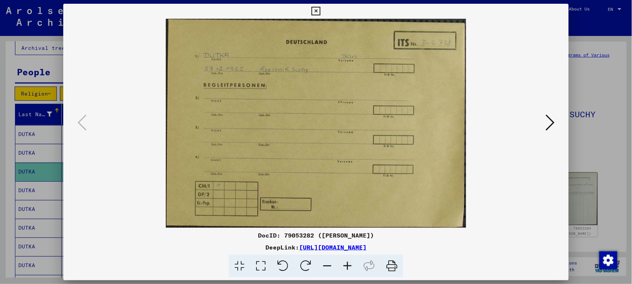
click at [553, 122] on icon at bounding box center [550, 122] width 9 height 18
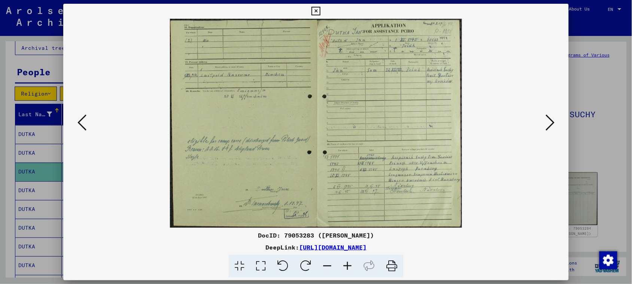
click at [344, 264] on icon at bounding box center [347, 266] width 20 height 23
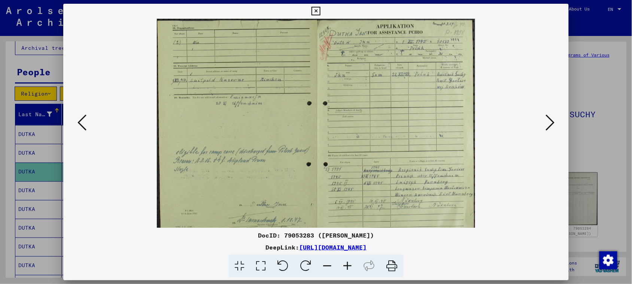
click at [344, 264] on icon at bounding box center [347, 266] width 20 height 23
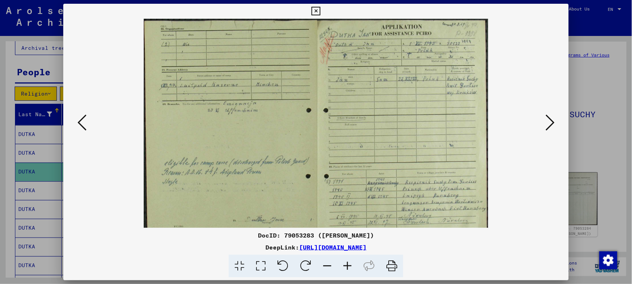
click at [344, 264] on icon at bounding box center [347, 266] width 20 height 23
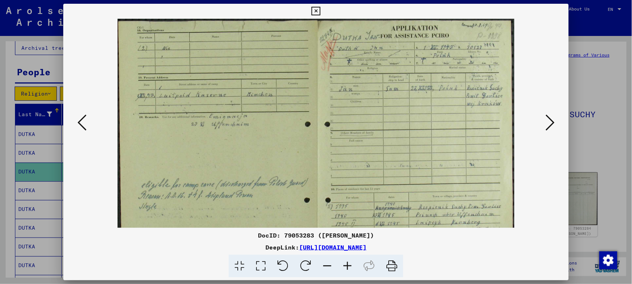
click at [344, 264] on icon at bounding box center [347, 266] width 20 height 23
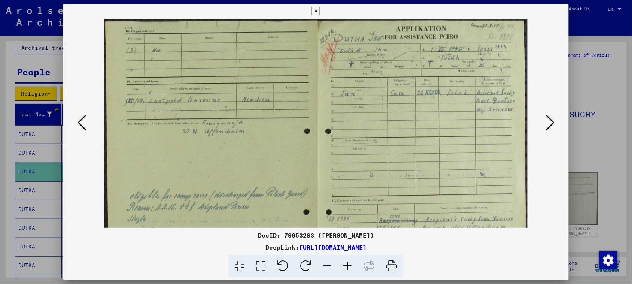
click at [344, 264] on icon at bounding box center [347, 266] width 20 height 23
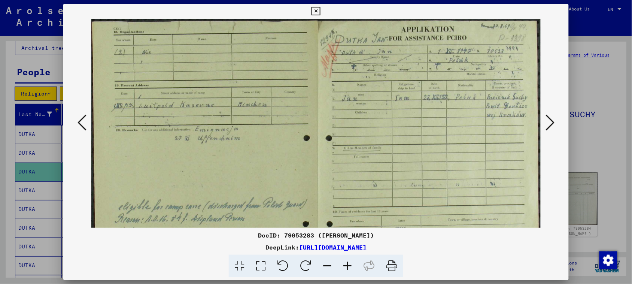
click at [344, 264] on icon at bounding box center [347, 266] width 20 height 23
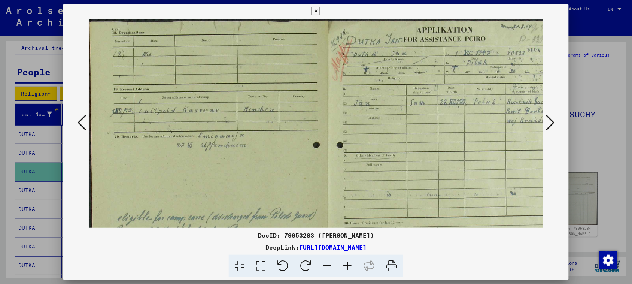
click at [344, 264] on icon at bounding box center [347, 266] width 20 height 23
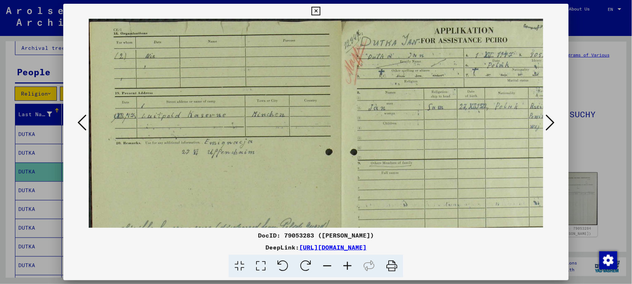
click at [344, 264] on icon at bounding box center [347, 266] width 20 height 23
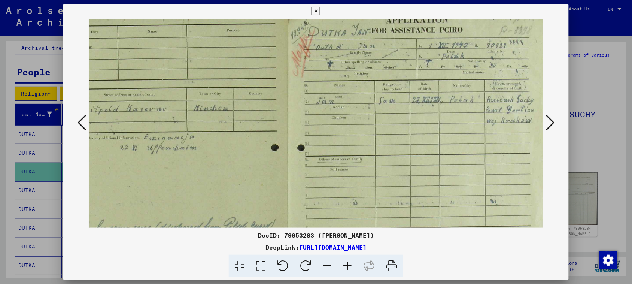
drag, startPoint x: 425, startPoint y: 163, endPoint x: 264, endPoint y: 155, distance: 161.3
click at [264, 155] on img at bounding box center [286, 196] width 528 height 378
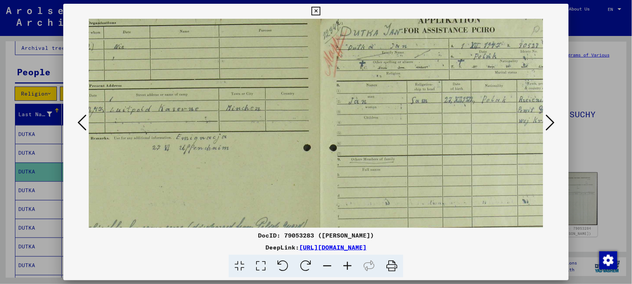
drag, startPoint x: 268, startPoint y: 155, endPoint x: 300, endPoint y: 155, distance: 32.6
click at [300, 155] on img at bounding box center [318, 196] width 528 height 378
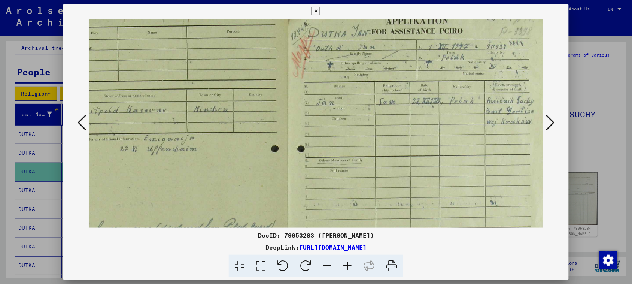
scroll to position [10, 67]
drag, startPoint x: 416, startPoint y: 163, endPoint x: 381, endPoint y: 164, distance: 35.2
click at [381, 164] on img at bounding box center [286, 198] width 528 height 378
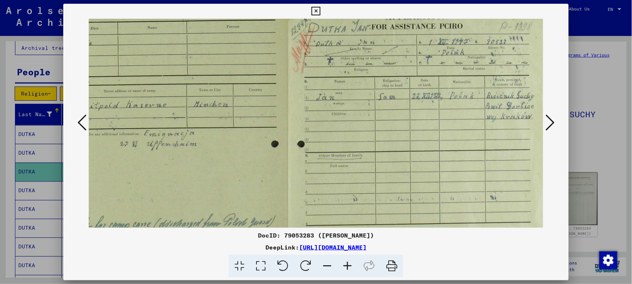
scroll to position [16, 67]
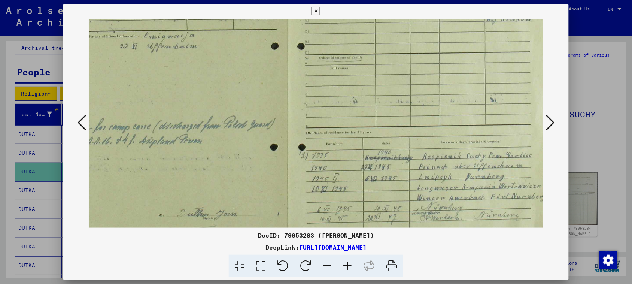
drag, startPoint x: 424, startPoint y: 167, endPoint x: 417, endPoint y: 66, distance: 101.8
click at [417, 66] on img at bounding box center [286, 95] width 528 height 378
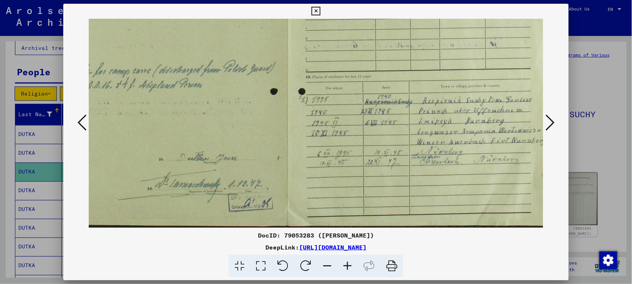
drag, startPoint x: 409, startPoint y: 154, endPoint x: 408, endPoint y: 89, distance: 64.8
click at [408, 89] on img at bounding box center [286, 39] width 528 height 378
click at [555, 120] on icon at bounding box center [550, 122] width 9 height 18
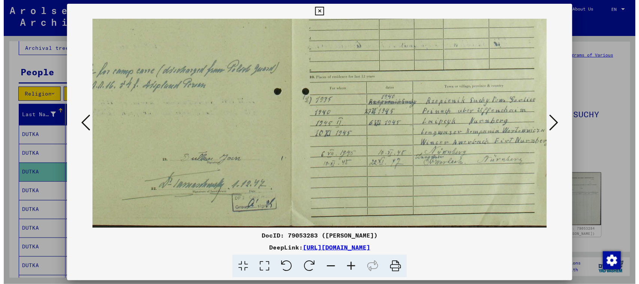
scroll to position [0, 0]
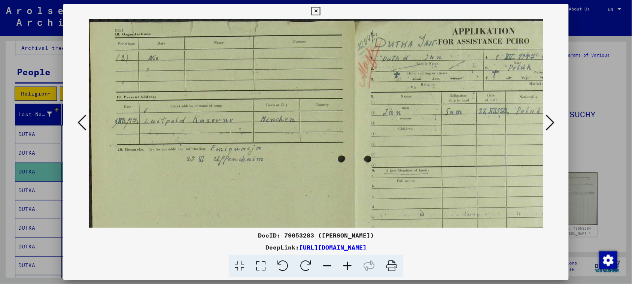
click at [555, 120] on icon at bounding box center [550, 122] width 9 height 18
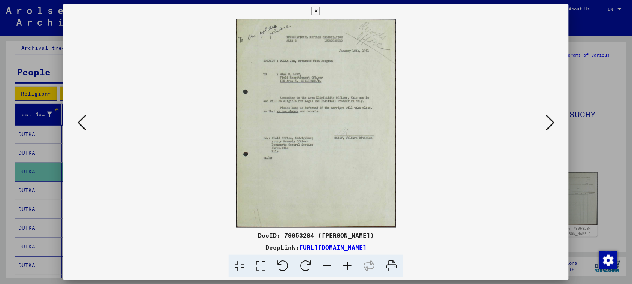
click at [554, 121] on icon at bounding box center [550, 122] width 9 height 18
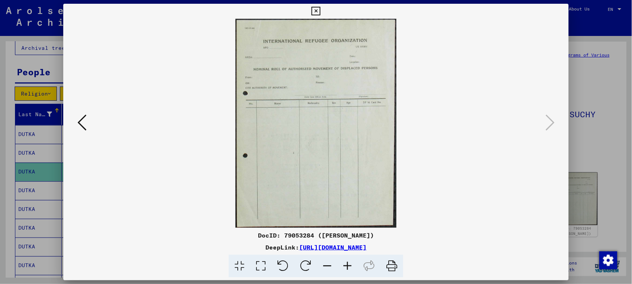
click at [82, 115] on icon at bounding box center [82, 122] width 9 height 18
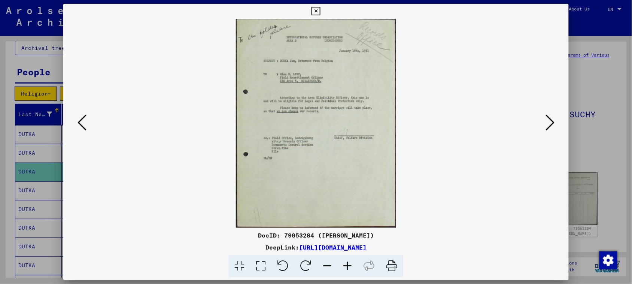
click at [82, 115] on icon at bounding box center [82, 122] width 9 height 18
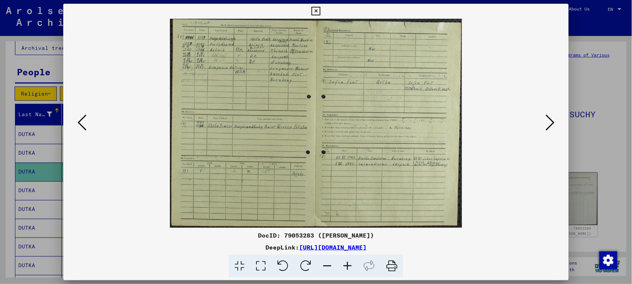
click at [316, 10] on icon at bounding box center [316, 11] width 9 height 9
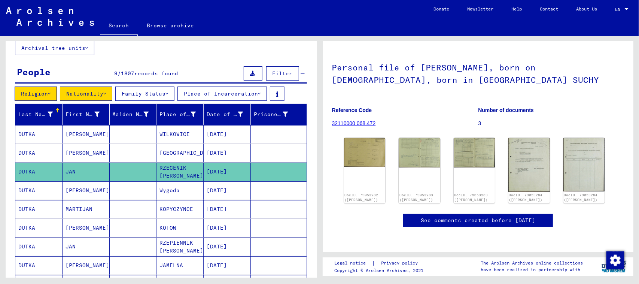
scroll to position [44, 0]
click at [170, 189] on mat-cell "Wygoda" at bounding box center [180, 190] width 47 height 18
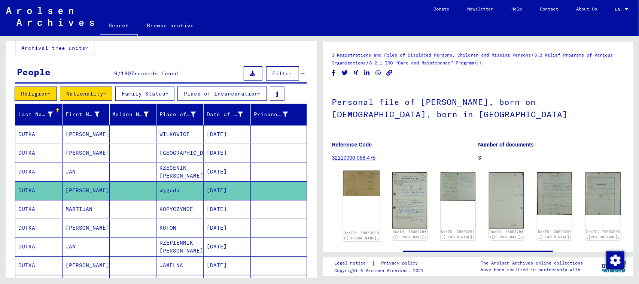
click at [358, 188] on img at bounding box center [361, 184] width 37 height 26
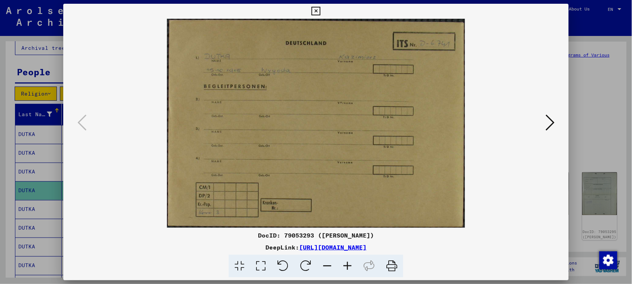
click at [555, 121] on icon at bounding box center [550, 122] width 9 height 18
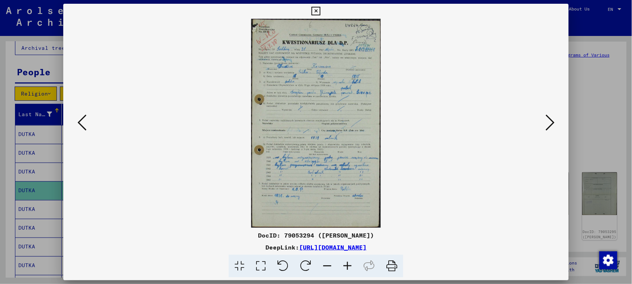
click at [346, 261] on icon at bounding box center [347, 266] width 20 height 23
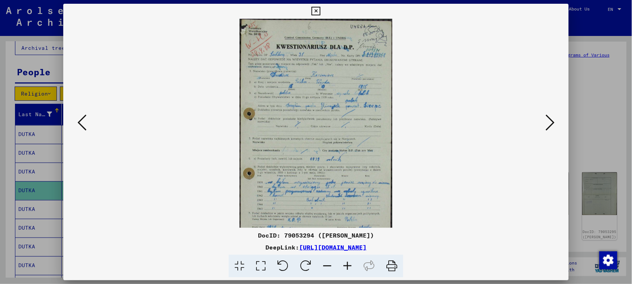
click at [346, 261] on icon at bounding box center [347, 266] width 20 height 23
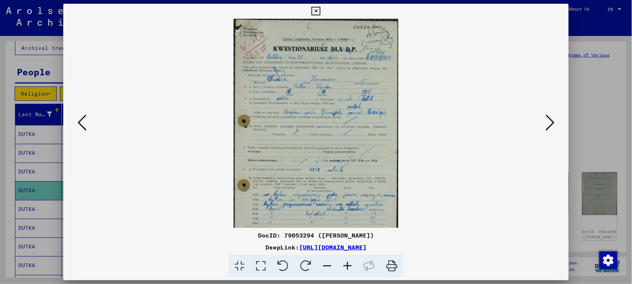
click at [346, 261] on icon at bounding box center [347, 266] width 20 height 23
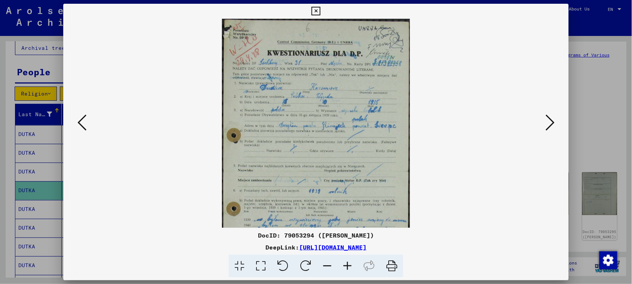
click at [346, 261] on icon at bounding box center [347, 266] width 20 height 23
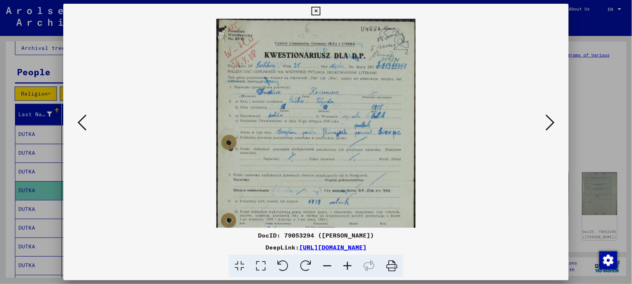
click at [346, 261] on icon at bounding box center [347, 266] width 20 height 23
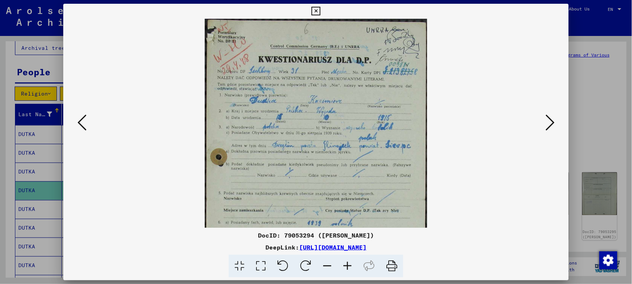
click at [346, 261] on icon at bounding box center [347, 266] width 20 height 23
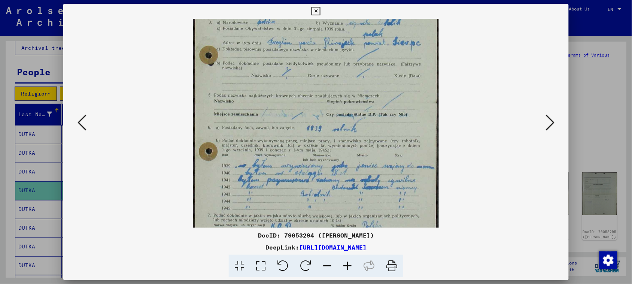
scroll to position [117, 0]
drag, startPoint x: 382, startPoint y: 192, endPoint x: 385, endPoint y: 76, distance: 116.1
click at [385, 76] on img at bounding box center [316, 100] width 246 height 396
click at [550, 118] on icon at bounding box center [550, 122] width 9 height 18
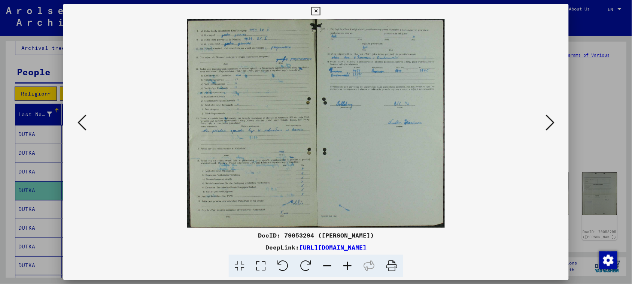
scroll to position [0, 0]
click at [550, 118] on icon at bounding box center [550, 122] width 9 height 18
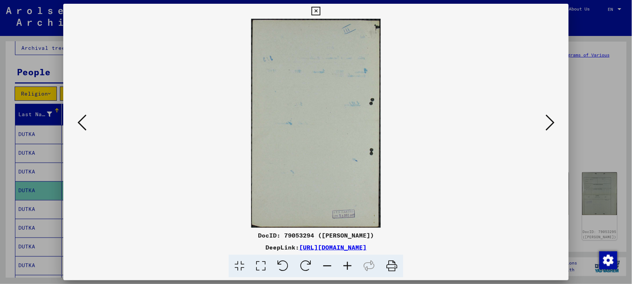
click at [550, 118] on icon at bounding box center [550, 122] width 9 height 18
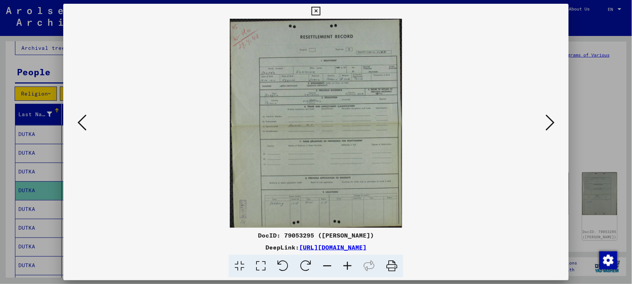
click at [349, 269] on icon at bounding box center [347, 266] width 20 height 23
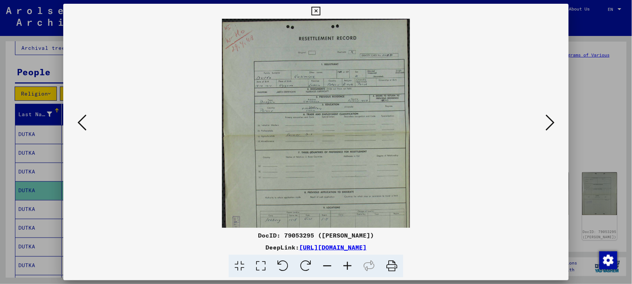
click at [349, 268] on icon at bounding box center [347, 266] width 20 height 23
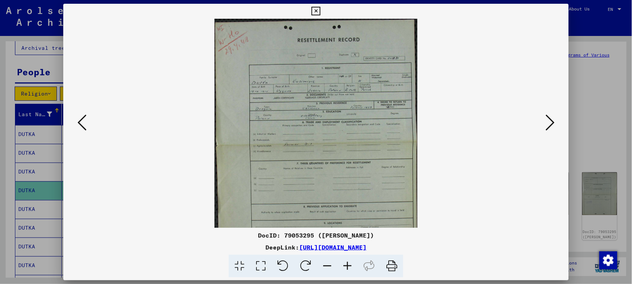
click at [349, 268] on icon at bounding box center [347, 266] width 20 height 23
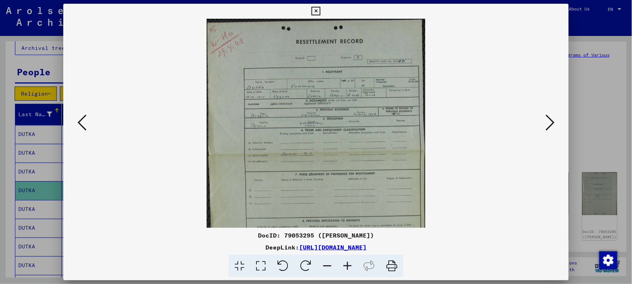
click at [349, 268] on icon at bounding box center [347, 266] width 20 height 23
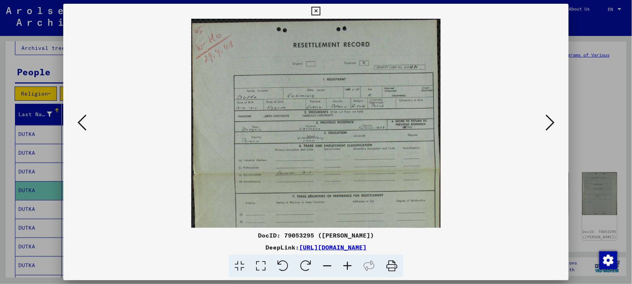
click at [349, 268] on icon at bounding box center [347, 266] width 20 height 23
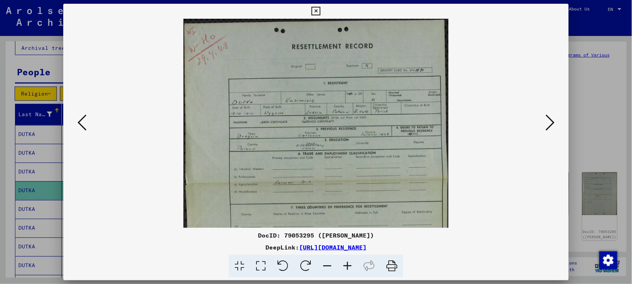
click at [349, 268] on icon at bounding box center [347, 266] width 20 height 23
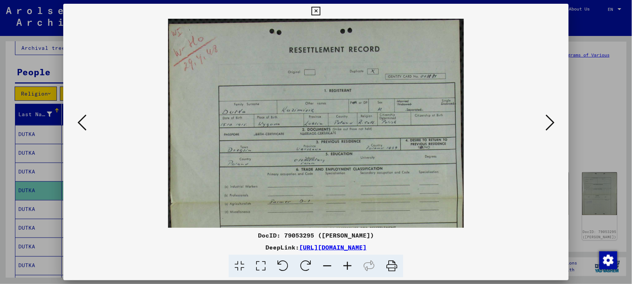
click at [349, 268] on icon at bounding box center [347, 266] width 20 height 23
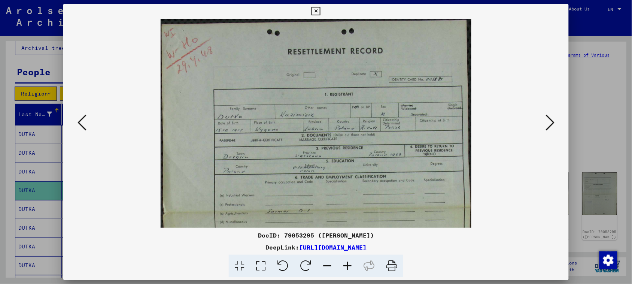
click at [349, 268] on icon at bounding box center [347, 266] width 20 height 23
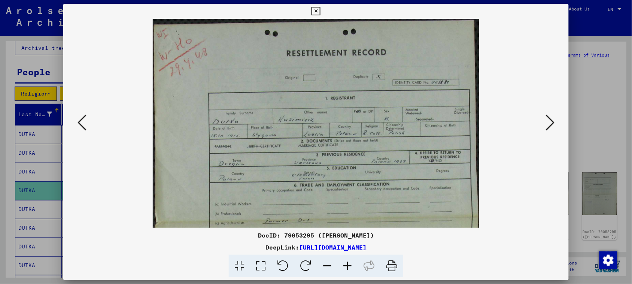
click at [349, 268] on icon at bounding box center [347, 266] width 20 height 23
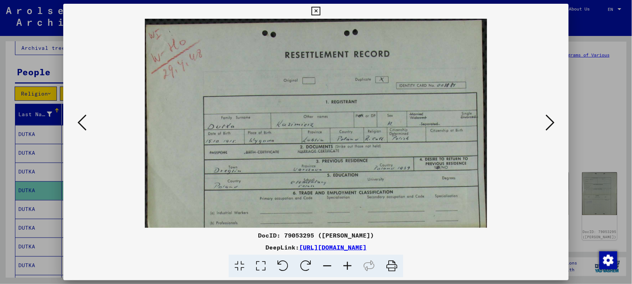
click at [349, 268] on icon at bounding box center [347, 266] width 20 height 23
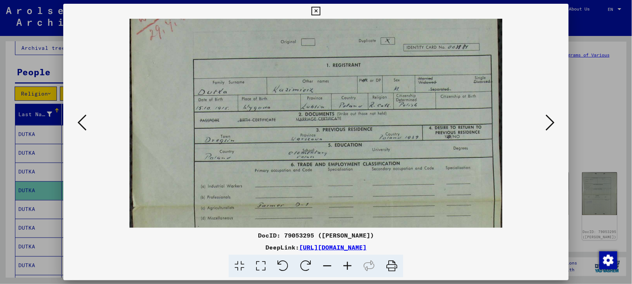
drag, startPoint x: 364, startPoint y: 203, endPoint x: 360, endPoint y: 160, distance: 42.8
click at [360, 160] on img at bounding box center [316, 201] width 373 height 452
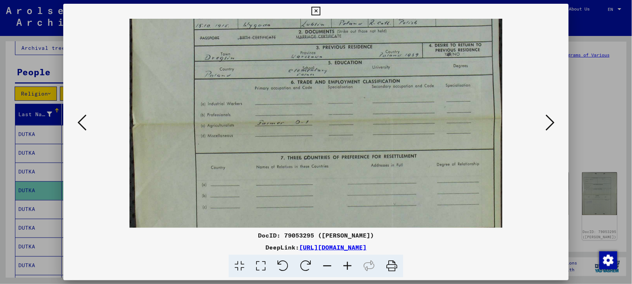
drag, startPoint x: 372, startPoint y: 193, endPoint x: 367, endPoint y: 113, distance: 80.6
click at [367, 113] on img at bounding box center [316, 118] width 373 height 452
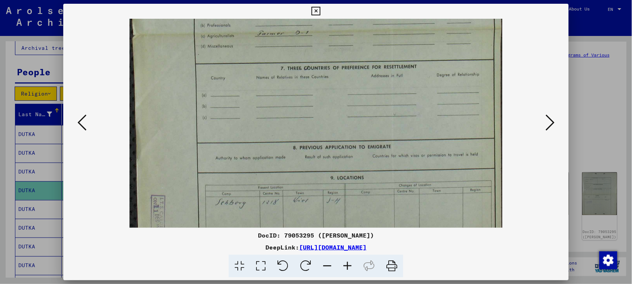
drag, startPoint x: 366, startPoint y: 165, endPoint x: 368, endPoint y: 76, distance: 89.2
click at [368, 76] on img at bounding box center [316, 29] width 373 height 452
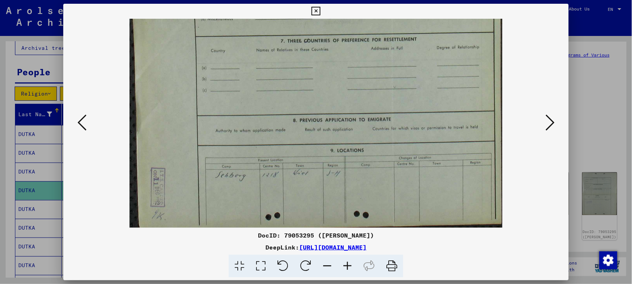
drag, startPoint x: 365, startPoint y: 117, endPoint x: 365, endPoint y: 72, distance: 45.3
click at [365, 72] on img at bounding box center [316, 1] width 373 height 452
click at [551, 123] on icon at bounding box center [550, 122] width 9 height 18
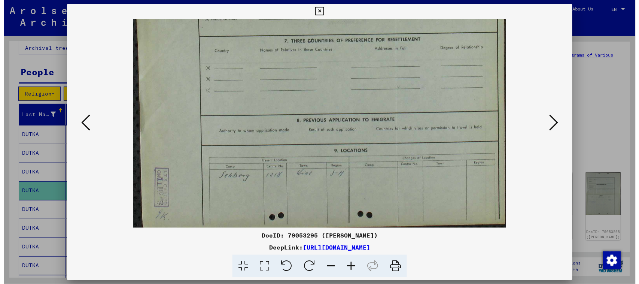
scroll to position [0, 0]
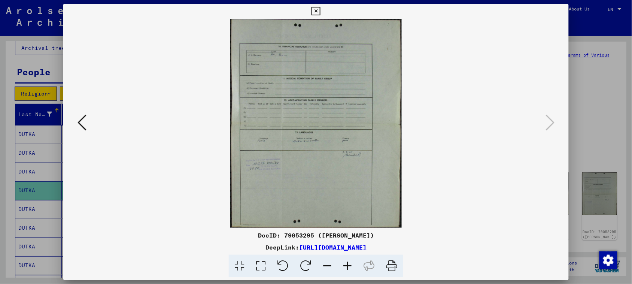
click at [319, 8] on icon at bounding box center [316, 11] width 9 height 9
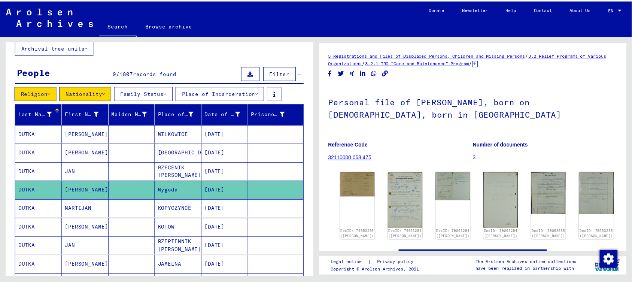
scroll to position [94, 0]
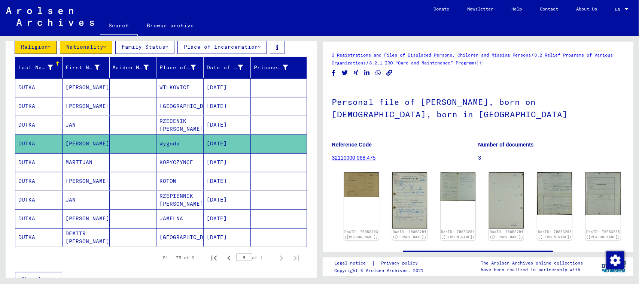
click at [222, 163] on mat-cell "[DATE]" at bounding box center [227, 162] width 47 height 18
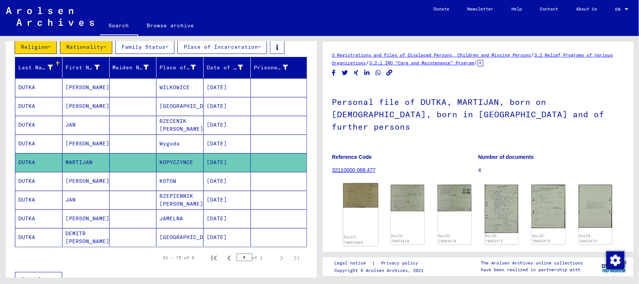
click at [365, 184] on img at bounding box center [360, 195] width 35 height 25
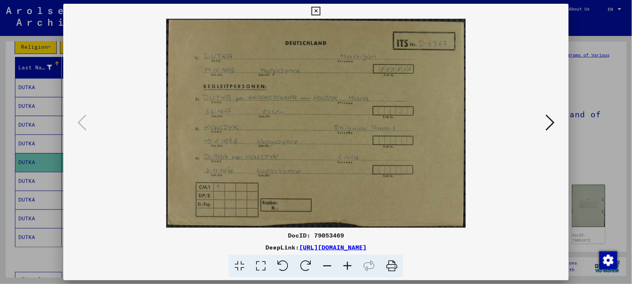
click at [555, 120] on icon at bounding box center [550, 122] width 9 height 18
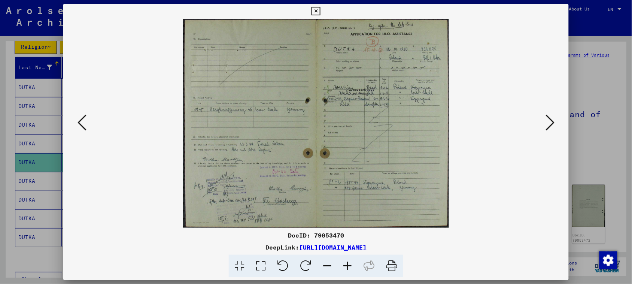
click at [351, 264] on icon at bounding box center [347, 266] width 20 height 23
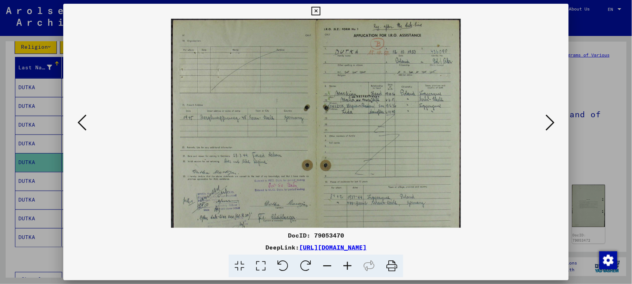
click at [350, 264] on icon at bounding box center [347, 266] width 20 height 23
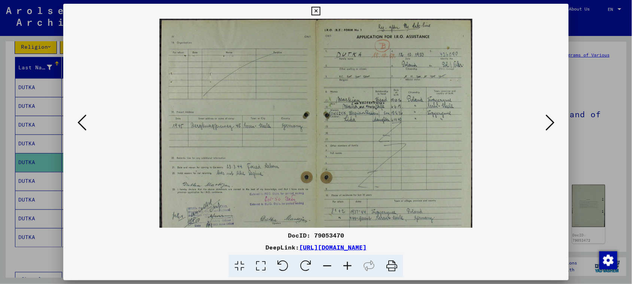
click at [350, 264] on icon at bounding box center [347, 266] width 20 height 23
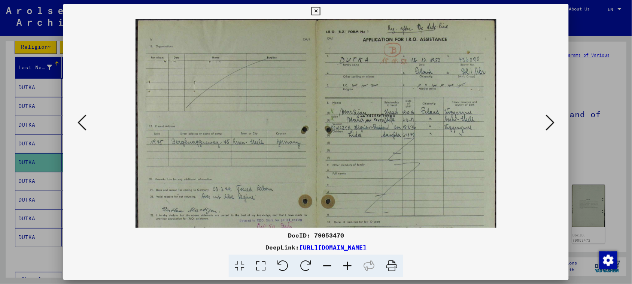
click at [351, 264] on icon at bounding box center [347, 266] width 20 height 23
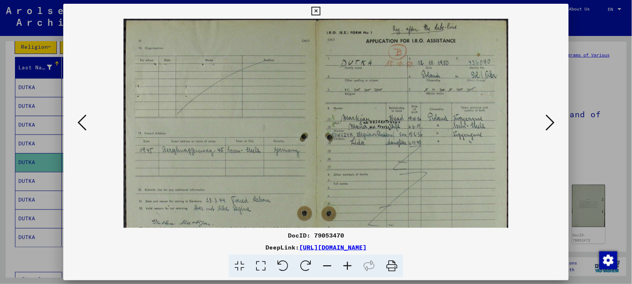
click at [351, 264] on icon at bounding box center [347, 266] width 20 height 23
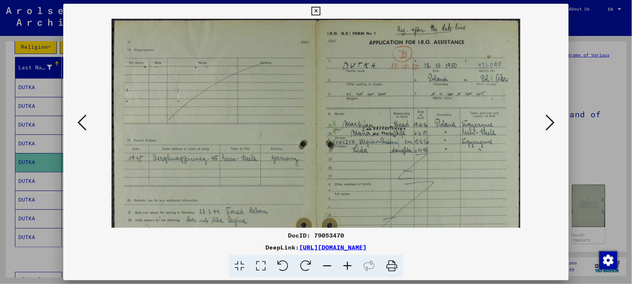
click at [351, 264] on icon at bounding box center [347, 266] width 20 height 23
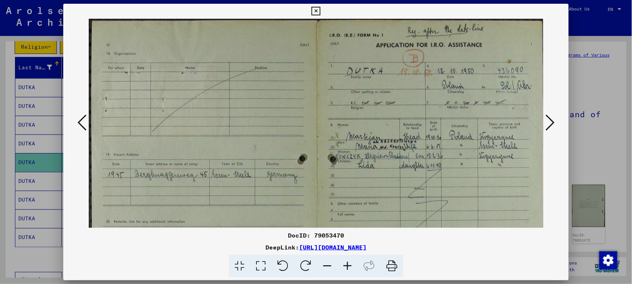
click at [351, 264] on icon at bounding box center [347, 266] width 20 height 23
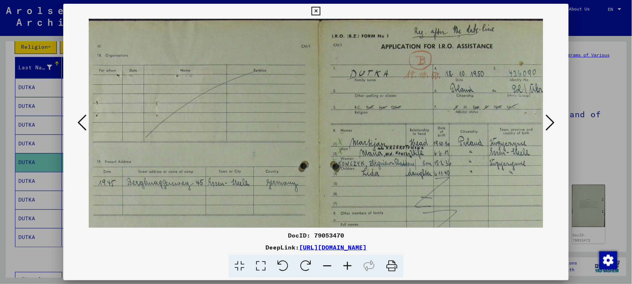
scroll to position [0, 12]
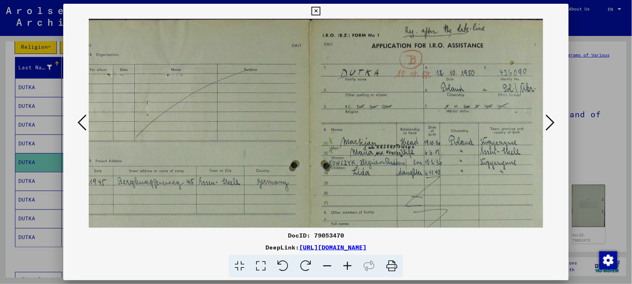
drag, startPoint x: 429, startPoint y: 175, endPoint x: 376, endPoint y: 174, distance: 52.8
click at [376, 174] on img at bounding box center [309, 207] width 480 height 378
click at [551, 114] on icon at bounding box center [550, 122] width 9 height 18
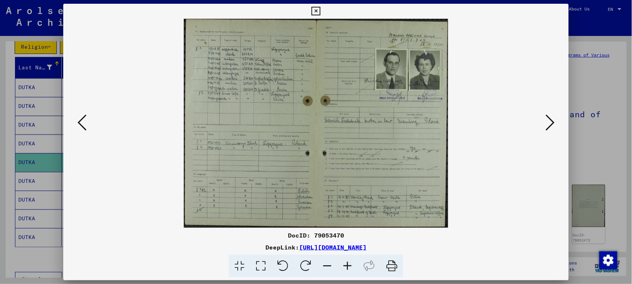
click at [349, 263] on icon at bounding box center [347, 266] width 20 height 23
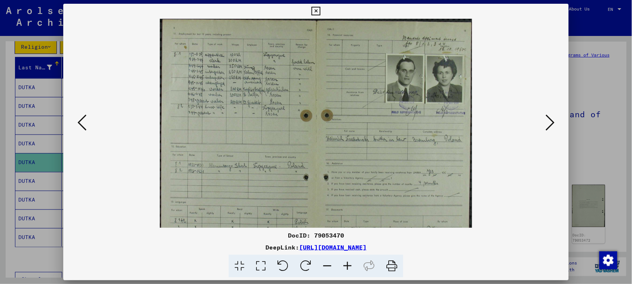
click at [349, 263] on icon at bounding box center [347, 266] width 20 height 23
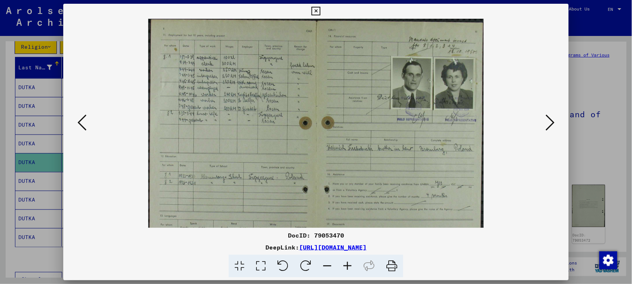
click at [349, 263] on icon at bounding box center [347, 266] width 20 height 23
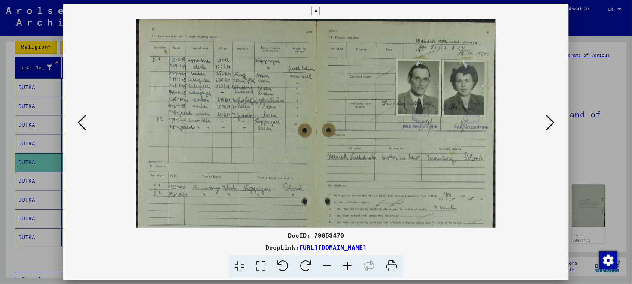
click at [349, 263] on icon at bounding box center [347, 266] width 20 height 23
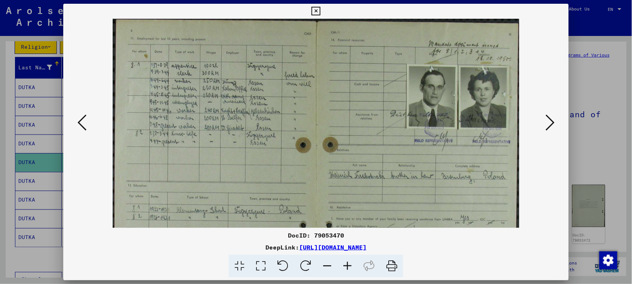
click at [349, 263] on icon at bounding box center [347, 266] width 20 height 23
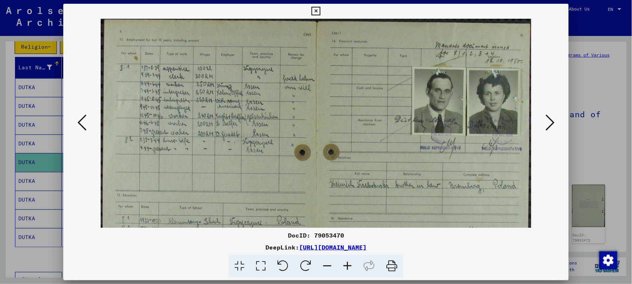
click at [349, 263] on icon at bounding box center [347, 266] width 20 height 23
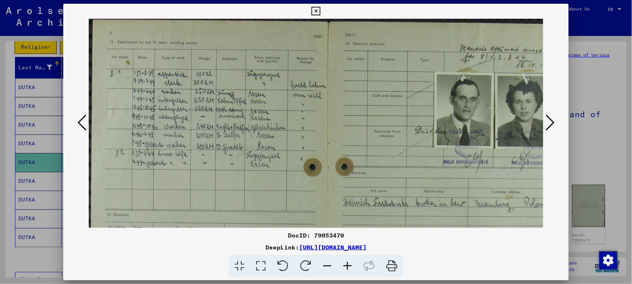
click at [349, 263] on icon at bounding box center [347, 266] width 20 height 23
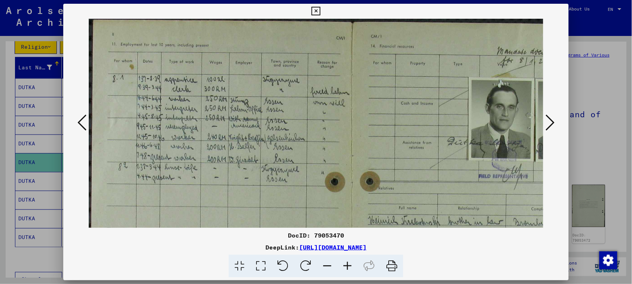
click at [349, 263] on icon at bounding box center [347, 266] width 20 height 23
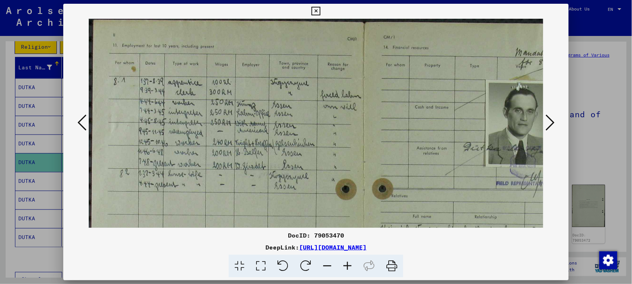
click at [349, 263] on icon at bounding box center [347, 266] width 20 height 23
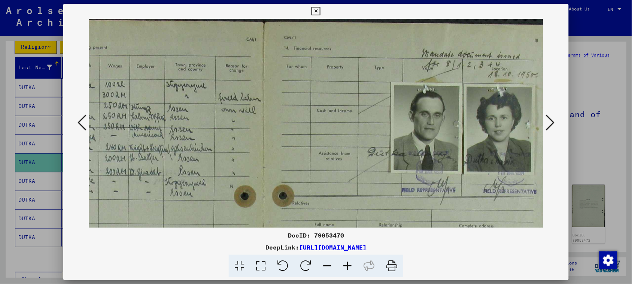
scroll to position [1, 112]
drag, startPoint x: 405, startPoint y: 145, endPoint x: 258, endPoint y: 146, distance: 146.8
click at [258, 146] on img at bounding box center [262, 244] width 573 height 452
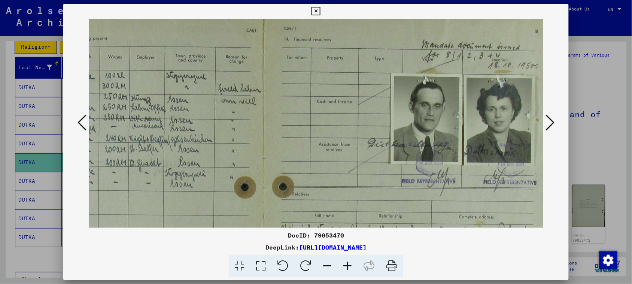
scroll to position [10, 112]
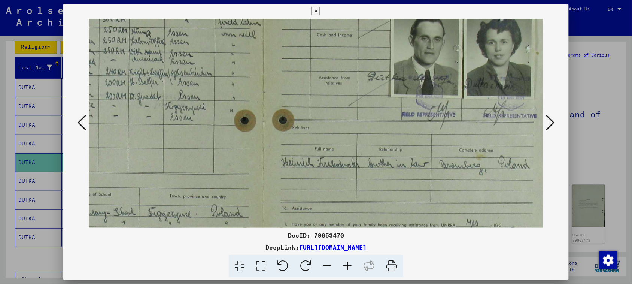
drag, startPoint x: 411, startPoint y: 187, endPoint x: 391, endPoint y: 113, distance: 75.9
click at [391, 113] on img at bounding box center [262, 169] width 573 height 452
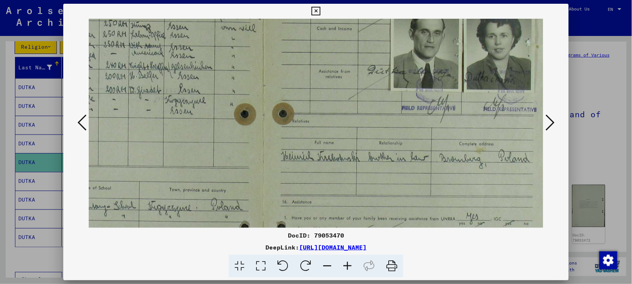
scroll to position [83, 112]
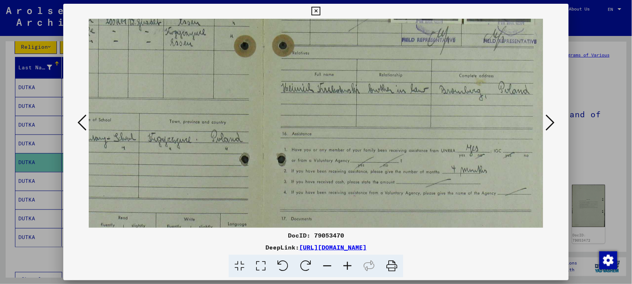
drag, startPoint x: 373, startPoint y: 178, endPoint x: 366, endPoint y: 107, distance: 71.2
click at [366, 107] on img at bounding box center [262, 94] width 573 height 452
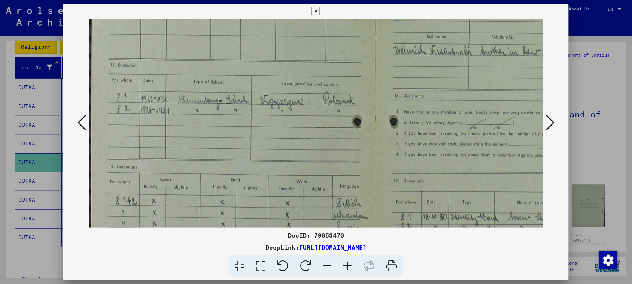
scroll to position [243, 0]
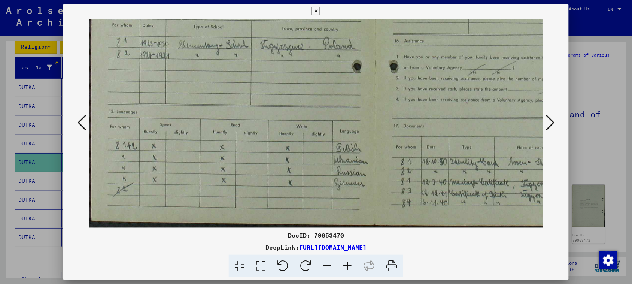
drag, startPoint x: 202, startPoint y: 166, endPoint x: 343, endPoint y: 71, distance: 169.9
click at [343, 71] on img at bounding box center [375, 1] width 573 height 452
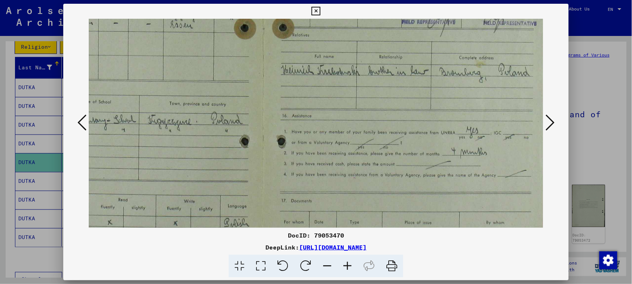
drag, startPoint x: 445, startPoint y: 141, endPoint x: 301, endPoint y: 214, distance: 161.7
click at [301, 214] on img at bounding box center [262, 76] width 573 height 452
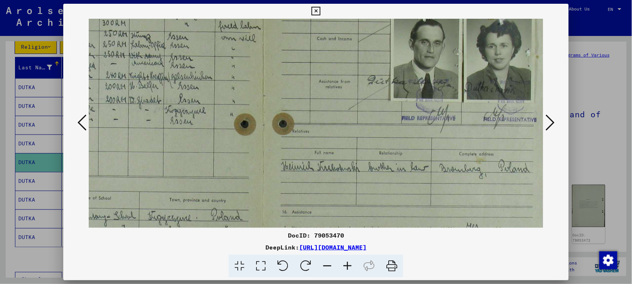
drag, startPoint x: 343, startPoint y: 90, endPoint x: 330, endPoint y: 172, distance: 83.1
click at [330, 172] on img at bounding box center [262, 172] width 573 height 452
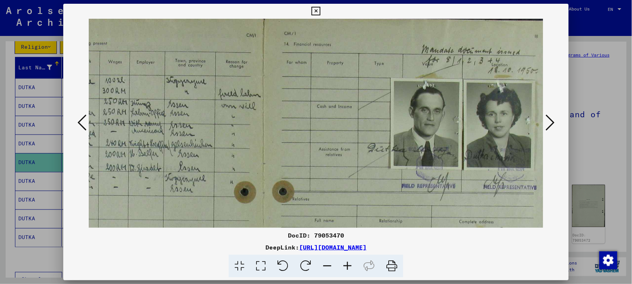
drag, startPoint x: 371, startPoint y: 115, endPoint x: 358, endPoint y: 166, distance: 52.9
click at [358, 166] on img at bounding box center [262, 240] width 573 height 452
click at [315, 10] on icon at bounding box center [316, 11] width 9 height 9
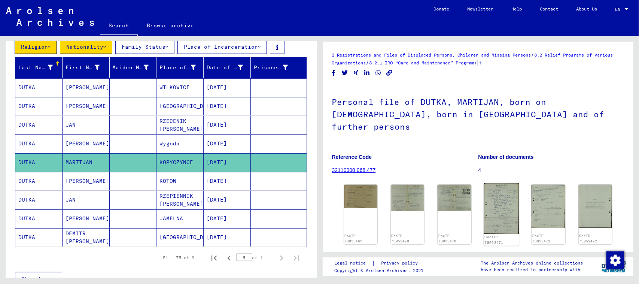
click at [505, 191] on img at bounding box center [501, 208] width 35 height 51
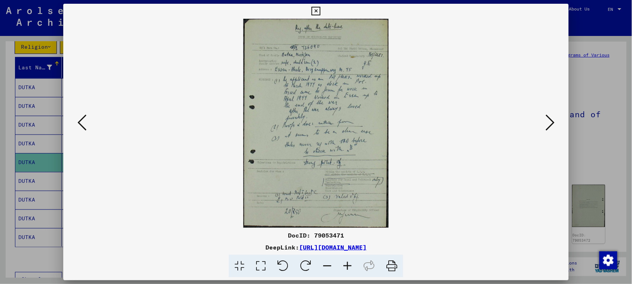
click at [564, 115] on div at bounding box center [316, 123] width 506 height 209
click at [550, 120] on icon at bounding box center [550, 122] width 9 height 18
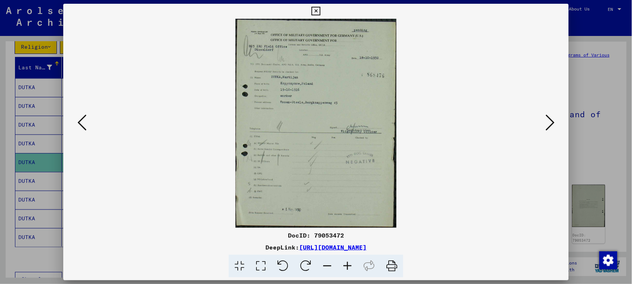
click at [550, 120] on icon at bounding box center [550, 122] width 9 height 18
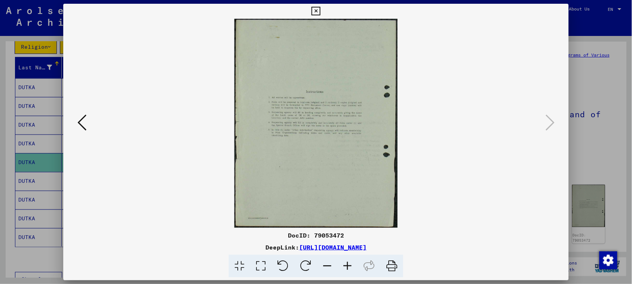
click at [307, 12] on div "DocID: 79053472 DeepLink: [URL][DOMAIN_NAME]" at bounding box center [316, 141] width 506 height 274
click at [313, 12] on icon at bounding box center [316, 11] width 9 height 9
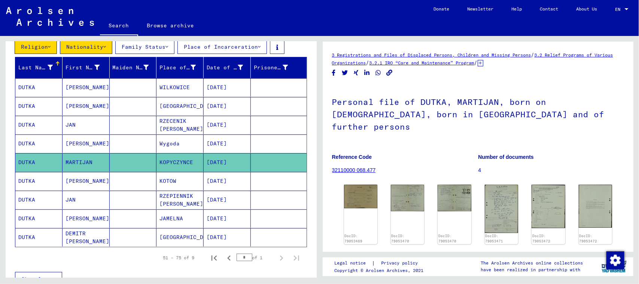
click at [181, 104] on mat-cell "[GEOGRAPHIC_DATA]" at bounding box center [180, 106] width 47 height 18
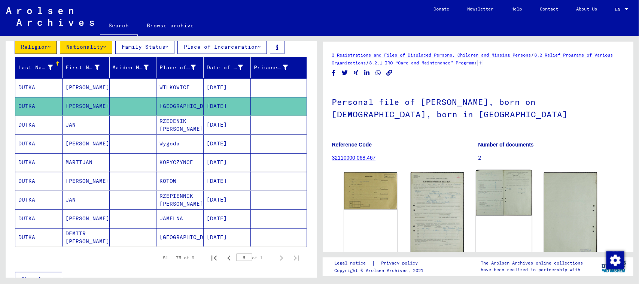
click at [494, 190] on img at bounding box center [504, 193] width 56 height 46
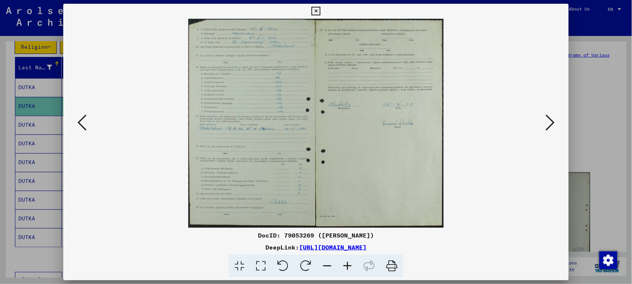
click at [89, 120] on img at bounding box center [316, 123] width 455 height 209
click
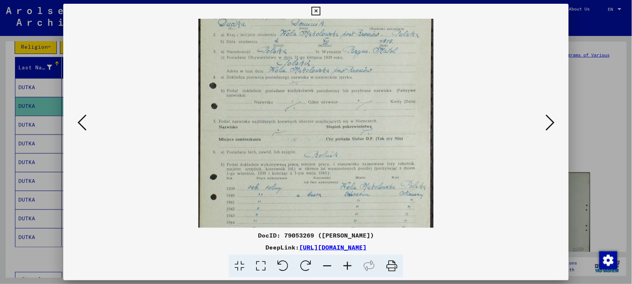
drag, startPoint x: 334, startPoint y: 178, endPoint x: 330, endPoint y: 98, distance: 79.9
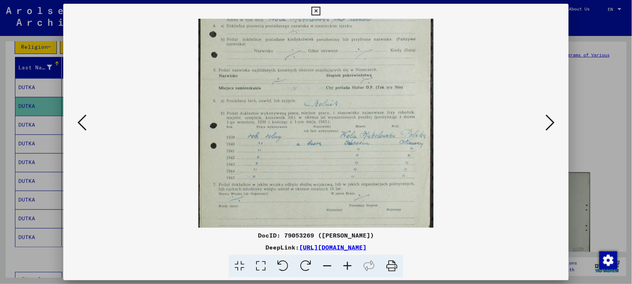
scroll to position [164, 0]
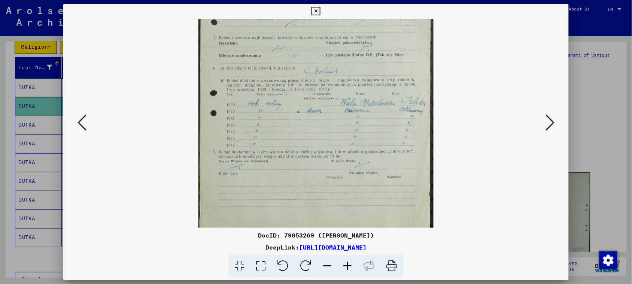
drag, startPoint x: 331, startPoint y: 176, endPoint x: 330, endPoint y: 93, distance: 83.2
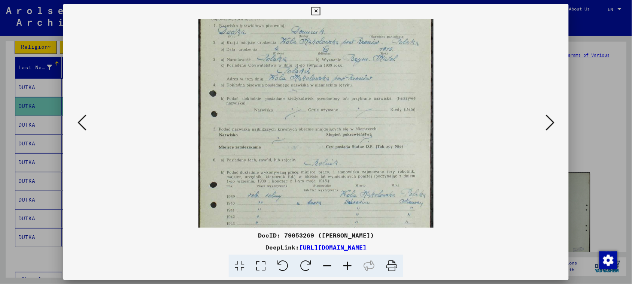
scroll to position [77, 0]
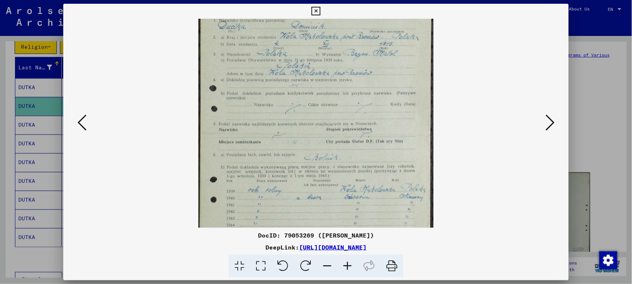
drag, startPoint x: 364, startPoint y: 49, endPoint x: 363, endPoint y: 139, distance: 89.9
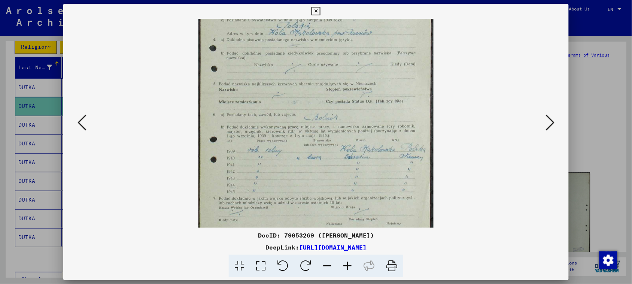
drag, startPoint x: 347, startPoint y: 158, endPoint x: 346, endPoint y: 108, distance: 49.8
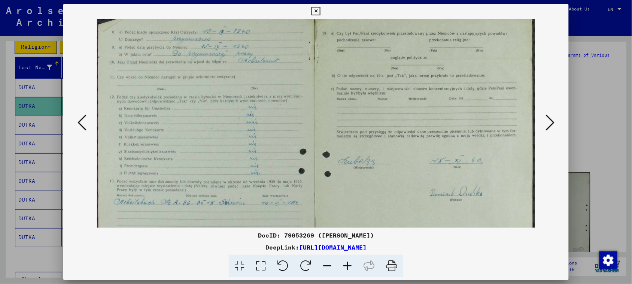
scroll to position [7, 0]
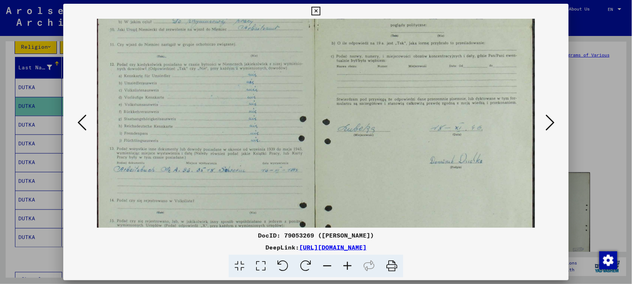
drag, startPoint x: 375, startPoint y: 141, endPoint x: 377, endPoint y: 107, distance: 34.5
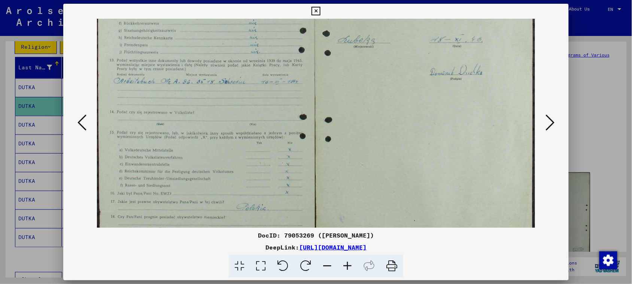
drag, startPoint x: 373, startPoint y: 158, endPoint x: 376, endPoint y: 70, distance: 88.5
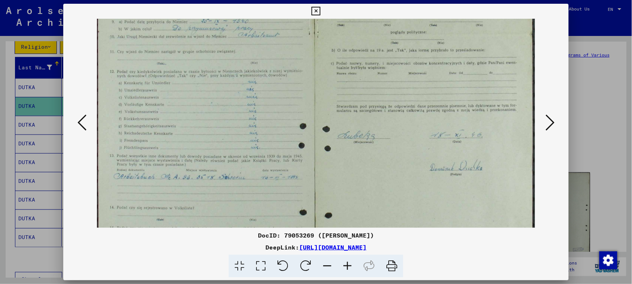
scroll to position [28, 0]
drag, startPoint x: 372, startPoint y: 138, endPoint x: 291, endPoint y: 215, distance: 112.1
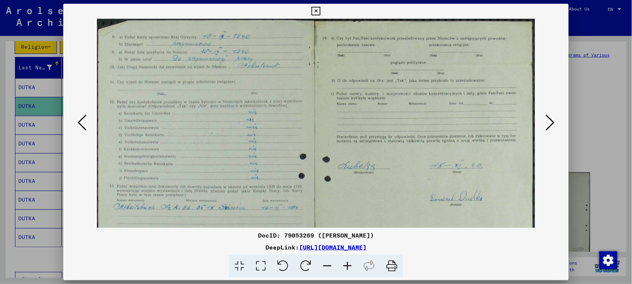
drag, startPoint x: 351, startPoint y: 96, endPoint x: 338, endPoint y: 173, distance: 78.5
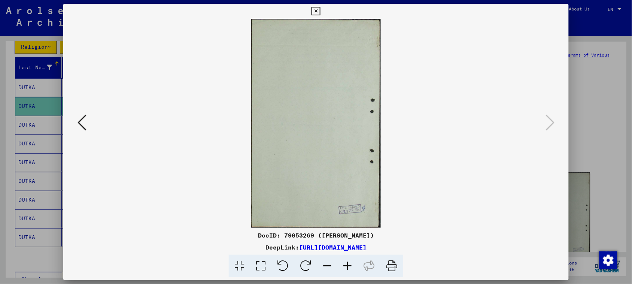
drag, startPoint x: 319, startPoint y: 9, endPoint x: 305, endPoint y: 21, distance: 18.1
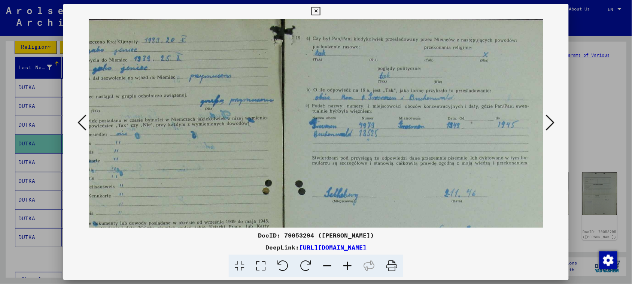
scroll to position [1, 73]
drag, startPoint x: 425, startPoint y: 163, endPoint x: 287, endPoint y: 168, distance: 137.9
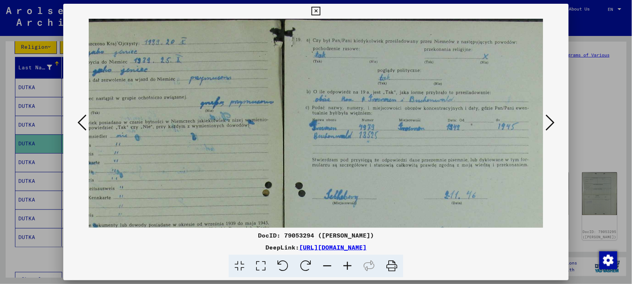
drag, startPoint x: 308, startPoint y: 144, endPoint x: 308, endPoint y: 149, distance: 4.9
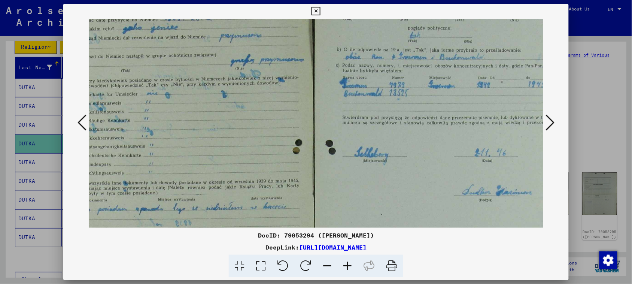
scroll to position [92, 3]
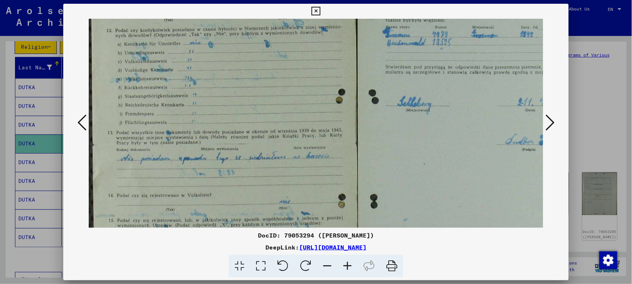
drag, startPoint x: 312, startPoint y: 162, endPoint x: 399, endPoint y: 72, distance: 125.8
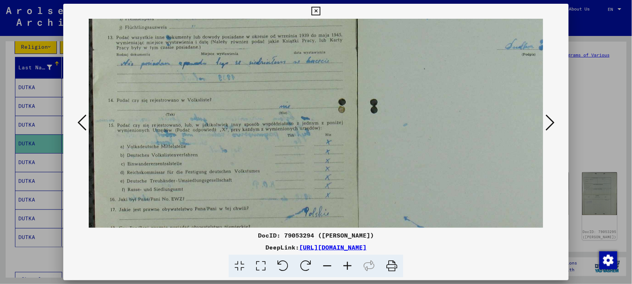
scroll to position [225, 0]
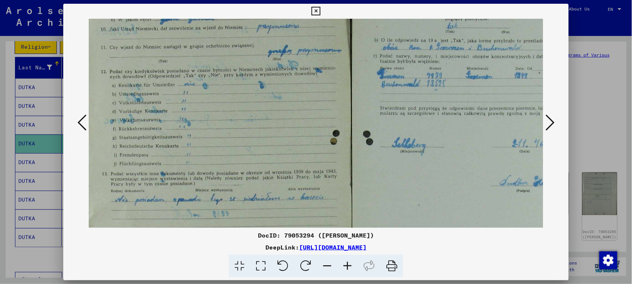
drag, startPoint x: 319, startPoint y: 182, endPoint x: 393, endPoint y: 212, distance: 79.3
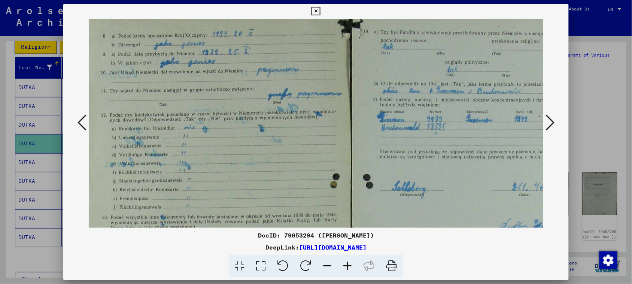
scroll to position [0, 6]
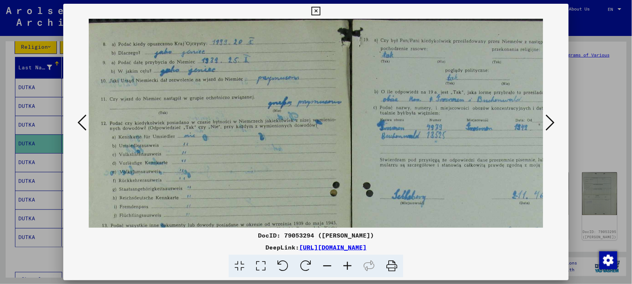
drag, startPoint x: 420, startPoint y: 97, endPoint x: 419, endPoint y: 151, distance: 53.2
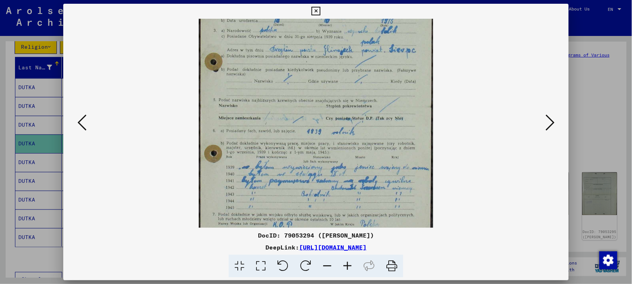
drag, startPoint x: 348, startPoint y: 64, endPoint x: 348, endPoint y: 39, distance: 25.8
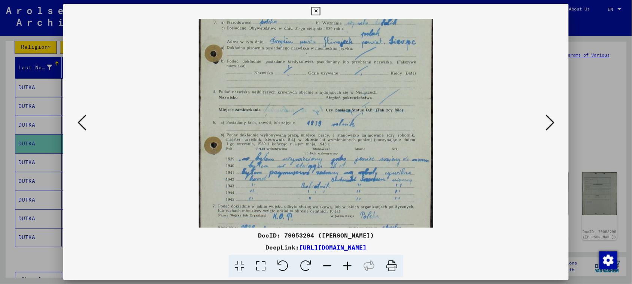
scroll to position [112, 0]
drag, startPoint x: 355, startPoint y: 126, endPoint x: 355, endPoint y: 121, distance: 4.9
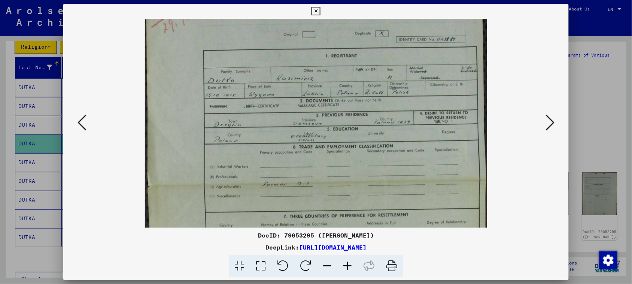
drag, startPoint x: 378, startPoint y: 164, endPoint x: 379, endPoint y: 149, distance: 15.4
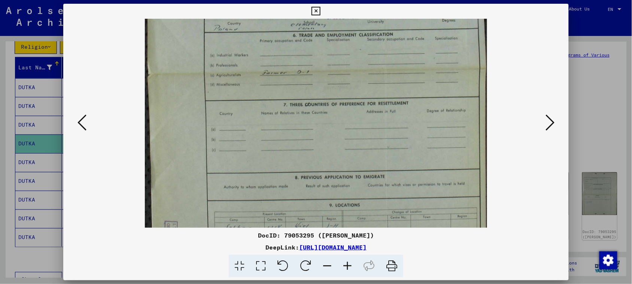
drag, startPoint x: 390, startPoint y: 188, endPoint x: 394, endPoint y: 77, distance: 110.6
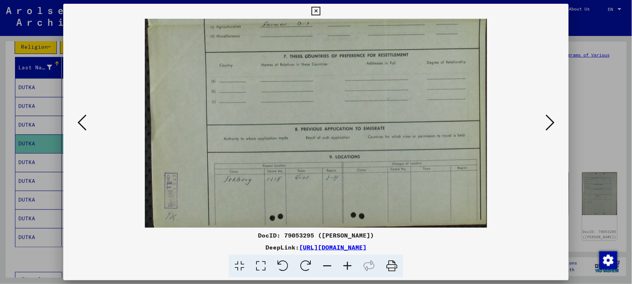
drag, startPoint x: 392, startPoint y: 137, endPoint x: 394, endPoint y: 59, distance: 78.3
drag, startPoint x: 394, startPoint y: 139, endPoint x: 393, endPoint y: 109, distance: 29.6
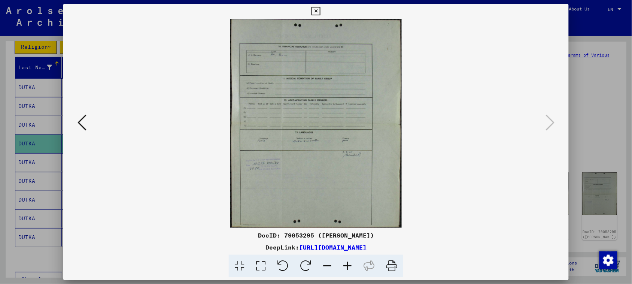
drag, startPoint x: 318, startPoint y: 8, endPoint x: 317, endPoint y: 27, distance: 18.7
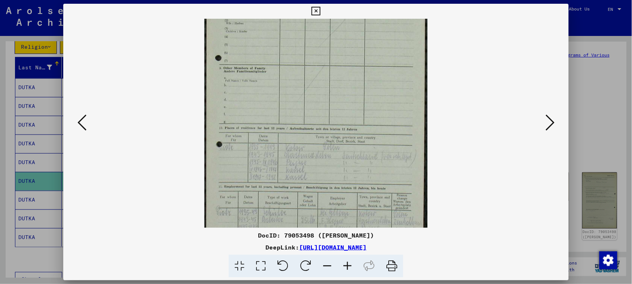
drag, startPoint x: 355, startPoint y: 154, endPoint x: 358, endPoint y: 62, distance: 91.8
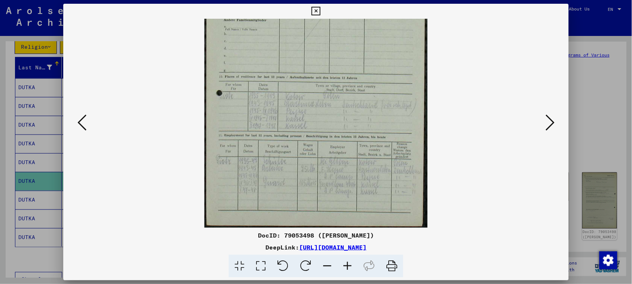
drag, startPoint x: 353, startPoint y: 184, endPoint x: 355, endPoint y: 132, distance: 51.4
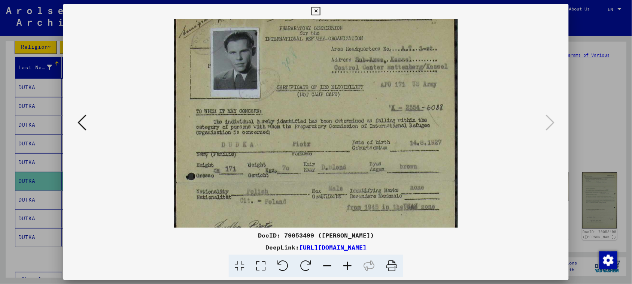
scroll to position [14, 0]
drag, startPoint x: 396, startPoint y: 177, endPoint x: 396, endPoint y: 167, distance: 9.8
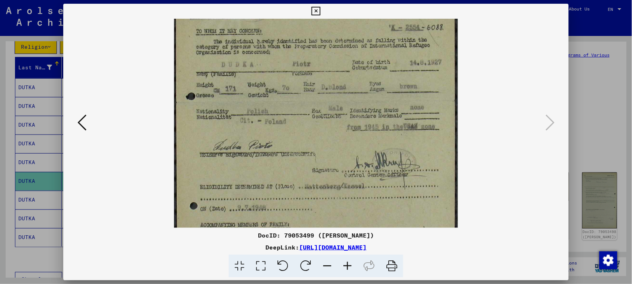
drag, startPoint x: 412, startPoint y: 184, endPoint x: 410, endPoint y: 108, distance: 76.1
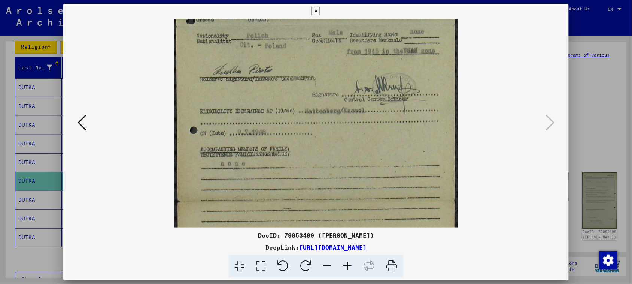
drag, startPoint x: 406, startPoint y: 152, endPoint x: 400, endPoint y: 105, distance: 46.9
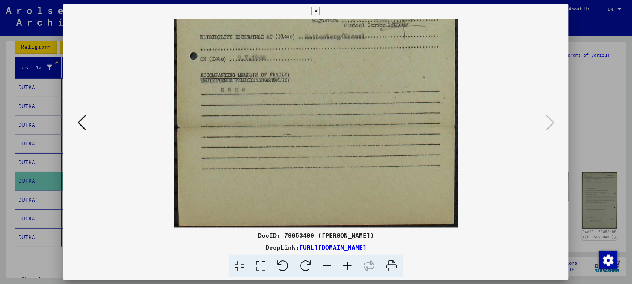
drag, startPoint x: 399, startPoint y: 150, endPoint x: 396, endPoint y: 58, distance: 91.5
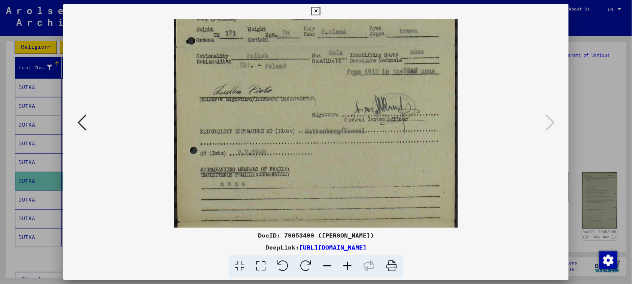
drag, startPoint x: 400, startPoint y: 104, endPoint x: 404, endPoint y: 192, distance: 87.7
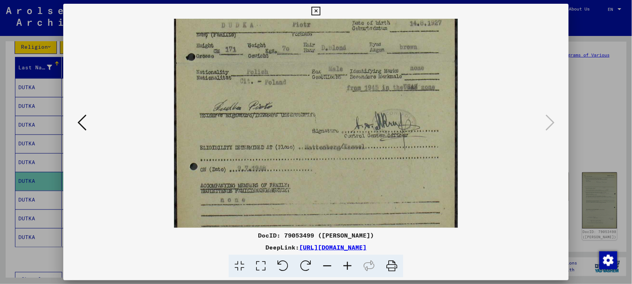
scroll to position [25, 0]
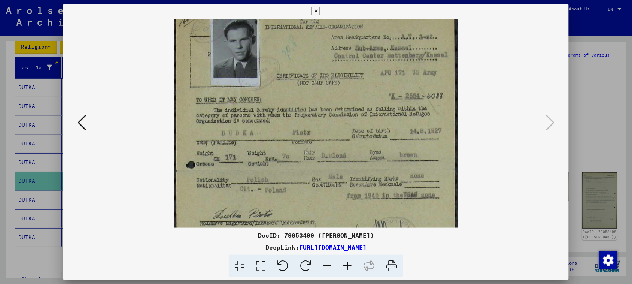
drag, startPoint x: 396, startPoint y: 75, endPoint x: 405, endPoint y: 182, distance: 107.5
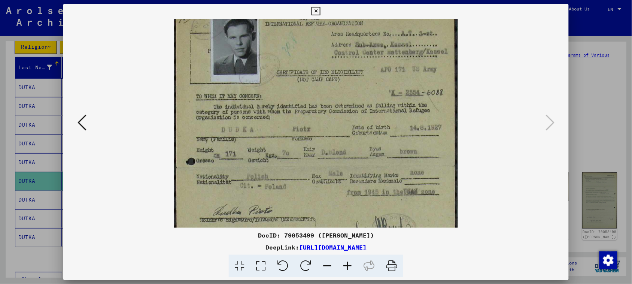
scroll to position [0, 0]
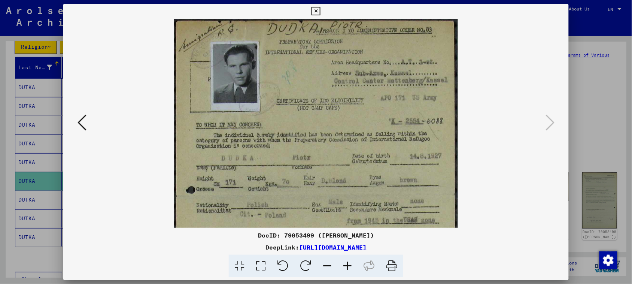
drag, startPoint x: 403, startPoint y: 104, endPoint x: 415, endPoint y: 167, distance: 64.4
drag, startPoint x: 409, startPoint y: 173, endPoint x: 405, endPoint y: 212, distance: 39.5
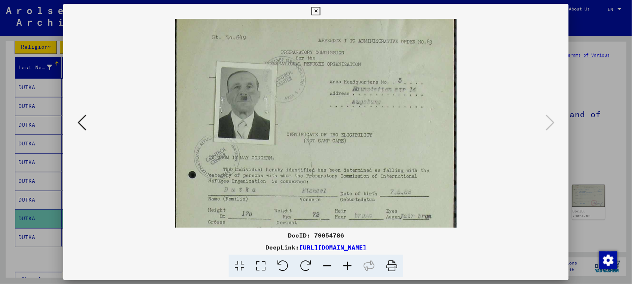
scroll to position [98, 0]
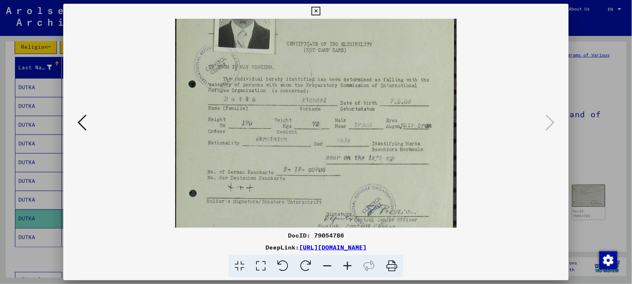
drag, startPoint x: 364, startPoint y: 179, endPoint x: 369, endPoint y: 74, distance: 105.4
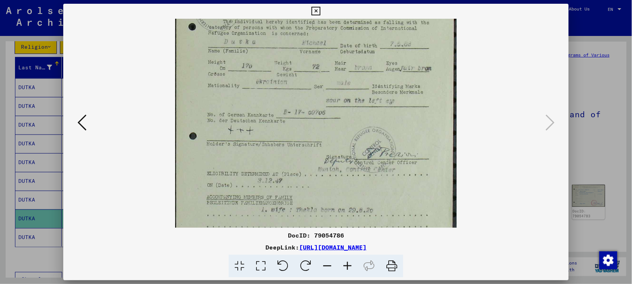
drag, startPoint x: 364, startPoint y: 135, endPoint x: 365, endPoint y: 78, distance: 57.3
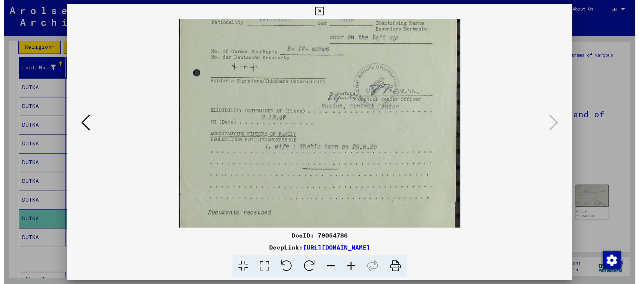
scroll to position [235, 0]
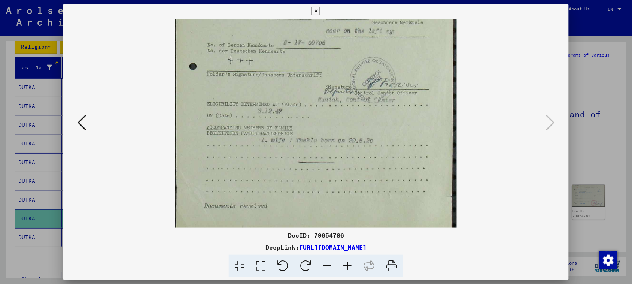
drag, startPoint x: 350, startPoint y: 146, endPoint x: 352, endPoint y: 77, distance: 69.7
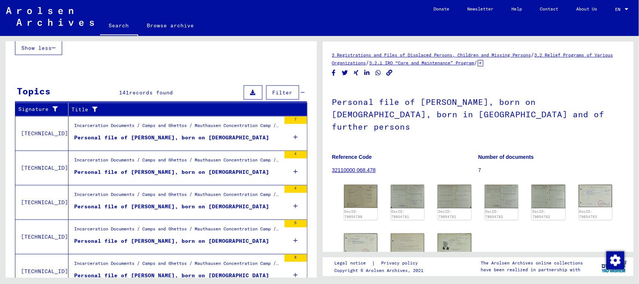
scroll to position [328, 0]
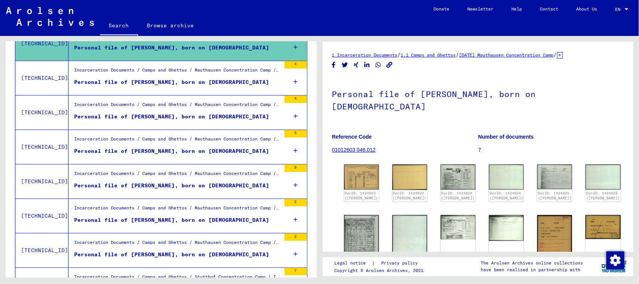
scroll to position [94, 0]
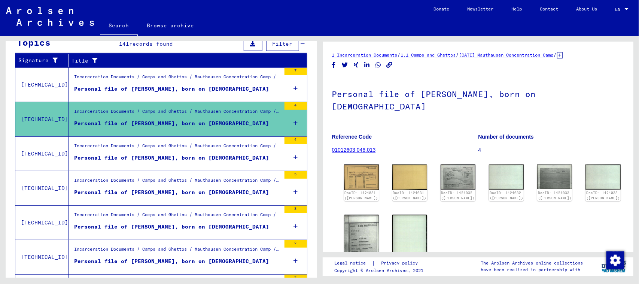
scroll to position [187, 0]
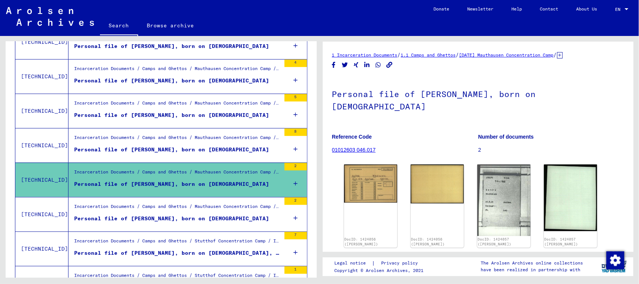
scroll to position [234, 0]
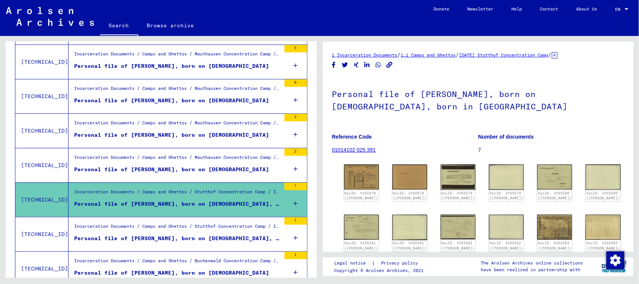
scroll to position [281, 0]
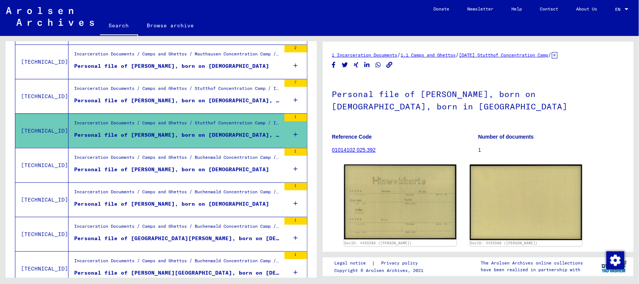
scroll to position [375, 0]
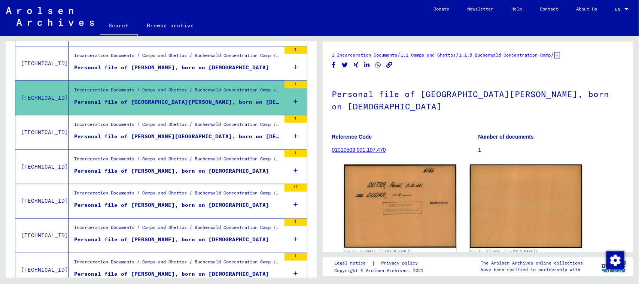
scroll to position [515, 0]
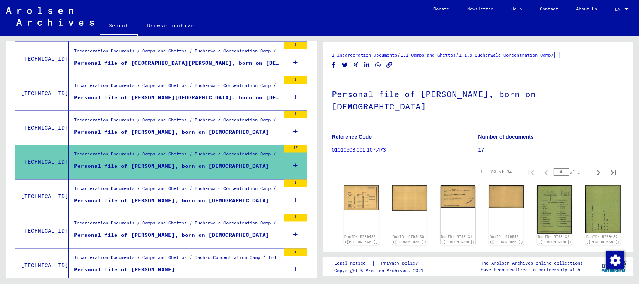
scroll to position [609, 0]
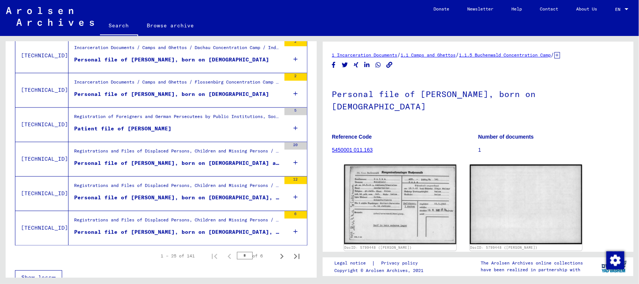
scroll to position [838, 0]
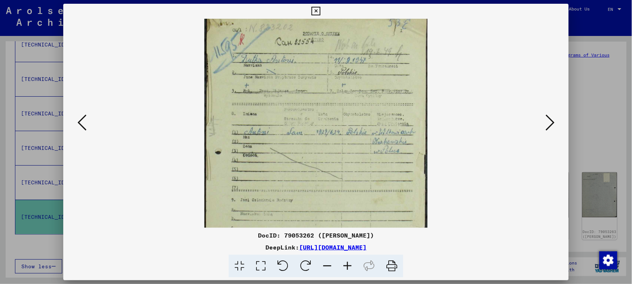
scroll to position [133, 0]
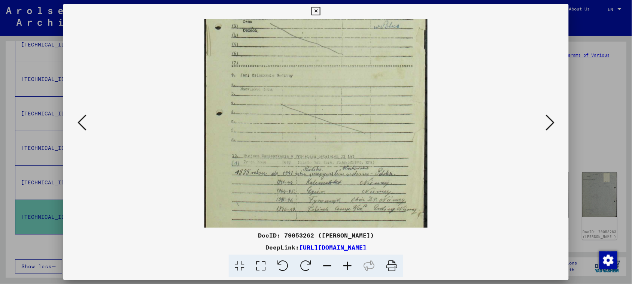
drag, startPoint x: 364, startPoint y: 185, endPoint x: 372, endPoint y: 54, distance: 130.5
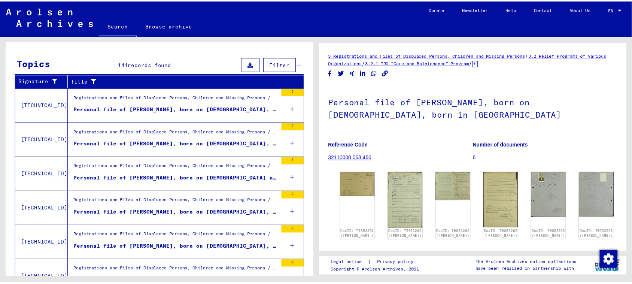
scroll to position [135, 0]
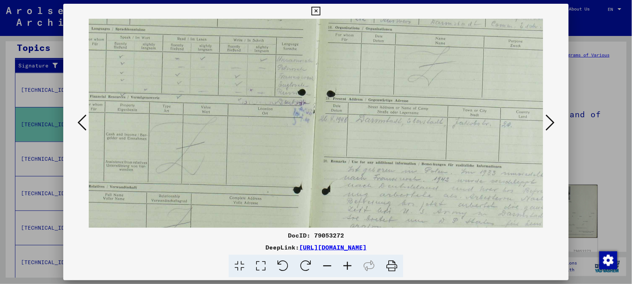
drag, startPoint x: 393, startPoint y: 188, endPoint x: 369, endPoint y: 112, distance: 79.8
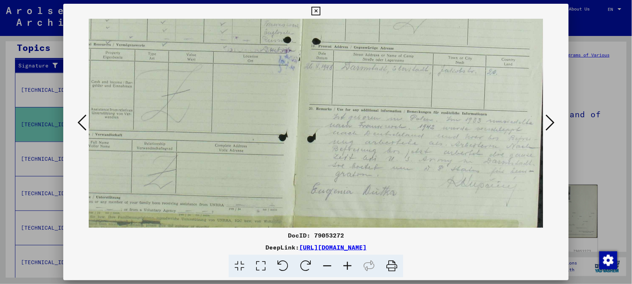
scroll to position [145, 40]
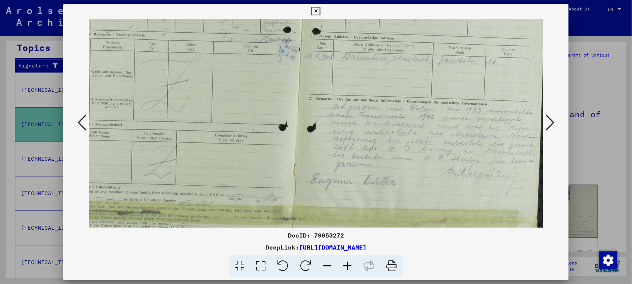
drag, startPoint x: 386, startPoint y: 166, endPoint x: 348, endPoint y: 105, distance: 71.9
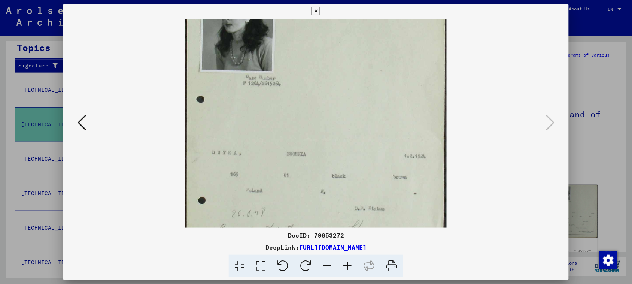
scroll to position [95, 0]
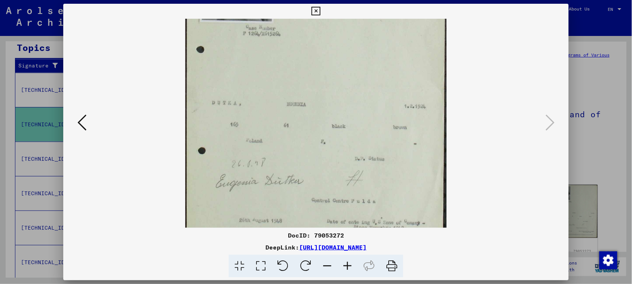
drag, startPoint x: 339, startPoint y: 175, endPoint x: 342, endPoint y: 81, distance: 94.1
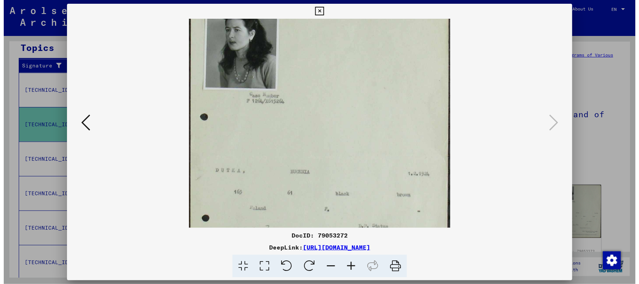
scroll to position [0, 0]
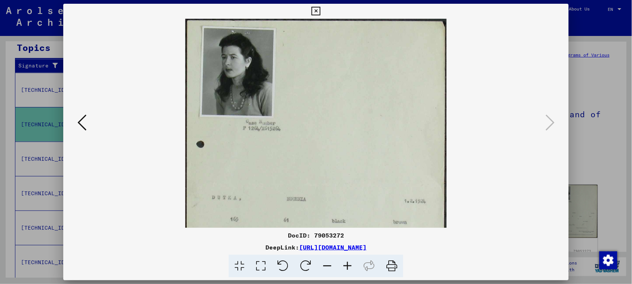
drag, startPoint x: 366, startPoint y: 83, endPoint x: 370, endPoint y: 158, distance: 75.4
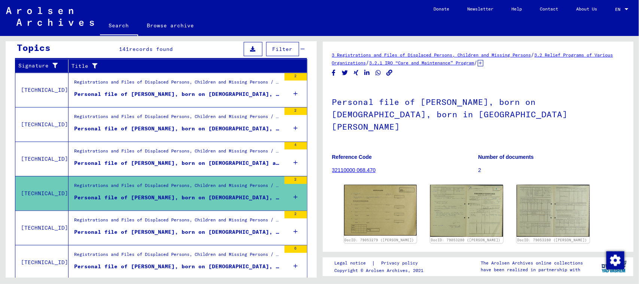
scroll to position [47, 0]
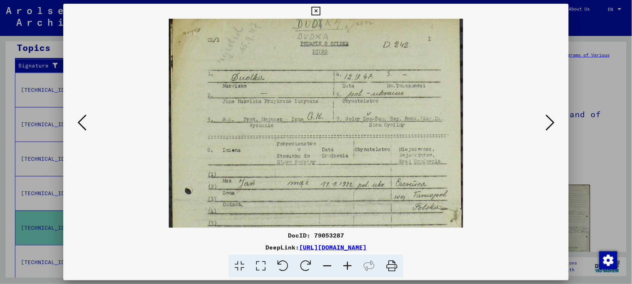
scroll to position [10, 0]
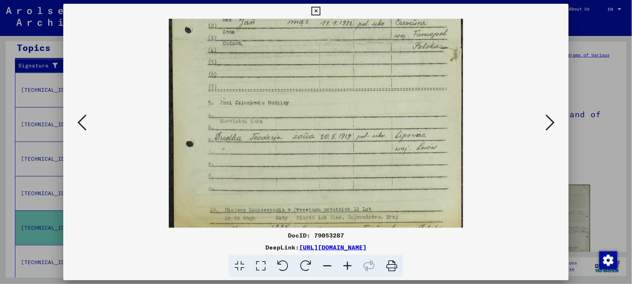
drag, startPoint x: 364, startPoint y: 206, endPoint x: 365, endPoint y: 44, distance: 162.2
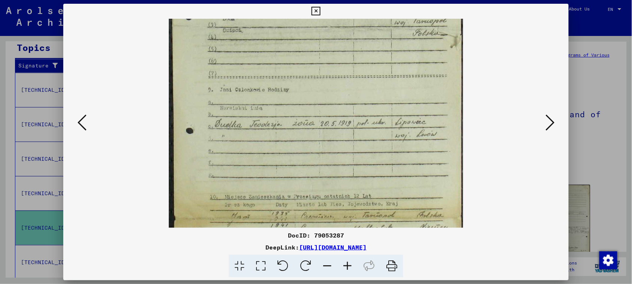
drag, startPoint x: 393, startPoint y: 137, endPoint x: 393, endPoint y: 125, distance: 12.7
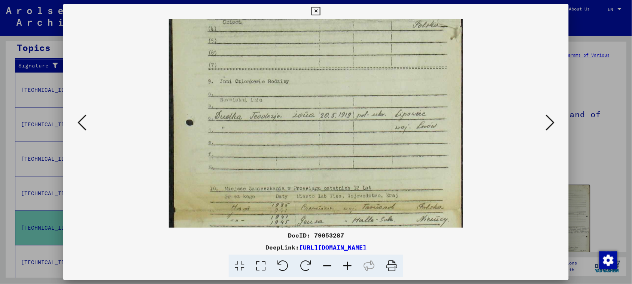
drag, startPoint x: 392, startPoint y: 137, endPoint x: 392, endPoint y: 128, distance: 8.6
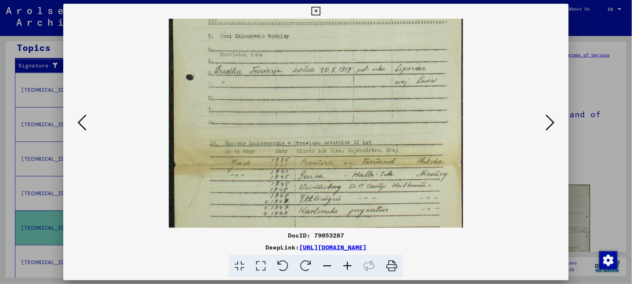
scroll to position [239, 0]
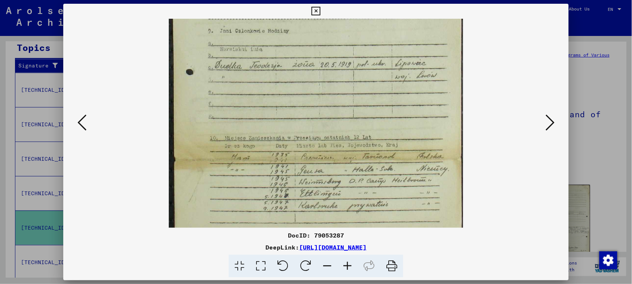
drag, startPoint x: 394, startPoint y: 133, endPoint x: 394, endPoint y: 84, distance: 48.7
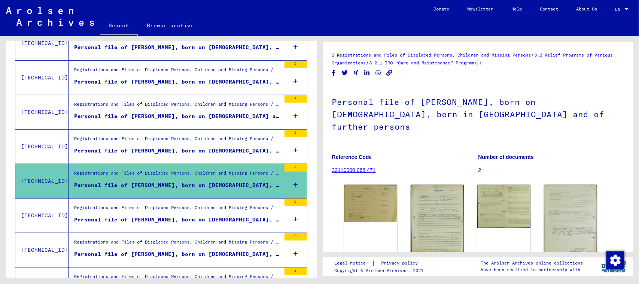
scroll to position [229, 0]
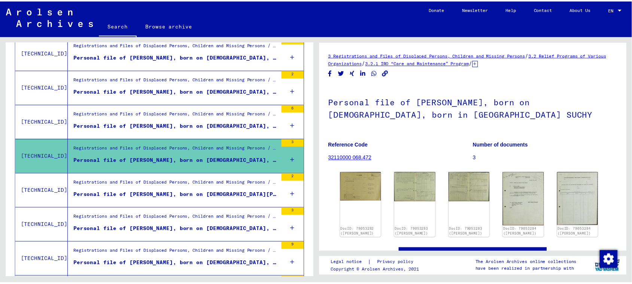
scroll to position [323, 0]
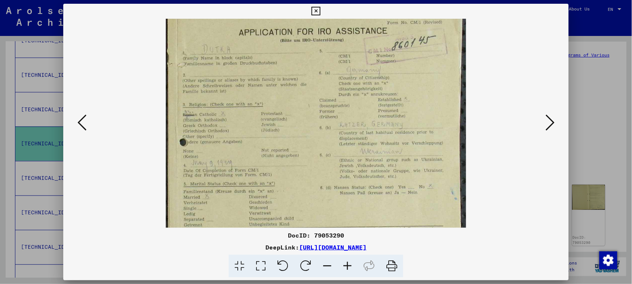
drag, startPoint x: 358, startPoint y: 184, endPoint x: 356, endPoint y: 137, distance: 46.5
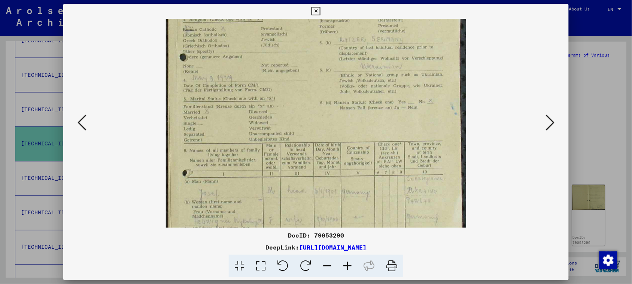
drag, startPoint x: 361, startPoint y: 163, endPoint x: 365, endPoint y: 78, distance: 85.5
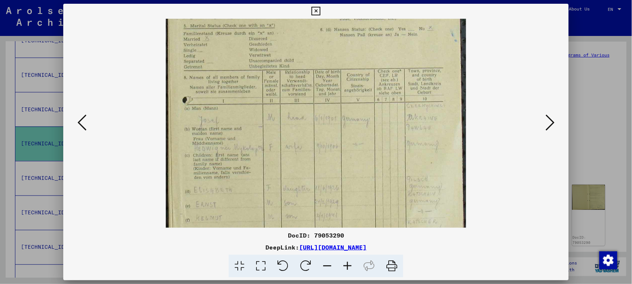
drag, startPoint x: 364, startPoint y: 143, endPoint x: 363, endPoint y: 81, distance: 62.9
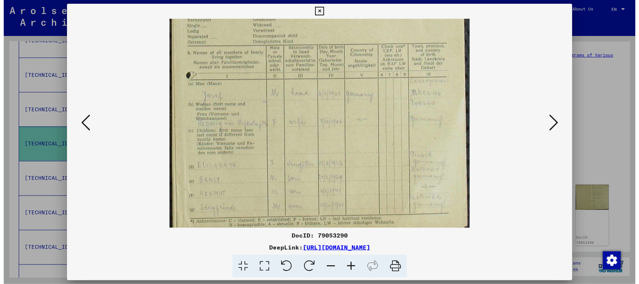
scroll to position [243, 0]
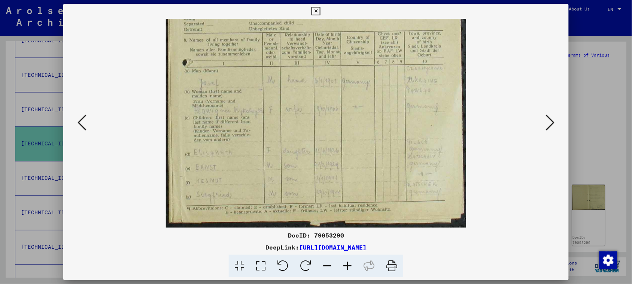
drag, startPoint x: 358, startPoint y: 153, endPoint x: 363, endPoint y: 92, distance: 61.2
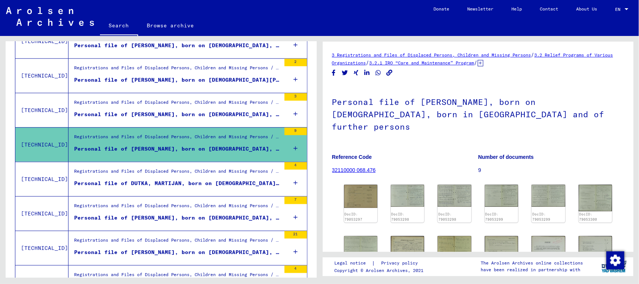
scroll to position [416, 0]
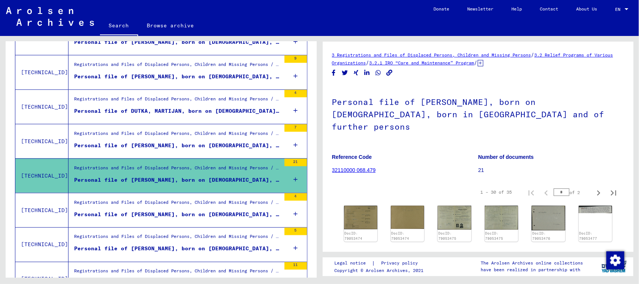
scroll to position [510, 0]
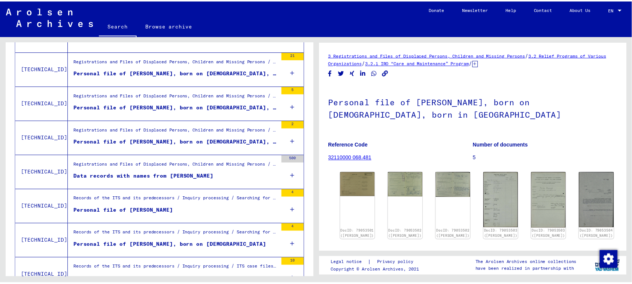
scroll to position [791, 0]
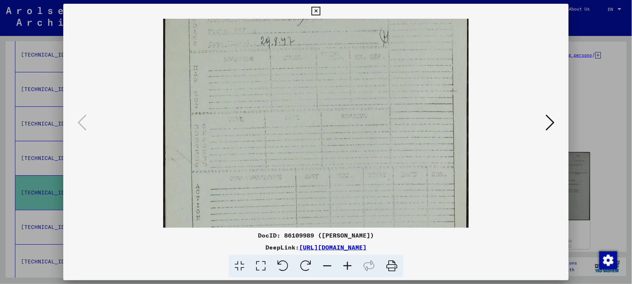
drag, startPoint x: 364, startPoint y: 165, endPoint x: 368, endPoint y: 72, distance: 92.6
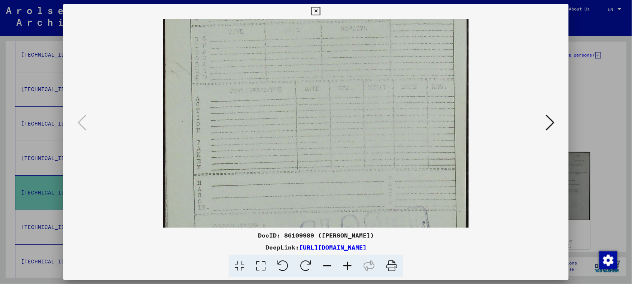
drag, startPoint x: 360, startPoint y: 120, endPoint x: 359, endPoint y: 72, distance: 48.0
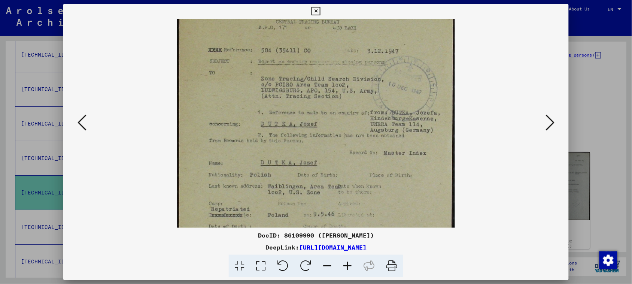
scroll to position [64, 0]
drag, startPoint x: 364, startPoint y: 195, endPoint x: 365, endPoint y: 136, distance: 59.2
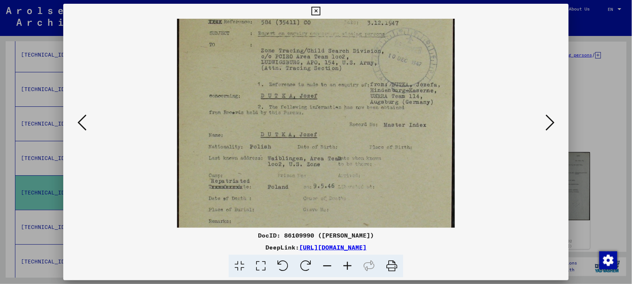
scroll to position [101, 0]
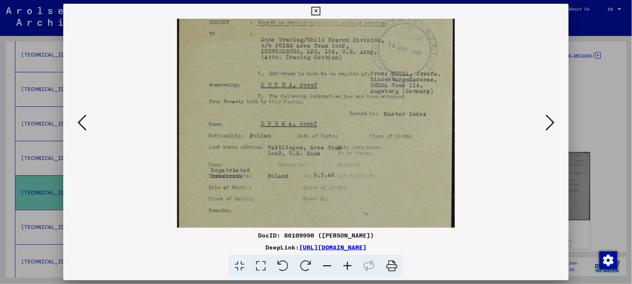
drag, startPoint x: 369, startPoint y: 148, endPoint x: 370, endPoint y: 132, distance: 16.1
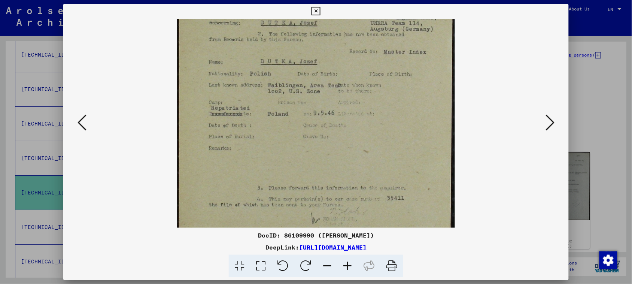
drag, startPoint x: 370, startPoint y: 164, endPoint x: 375, endPoint y: 102, distance: 61.7
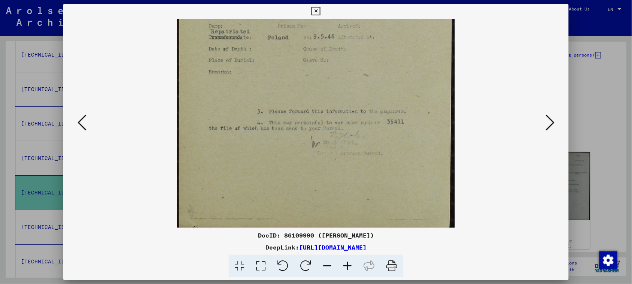
drag, startPoint x: 379, startPoint y: 160, endPoint x: 382, endPoint y: 108, distance: 51.8
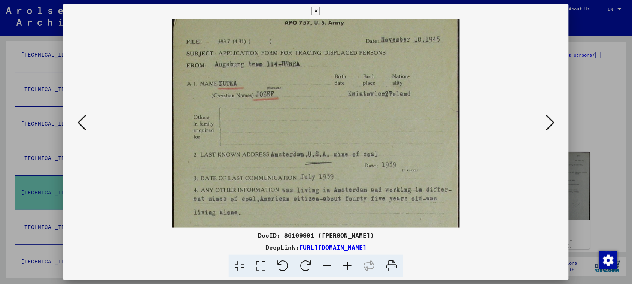
drag, startPoint x: 360, startPoint y: 169, endPoint x: 365, endPoint y: 112, distance: 57.2
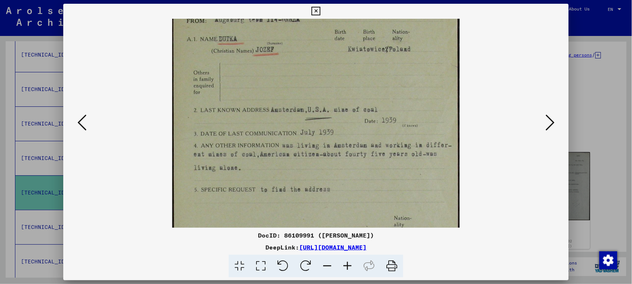
drag, startPoint x: 365, startPoint y: 175, endPoint x: 366, endPoint y: 130, distance: 44.2
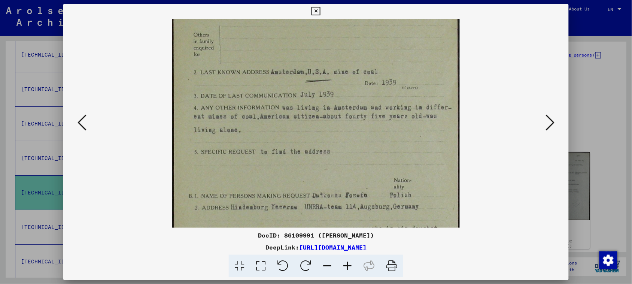
drag, startPoint x: 361, startPoint y: 167, endPoint x: 362, endPoint y: 132, distance: 35.2
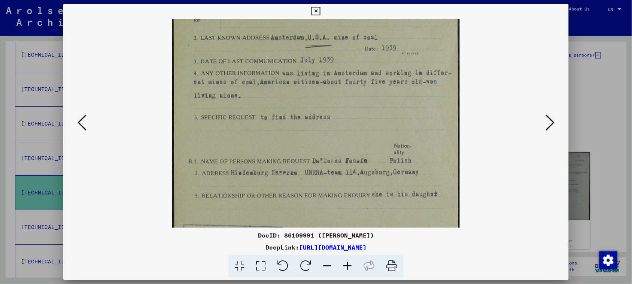
drag, startPoint x: 360, startPoint y: 171, endPoint x: 358, endPoint y: 137, distance: 34.5
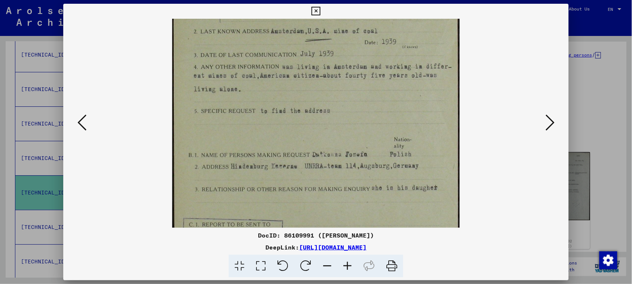
scroll to position [181, 0]
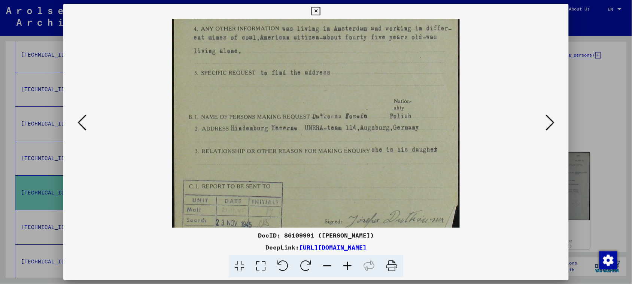
drag, startPoint x: 362, startPoint y: 186, endPoint x: 364, endPoint y: 142, distance: 43.9
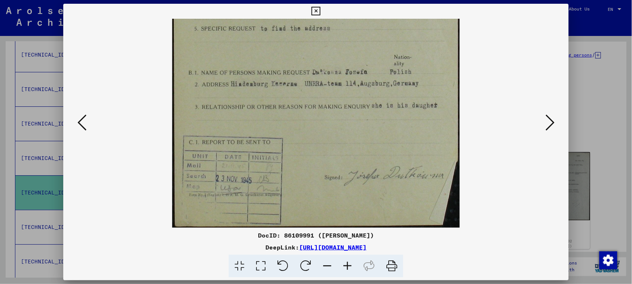
drag, startPoint x: 364, startPoint y: 175, endPoint x: 368, endPoint y: 121, distance: 54.9
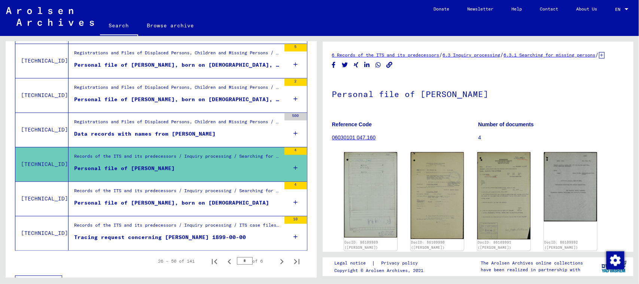
scroll to position [838, 0]
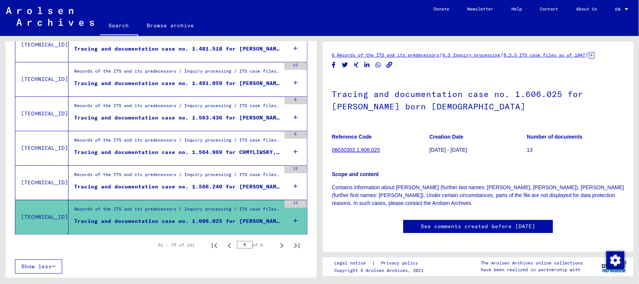
scroll to position [791, 0]
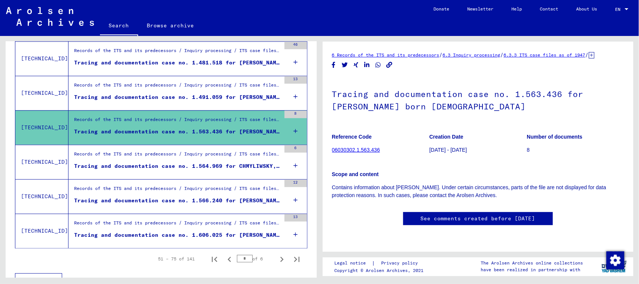
scroll to position [838, 0]
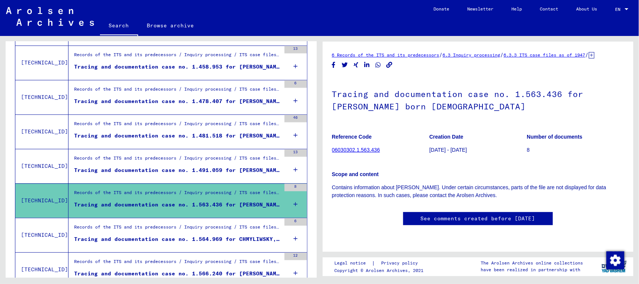
scroll to position [697, 0]
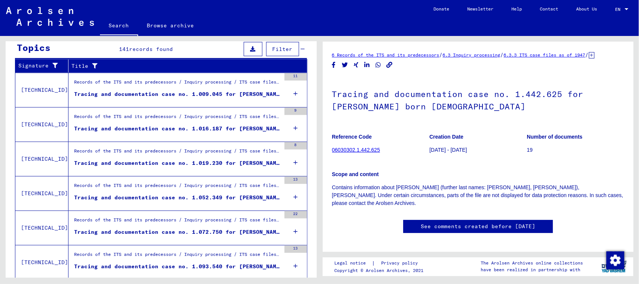
scroll to position [88, 0]
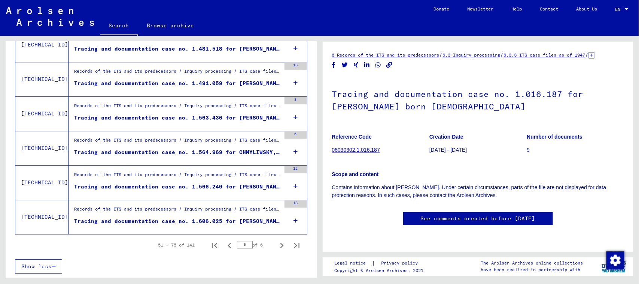
scroll to position [838, 0]
type input "*"
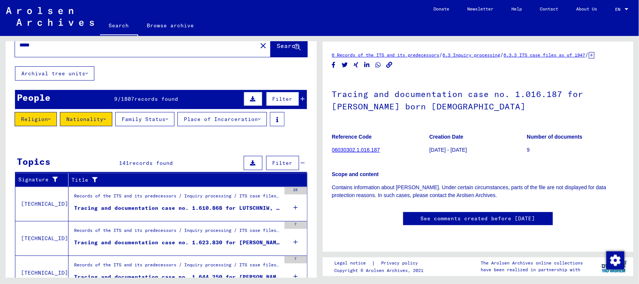
scroll to position [0, 0]
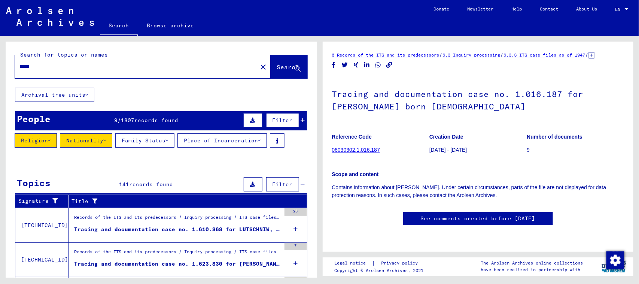
drag, startPoint x: 85, startPoint y: 65, endPoint x: 0, endPoint y: 51, distance: 86.5
type input "******"
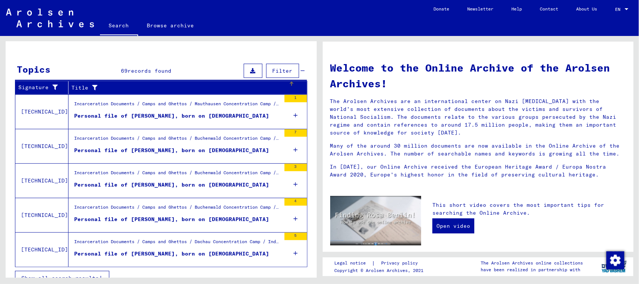
scroll to position [125, 0]
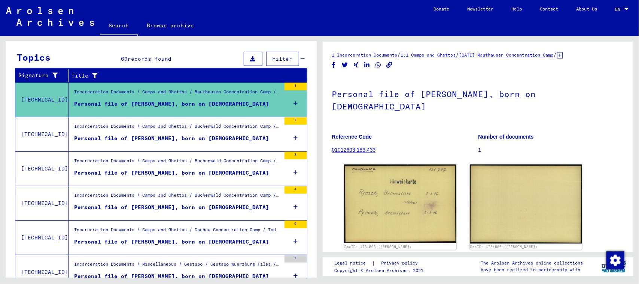
scroll to position [73, 0]
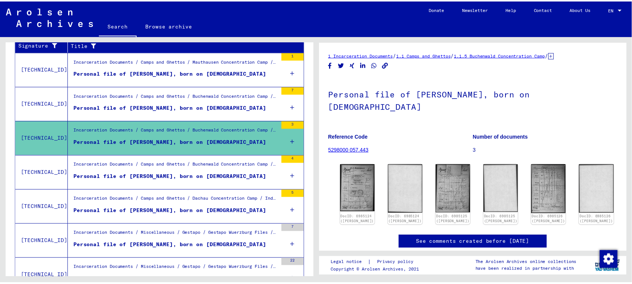
scroll to position [172, 0]
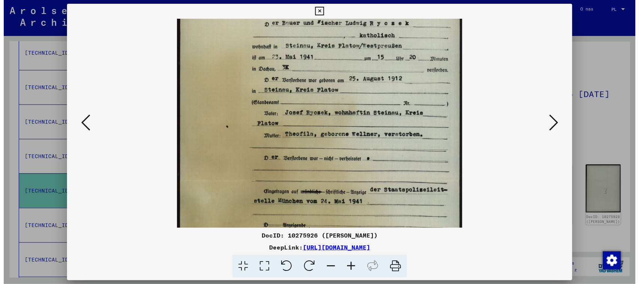
scroll to position [39, 0]
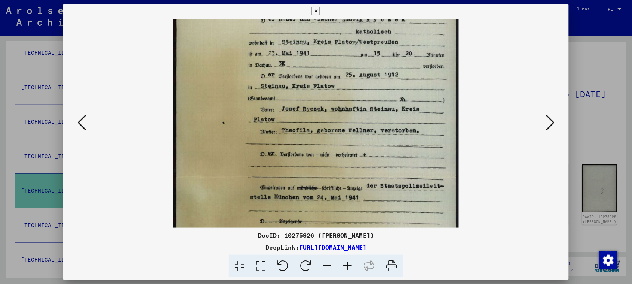
drag, startPoint x: 396, startPoint y: 182, endPoint x: 394, endPoint y: 147, distance: 34.9
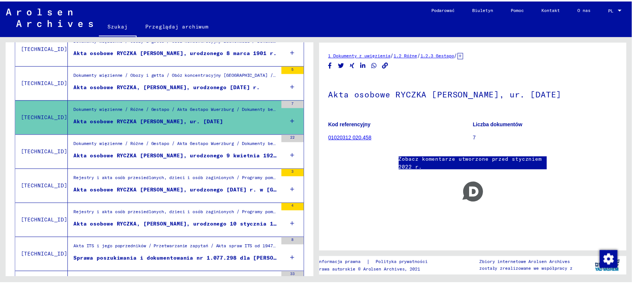
scroll to position [313, 0]
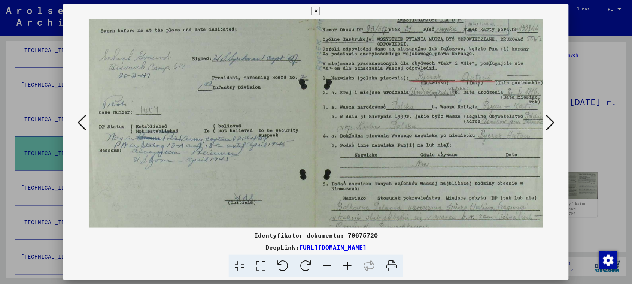
scroll to position [94, 6]
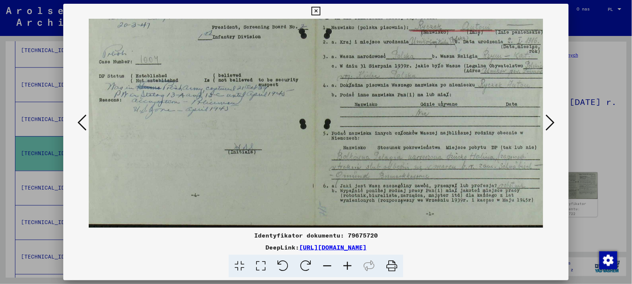
drag, startPoint x: 422, startPoint y: 177, endPoint x: 383, endPoint y: 94, distance: 91.8
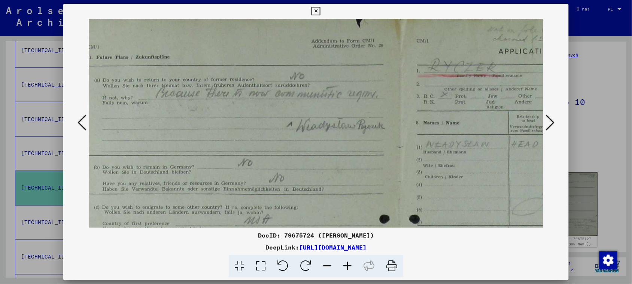
scroll to position [1, 26]
drag, startPoint x: 376, startPoint y: 161, endPoint x: 354, endPoint y: 163, distance: 21.4
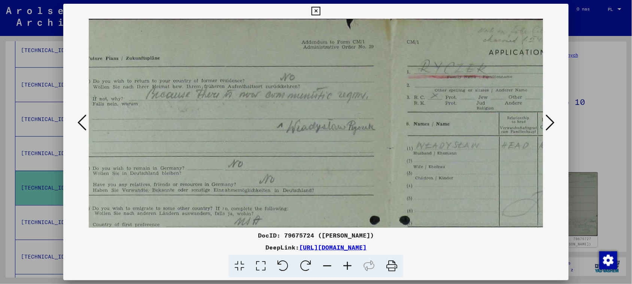
scroll to position [0, 35]
drag, startPoint x: 354, startPoint y: 163, endPoint x: 346, endPoint y: 164, distance: 7.9
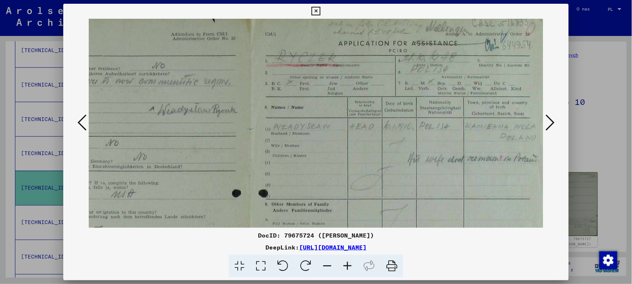
scroll to position [3, 139]
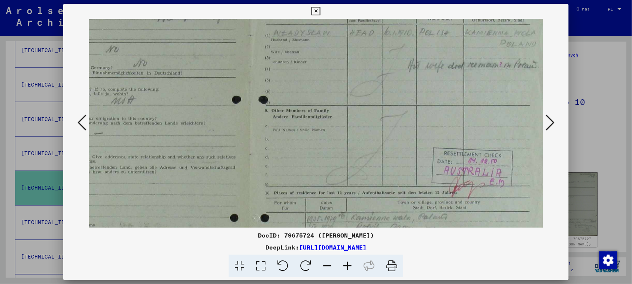
drag, startPoint x: 400, startPoint y: 175, endPoint x: 259, endPoint y: 74, distance: 172.9
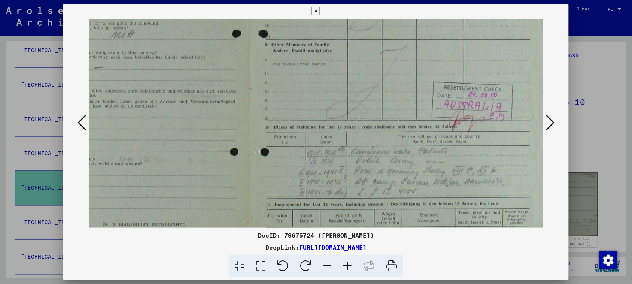
drag, startPoint x: 266, startPoint y: 140, endPoint x: 261, endPoint y: 74, distance: 65.8
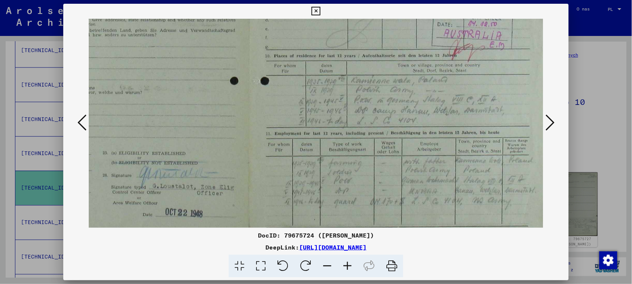
drag, startPoint x: 278, startPoint y: 145, endPoint x: 267, endPoint y: 75, distance: 70.5
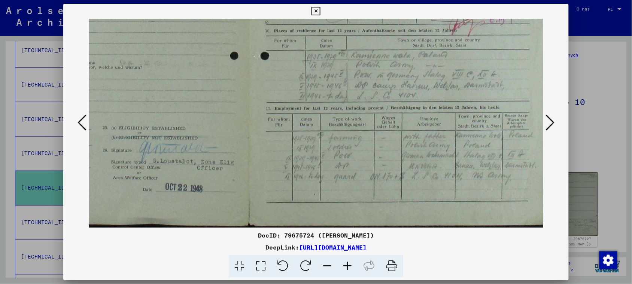
scroll to position [262, 98]
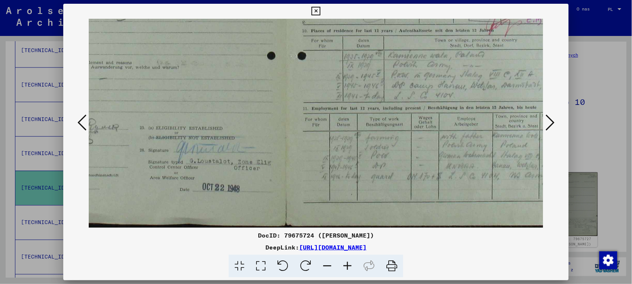
drag, startPoint x: 272, startPoint y: 158, endPoint x: 308, endPoint y: 82, distance: 84.5
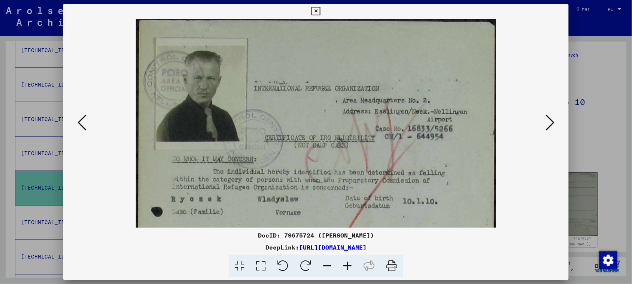
scroll to position [4, 0]
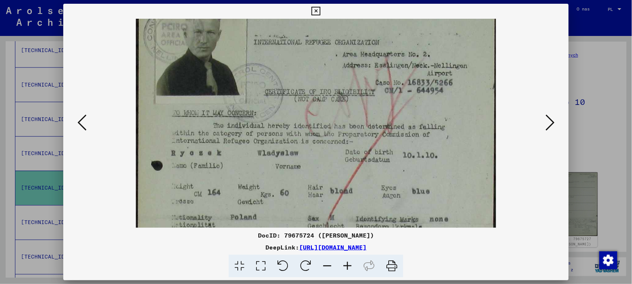
drag, startPoint x: 328, startPoint y: 200, endPoint x: 334, endPoint y: 159, distance: 41.0
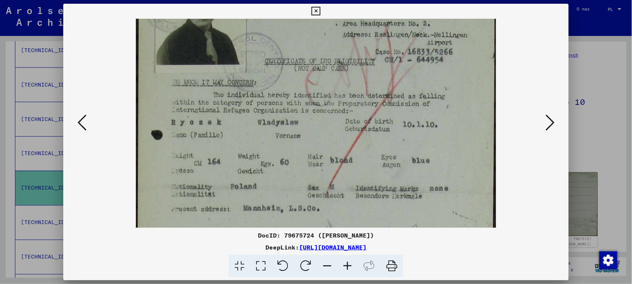
drag, startPoint x: 335, startPoint y: 186, endPoint x: 340, endPoint y: 155, distance: 31.0
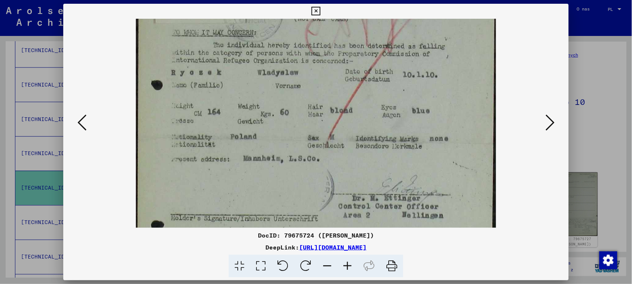
drag, startPoint x: 339, startPoint y: 178, endPoint x: 342, endPoint y: 129, distance: 48.7
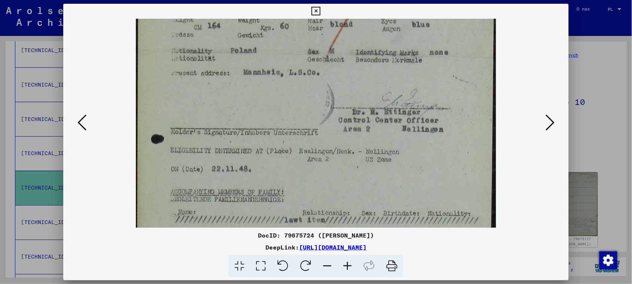
drag, startPoint x: 349, startPoint y: 167, endPoint x: 349, endPoint y: 85, distance: 82.0
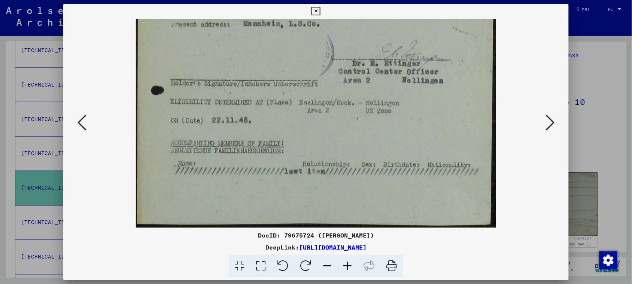
drag, startPoint x: 356, startPoint y: 148, endPoint x: 355, endPoint y: 90, distance: 58.1
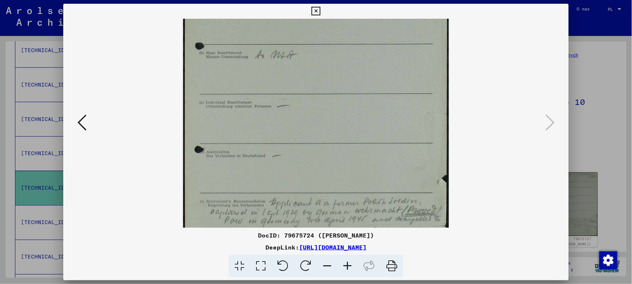
scroll to position [128, 0]
drag, startPoint x: 363, startPoint y: 192, endPoint x: 361, endPoint y: 64, distance: 127.4
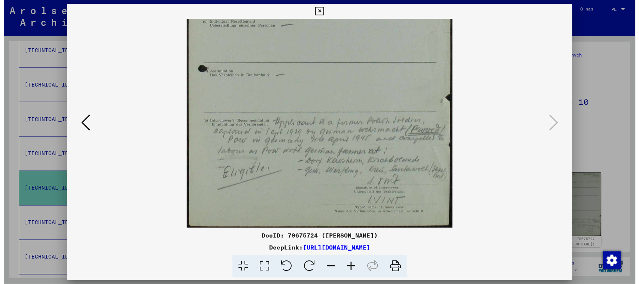
scroll to position [206, 0]
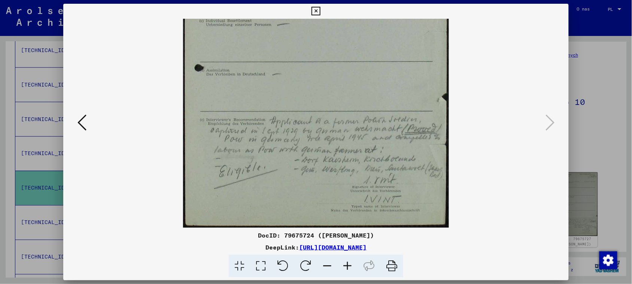
drag, startPoint x: 359, startPoint y: 175, endPoint x: 351, endPoint y: 92, distance: 83.1
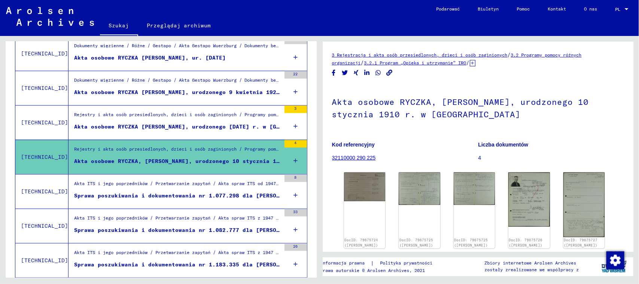
scroll to position [360, 0]
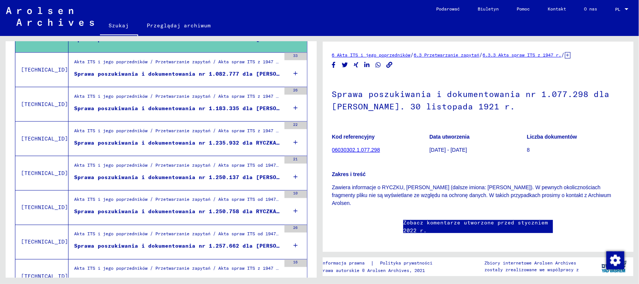
scroll to position [406, 0]
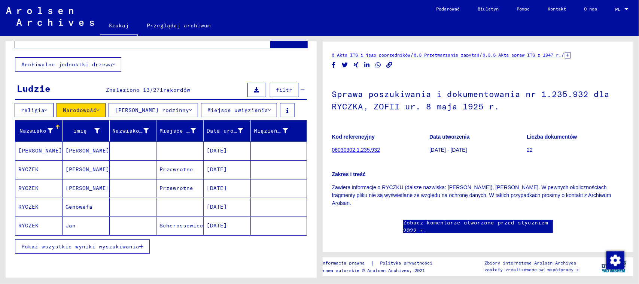
scroll to position [47, 0]
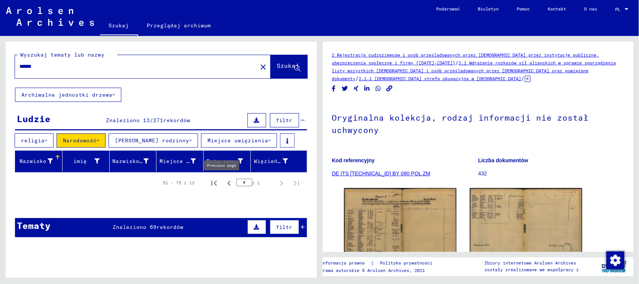
type input "*"
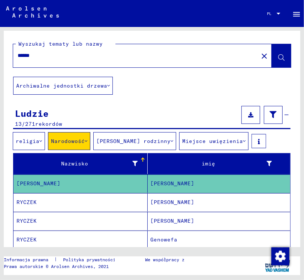
drag, startPoint x: 94, startPoint y: 56, endPoint x: 3, endPoint y: 52, distance: 91.1
type input "*"
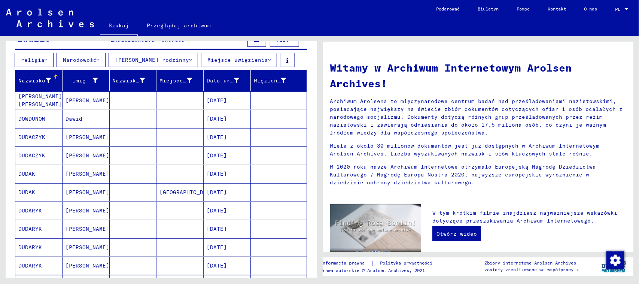
scroll to position [187, 0]
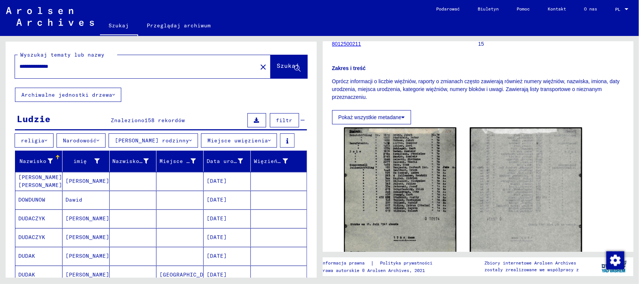
drag, startPoint x: 48, startPoint y: 66, endPoint x: 0, endPoint y: 53, distance: 49.2
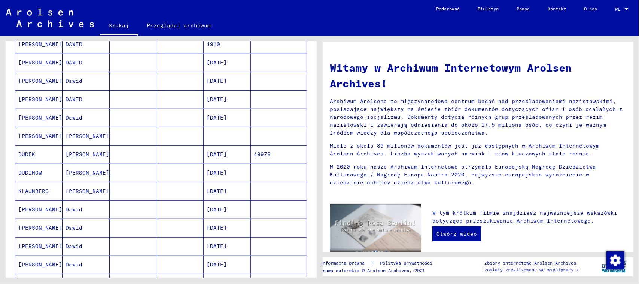
scroll to position [140, 0]
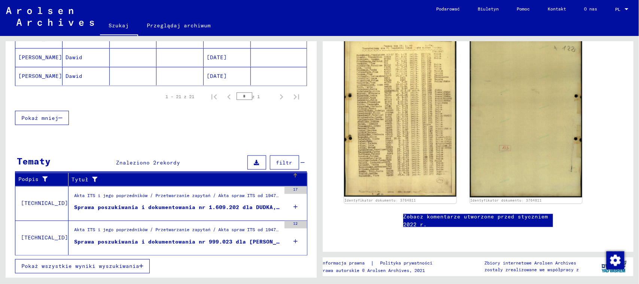
scroll to position [484, 0]
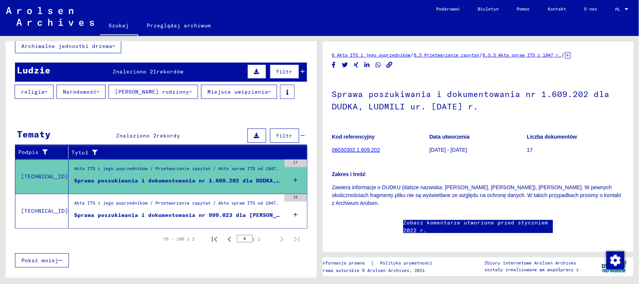
scroll to position [96, 0]
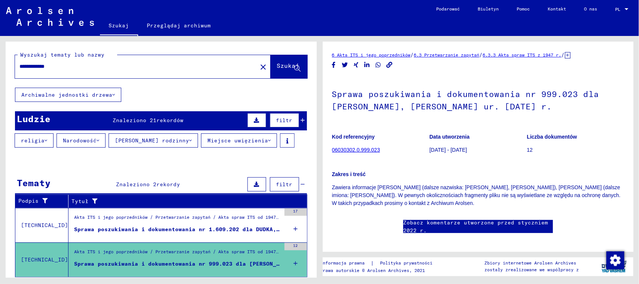
drag, startPoint x: 85, startPoint y: 65, endPoint x: 0, endPoint y: 37, distance: 89.0
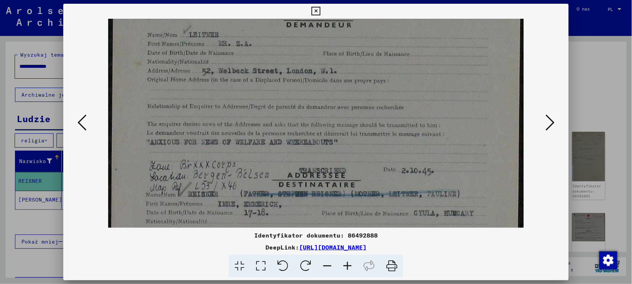
drag, startPoint x: 344, startPoint y: 173, endPoint x: 348, endPoint y: 102, distance: 70.9
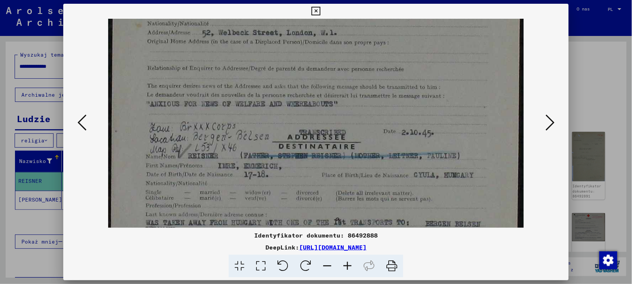
scroll to position [150, 0]
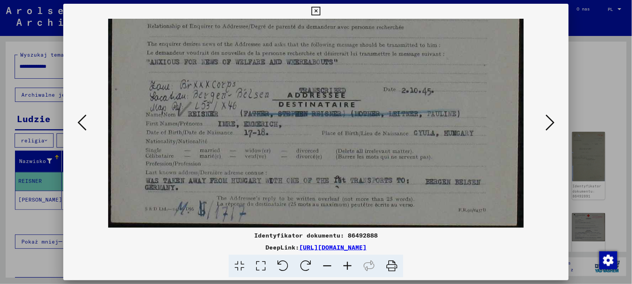
drag, startPoint x: 343, startPoint y: 164, endPoint x: 349, endPoint y: 78, distance: 86.7
drag, startPoint x: 351, startPoint y: 150, endPoint x: 351, endPoint y: 130, distance: 20.2
drag, startPoint x: 411, startPoint y: 89, endPoint x: 426, endPoint y: 65, distance: 28.6
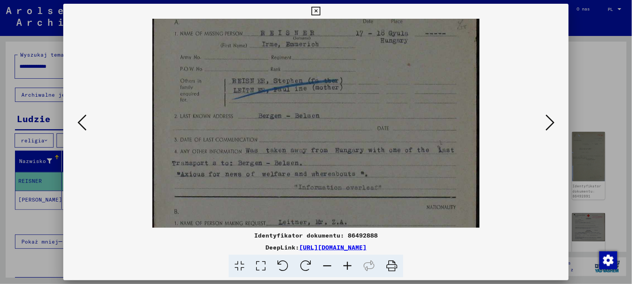
drag, startPoint x: 375, startPoint y: 175, endPoint x: 393, endPoint y: 83, distance: 93.8
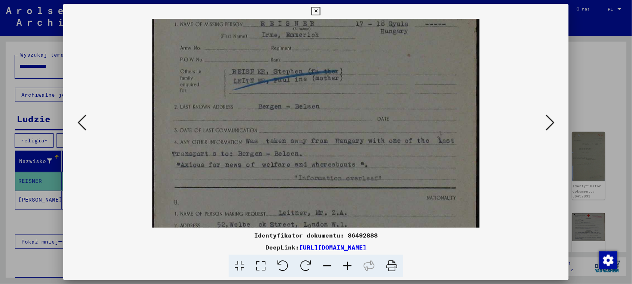
drag, startPoint x: 394, startPoint y: 148, endPoint x: 394, endPoint y: 140, distance: 7.9
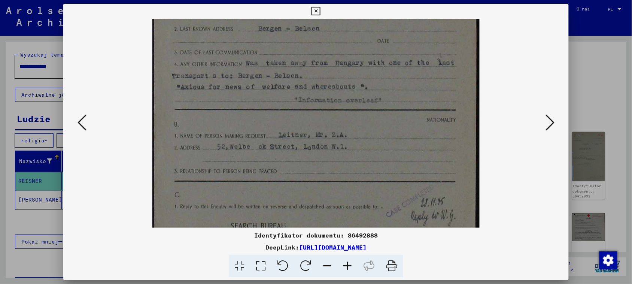
drag, startPoint x: 394, startPoint y: 148, endPoint x: 406, endPoint y: 72, distance: 77.0
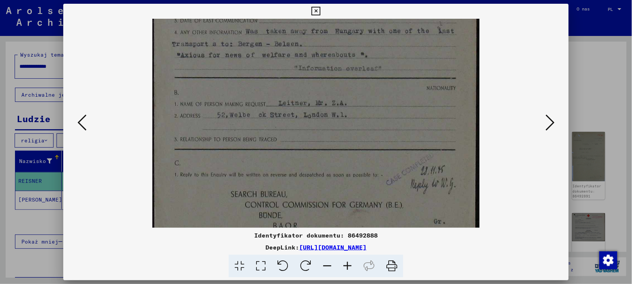
scroll to position [243, 0]
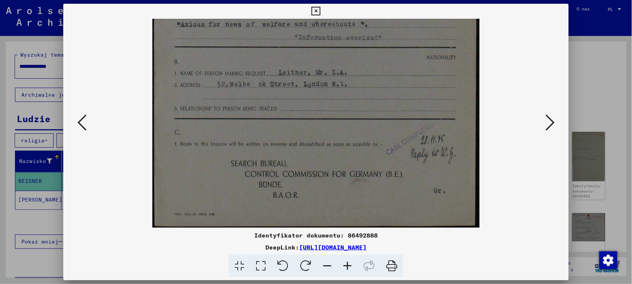
drag, startPoint x: 403, startPoint y: 141, endPoint x: 406, endPoint y: 73, distance: 67.5
drag, startPoint x: 409, startPoint y: 136, endPoint x: 420, endPoint y: 91, distance: 46.5
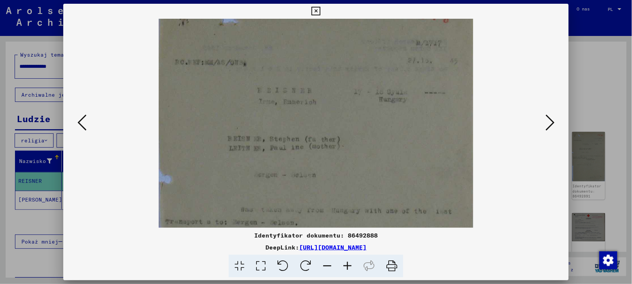
drag, startPoint x: 389, startPoint y: 175, endPoint x: 401, endPoint y: 137, distance: 39.3
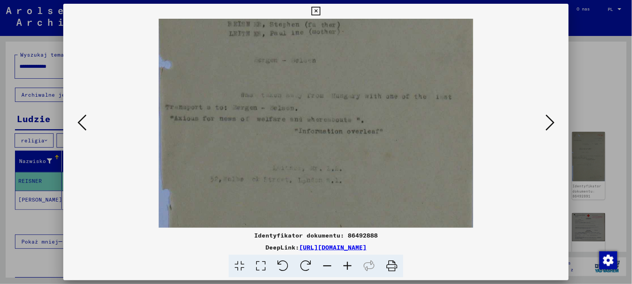
scroll to position [173, 0]
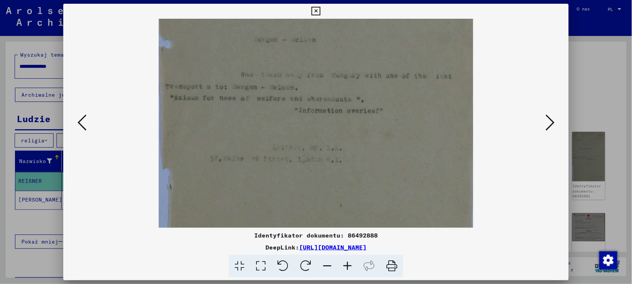
drag, startPoint x: 399, startPoint y: 192, endPoint x: 415, endPoint y: 57, distance: 135.7
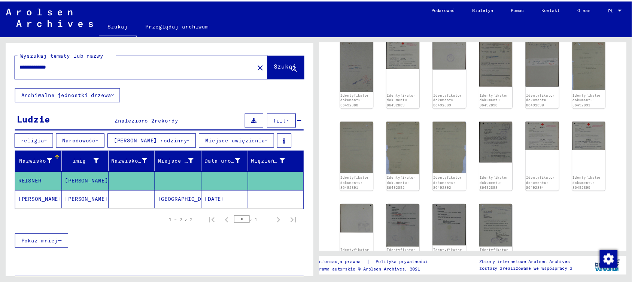
scroll to position [94, 0]
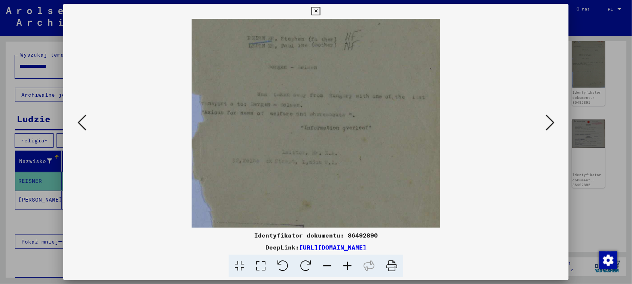
drag, startPoint x: 374, startPoint y: 190, endPoint x: 386, endPoint y: 83, distance: 107.4
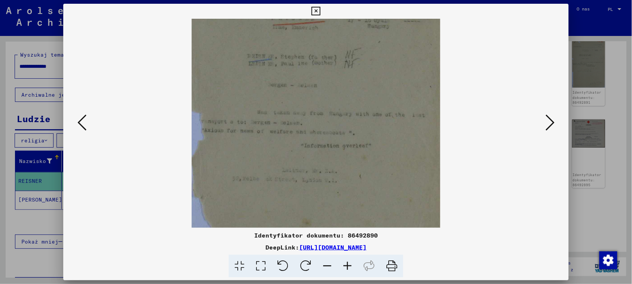
scroll to position [71, 0]
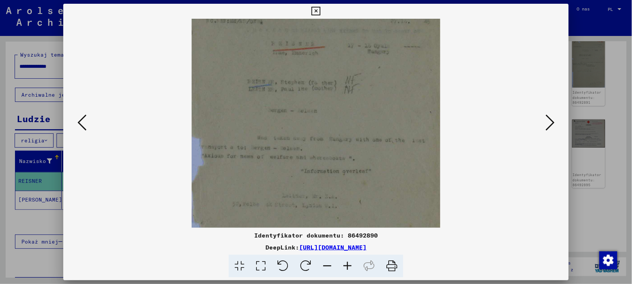
drag, startPoint x: 383, startPoint y: 93, endPoint x: 385, endPoint y: 141, distance: 48.0
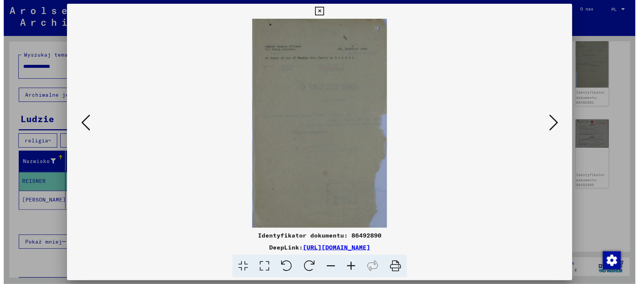
scroll to position [0, 0]
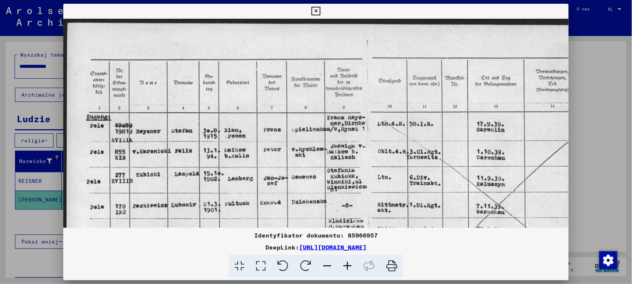
drag, startPoint x: 346, startPoint y: 131, endPoint x: 351, endPoint y: 133, distance: 5.2
drag, startPoint x: 463, startPoint y: 122, endPoint x: 420, endPoint y: 131, distance: 43.9
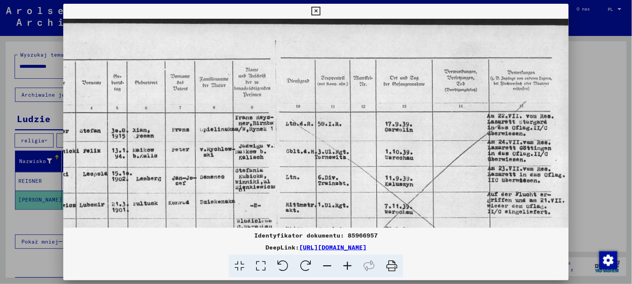
scroll to position [0, 93]
drag, startPoint x: 526, startPoint y: 113, endPoint x: 402, endPoint y: 126, distance: 124.3
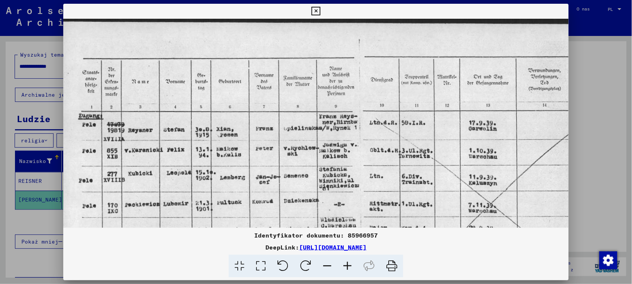
scroll to position [0, 0]
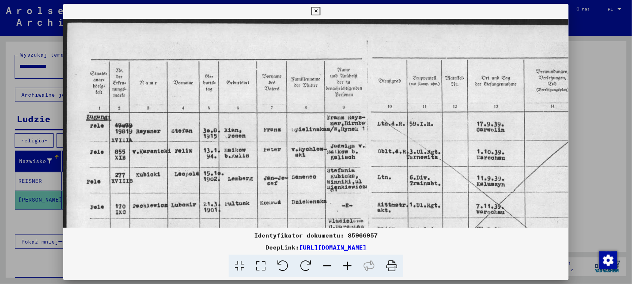
drag, startPoint x: 242, startPoint y: 142, endPoint x: 418, endPoint y: 145, distance: 176.4
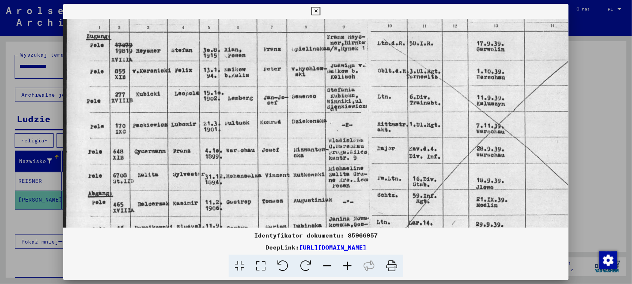
drag, startPoint x: 369, startPoint y: 137, endPoint x: 373, endPoint y: 105, distance: 32.8
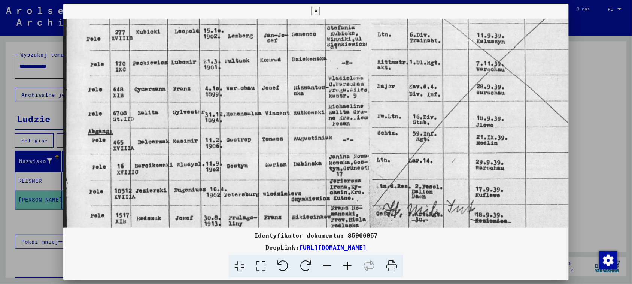
drag, startPoint x: 365, startPoint y: 160, endPoint x: 379, endPoint y: 98, distance: 63.6
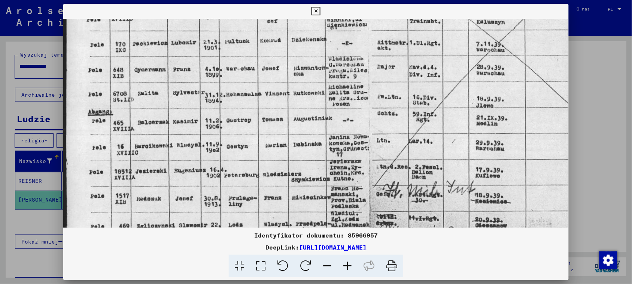
drag, startPoint x: 383, startPoint y: 118, endPoint x: 405, endPoint y: 85, distance: 39.9
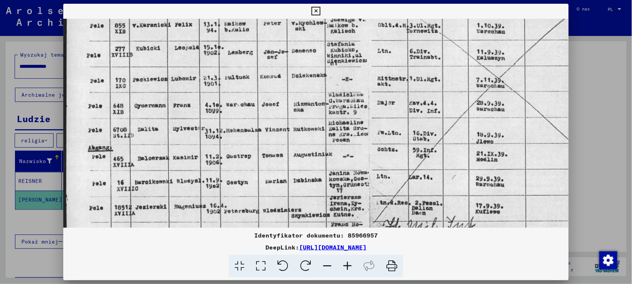
drag, startPoint x: 388, startPoint y: 156, endPoint x: 408, endPoint y: 181, distance: 31.2
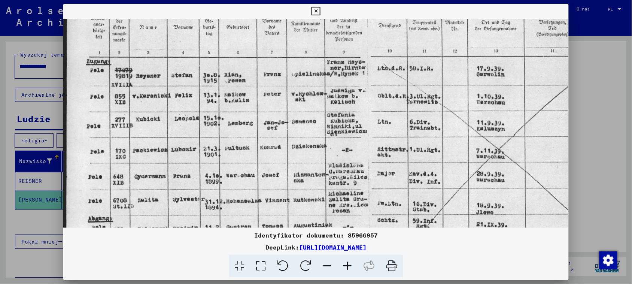
drag, startPoint x: 394, startPoint y: 97, endPoint x: 406, endPoint y: 167, distance: 71.0
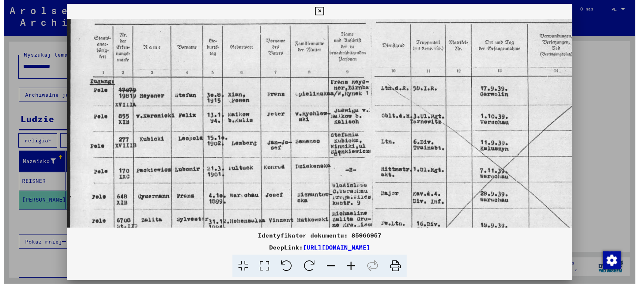
scroll to position [33, 0]
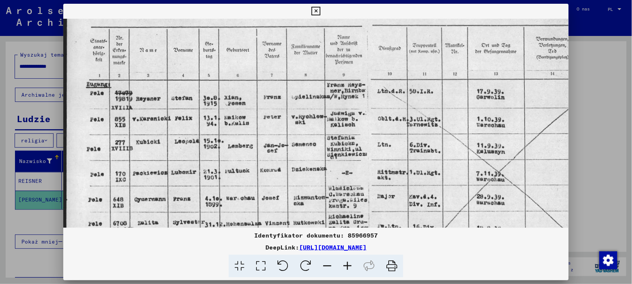
drag, startPoint x: 402, startPoint y: 115, endPoint x: 407, endPoint y: 136, distance: 22.0
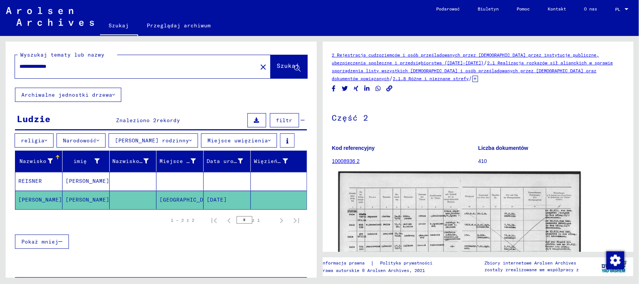
scroll to position [200, 0]
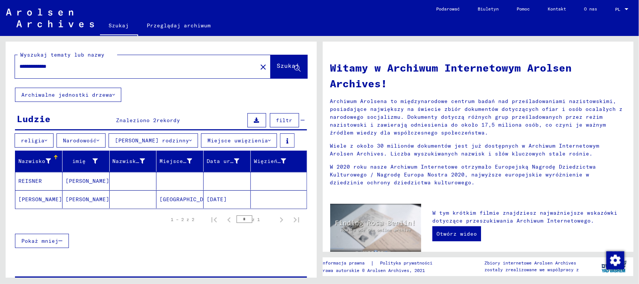
drag, startPoint x: 89, startPoint y: 68, endPoint x: 0, endPoint y: 67, distance: 88.8
type input "*****"
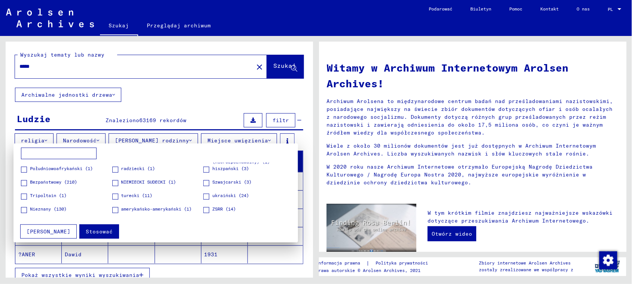
scroll to position [294, 0]
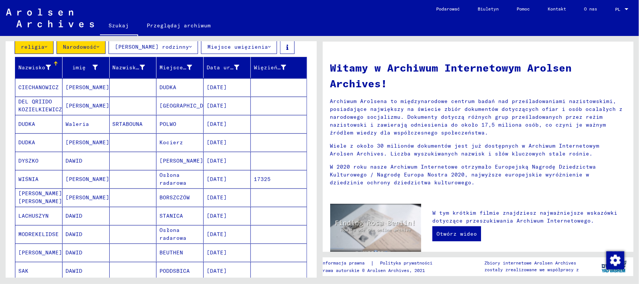
scroll to position [140, 0]
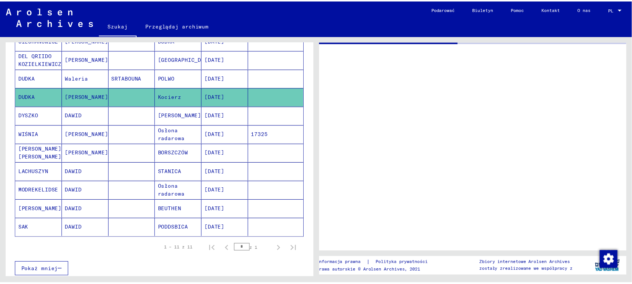
scroll to position [141, 0]
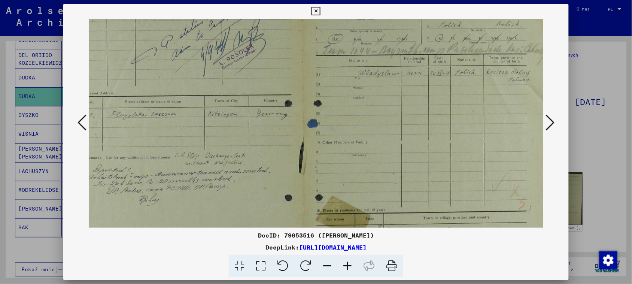
drag, startPoint x: 475, startPoint y: 137, endPoint x: 417, endPoint y: 95, distance: 71.6
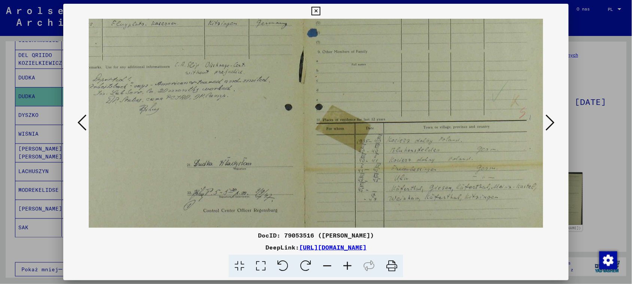
scroll to position [150, 33]
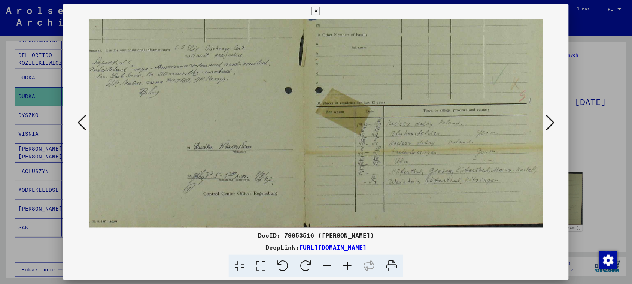
drag, startPoint x: 418, startPoint y: 136, endPoint x: 406, endPoint y: 32, distance: 104.8
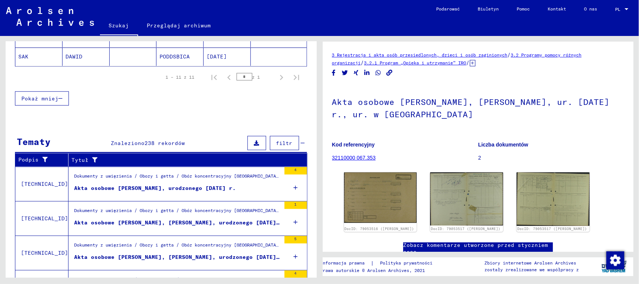
scroll to position [328, 0]
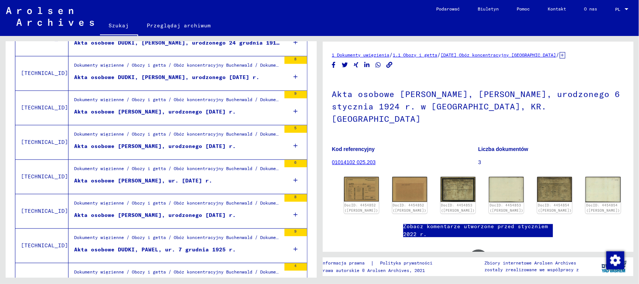
scroll to position [750, 0]
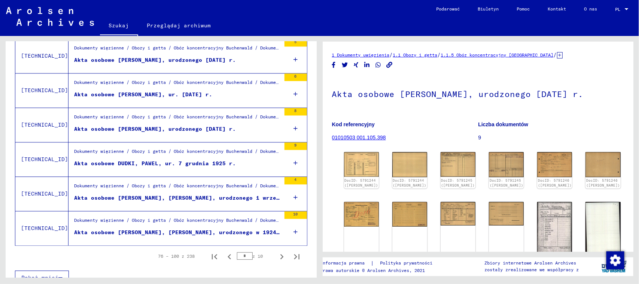
scroll to position [838, 0]
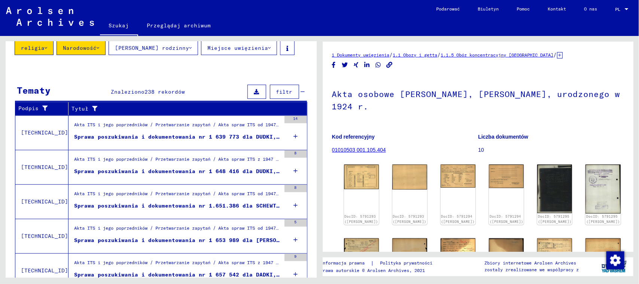
scroll to position [94, 0]
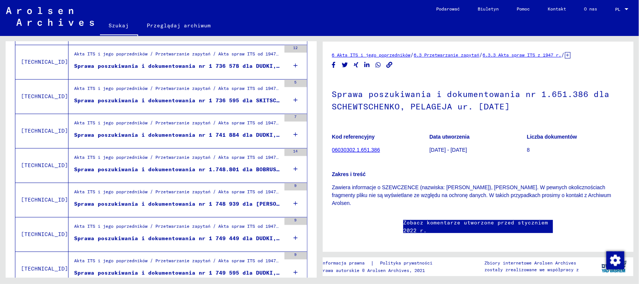
scroll to position [838, 0]
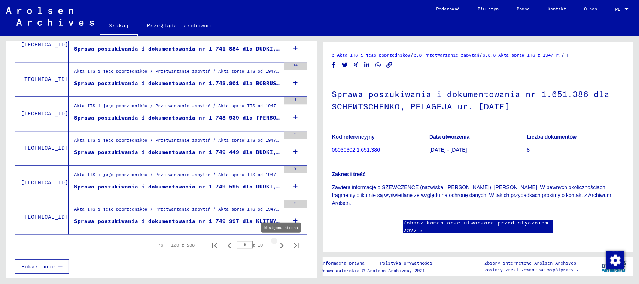
type input "*"
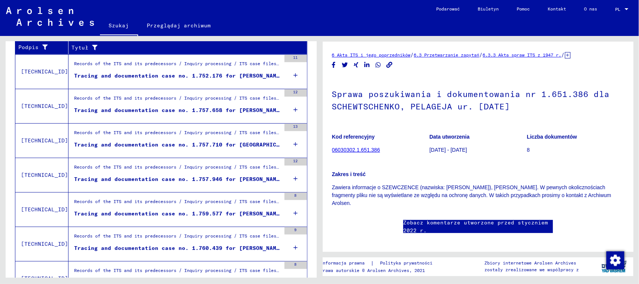
scroll to position [0, 0]
